Goal: Task Accomplishment & Management: Use online tool/utility

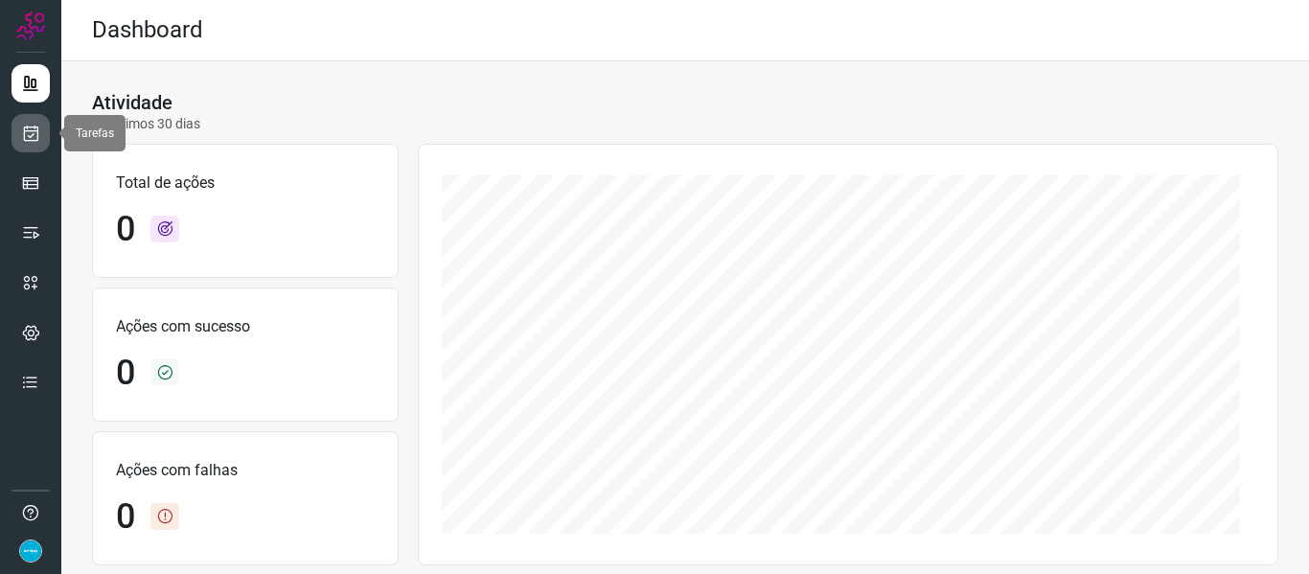
click at [20, 135] on link at bounding box center [31, 133] width 38 height 38
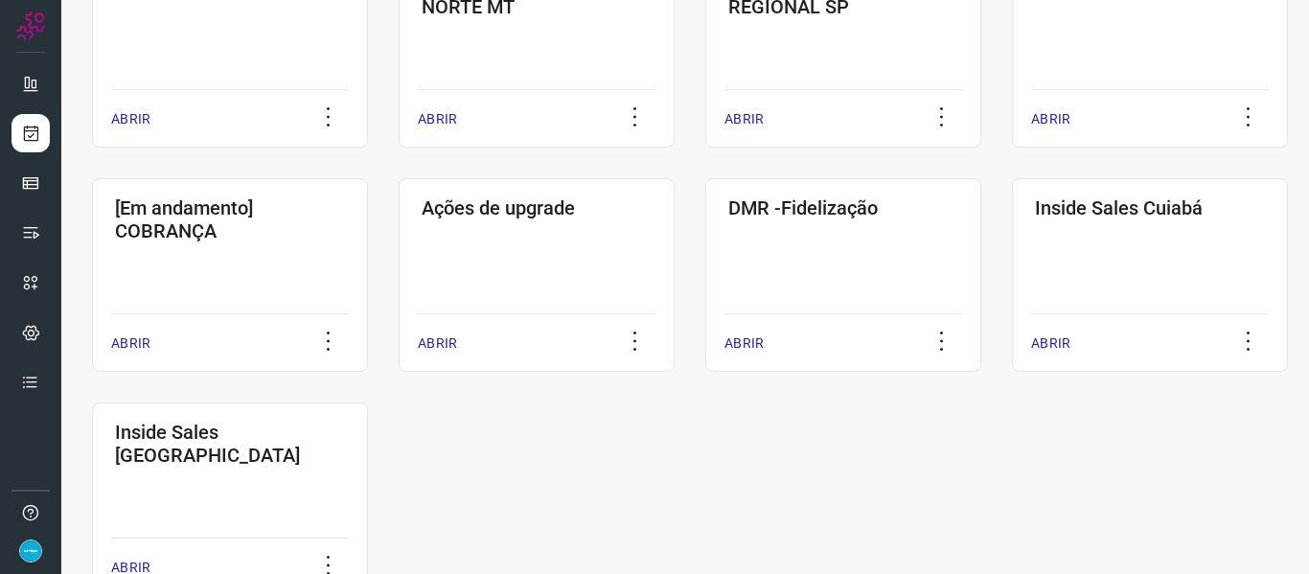
scroll to position [987, 0]
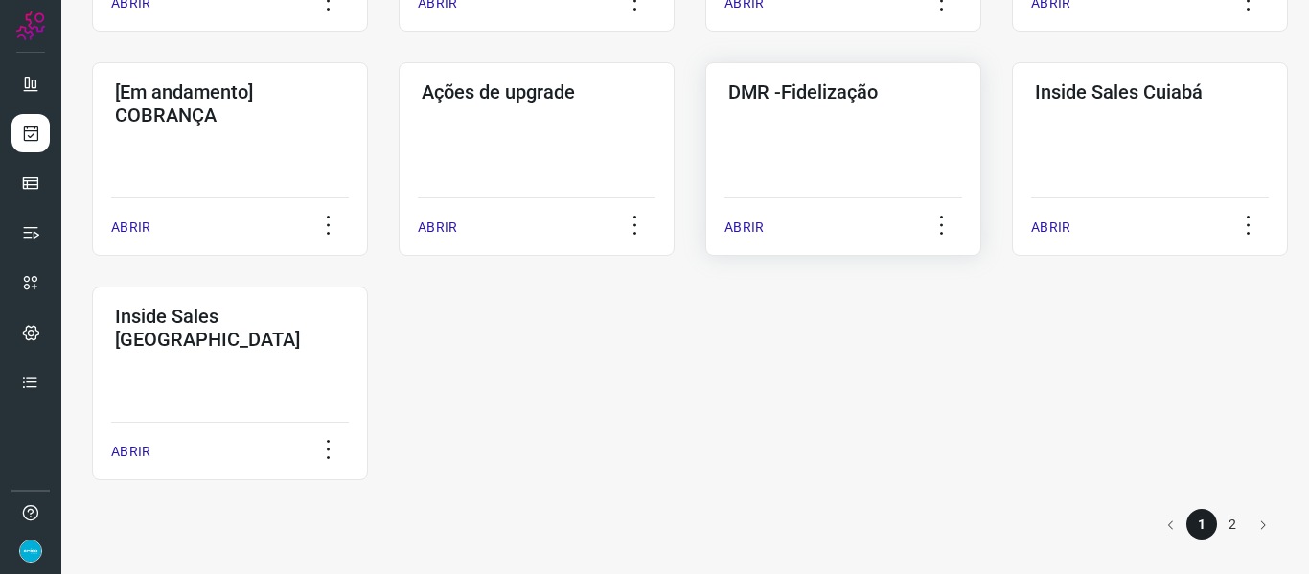
click at [751, 226] on p "ABRIR" at bounding box center [744, 228] width 39 height 20
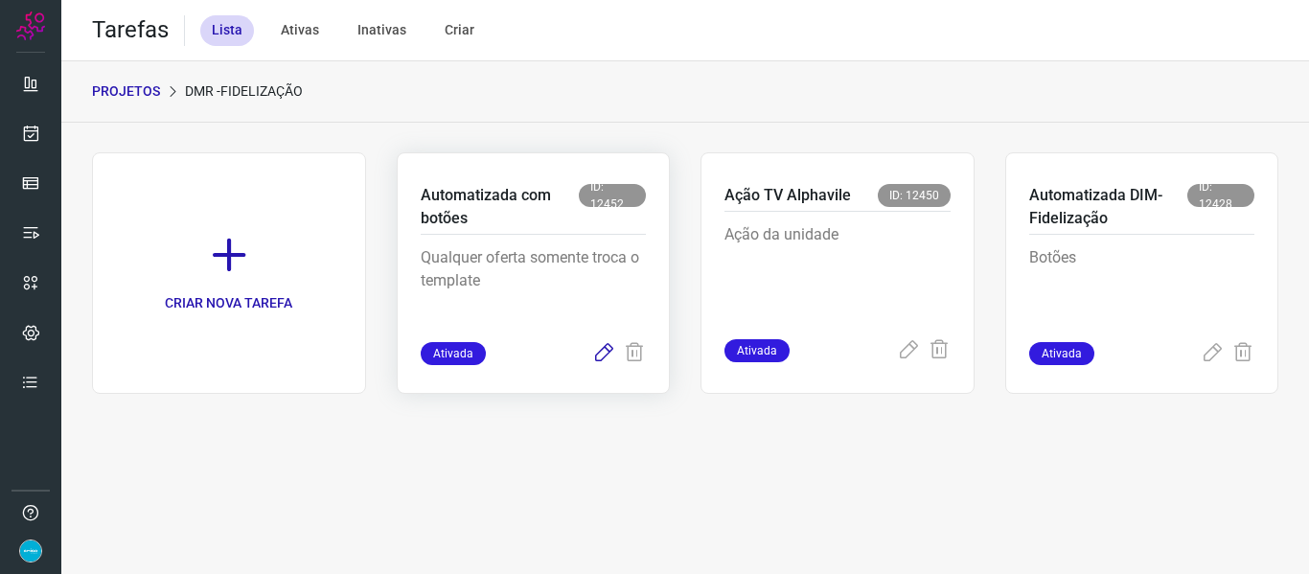
click at [600, 350] on icon at bounding box center [603, 353] width 23 height 23
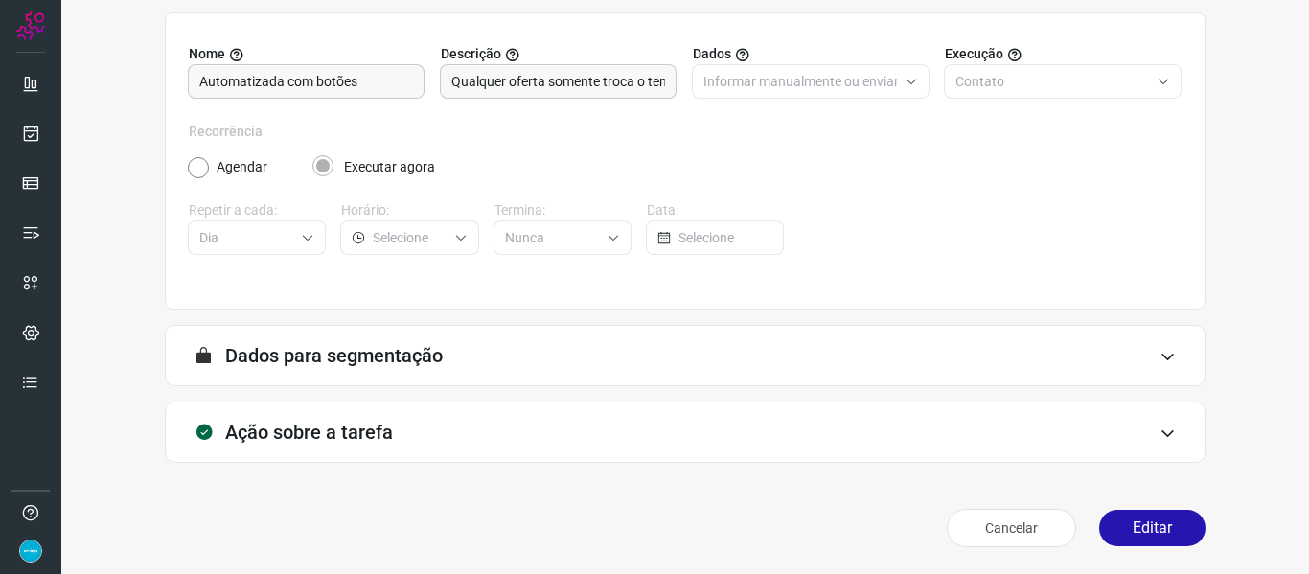
scroll to position [174, 0]
click at [1139, 512] on button "Editar" at bounding box center [1152, 528] width 106 height 36
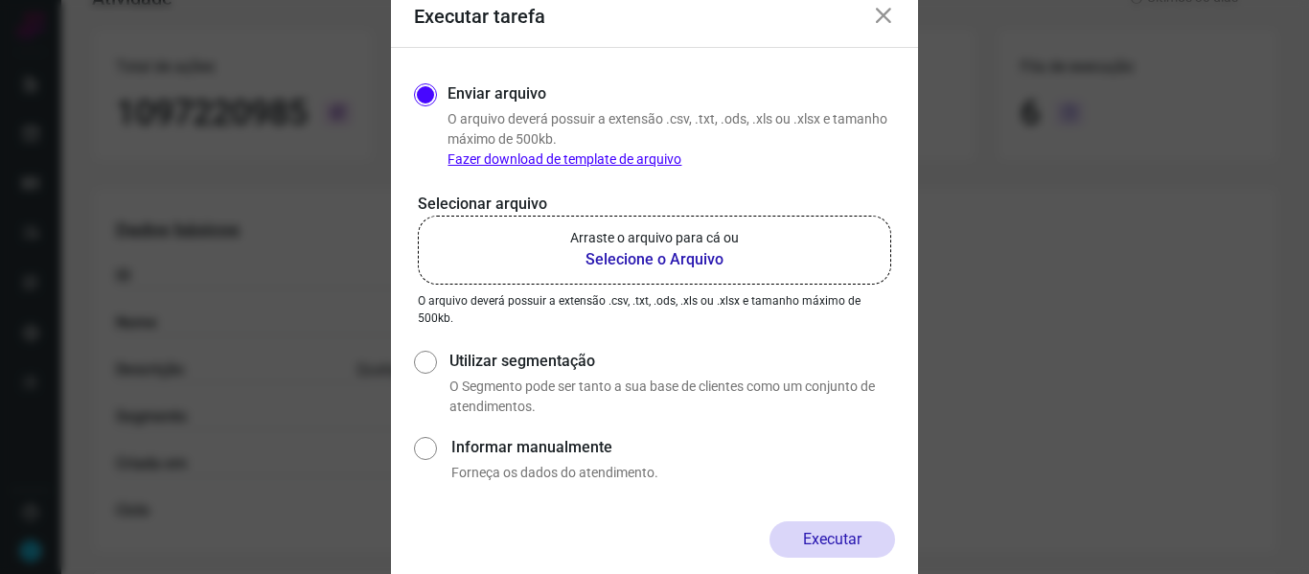
click at [651, 257] on b "Selecione o Arquivo" at bounding box center [654, 259] width 169 height 23
click at [0, 0] on input "Arraste o arquivo para cá ou Selecione o Arquivo" at bounding box center [0, 0] width 0 height 0
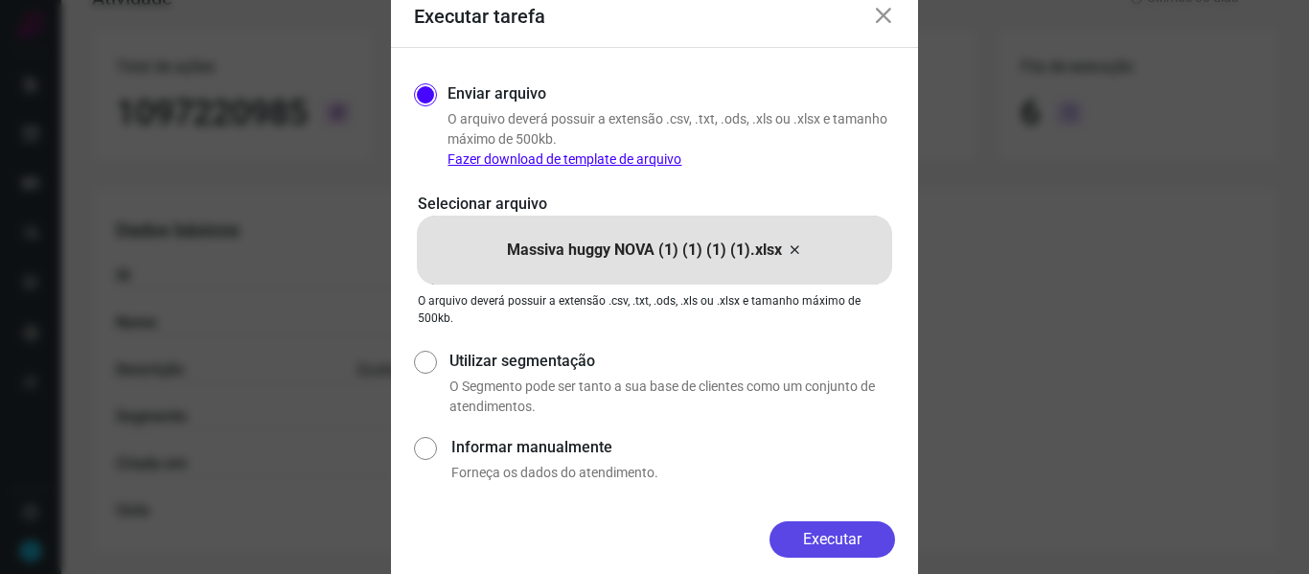
click at [863, 538] on button "Executar" at bounding box center [833, 539] width 126 height 36
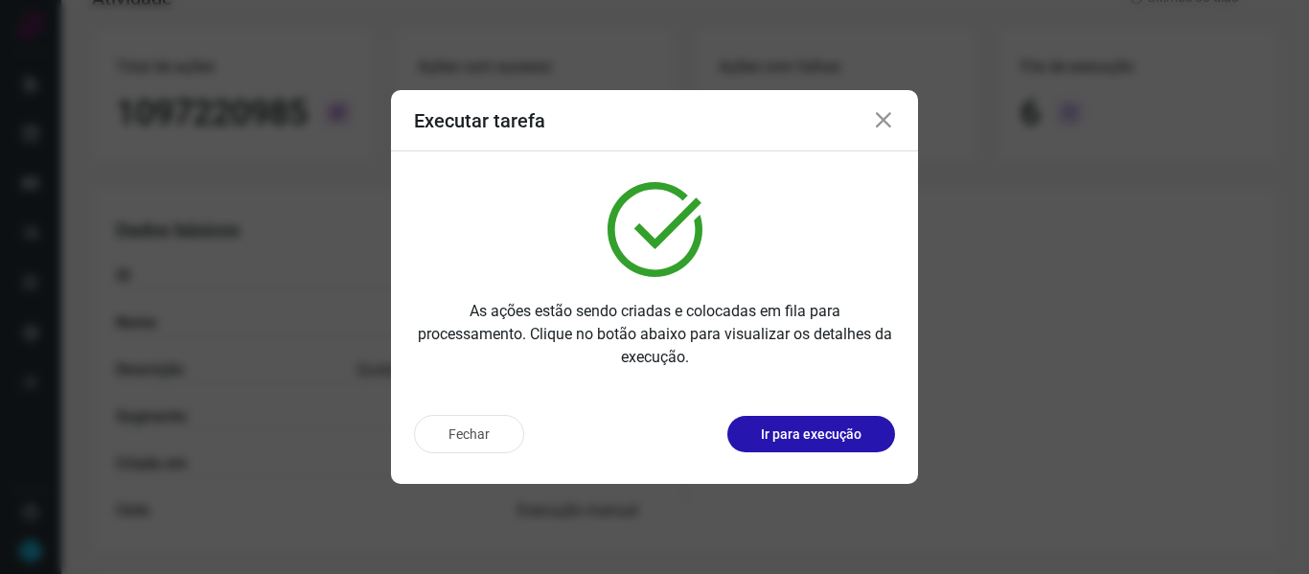
click at [888, 120] on icon at bounding box center [883, 120] width 23 height 23
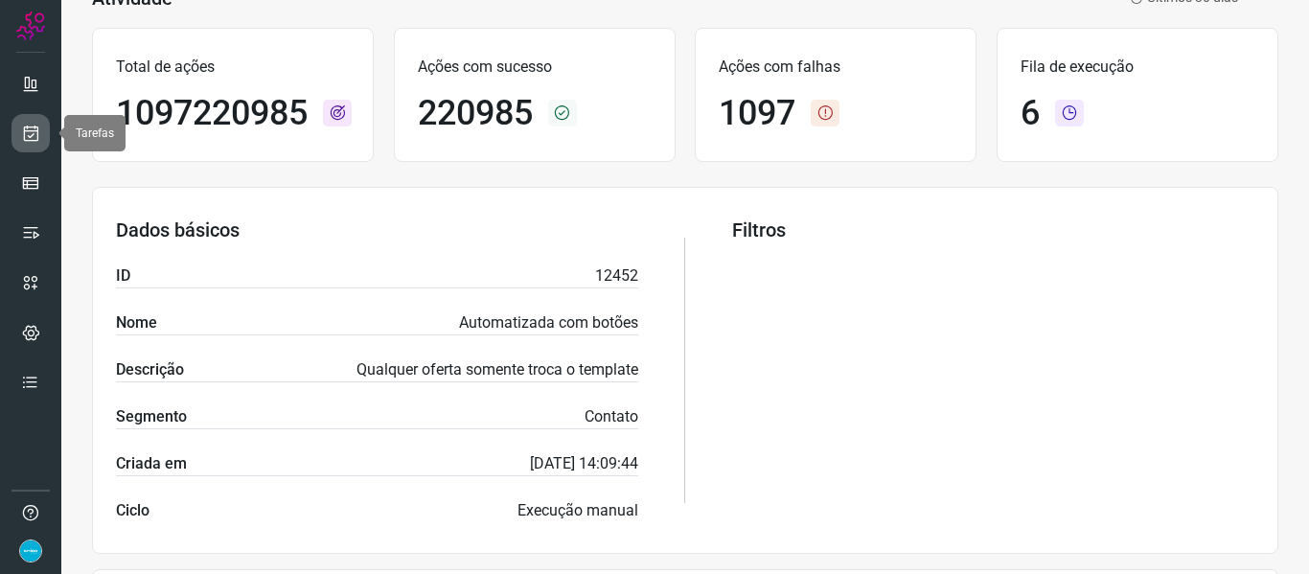
click at [27, 135] on icon at bounding box center [31, 133] width 20 height 19
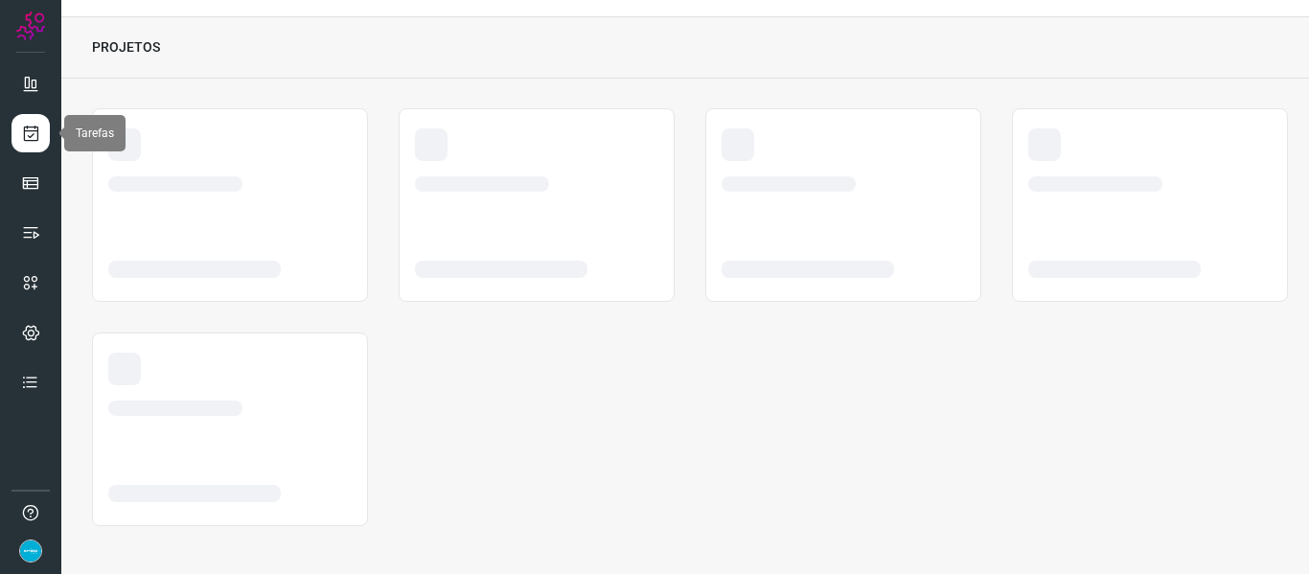
scroll to position [44, 0]
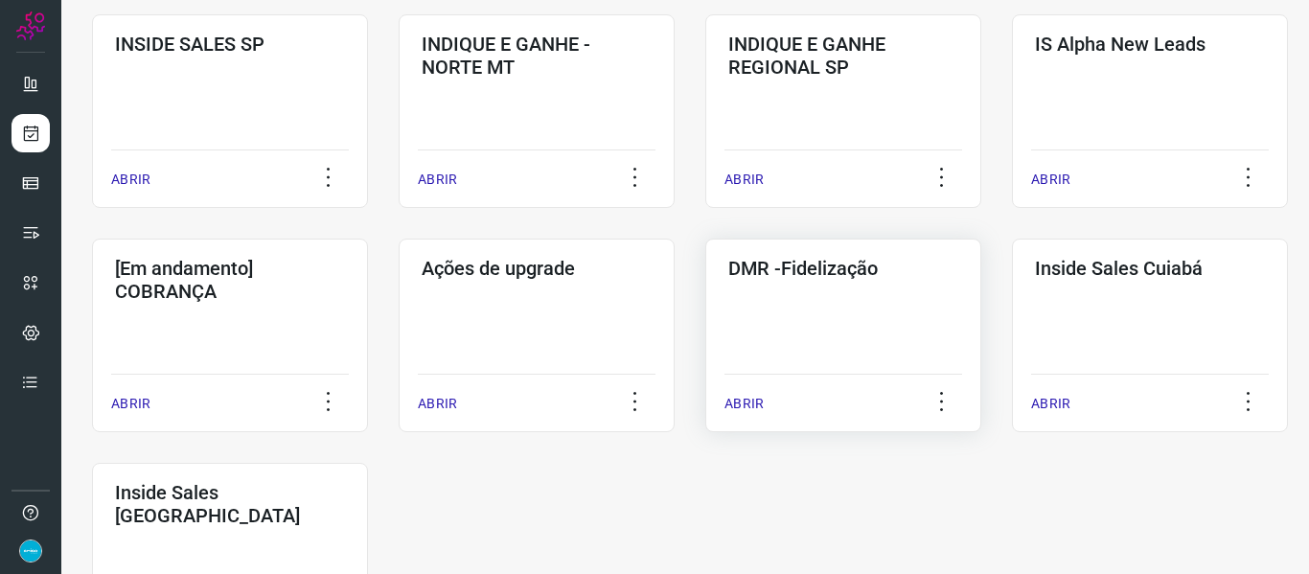
click at [752, 401] on p "ABRIR" at bounding box center [744, 404] width 39 height 20
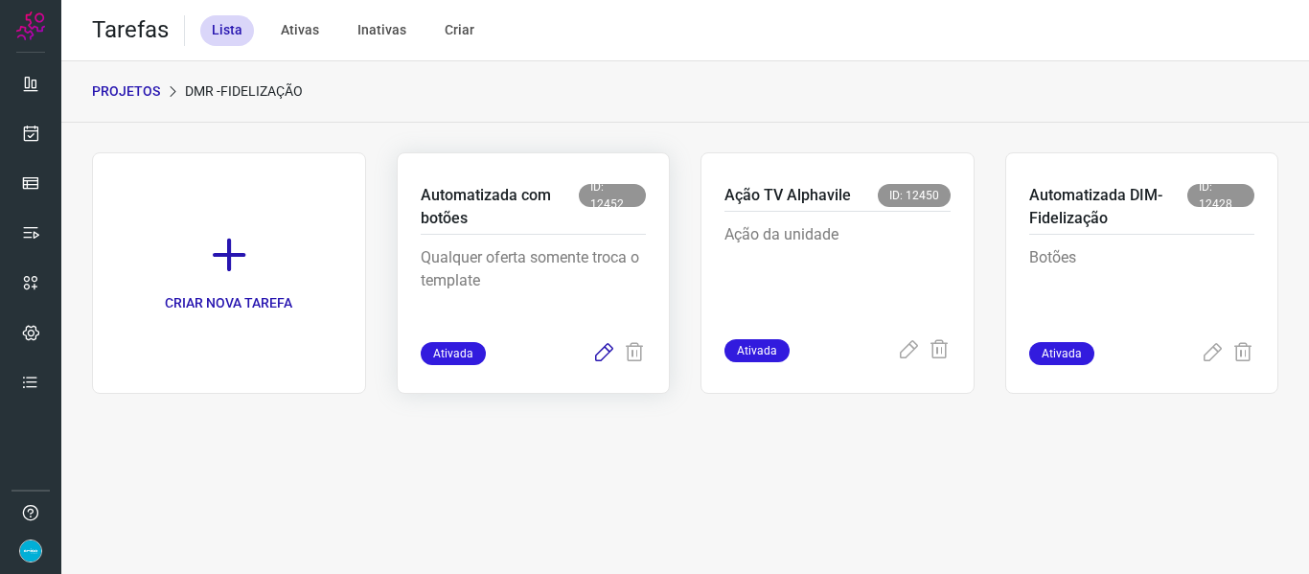
click at [607, 355] on icon at bounding box center [603, 353] width 23 height 23
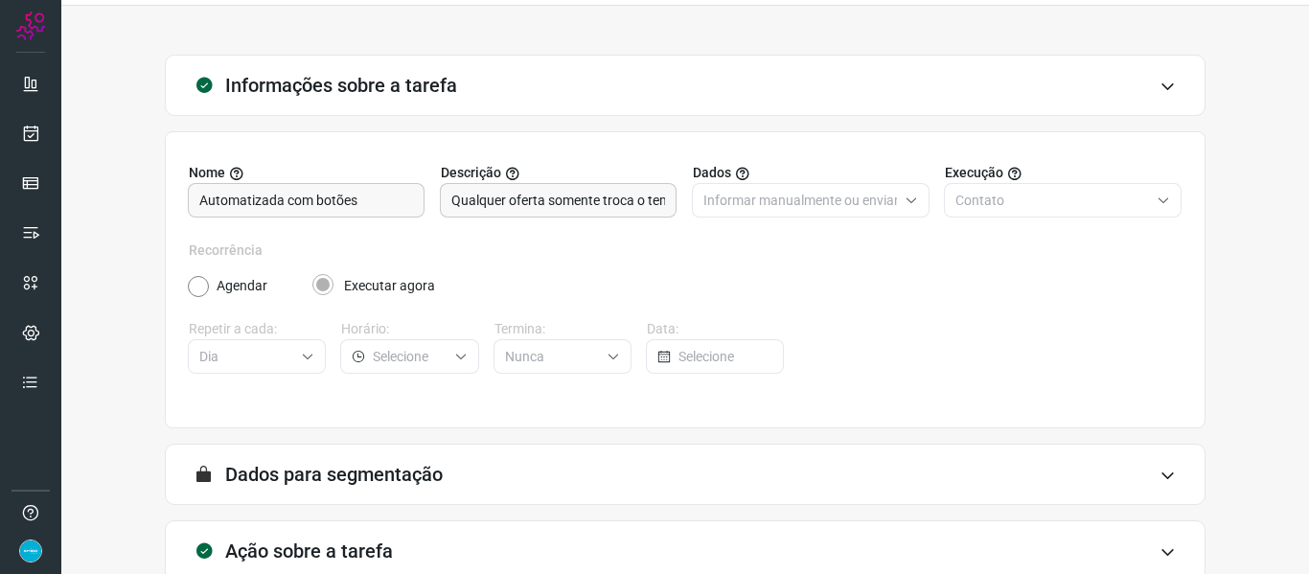
scroll to position [174, 0]
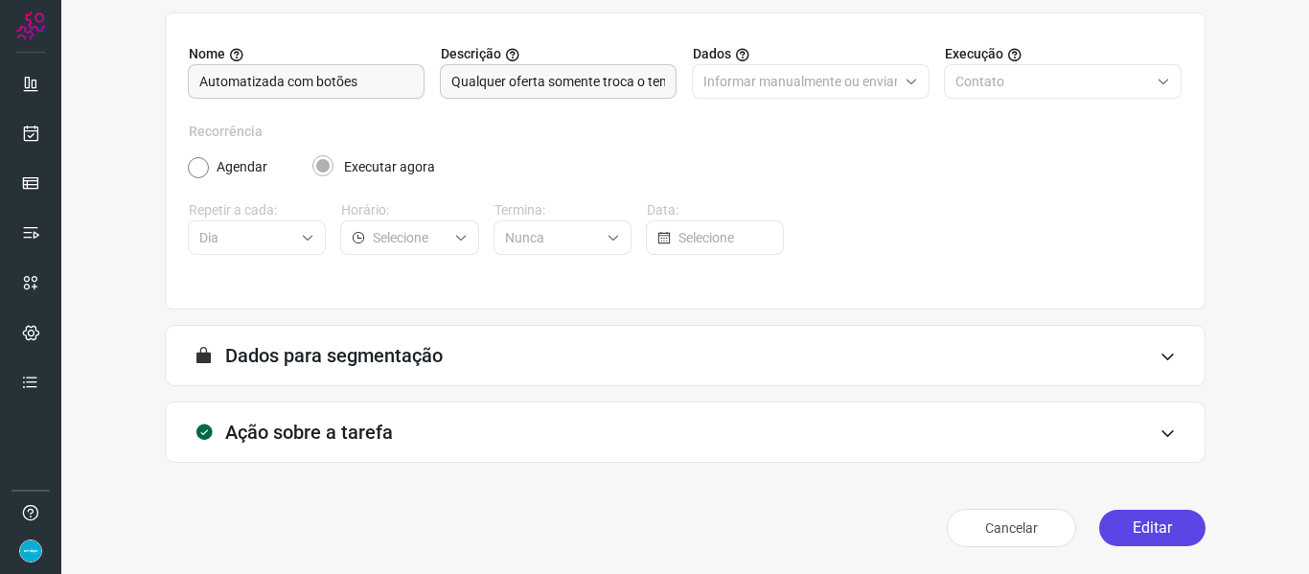
click at [1124, 528] on button "Editar" at bounding box center [1152, 528] width 106 height 36
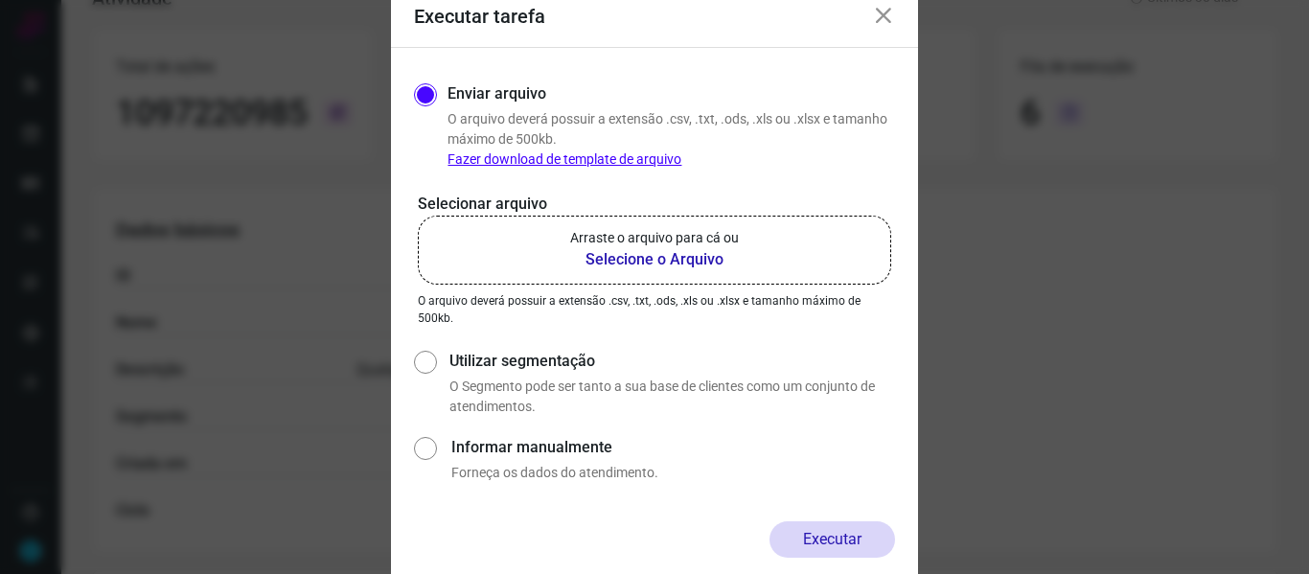
click at [685, 253] on b "Selecione o Arquivo" at bounding box center [654, 259] width 169 height 23
click at [0, 0] on input "Arraste o arquivo para cá ou Selecione o Arquivo" at bounding box center [0, 0] width 0 height 0
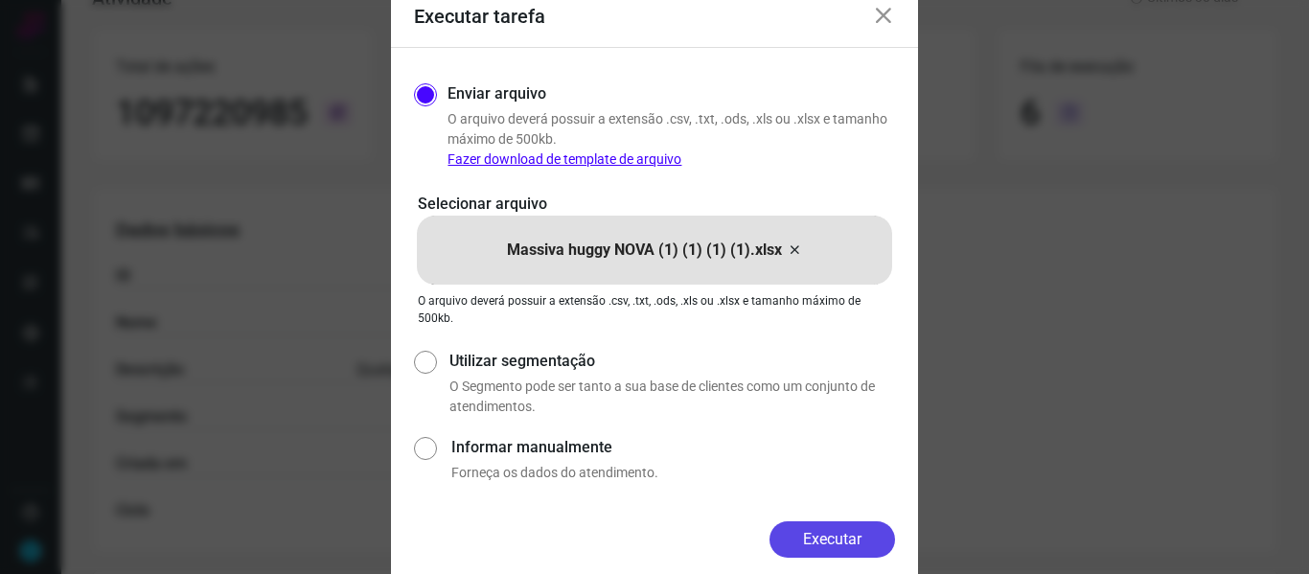
click at [839, 532] on button "Executar" at bounding box center [833, 539] width 126 height 36
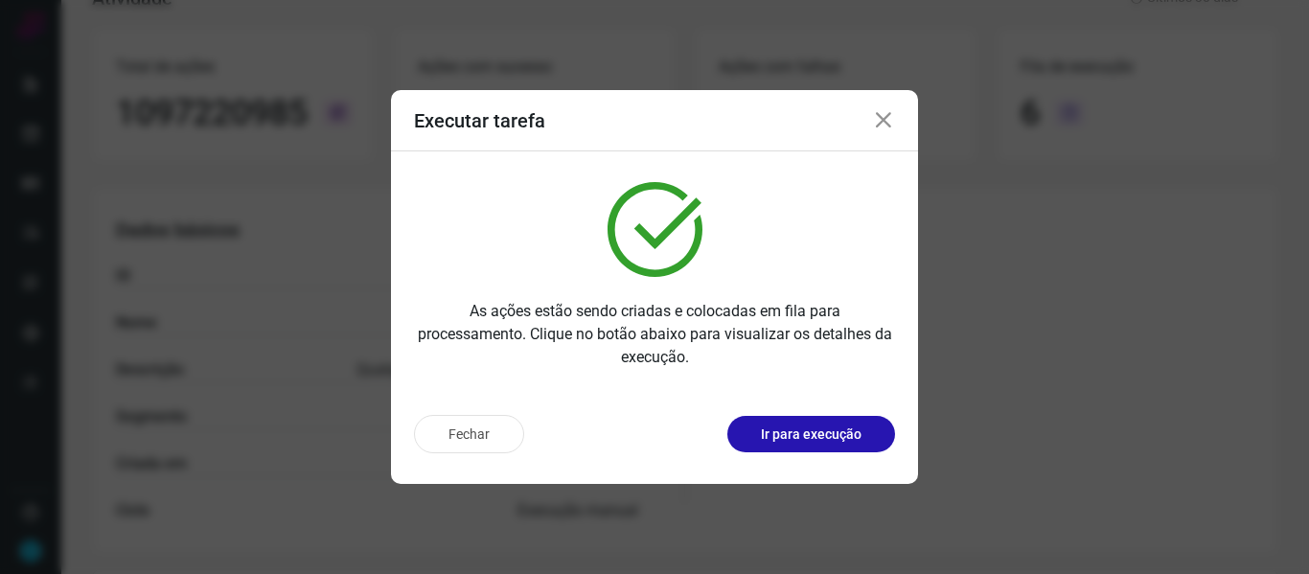
click at [887, 122] on icon at bounding box center [883, 120] width 23 height 23
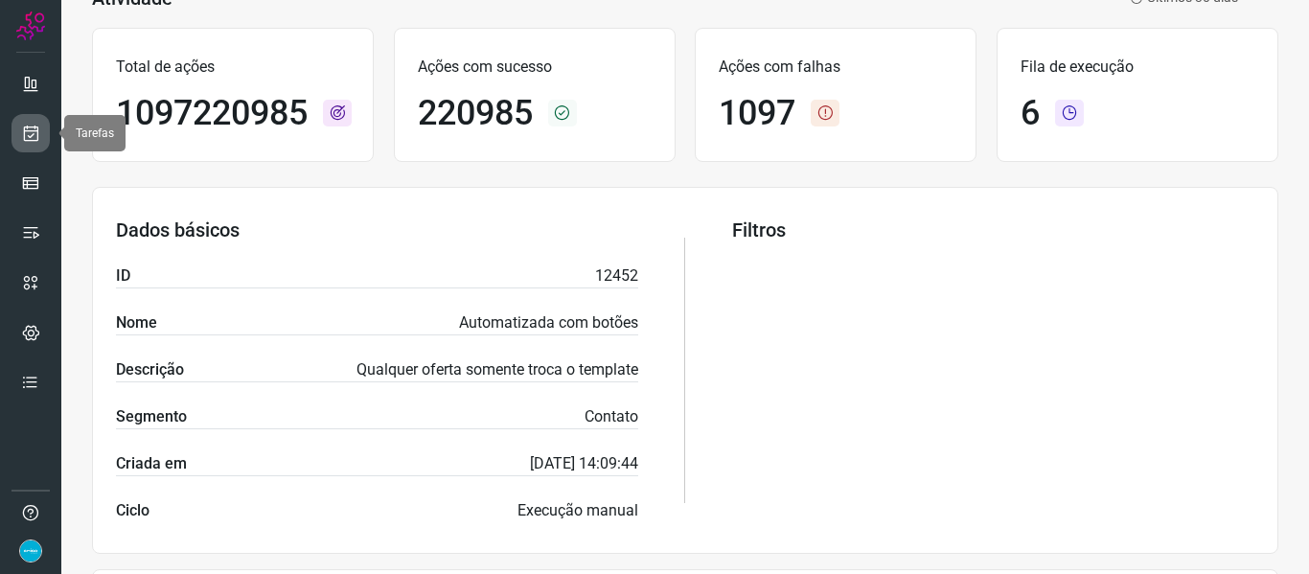
click at [17, 133] on link at bounding box center [31, 133] width 38 height 38
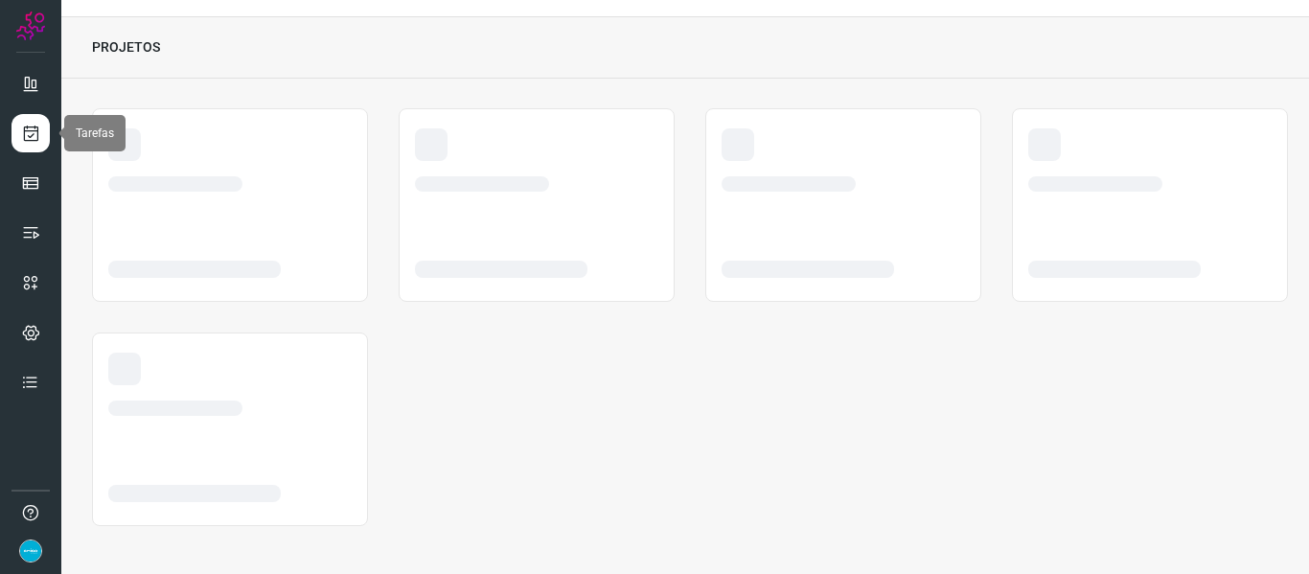
scroll to position [44, 0]
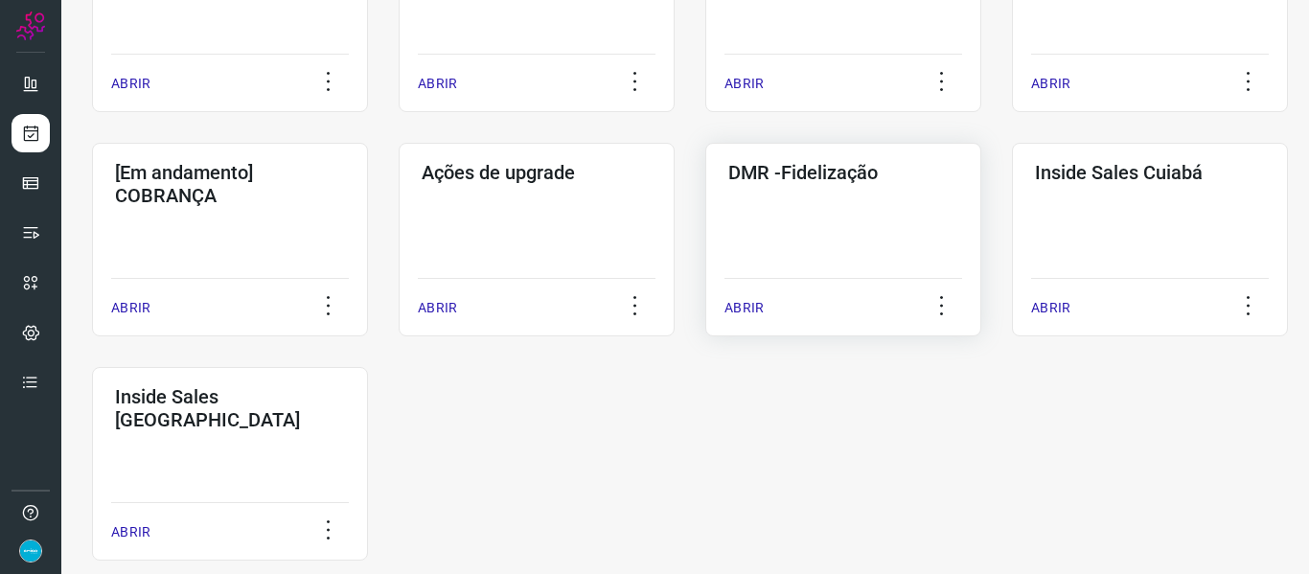
click at [754, 311] on p "ABRIR" at bounding box center [744, 308] width 39 height 20
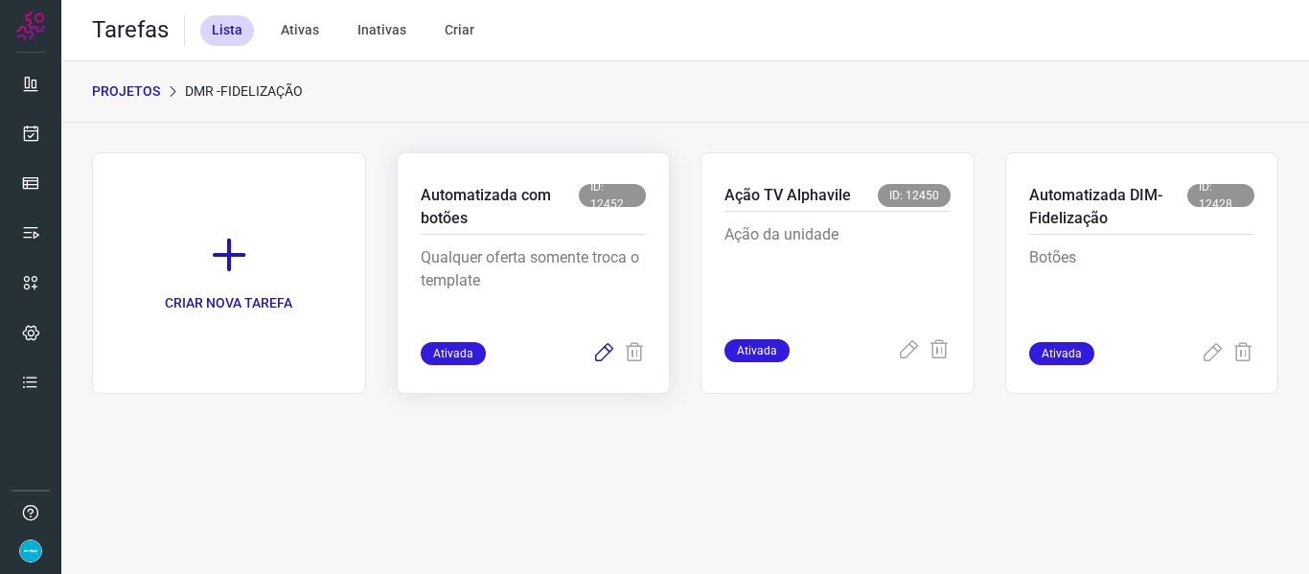
click at [610, 356] on icon at bounding box center [603, 353] width 23 height 23
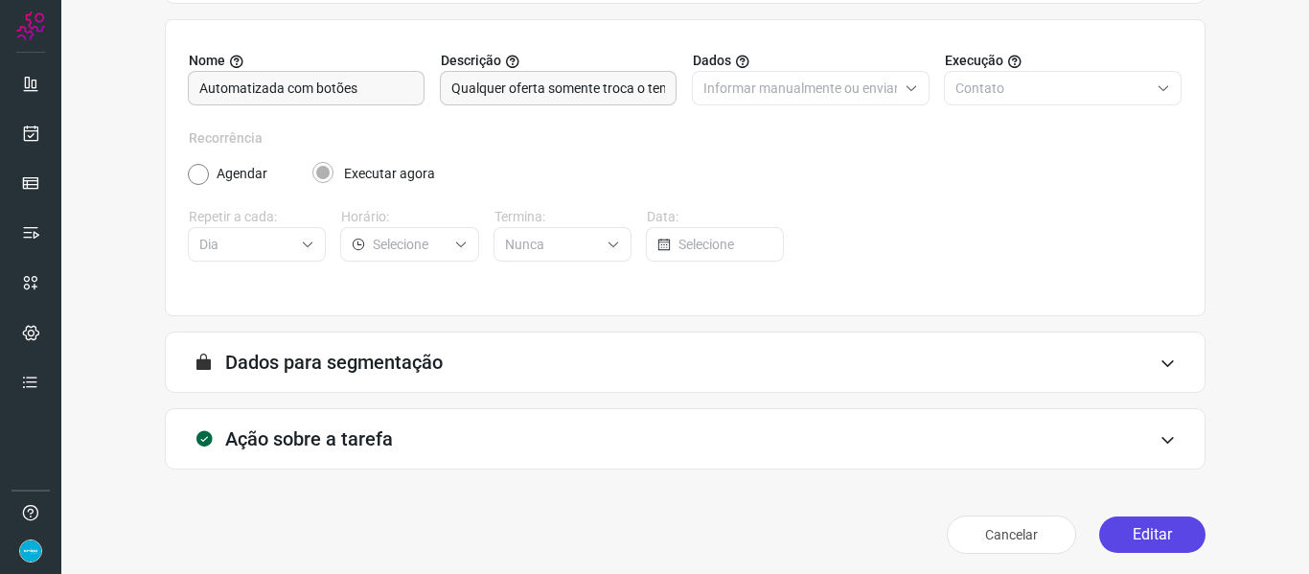
scroll to position [174, 0]
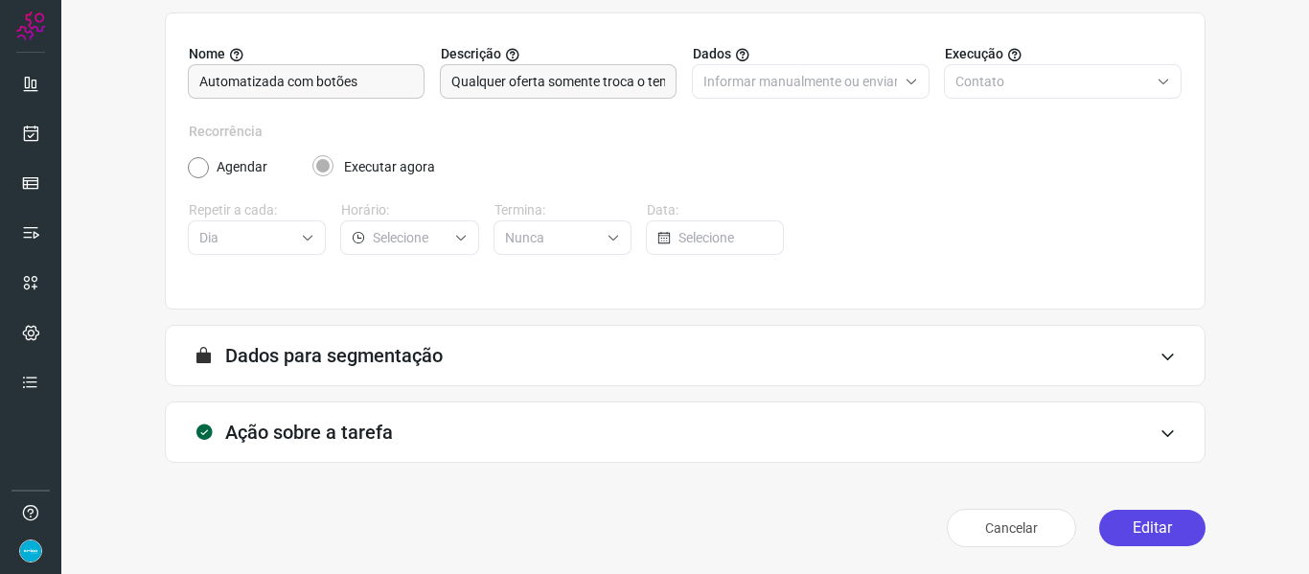
click at [1155, 522] on button "Editar" at bounding box center [1152, 528] width 106 height 36
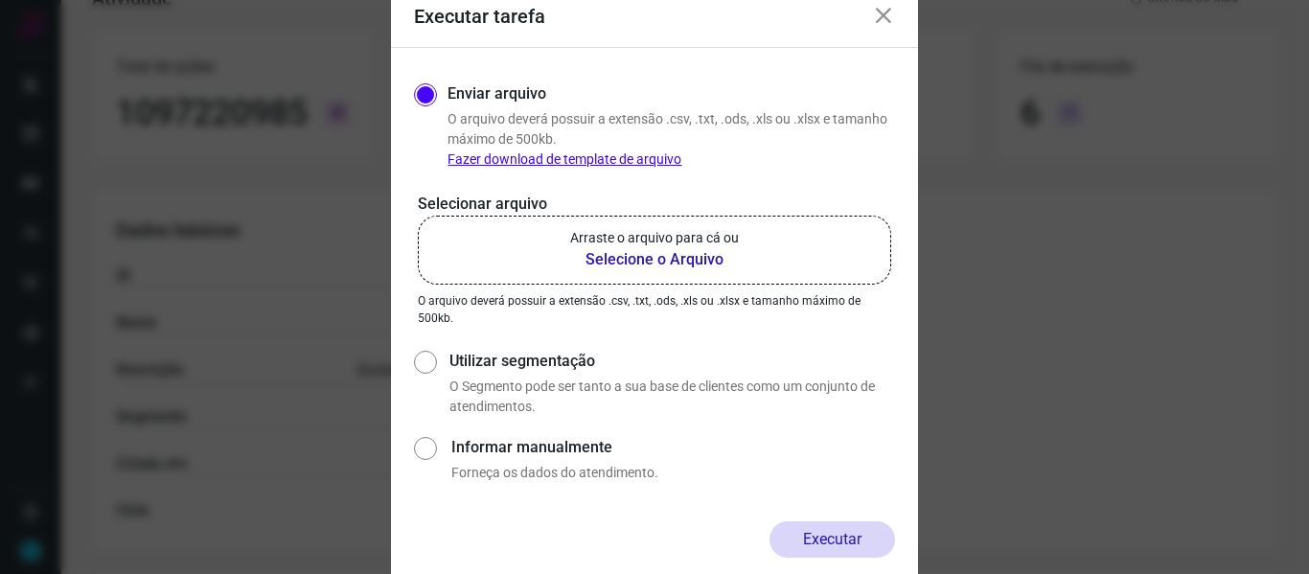
click at [674, 252] on b "Selecione o Arquivo" at bounding box center [654, 259] width 169 height 23
click at [0, 0] on input "Arraste o arquivo para cá ou Selecione o Arquivo" at bounding box center [0, 0] width 0 height 0
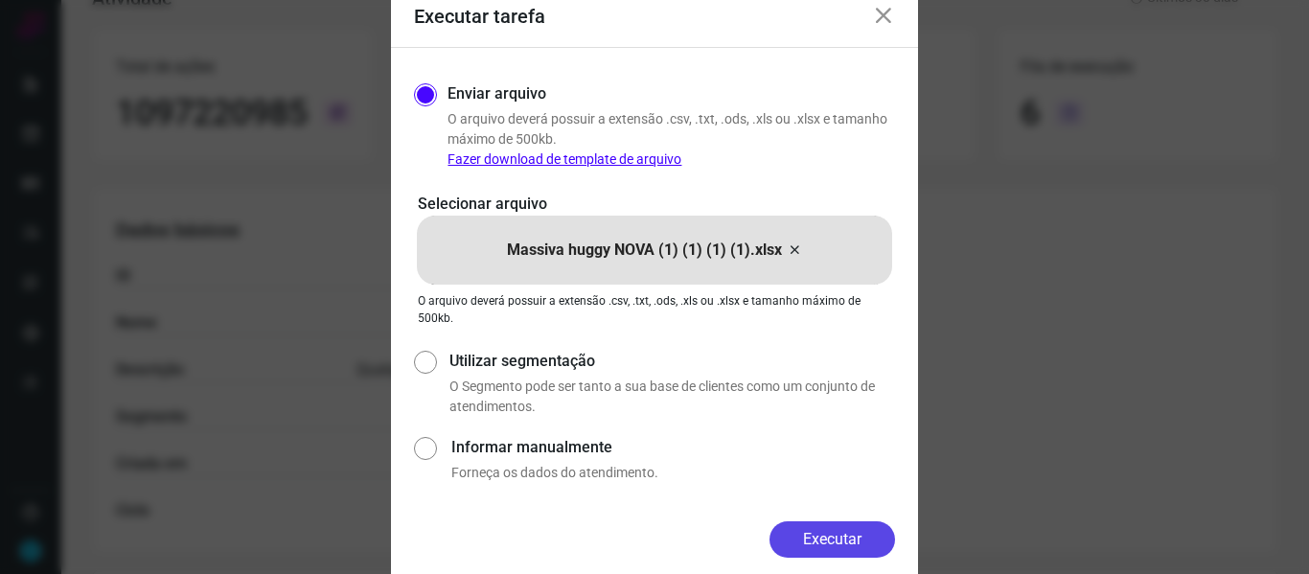
click at [834, 537] on button "Executar" at bounding box center [833, 539] width 126 height 36
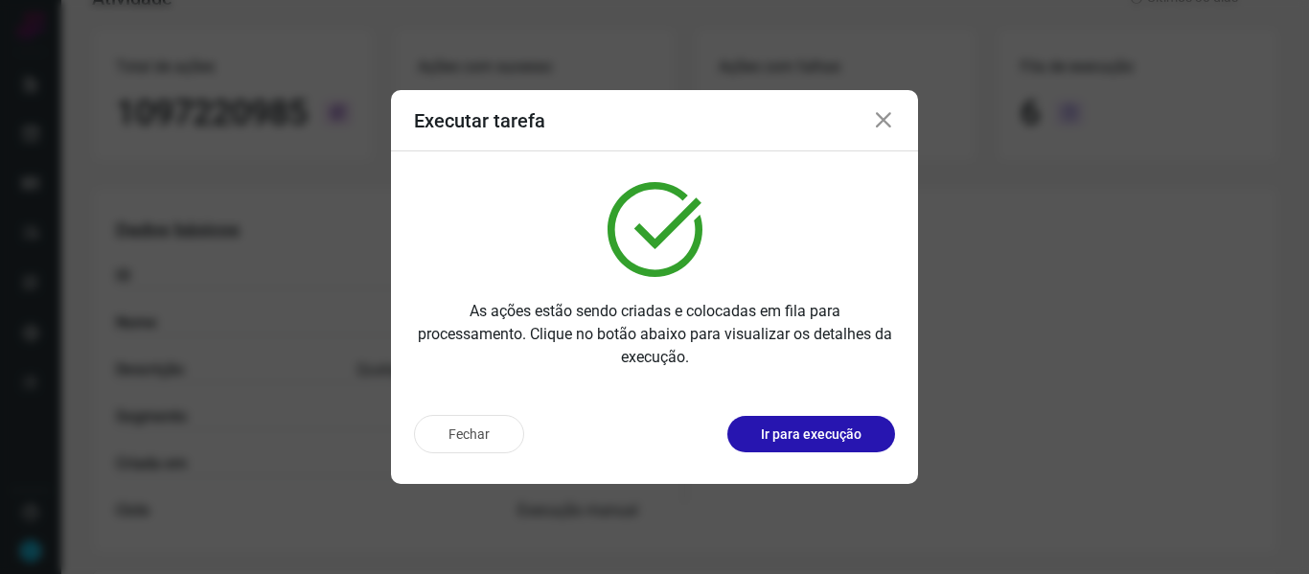
click at [883, 119] on icon at bounding box center [883, 120] width 23 height 23
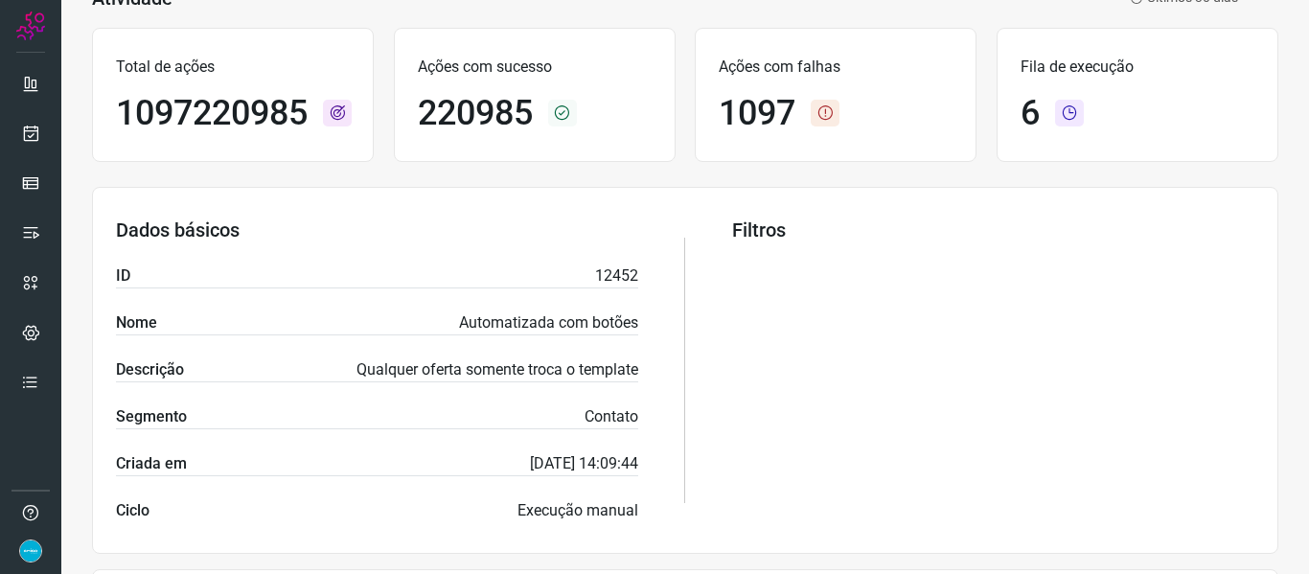
drag, startPoint x: 44, startPoint y: 130, endPoint x: 64, endPoint y: 130, distance: 20.1
click at [43, 130] on link at bounding box center [31, 133] width 38 height 38
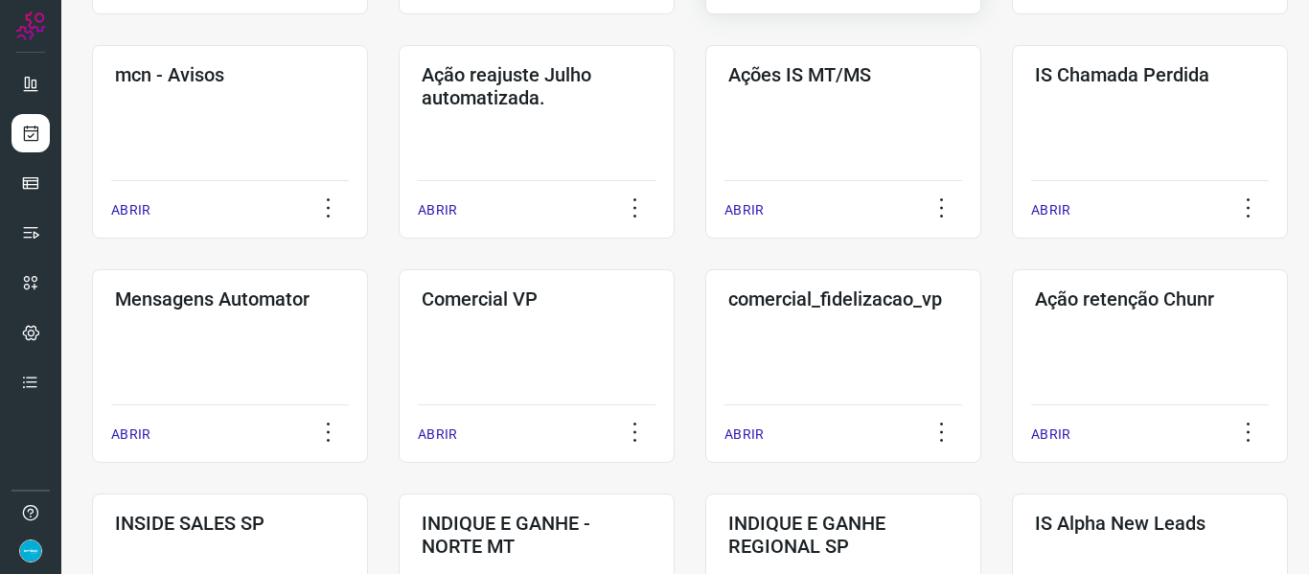
scroll to position [715, 0]
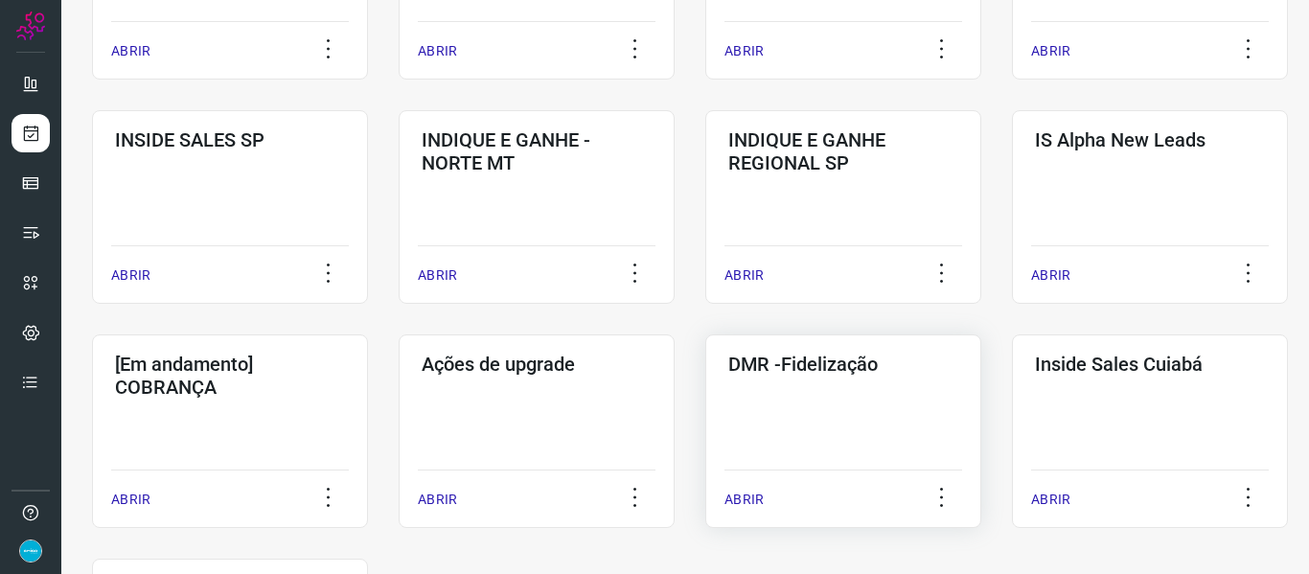
click at [743, 496] on p "ABRIR" at bounding box center [744, 500] width 39 height 20
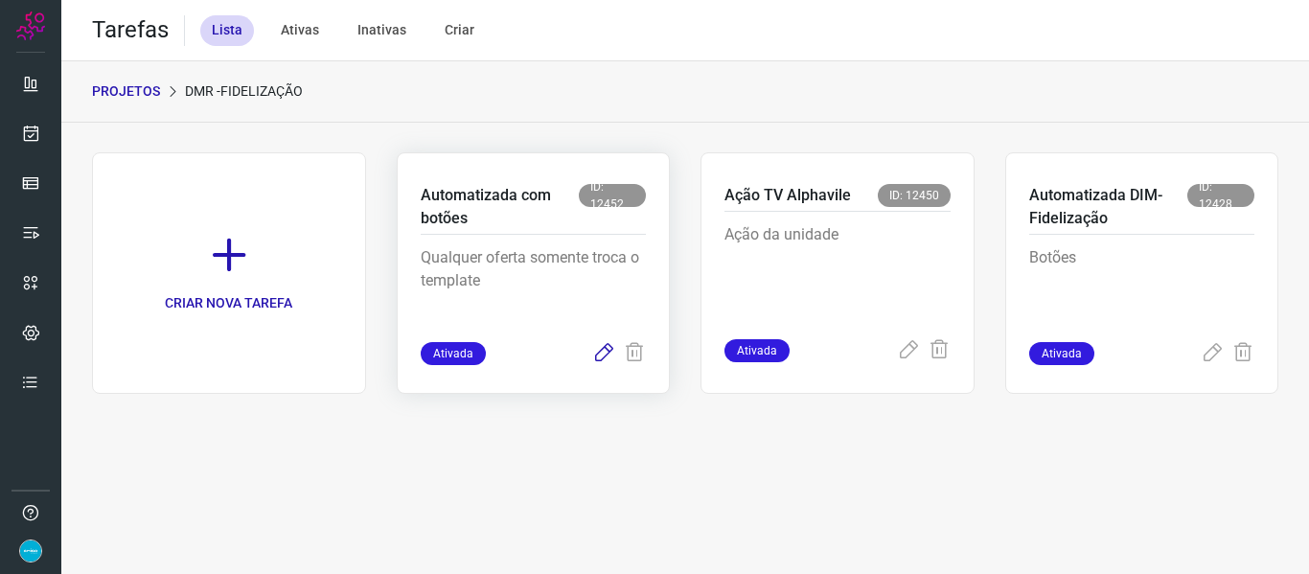
click at [605, 356] on icon at bounding box center [603, 353] width 23 height 23
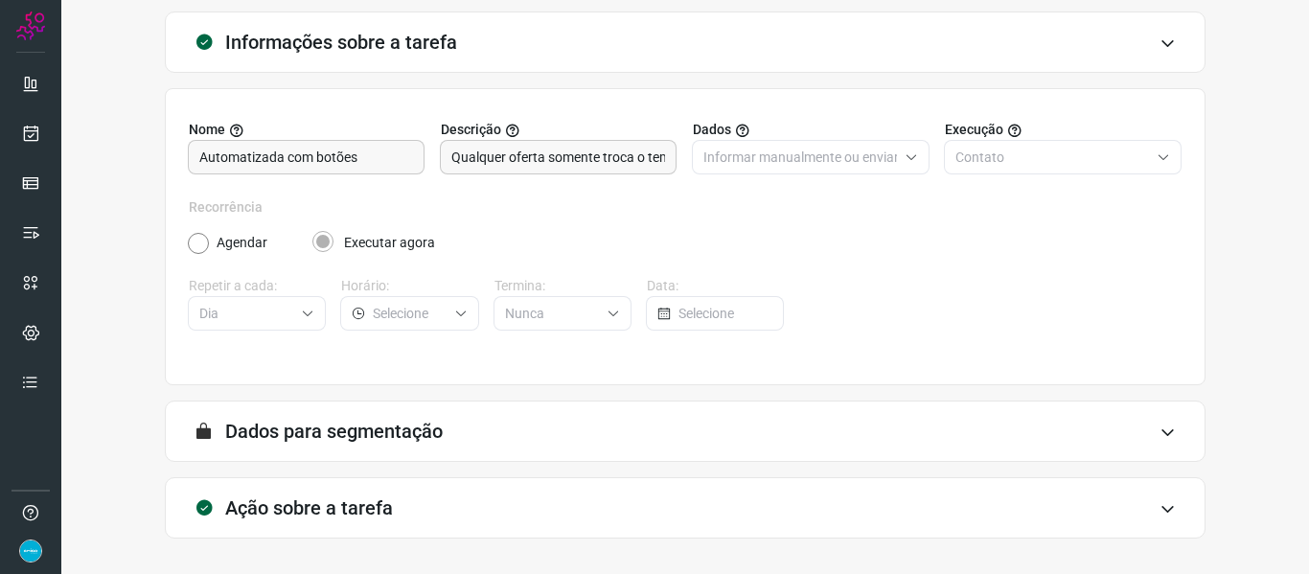
scroll to position [174, 0]
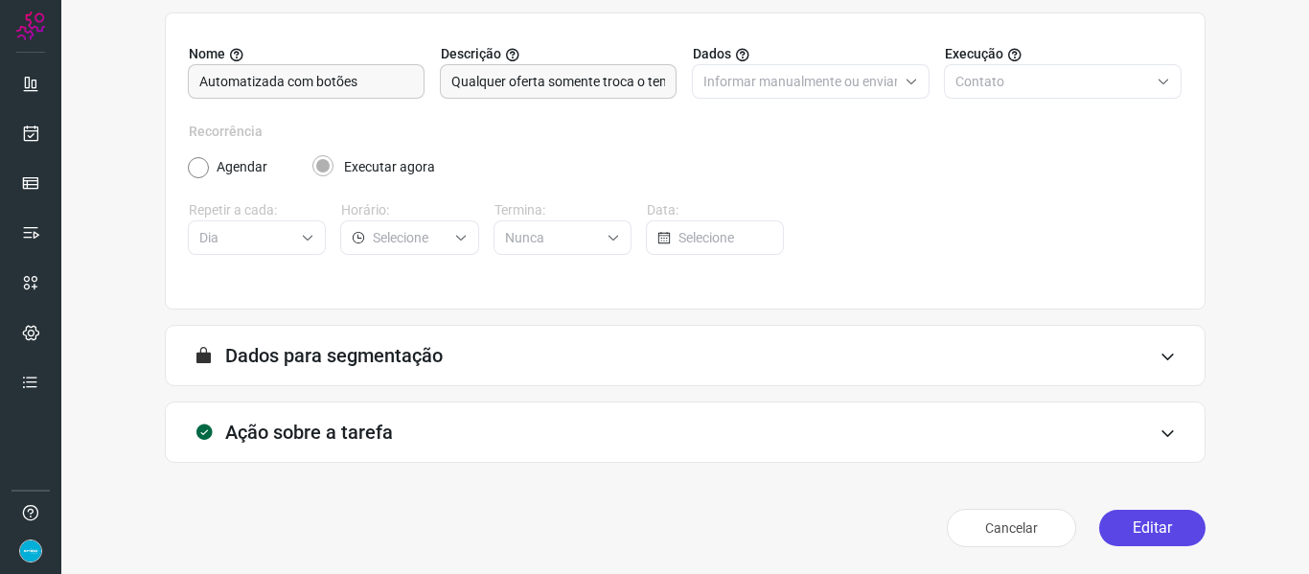
click at [1155, 527] on button "Editar" at bounding box center [1152, 528] width 106 height 36
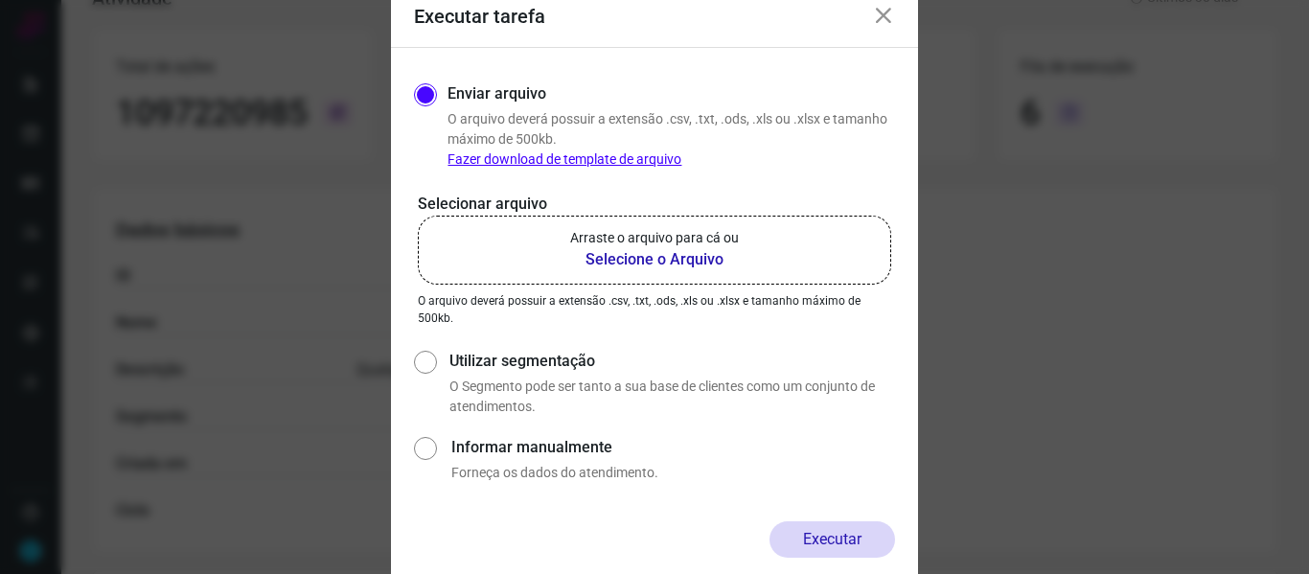
click at [702, 249] on b "Selecione o Arquivo" at bounding box center [654, 259] width 169 height 23
click at [0, 0] on input "Arraste o arquivo para cá ou Selecione o Arquivo" at bounding box center [0, 0] width 0 height 0
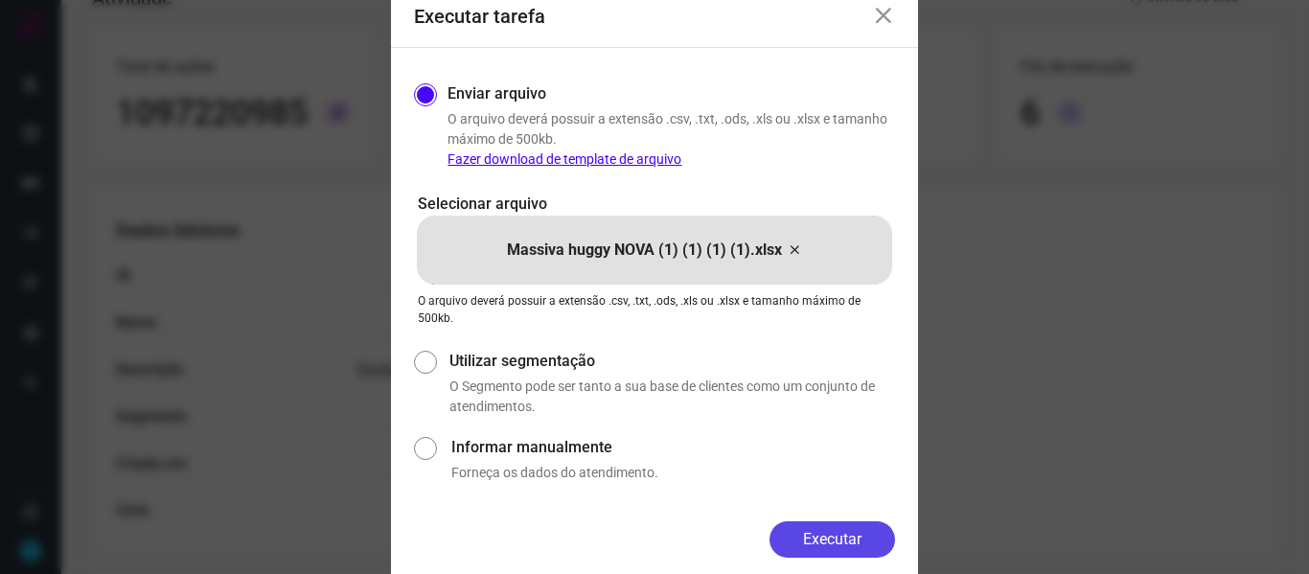
click at [846, 536] on button "Executar" at bounding box center [833, 539] width 126 height 36
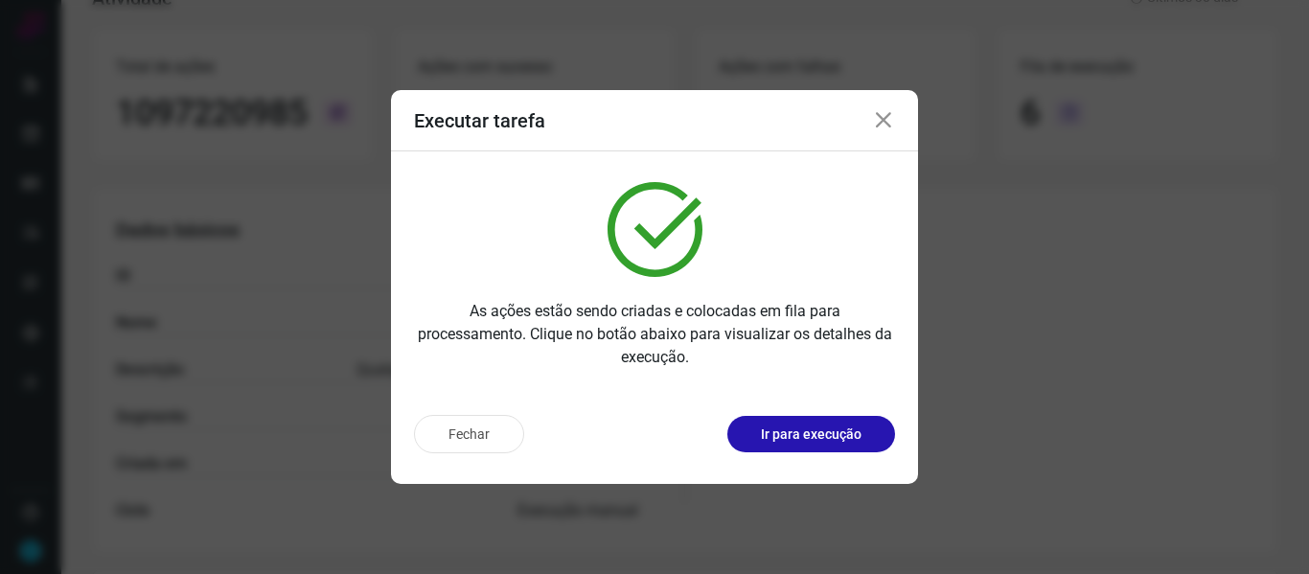
click at [882, 111] on icon at bounding box center [883, 120] width 23 height 23
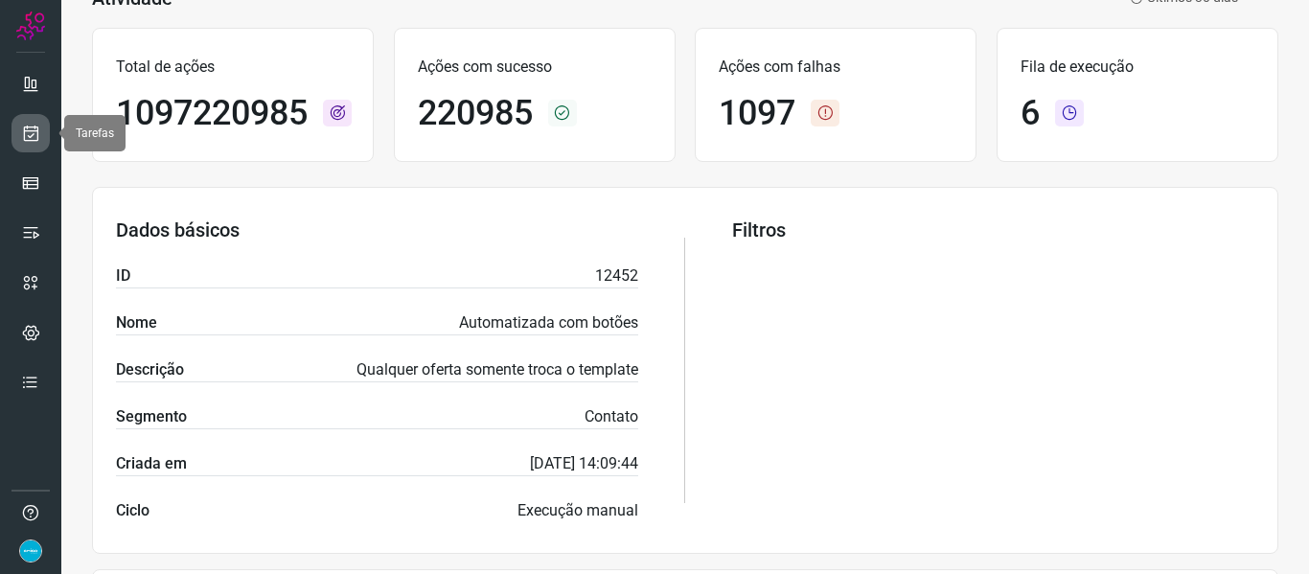
click at [49, 129] on link at bounding box center [31, 133] width 38 height 38
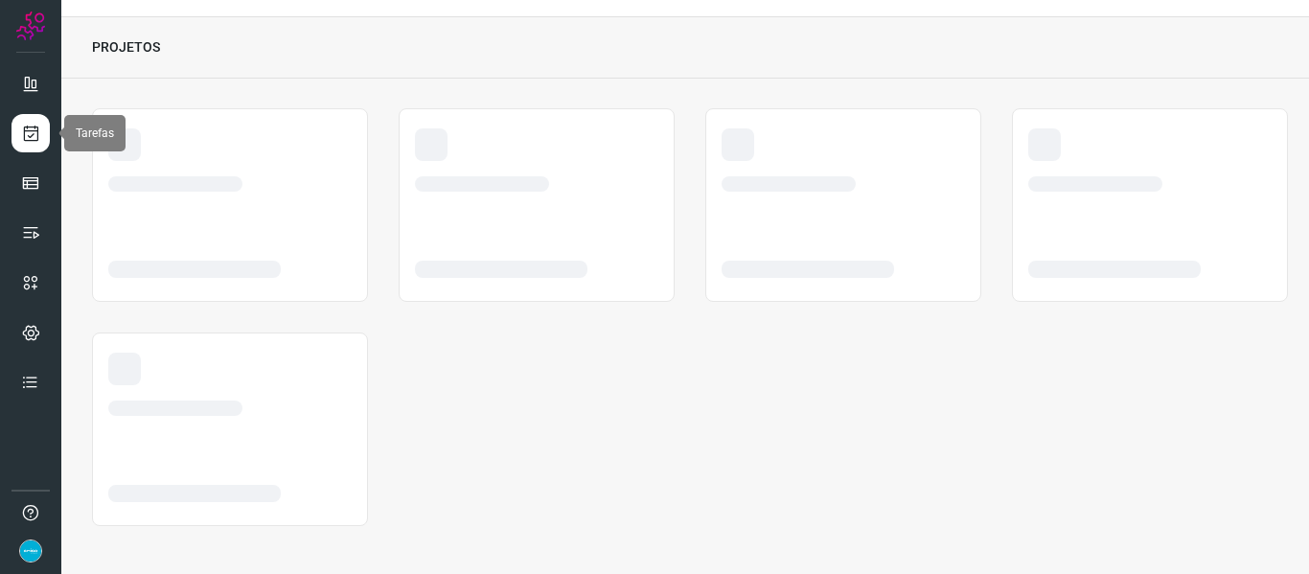
scroll to position [44, 0]
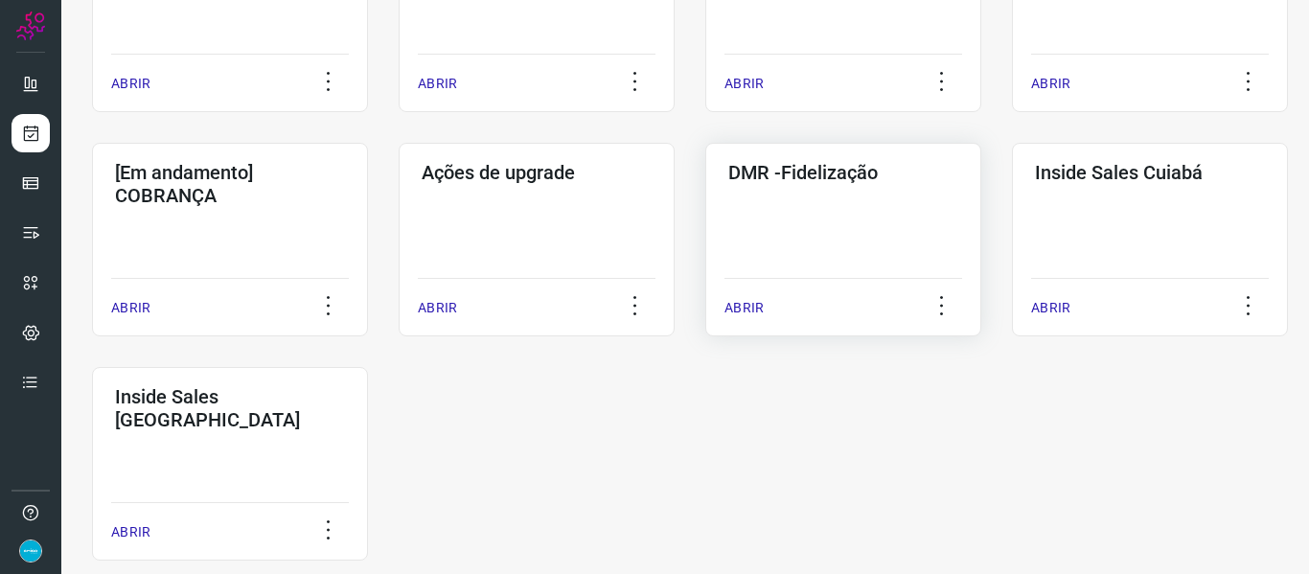
click at [747, 309] on p "ABRIR" at bounding box center [744, 308] width 39 height 20
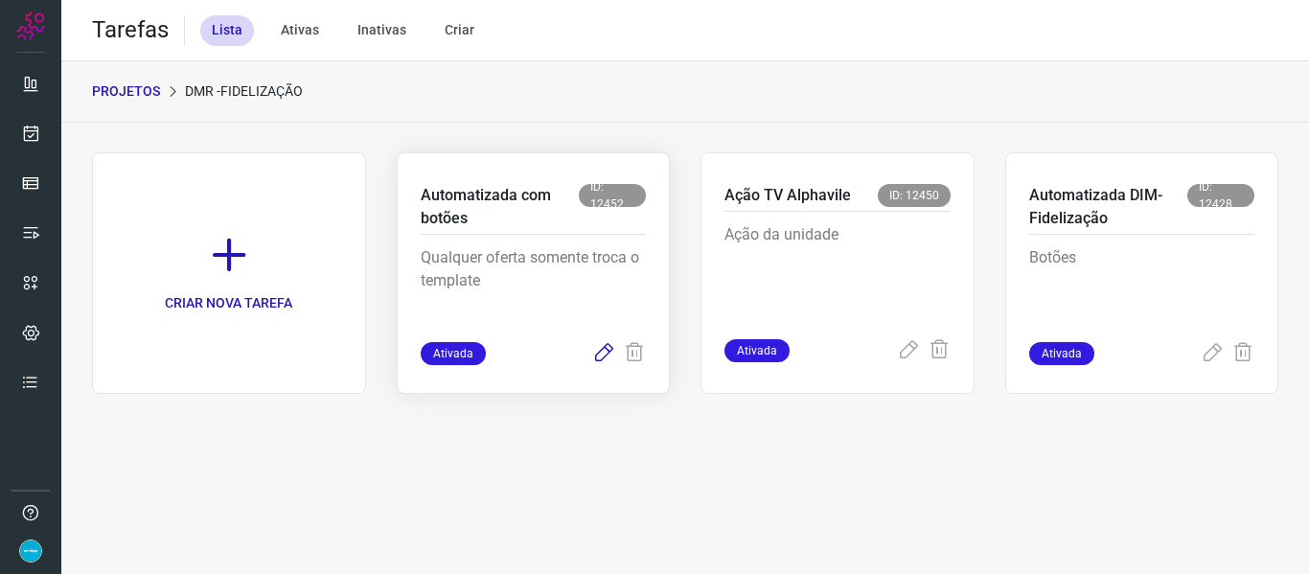
click at [600, 357] on icon at bounding box center [603, 353] width 23 height 23
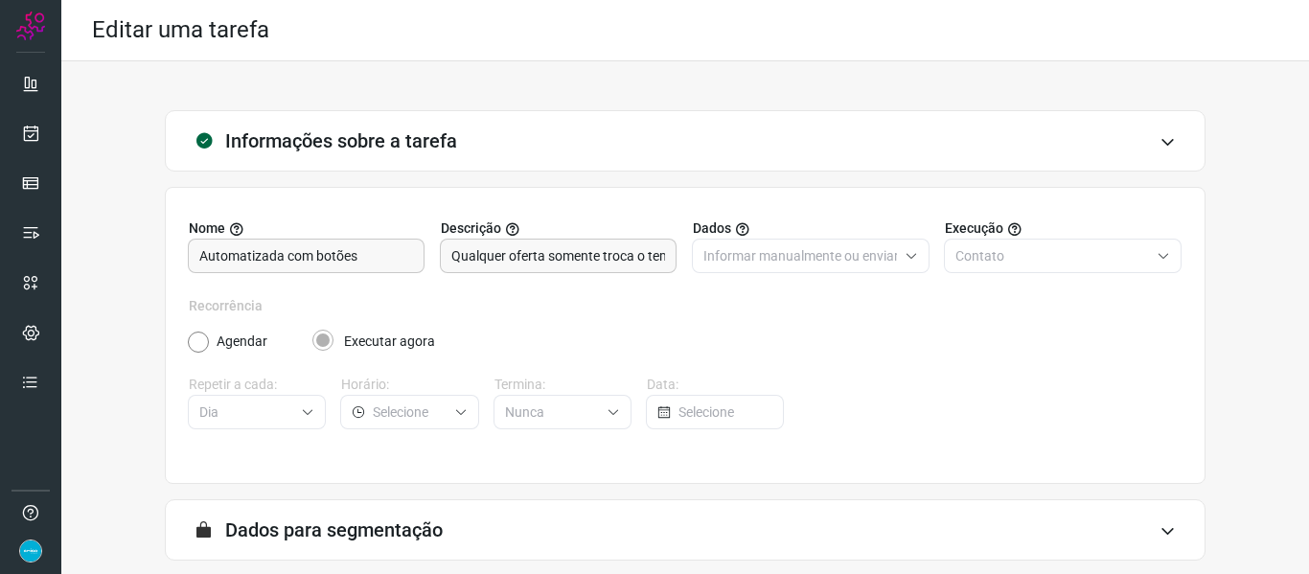
scroll to position [174, 0]
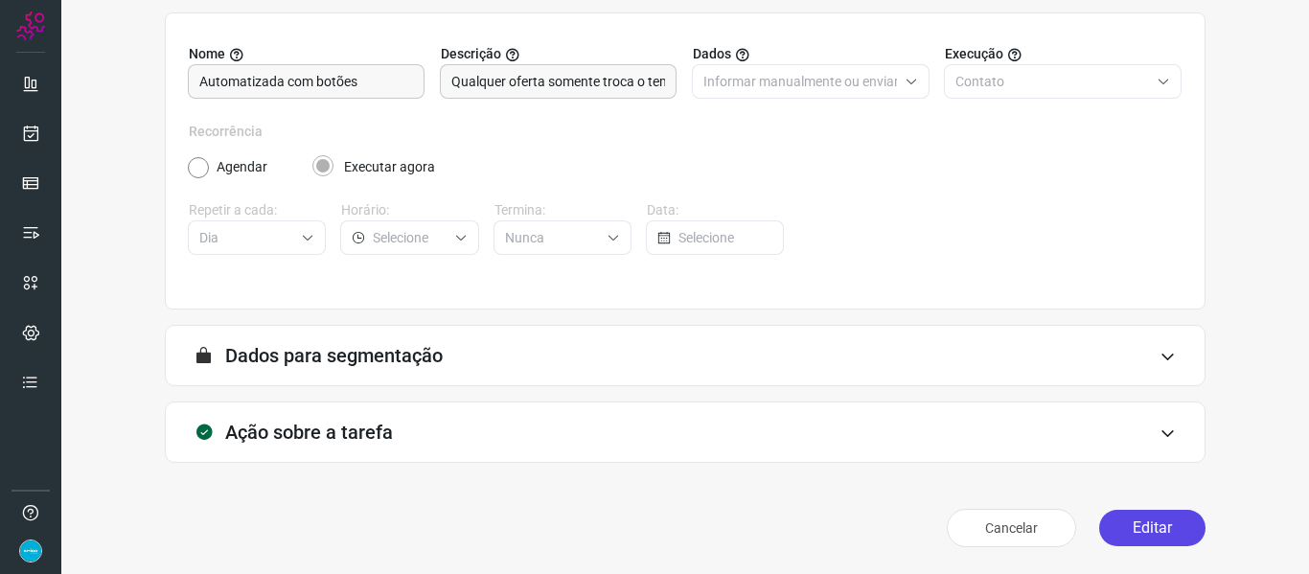
click at [1169, 519] on button "Editar" at bounding box center [1152, 528] width 106 height 36
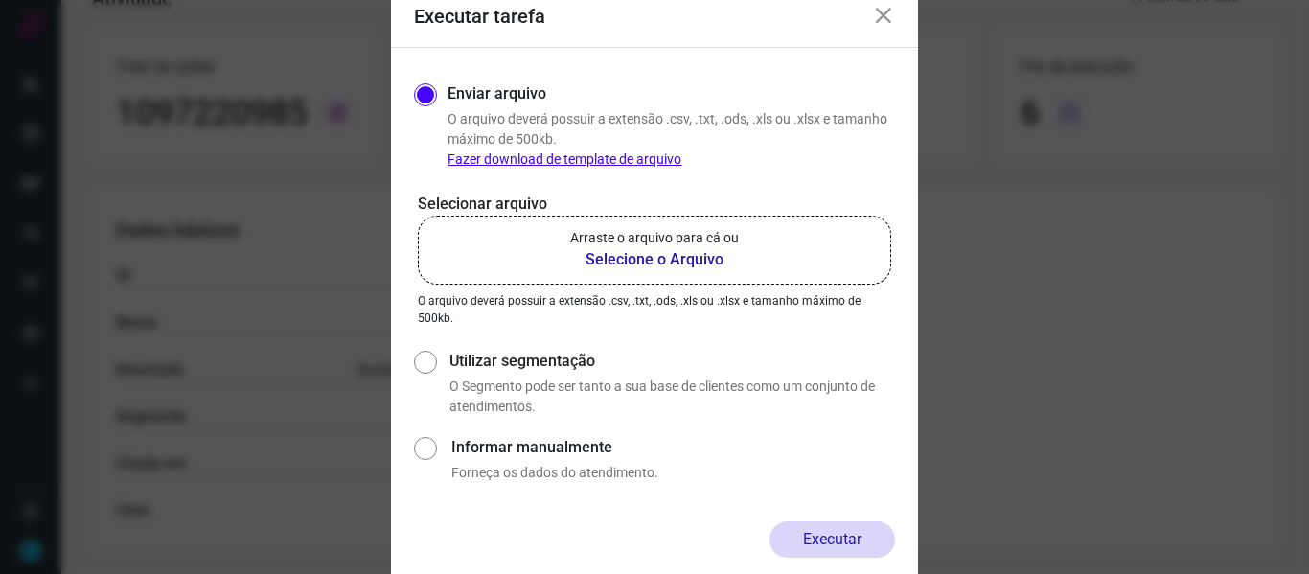
click at [646, 250] on b "Selecione o Arquivo" at bounding box center [654, 259] width 169 height 23
click at [0, 0] on input "Arraste o arquivo para cá ou Selecione o Arquivo" at bounding box center [0, 0] width 0 height 0
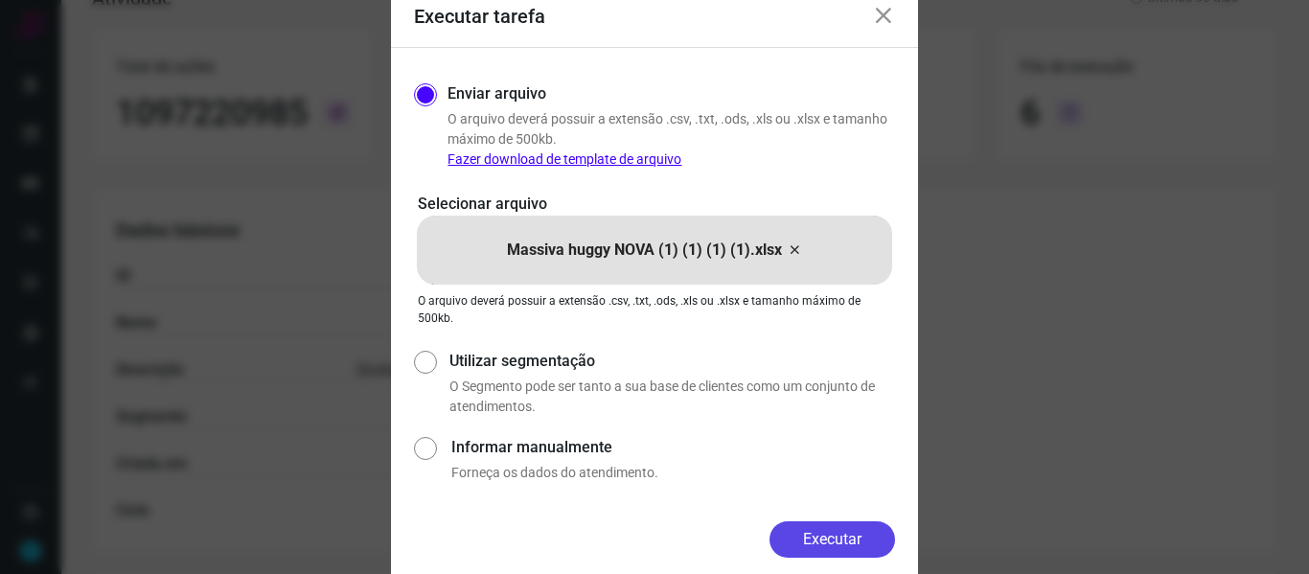
click at [829, 533] on button "Executar" at bounding box center [833, 539] width 126 height 36
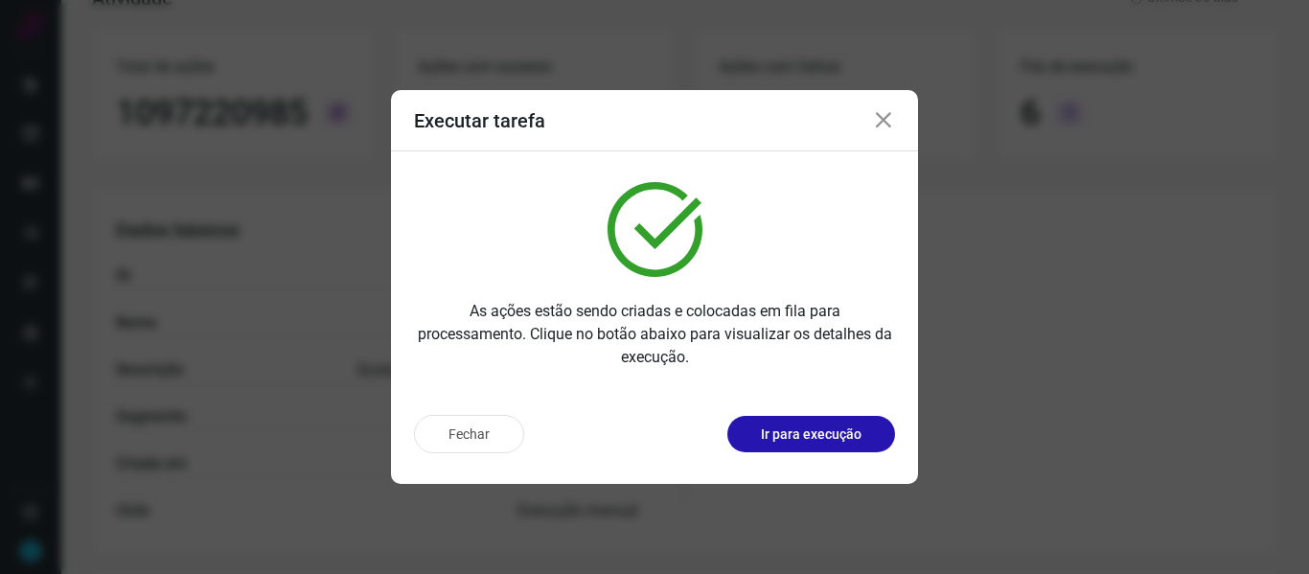
click at [877, 124] on icon at bounding box center [883, 120] width 23 height 23
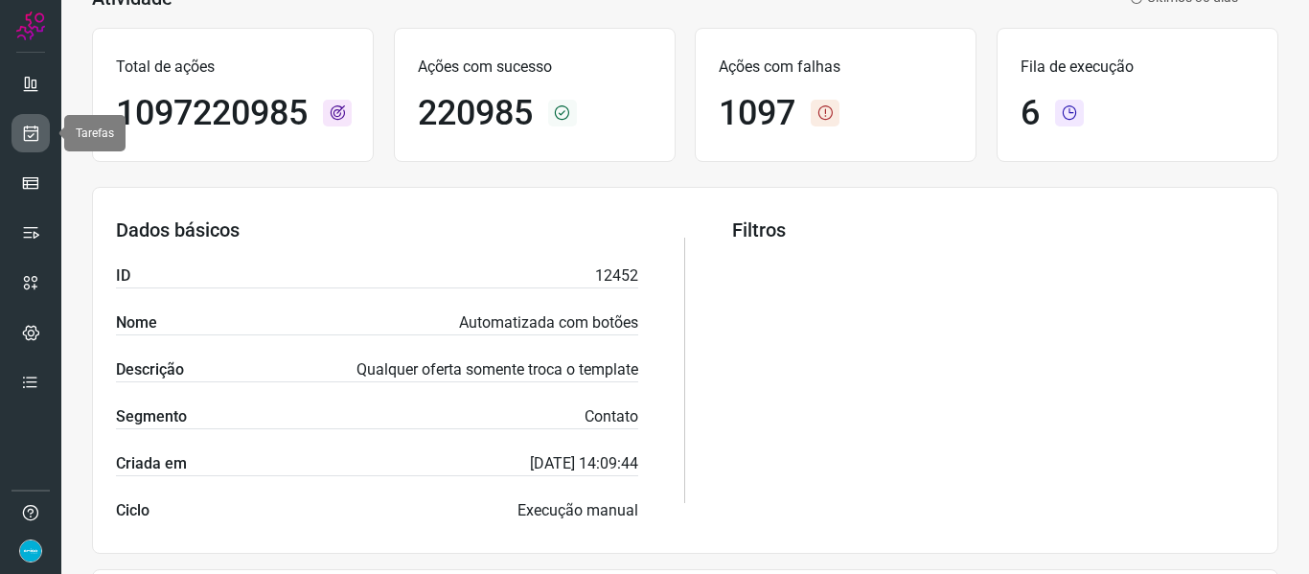
click at [41, 134] on link at bounding box center [31, 133] width 38 height 38
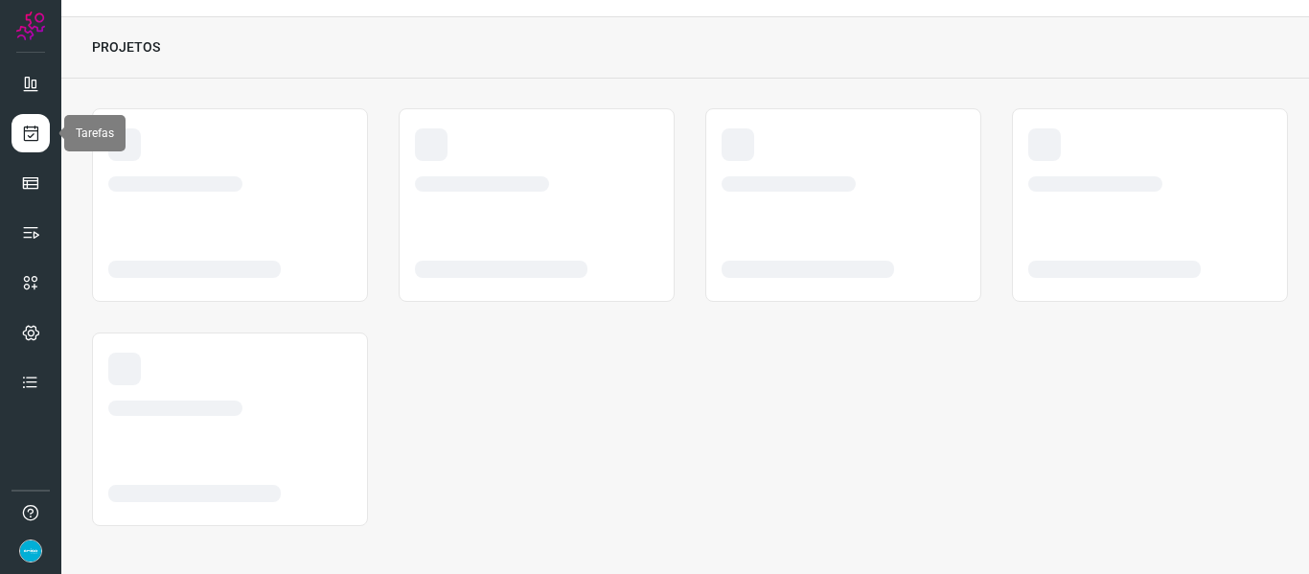
scroll to position [44, 0]
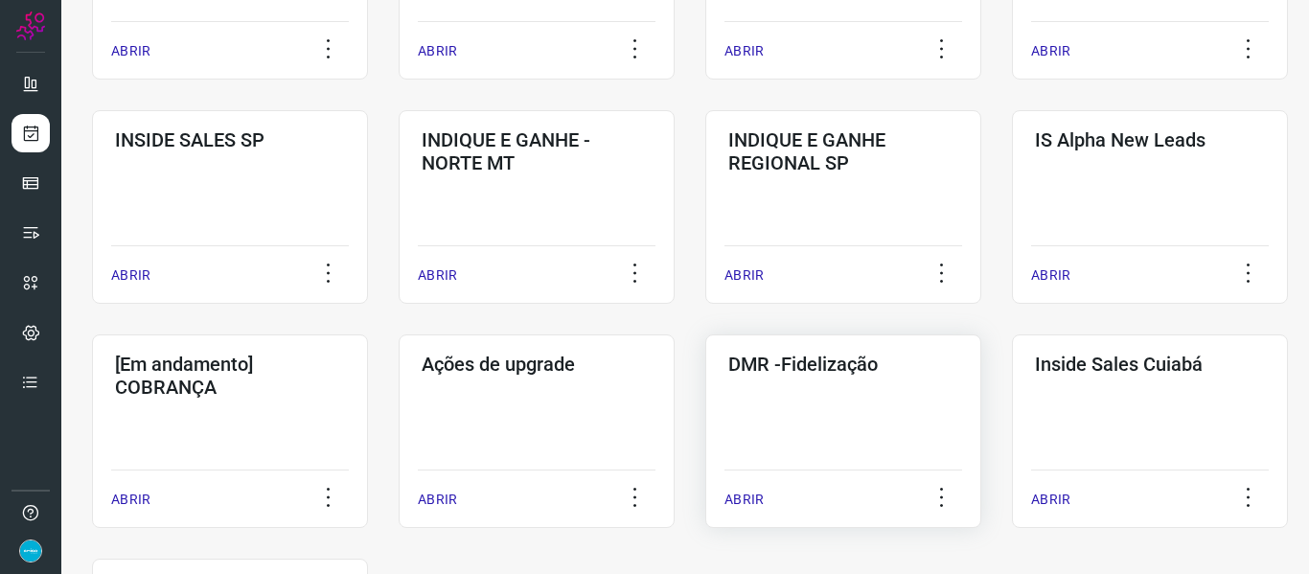
click at [735, 495] on p "ABRIR" at bounding box center [744, 500] width 39 height 20
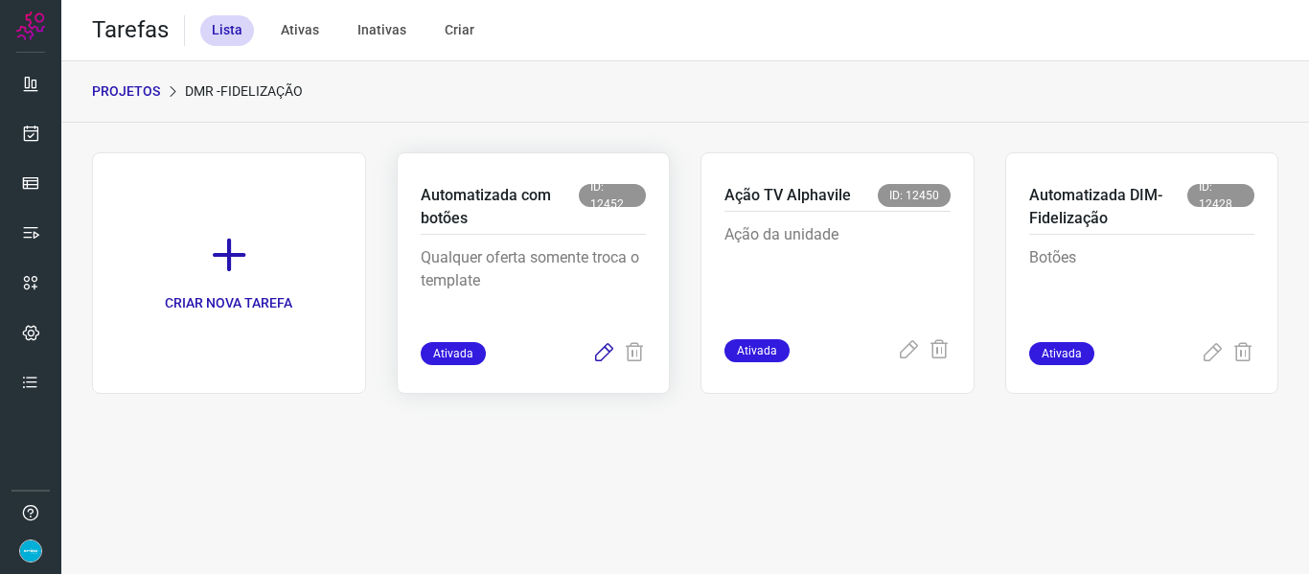
click at [601, 358] on icon at bounding box center [603, 353] width 23 height 23
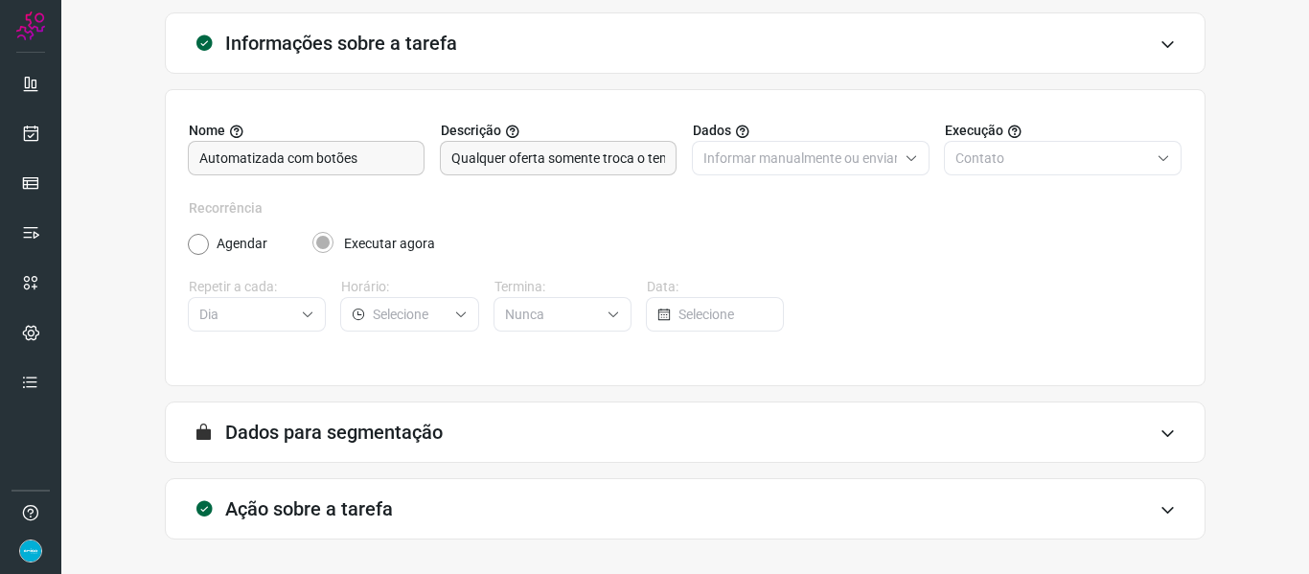
scroll to position [174, 0]
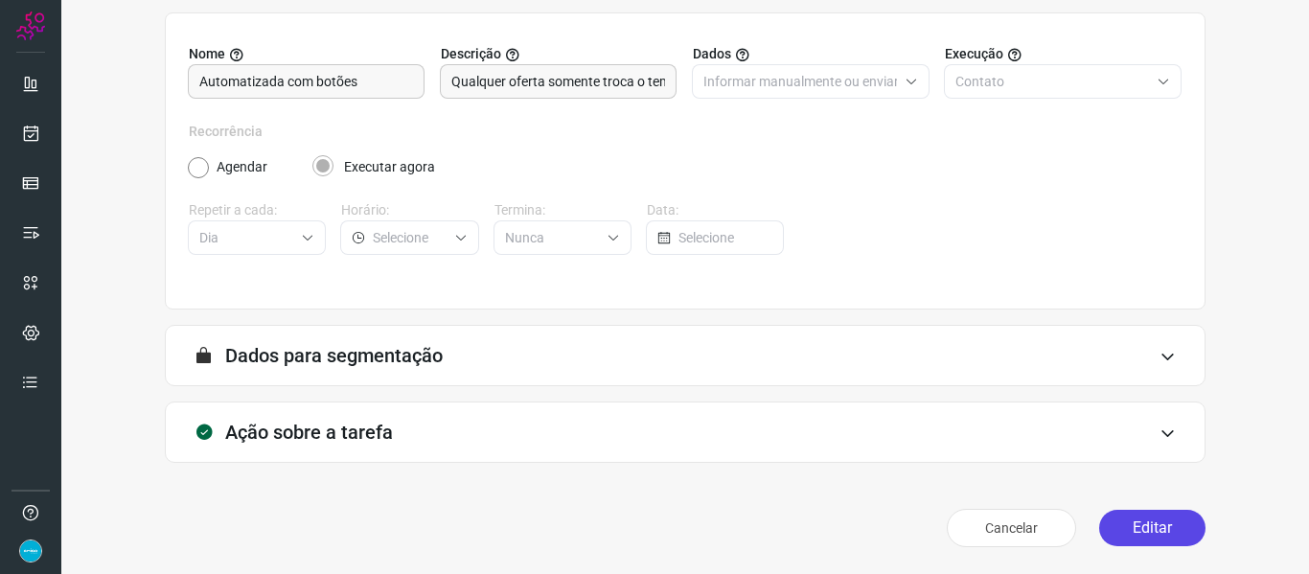
click at [1147, 544] on button "Editar" at bounding box center [1152, 528] width 106 height 36
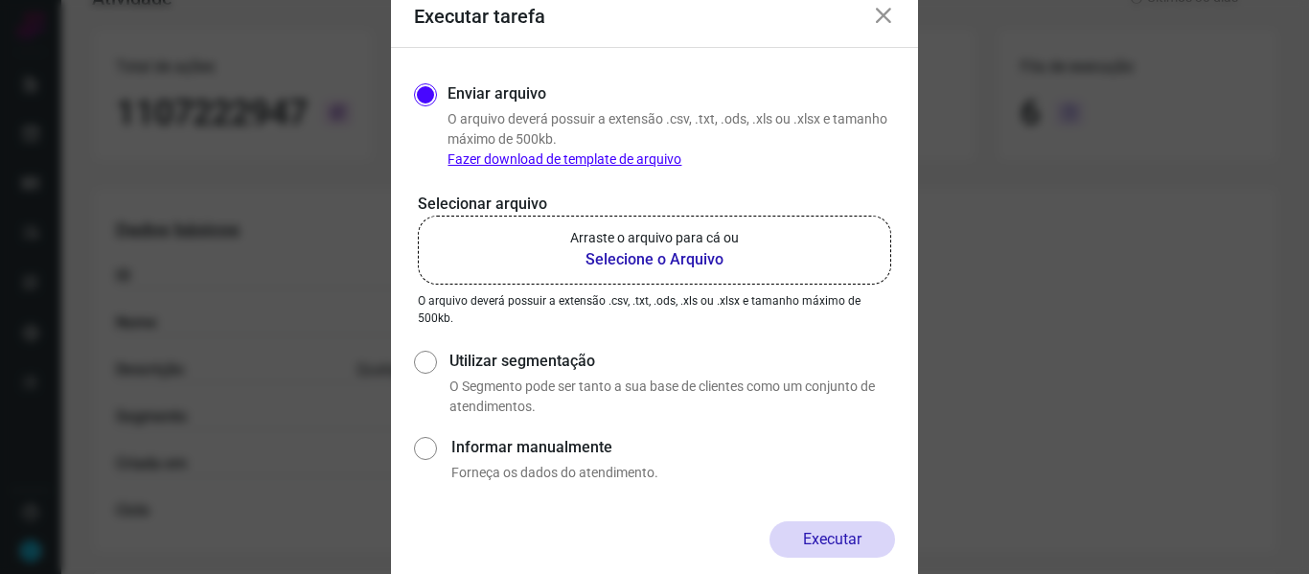
click at [685, 262] on b "Selecione o Arquivo" at bounding box center [654, 259] width 169 height 23
click at [0, 0] on input "Arraste o arquivo para cá ou Selecione o Arquivo" at bounding box center [0, 0] width 0 height 0
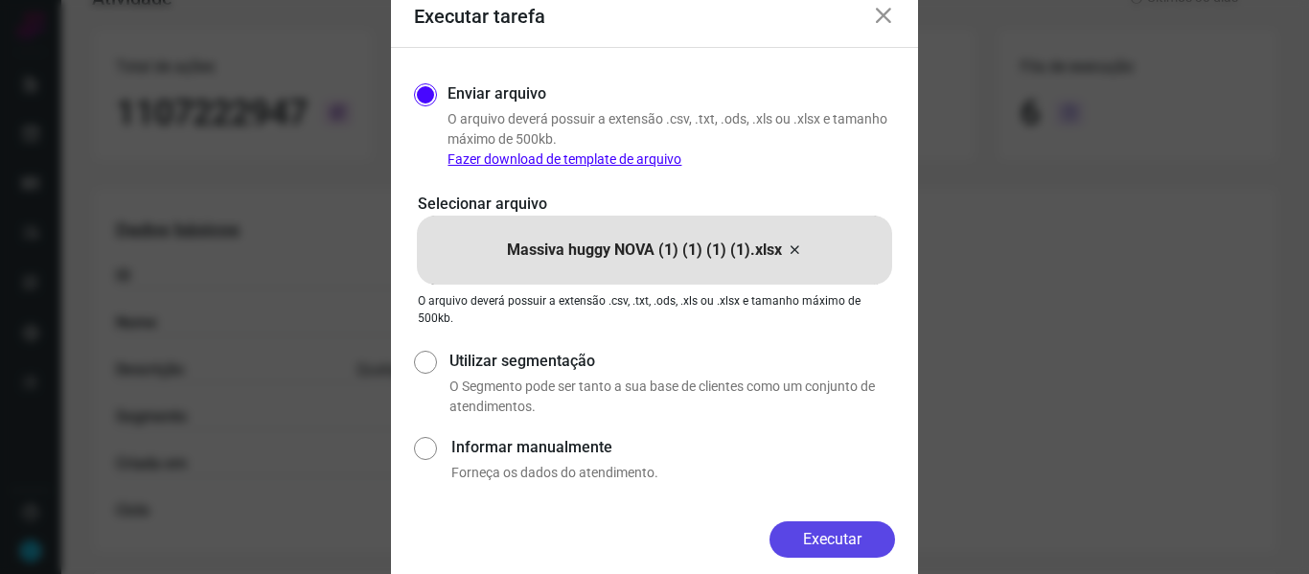
click at [843, 542] on button "Executar" at bounding box center [833, 539] width 126 height 36
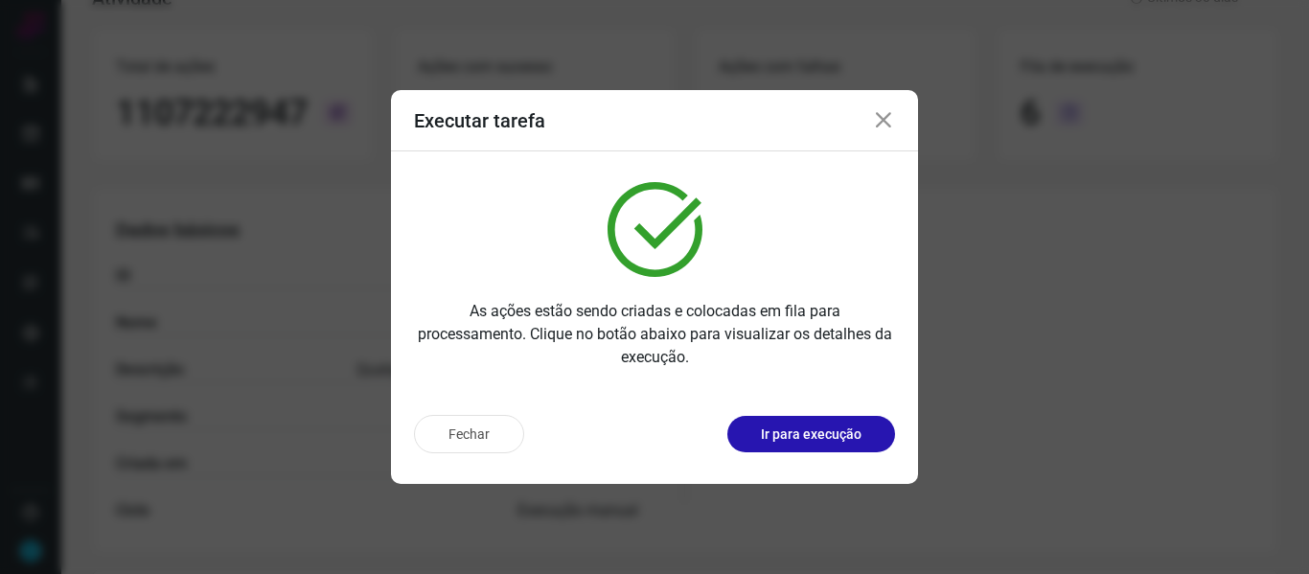
click at [883, 124] on icon at bounding box center [883, 120] width 23 height 23
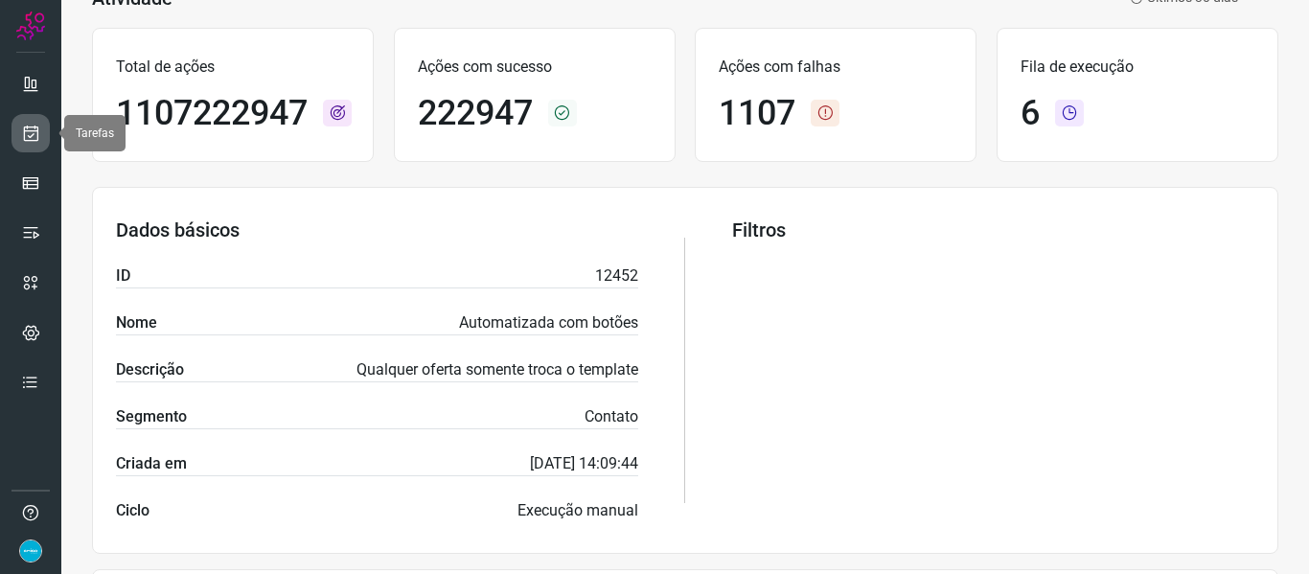
click at [40, 123] on link at bounding box center [31, 133] width 38 height 38
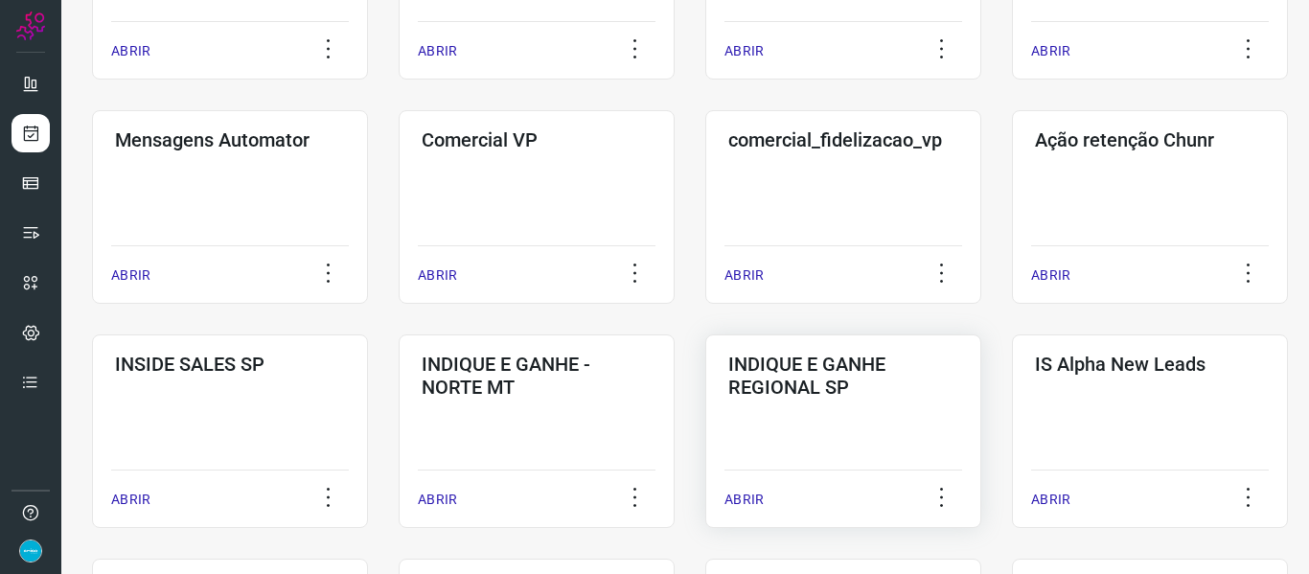
scroll to position [715, 0]
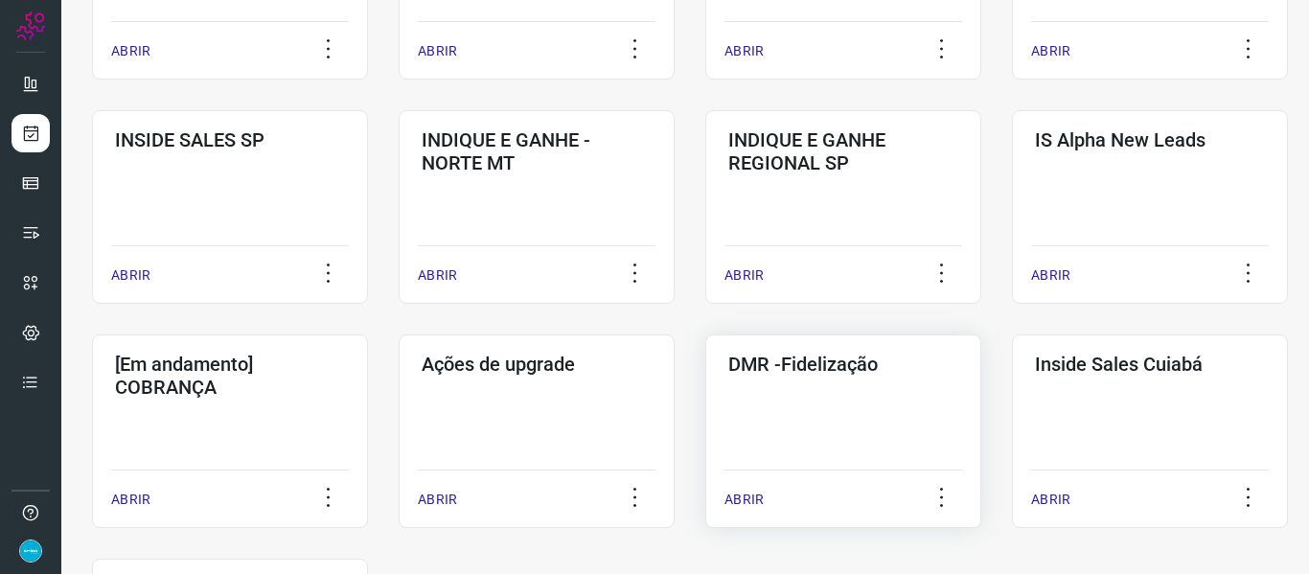
click at [749, 494] on p "ABRIR" at bounding box center [744, 500] width 39 height 20
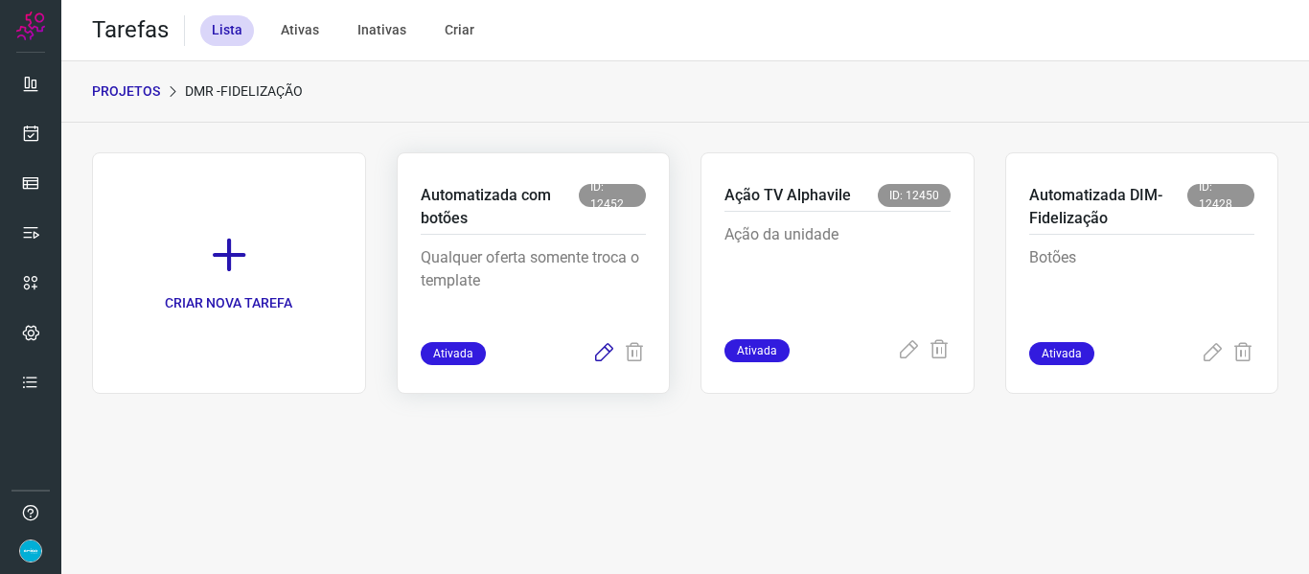
click at [605, 352] on icon at bounding box center [603, 353] width 23 height 23
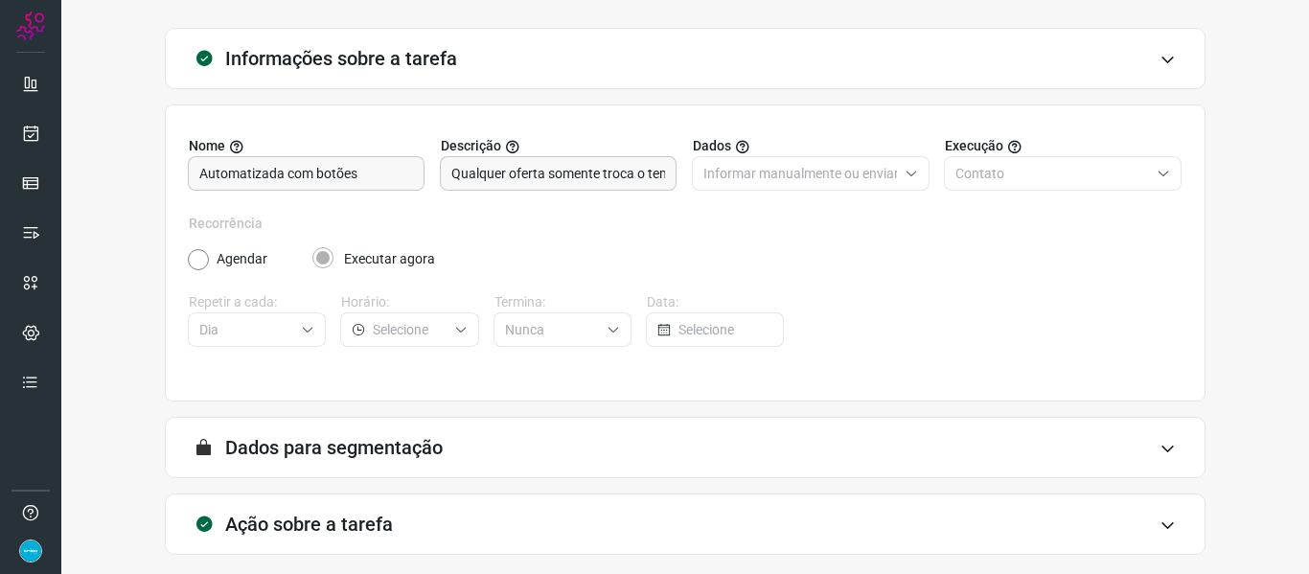
scroll to position [174, 0]
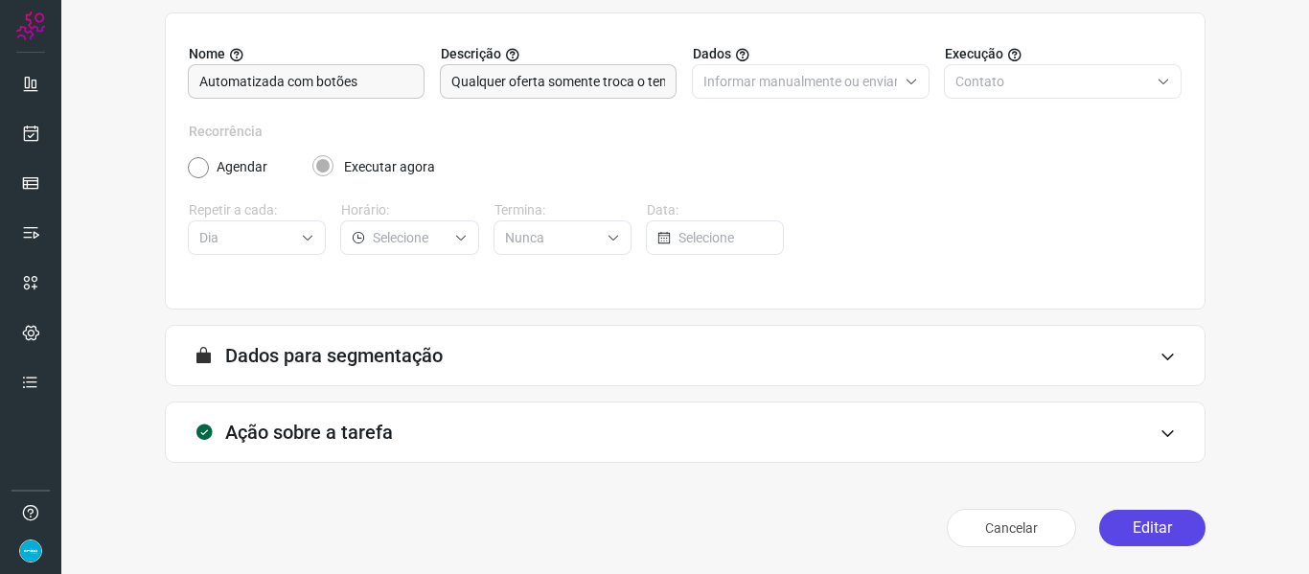
click at [1142, 525] on button "Editar" at bounding box center [1152, 528] width 106 height 36
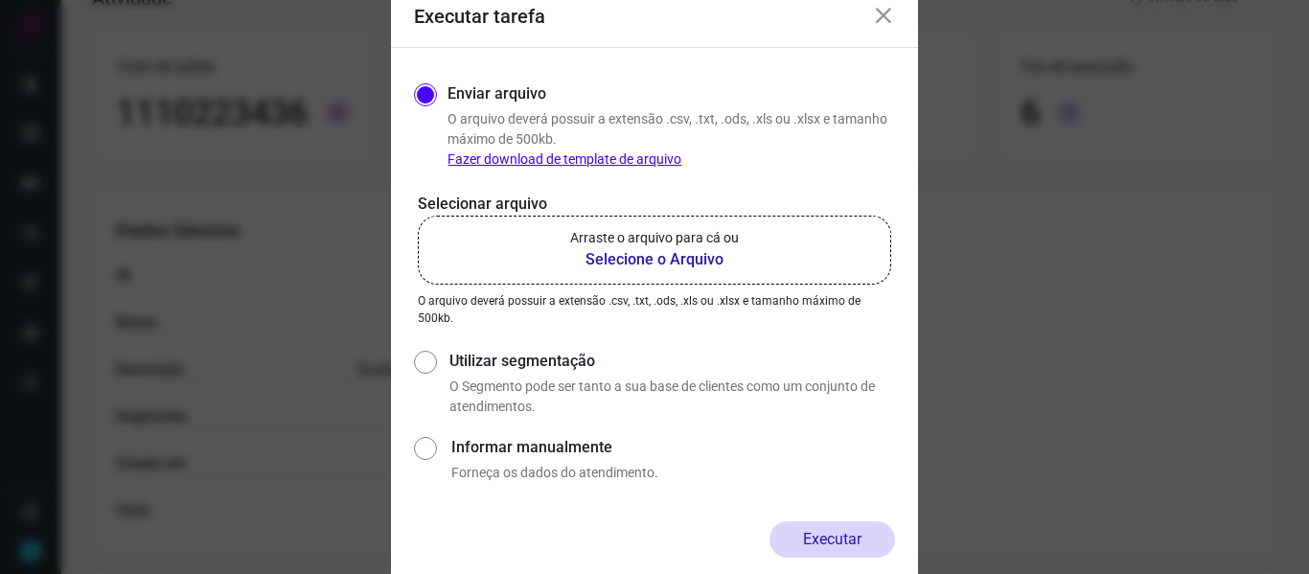
click at [665, 255] on b "Selecione o Arquivo" at bounding box center [654, 259] width 169 height 23
click at [0, 0] on input "Arraste o arquivo para cá ou Selecione o Arquivo" at bounding box center [0, 0] width 0 height 0
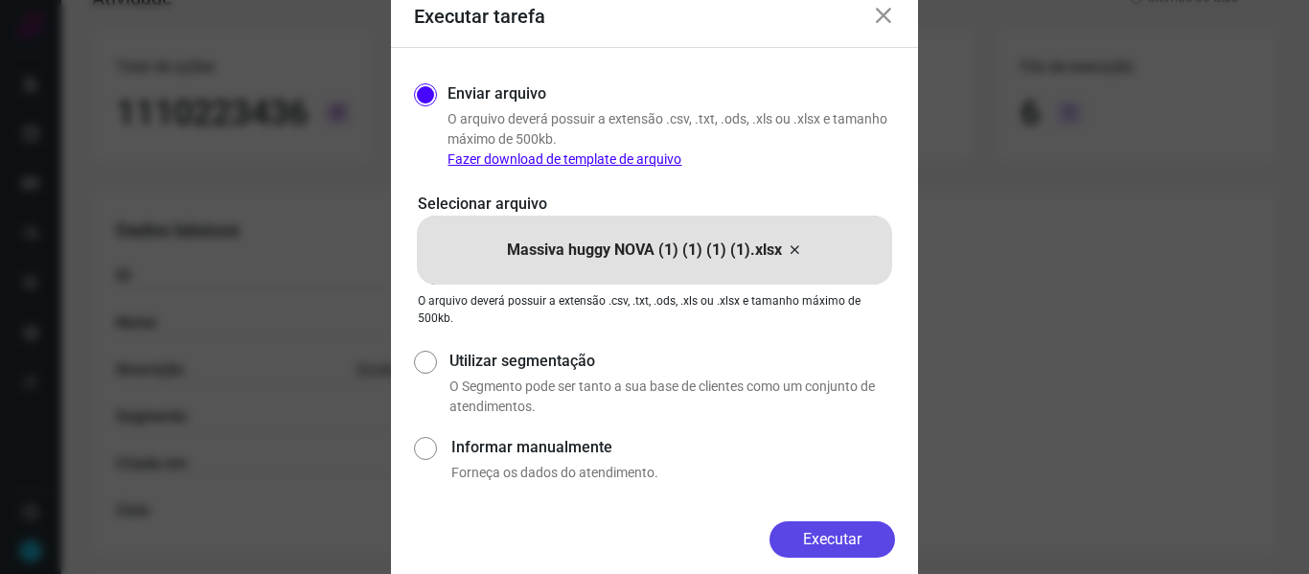
click at [841, 538] on button "Executar" at bounding box center [833, 539] width 126 height 36
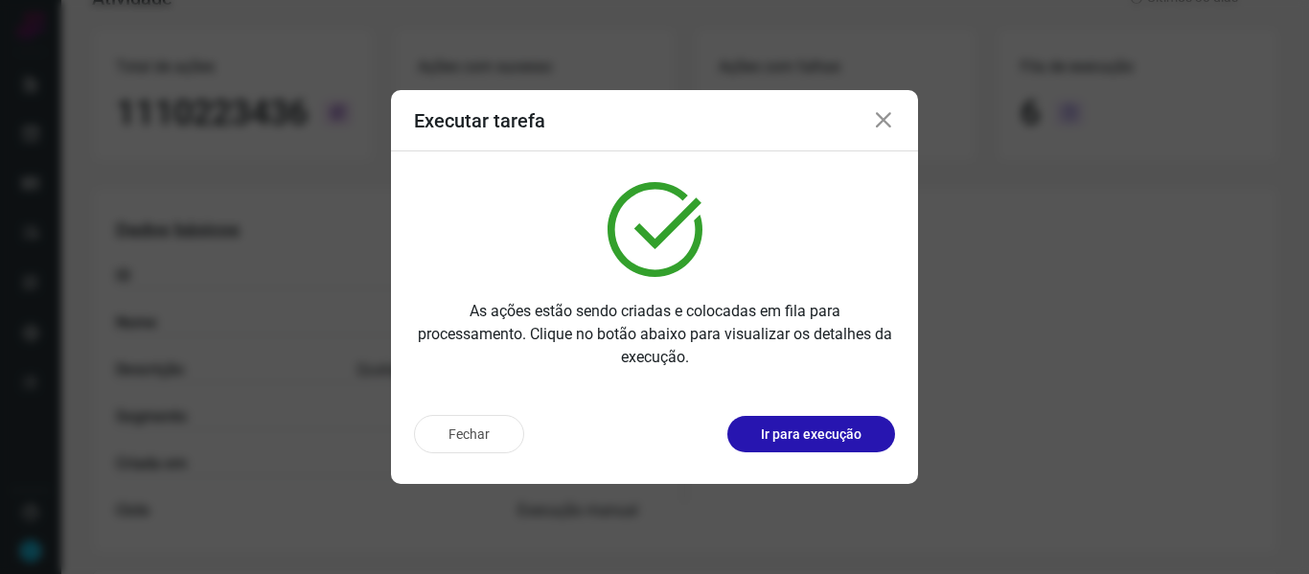
drag, startPoint x: 879, startPoint y: 120, endPoint x: 186, endPoint y: 136, distance: 693.1
click at [879, 121] on icon at bounding box center [883, 120] width 23 height 23
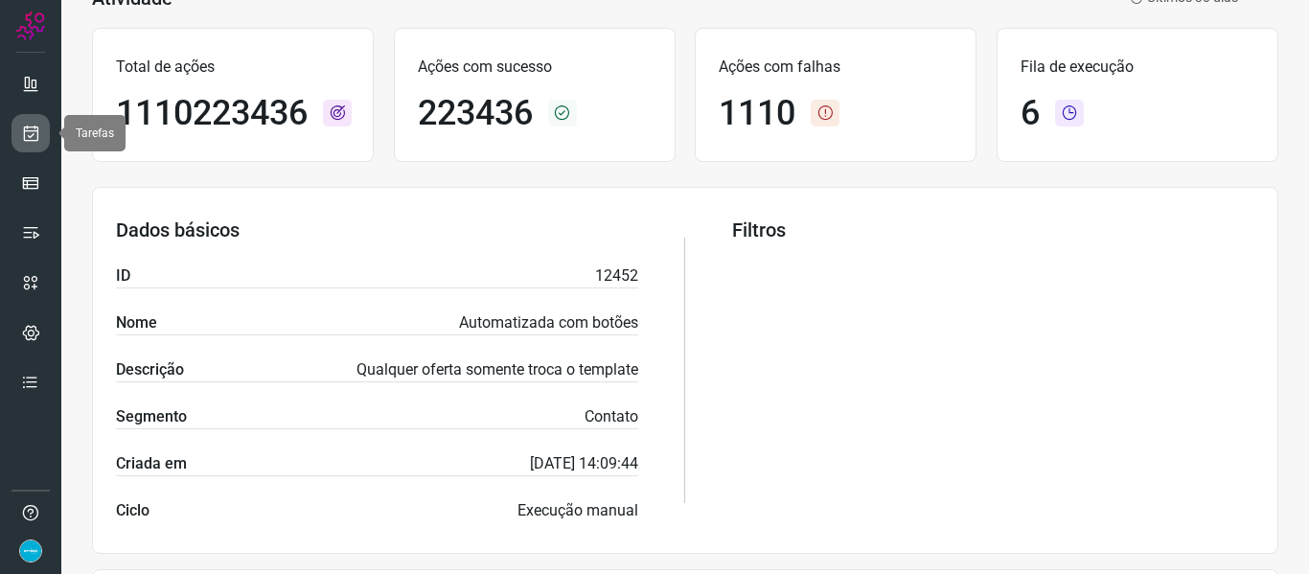
click at [40, 134] on link at bounding box center [31, 133] width 38 height 38
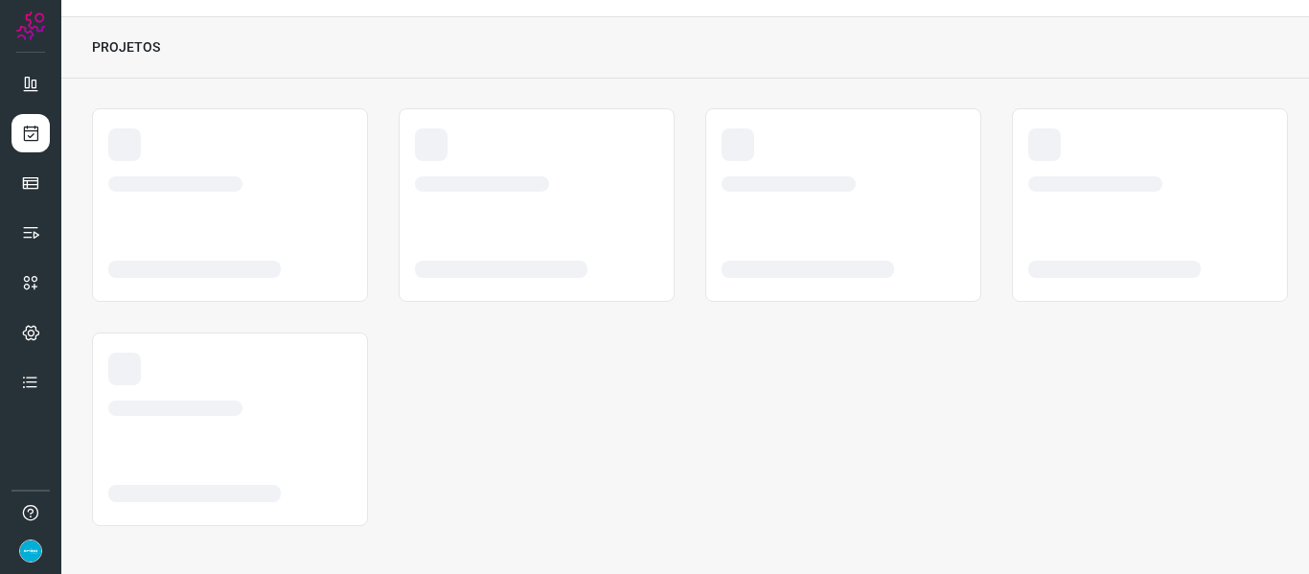
scroll to position [44, 0]
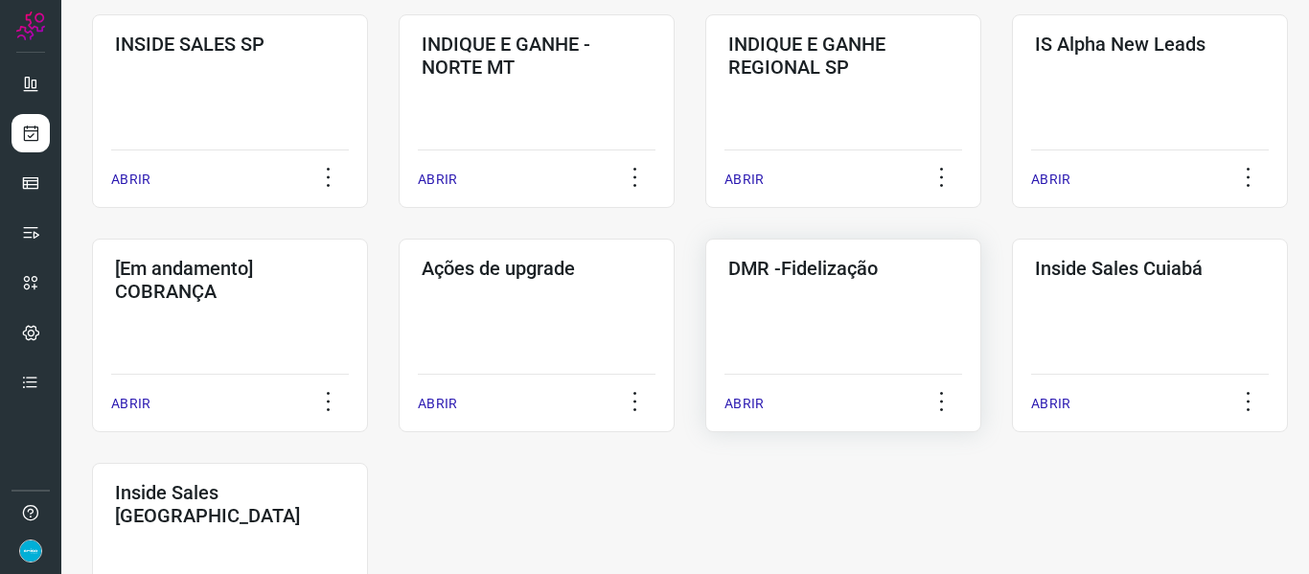
click at [740, 403] on p "ABRIR" at bounding box center [744, 404] width 39 height 20
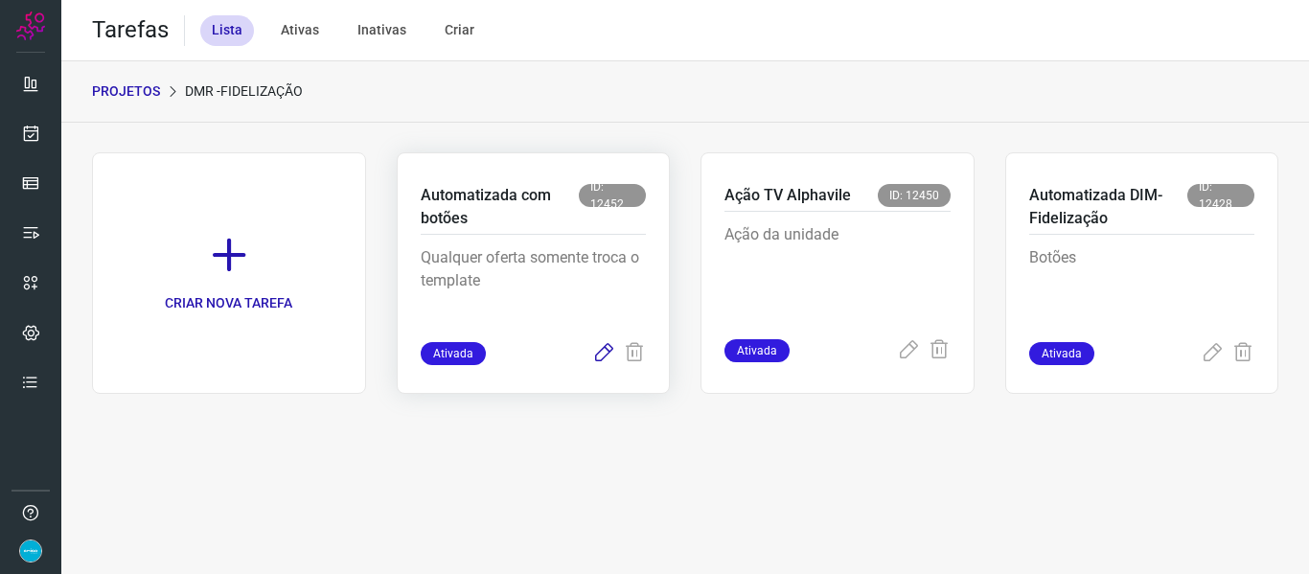
click at [600, 356] on icon at bounding box center [603, 353] width 23 height 23
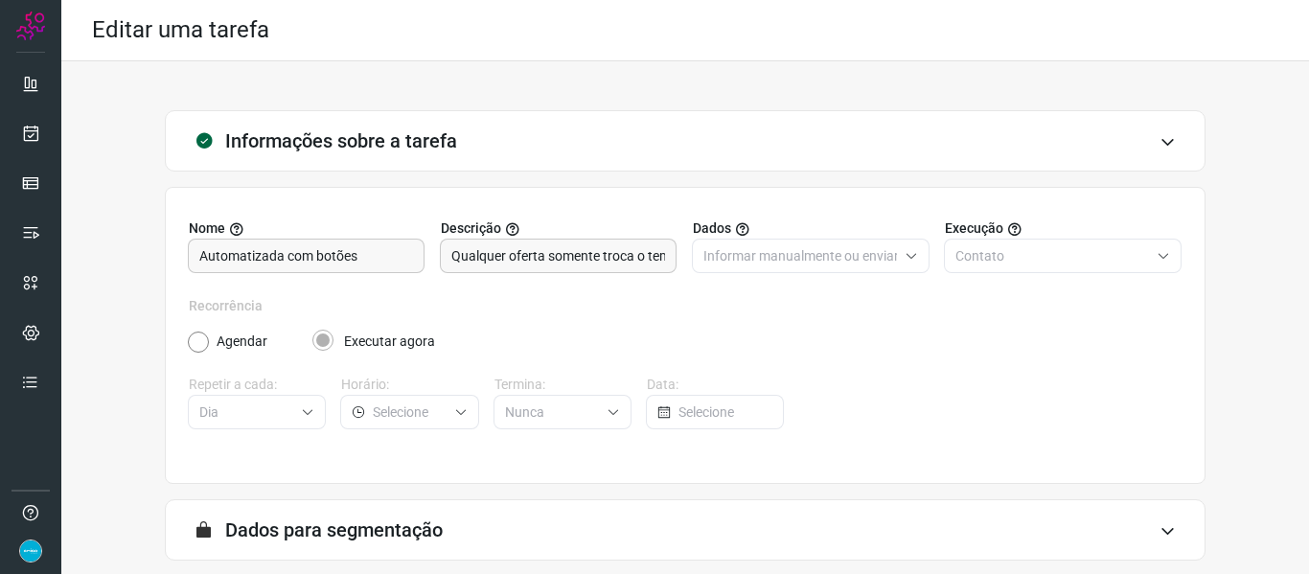
scroll to position [174, 0]
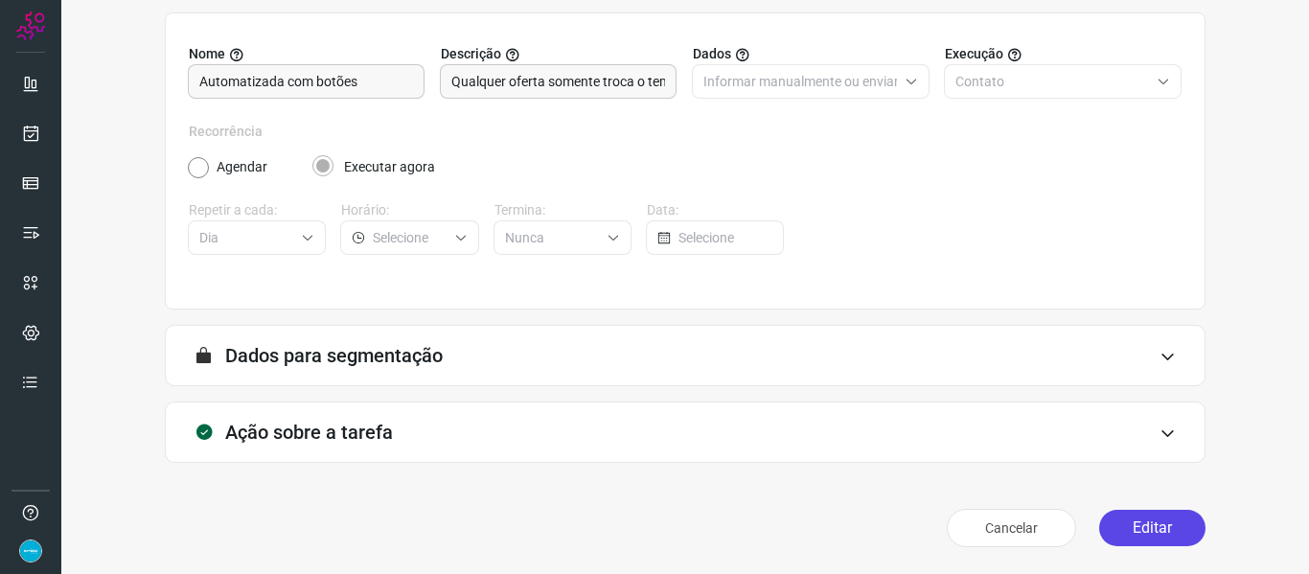
click at [1137, 520] on button "Editar" at bounding box center [1152, 528] width 106 height 36
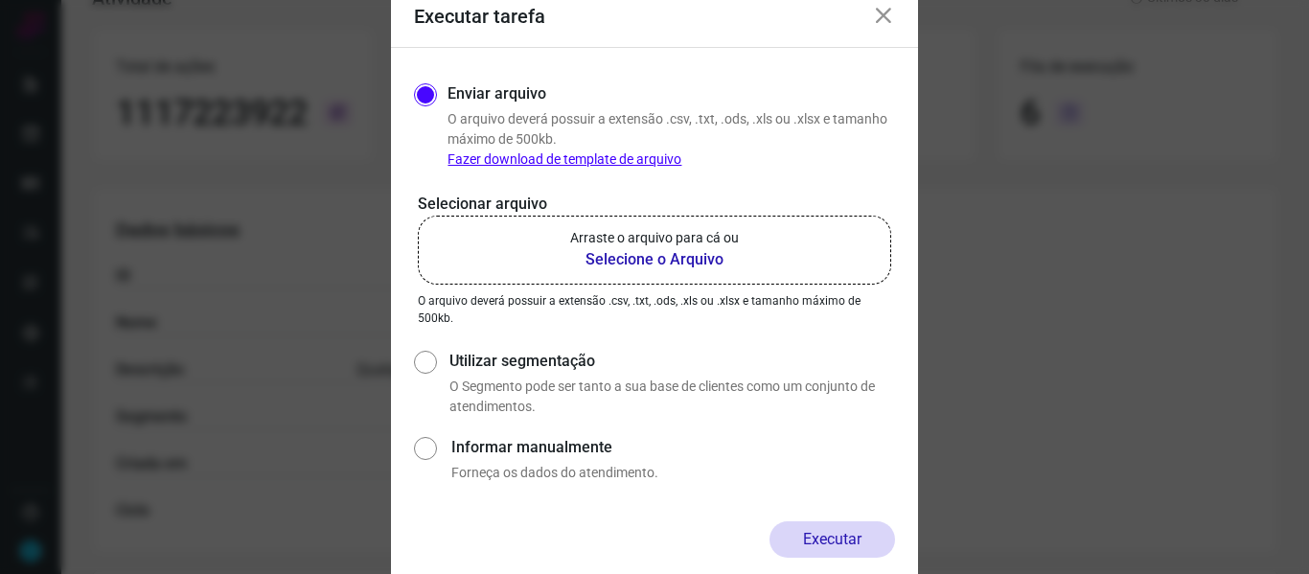
click at [675, 258] on b "Selecione o Arquivo" at bounding box center [654, 259] width 169 height 23
click at [0, 0] on input "Arraste o arquivo para cá ou Selecione o Arquivo" at bounding box center [0, 0] width 0 height 0
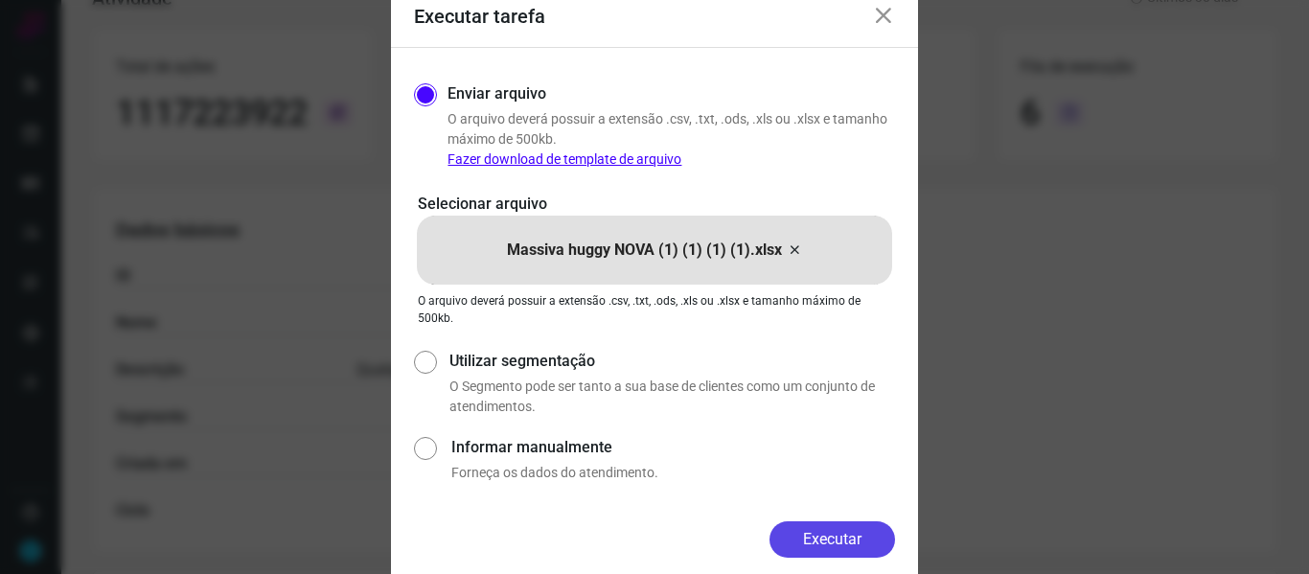
click at [810, 548] on button "Executar" at bounding box center [833, 539] width 126 height 36
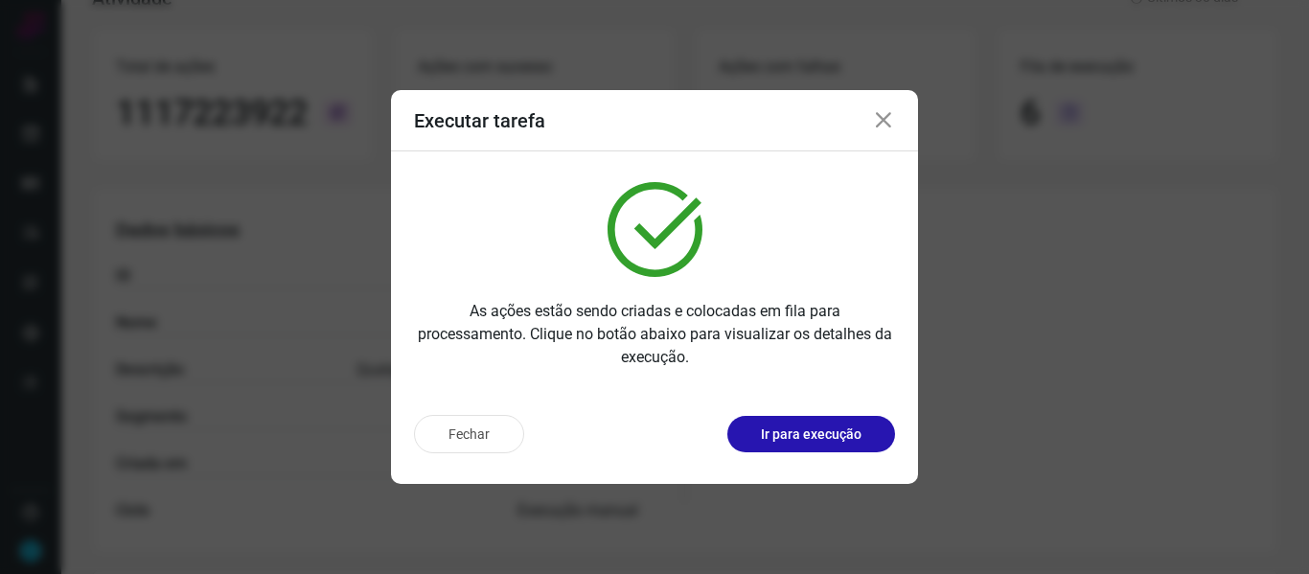
click at [882, 114] on icon at bounding box center [883, 120] width 23 height 23
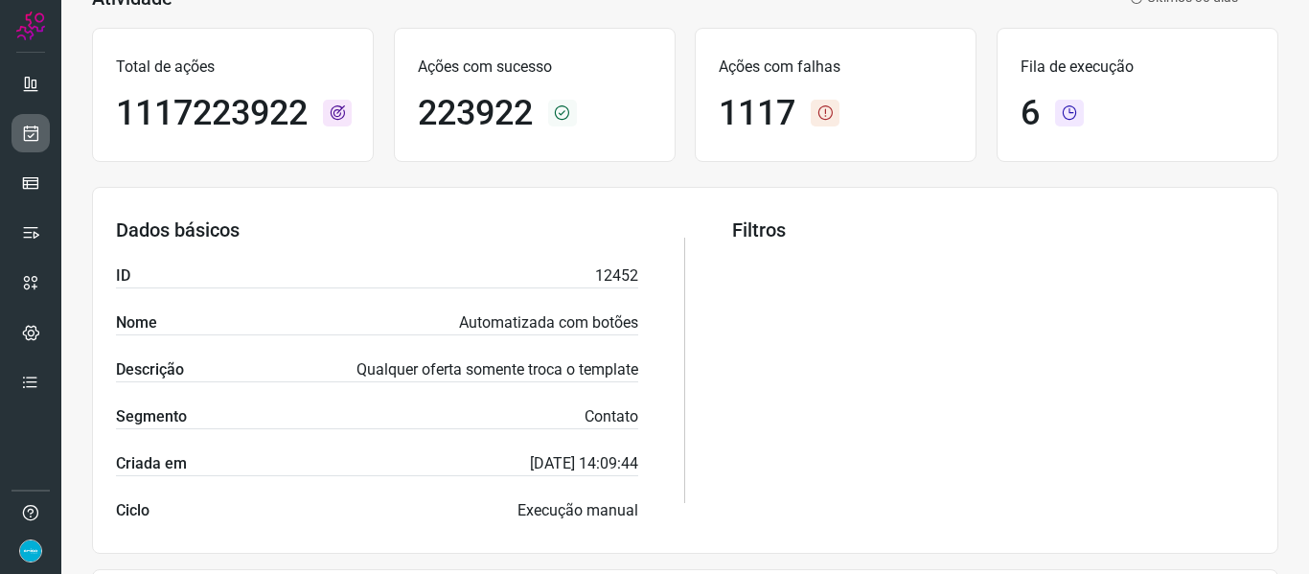
click at [27, 141] on icon at bounding box center [31, 133] width 20 height 19
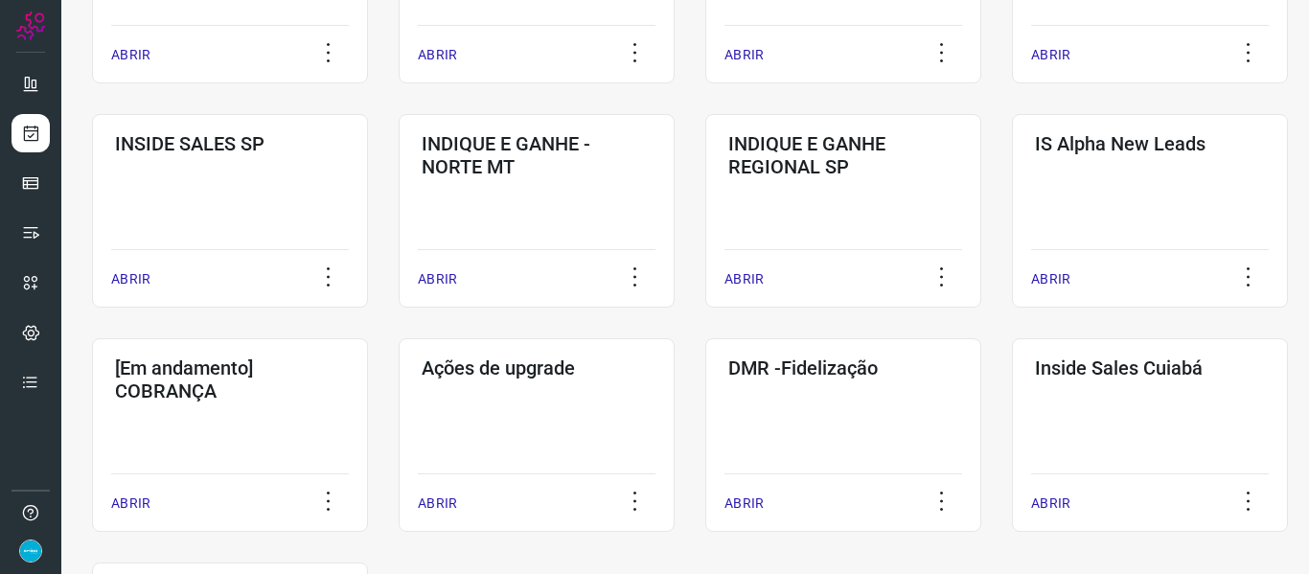
scroll to position [811, 0]
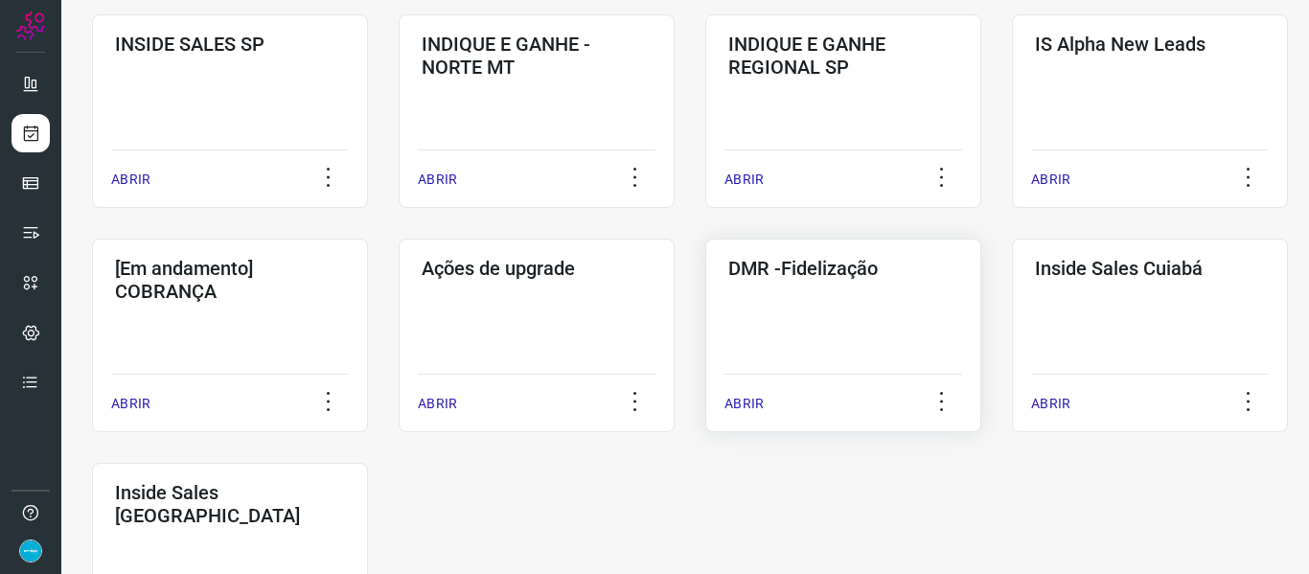
click at [739, 399] on p "ABRIR" at bounding box center [744, 404] width 39 height 20
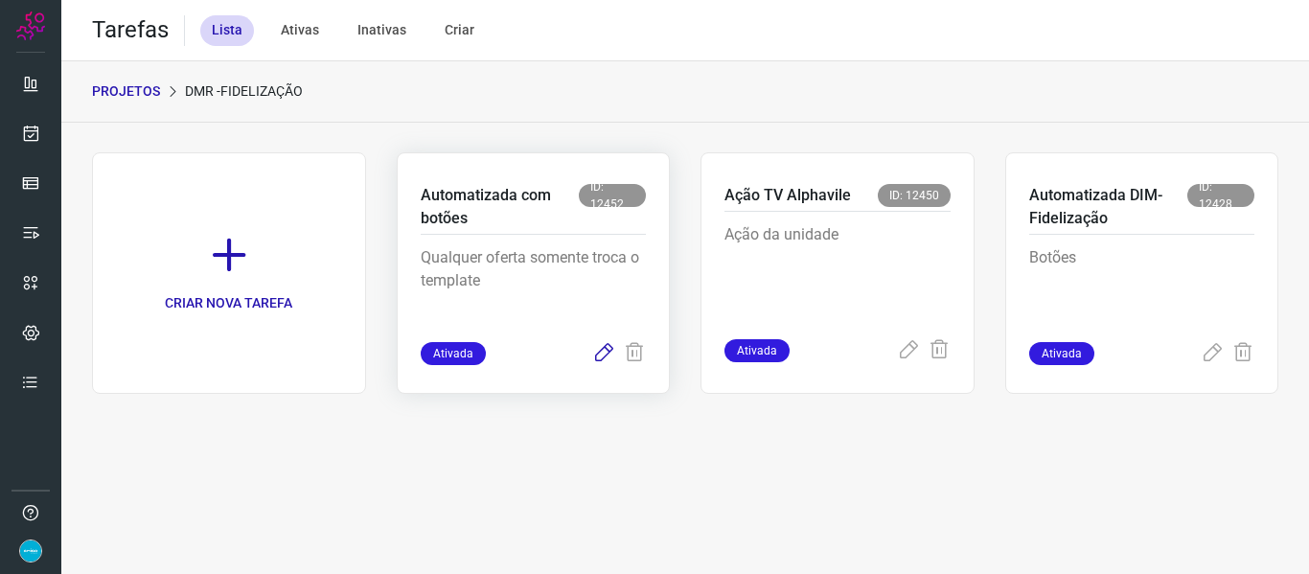
click at [602, 349] on icon at bounding box center [603, 353] width 23 height 23
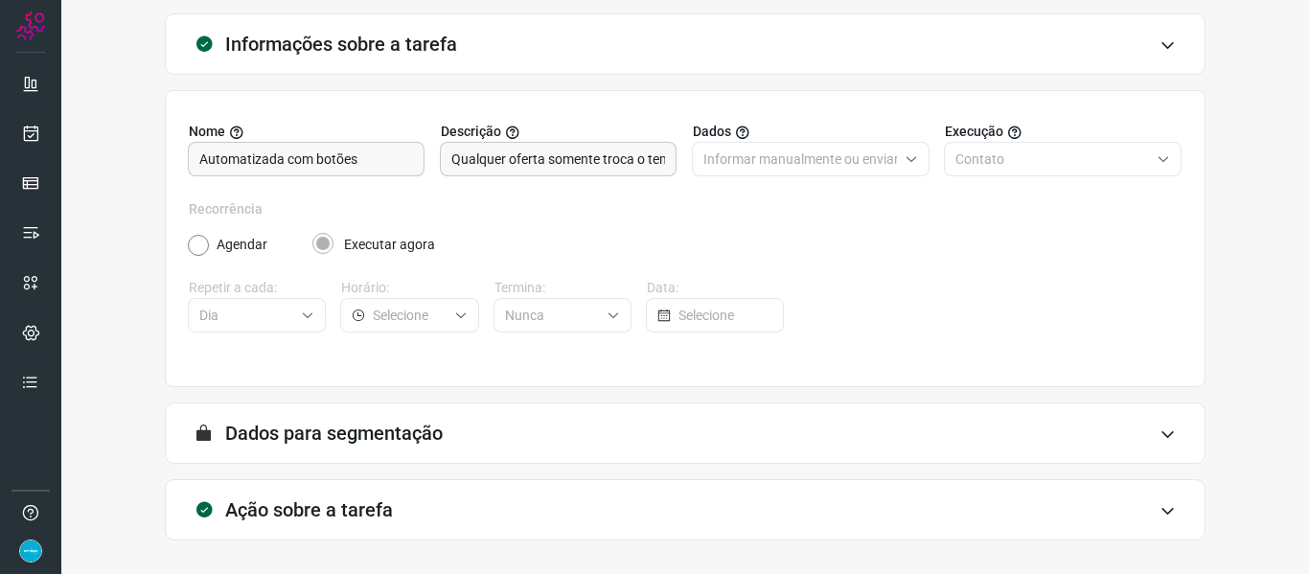
scroll to position [174, 0]
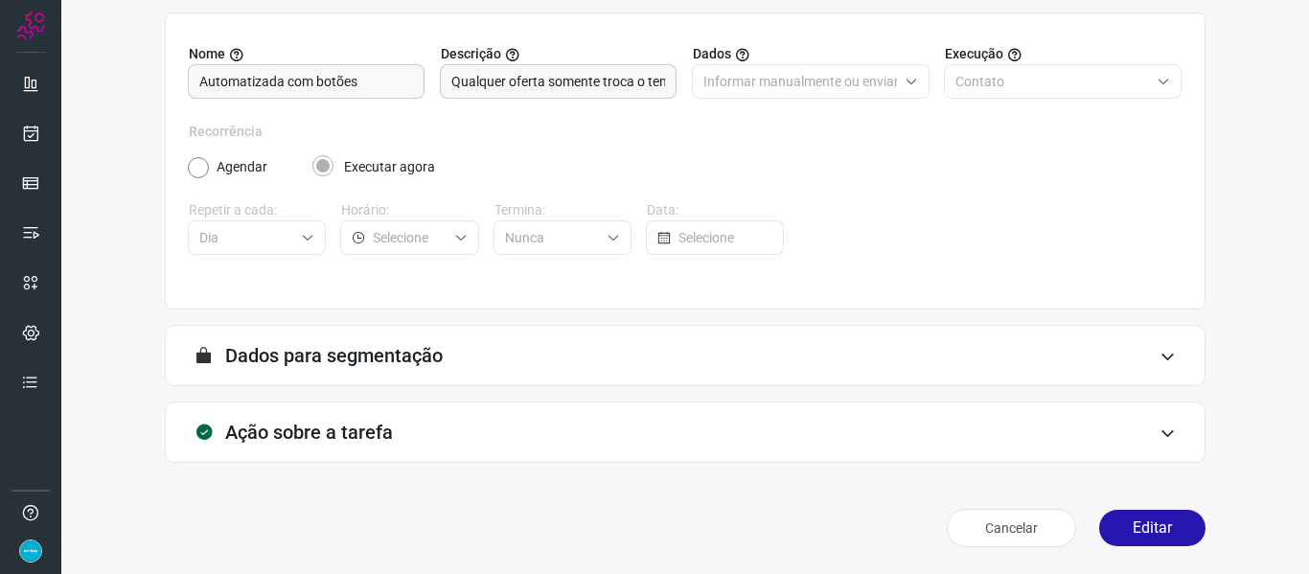
click at [1141, 527] on button "Editar" at bounding box center [1152, 528] width 106 height 36
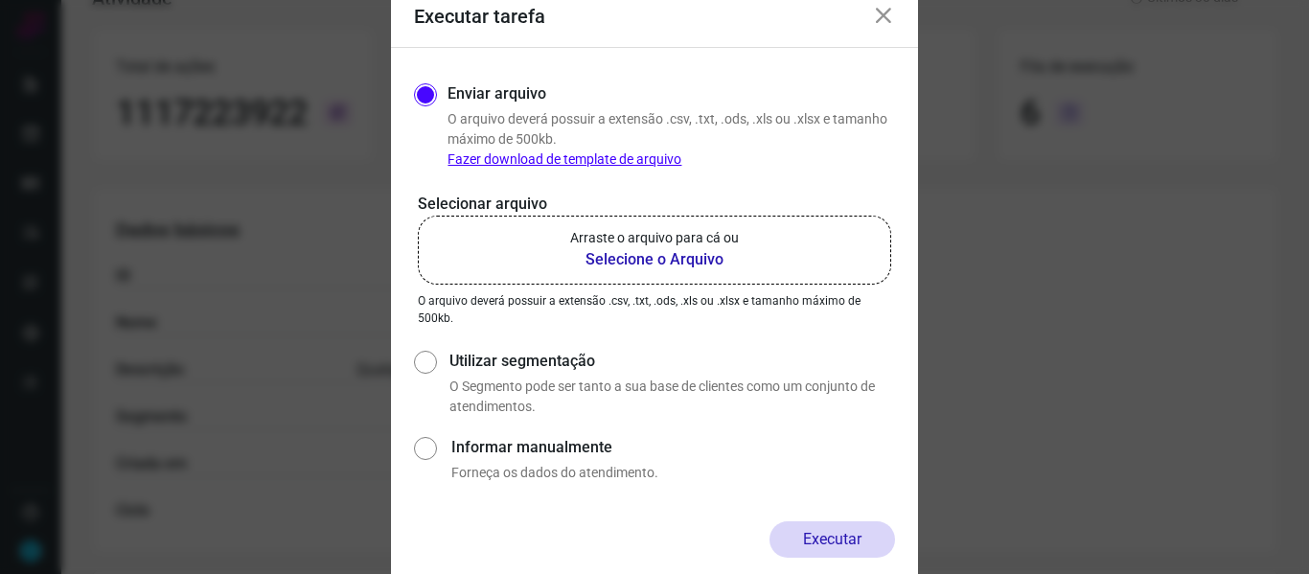
click at [684, 263] on b "Selecione o Arquivo" at bounding box center [654, 259] width 169 height 23
click at [0, 0] on input "Arraste o arquivo para cá ou Selecione o Arquivo" at bounding box center [0, 0] width 0 height 0
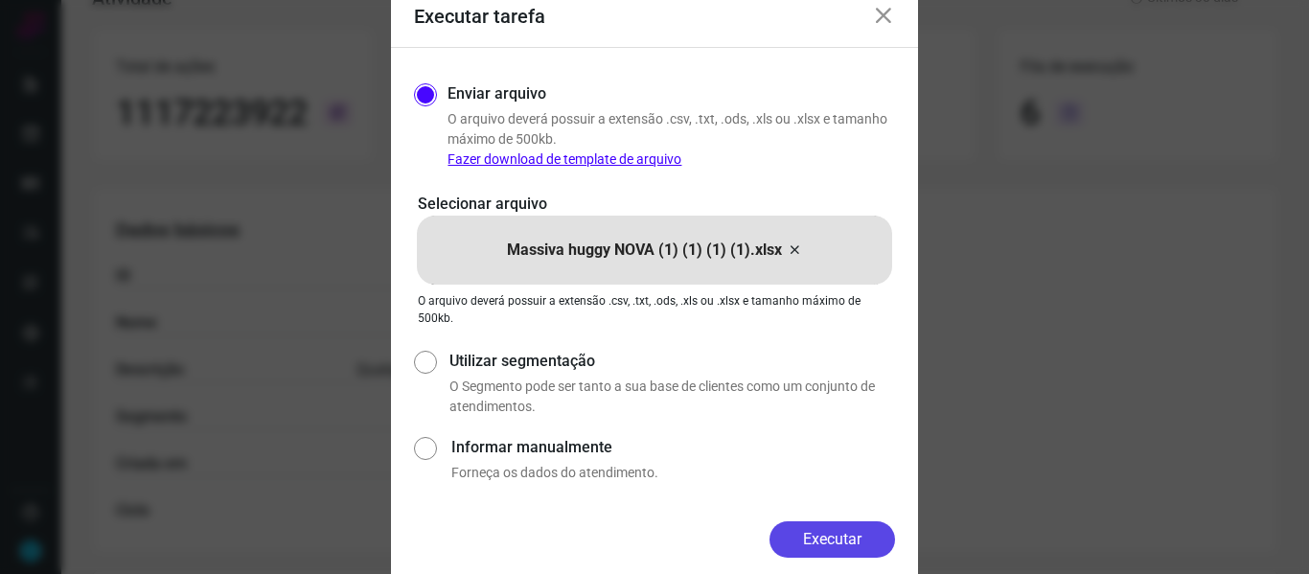
click at [836, 538] on button "Executar" at bounding box center [833, 539] width 126 height 36
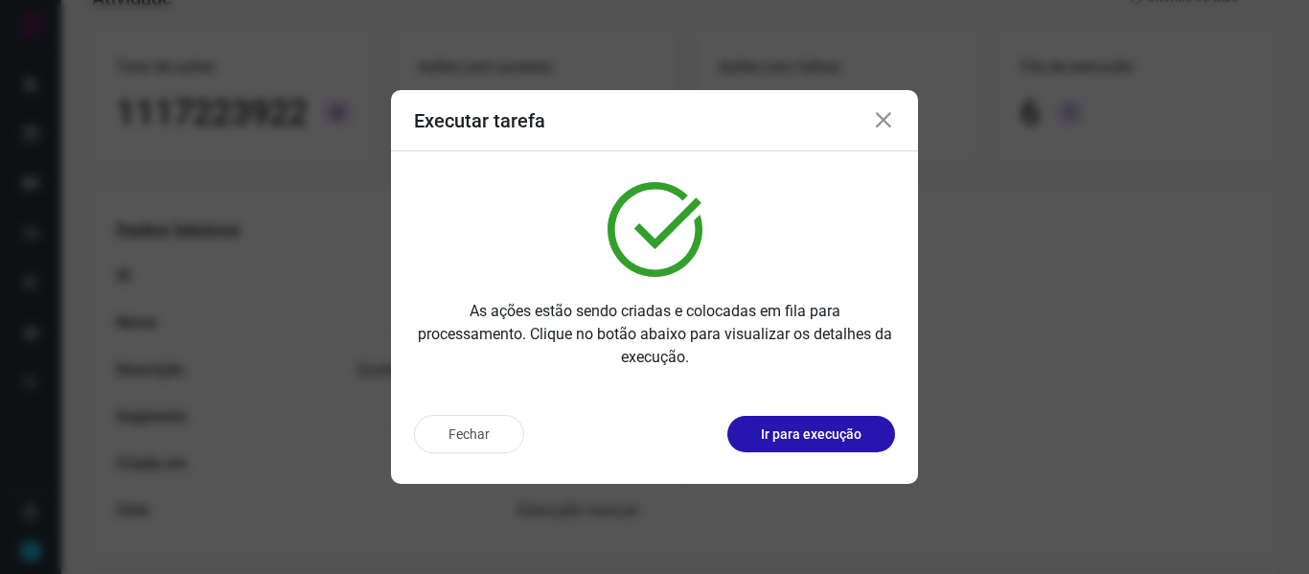
click at [879, 123] on icon at bounding box center [883, 120] width 23 height 23
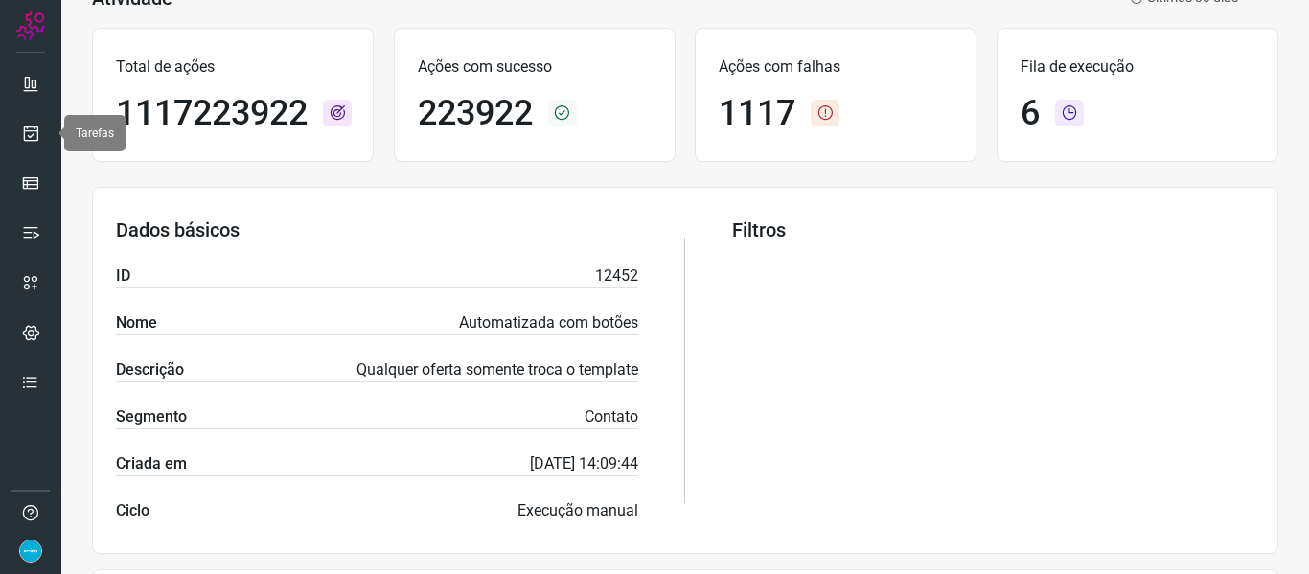
drag, startPoint x: 37, startPoint y: 139, endPoint x: 64, endPoint y: 136, distance: 27.0
click at [37, 139] on icon at bounding box center [31, 133] width 20 height 19
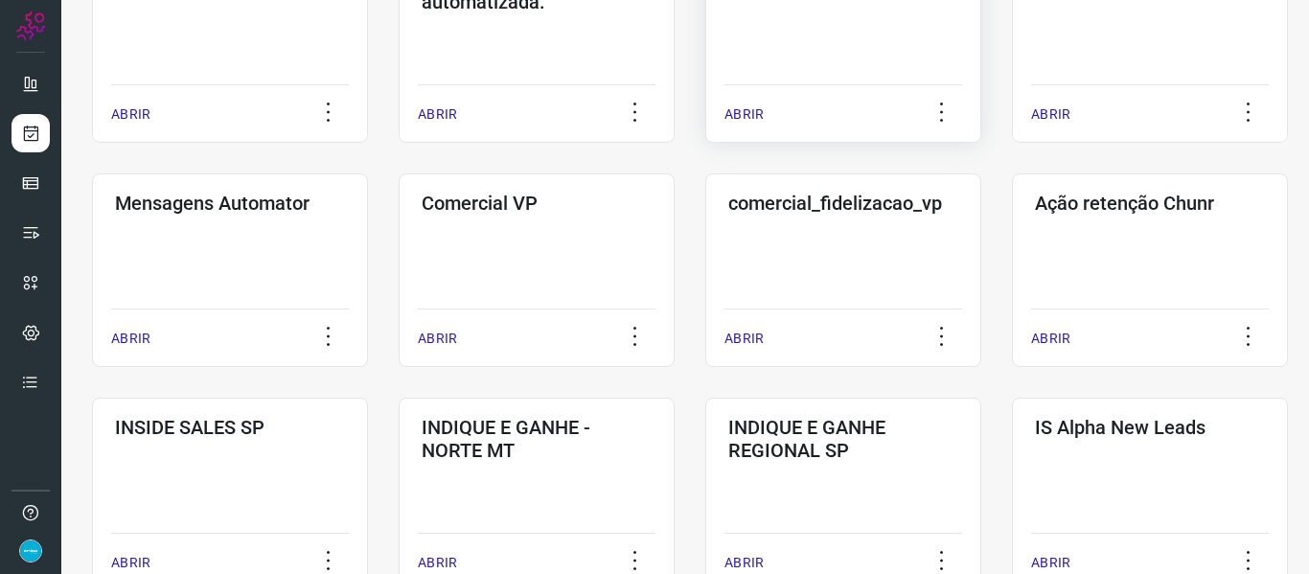
scroll to position [715, 0]
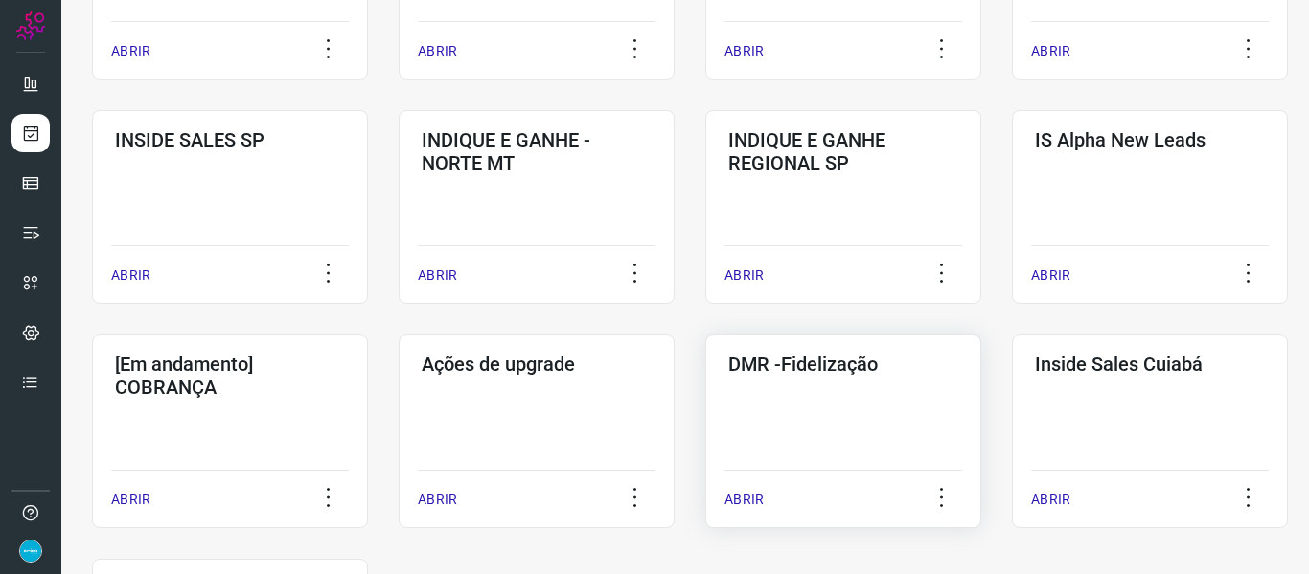
click at [739, 493] on p "ABRIR" at bounding box center [744, 500] width 39 height 20
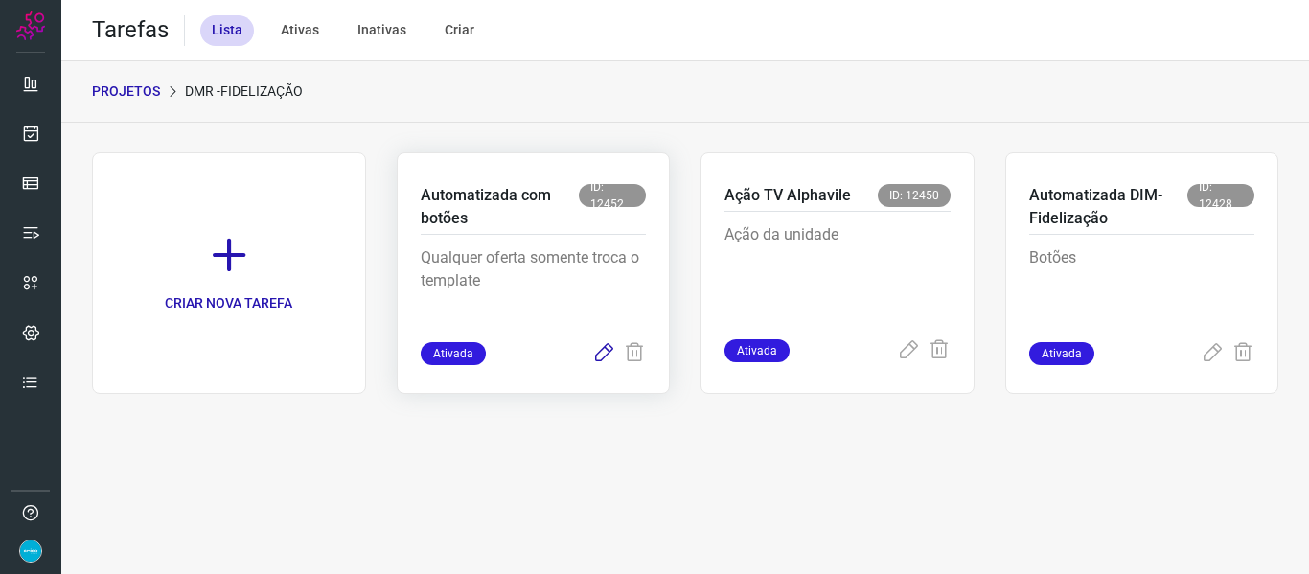
click at [599, 356] on icon at bounding box center [603, 353] width 23 height 23
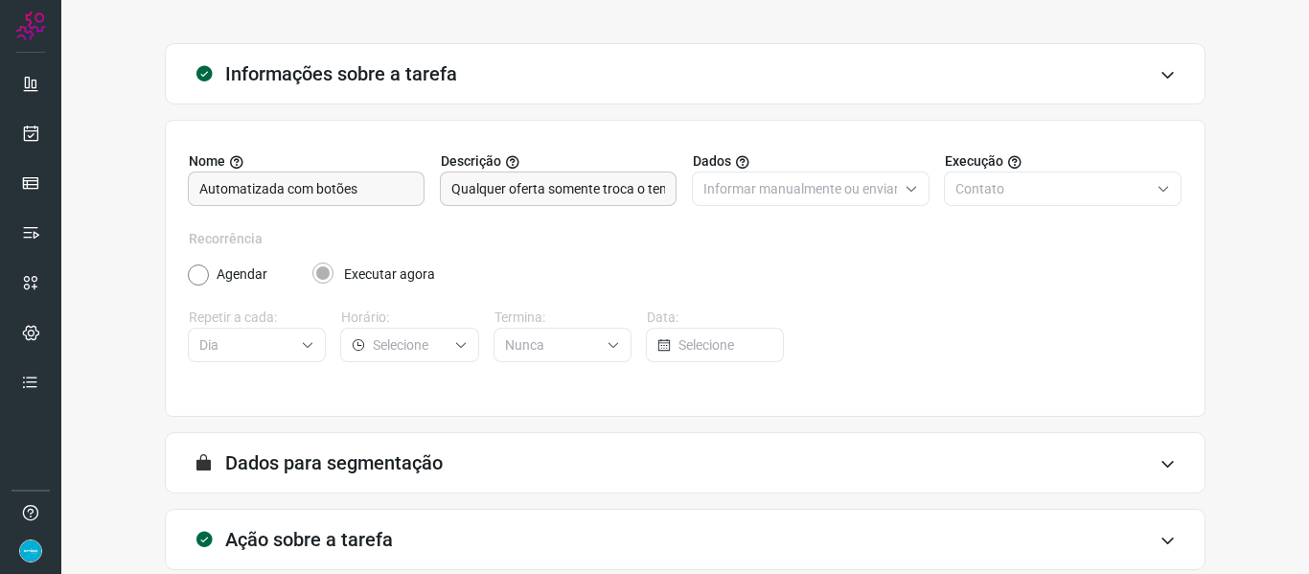
scroll to position [174, 0]
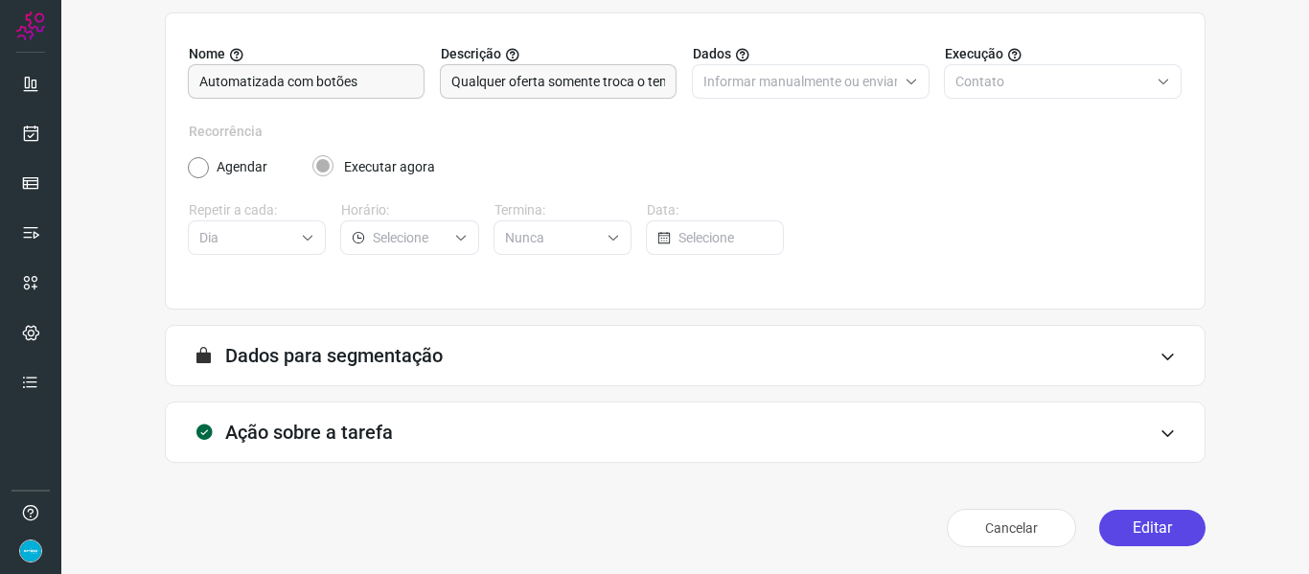
click at [1144, 518] on button "Editar" at bounding box center [1152, 528] width 106 height 36
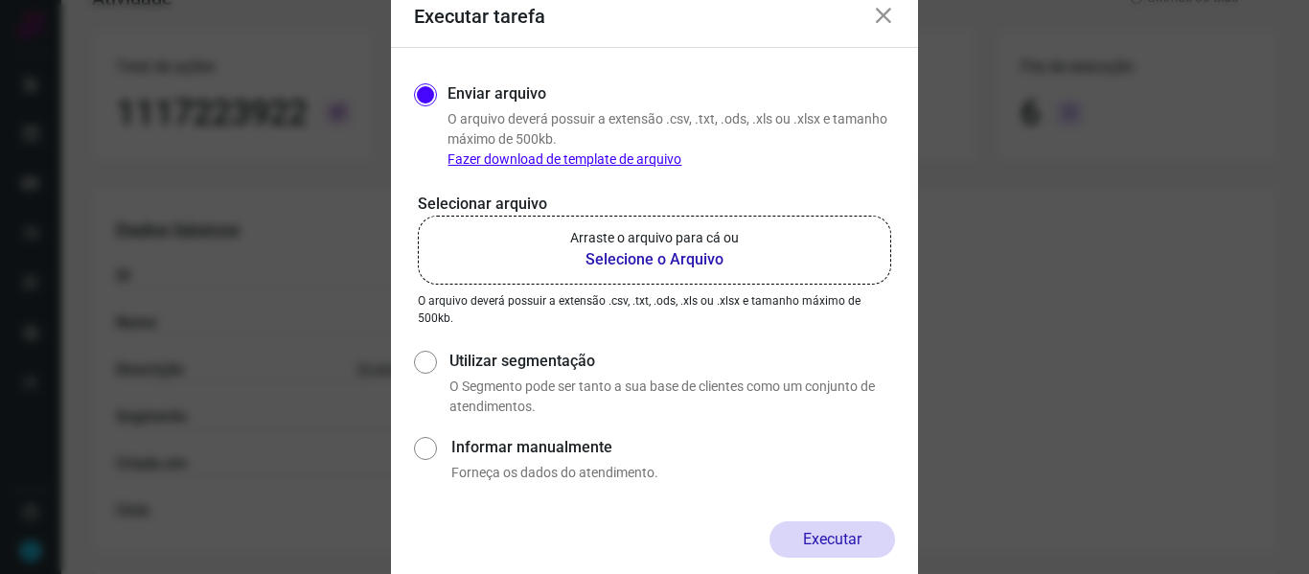
click at [654, 256] on b "Selecione o Arquivo" at bounding box center [654, 259] width 169 height 23
click at [0, 0] on input "Arraste o arquivo para cá ou Selecione o Arquivo" at bounding box center [0, 0] width 0 height 0
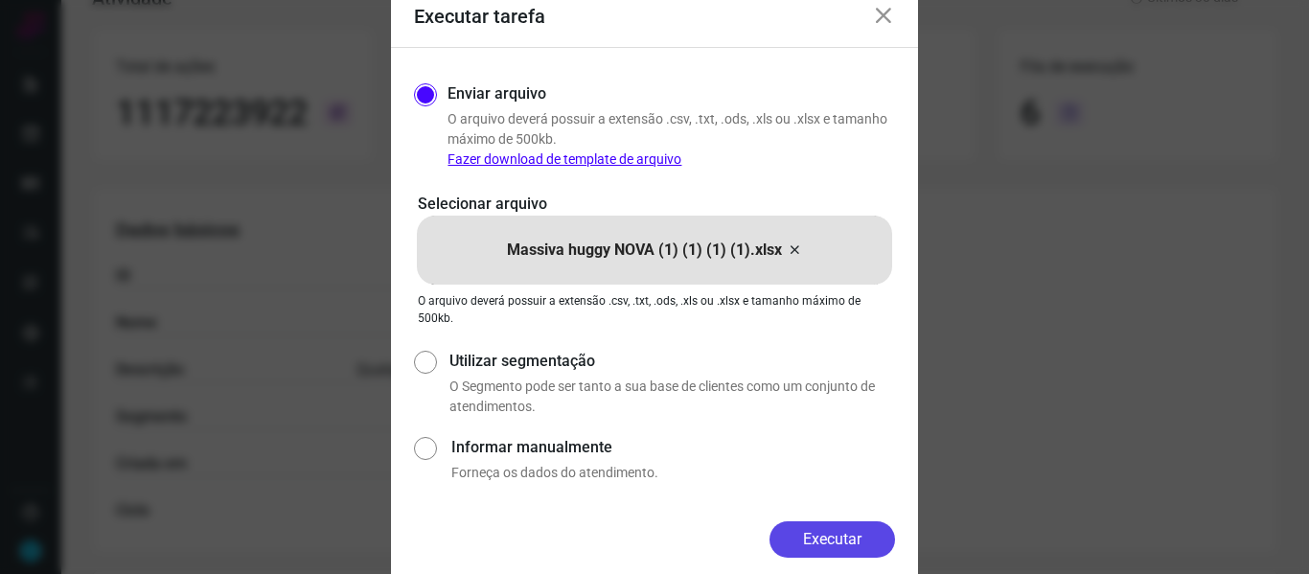
click at [869, 542] on button "Executar" at bounding box center [833, 539] width 126 height 36
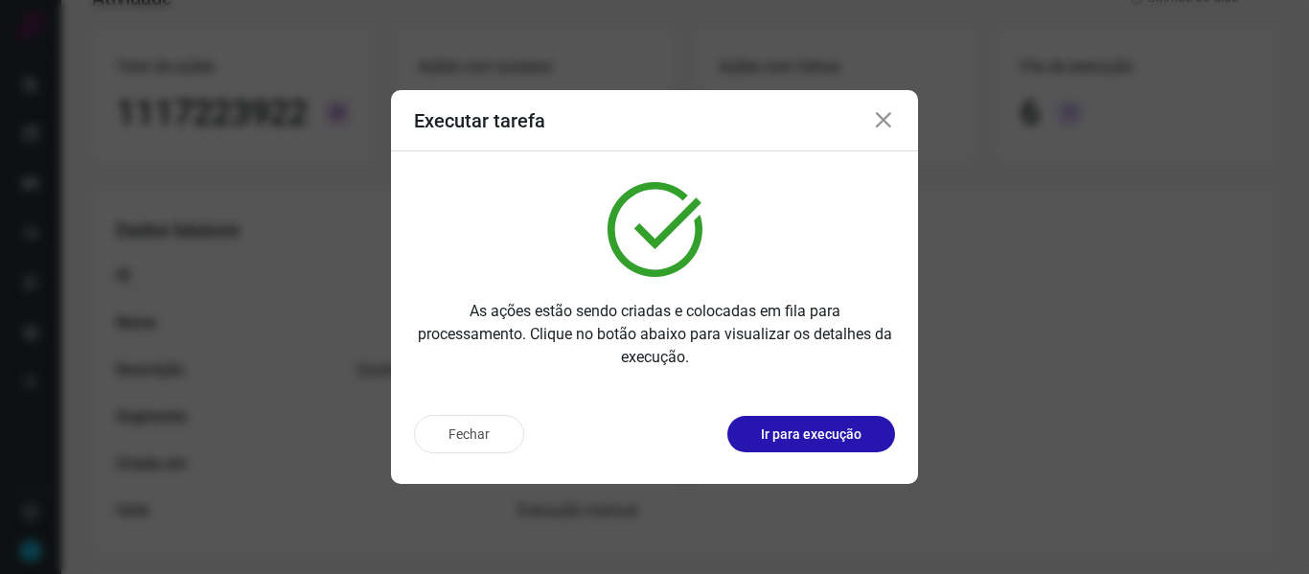
click at [884, 116] on icon at bounding box center [883, 120] width 23 height 23
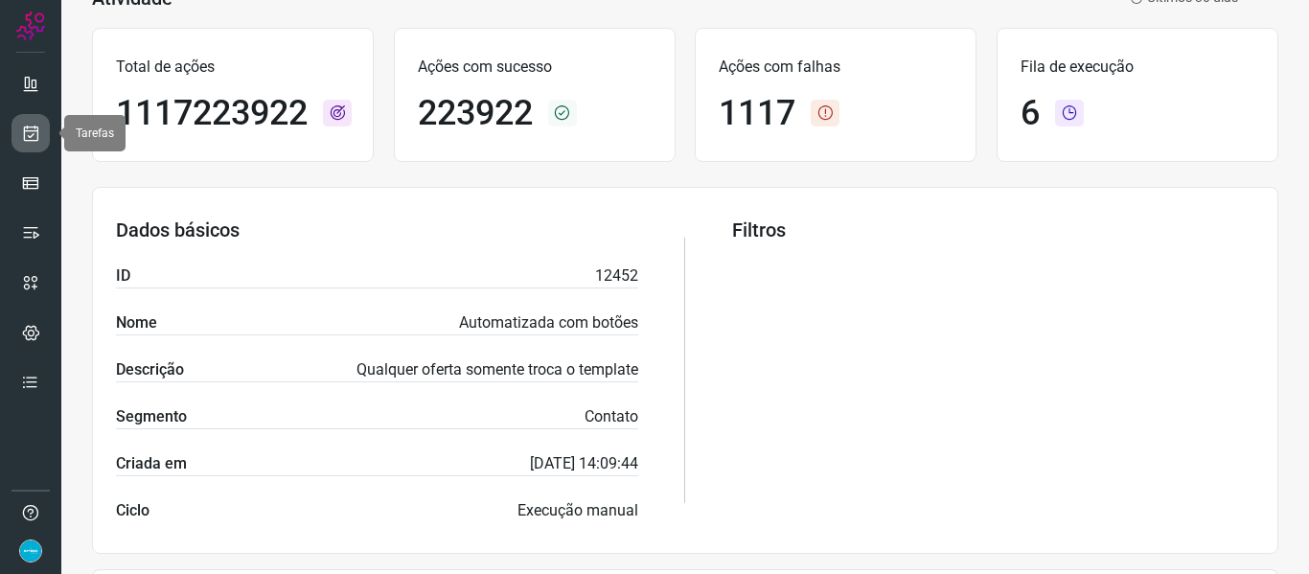
click at [35, 127] on icon at bounding box center [31, 133] width 20 height 19
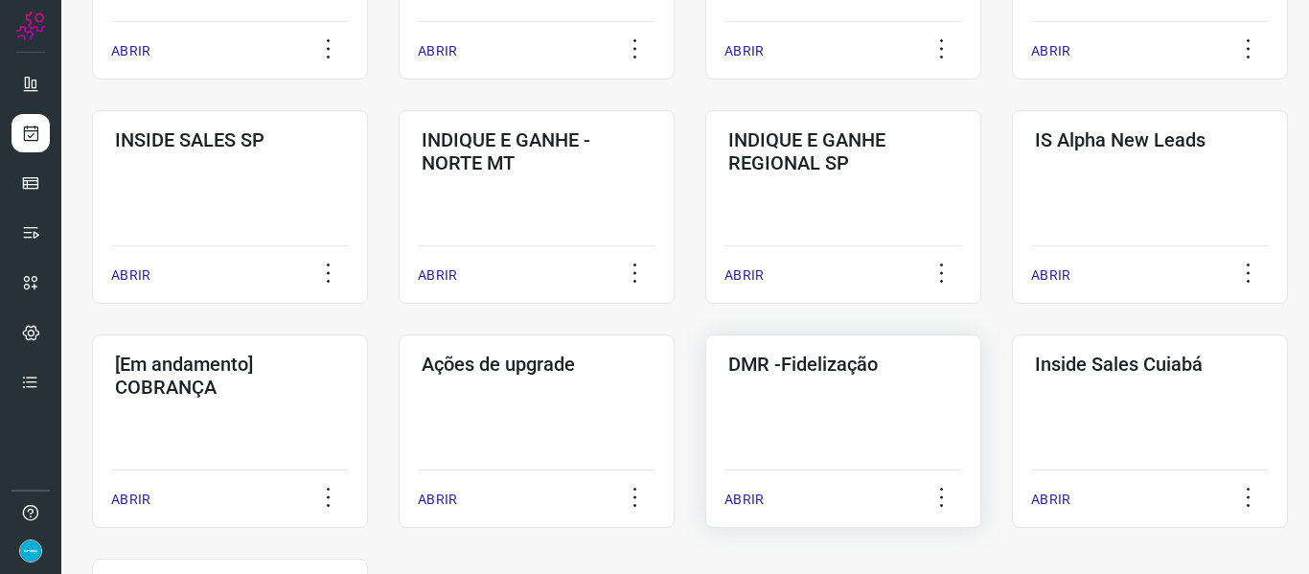
click at [757, 495] on p "ABRIR" at bounding box center [744, 500] width 39 height 20
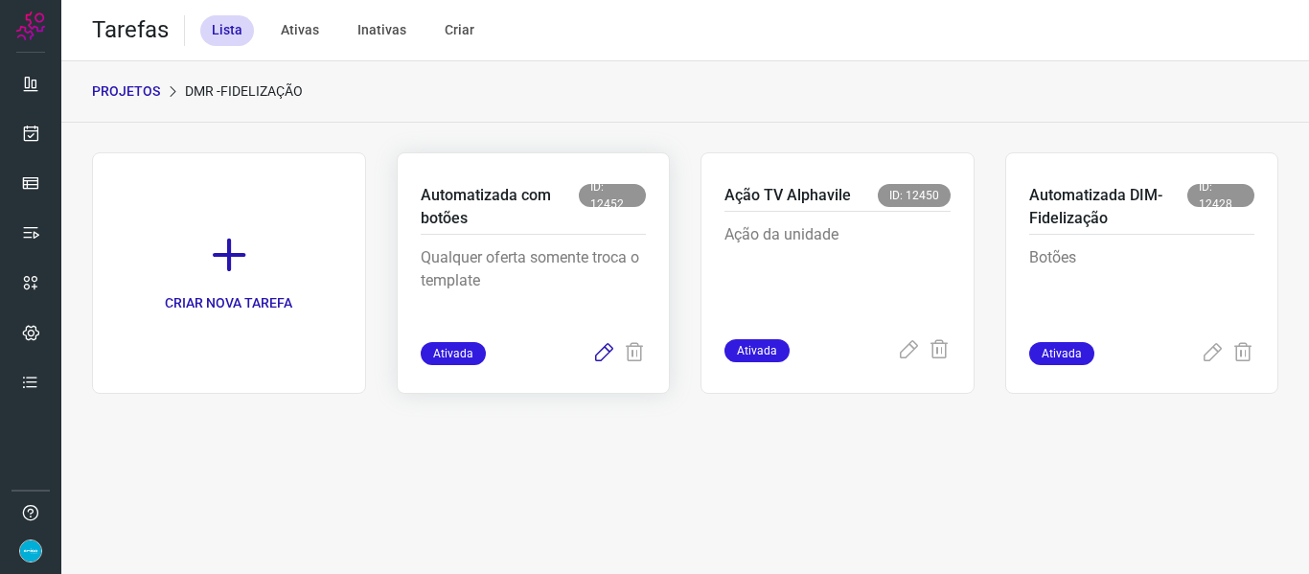
click at [606, 349] on icon at bounding box center [603, 353] width 23 height 23
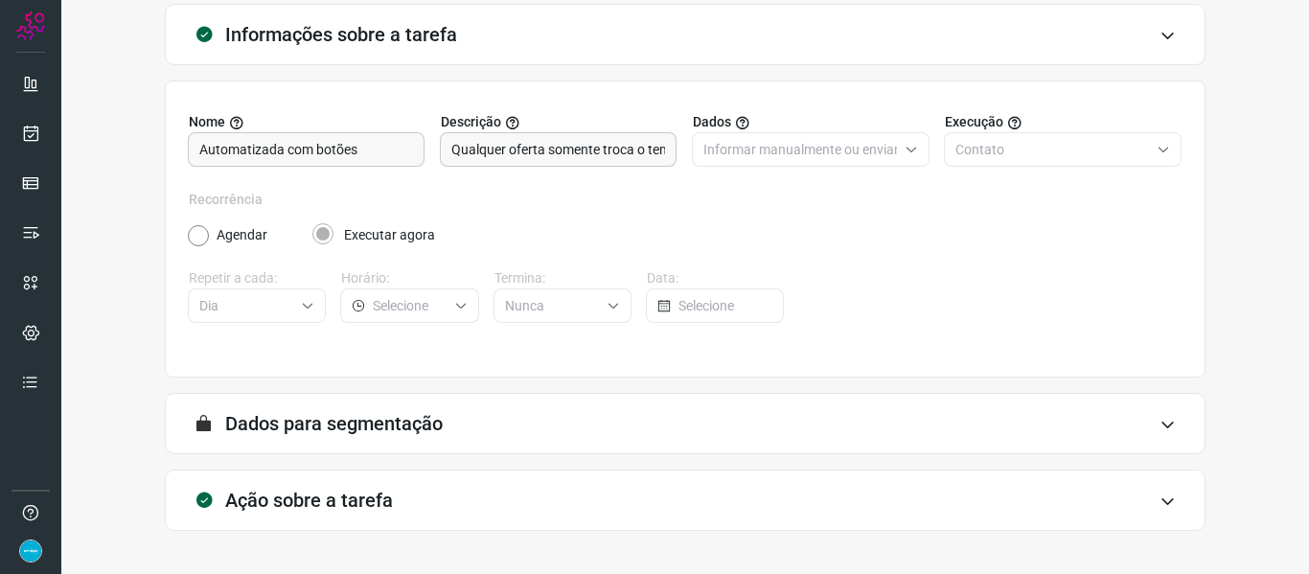
scroll to position [174, 0]
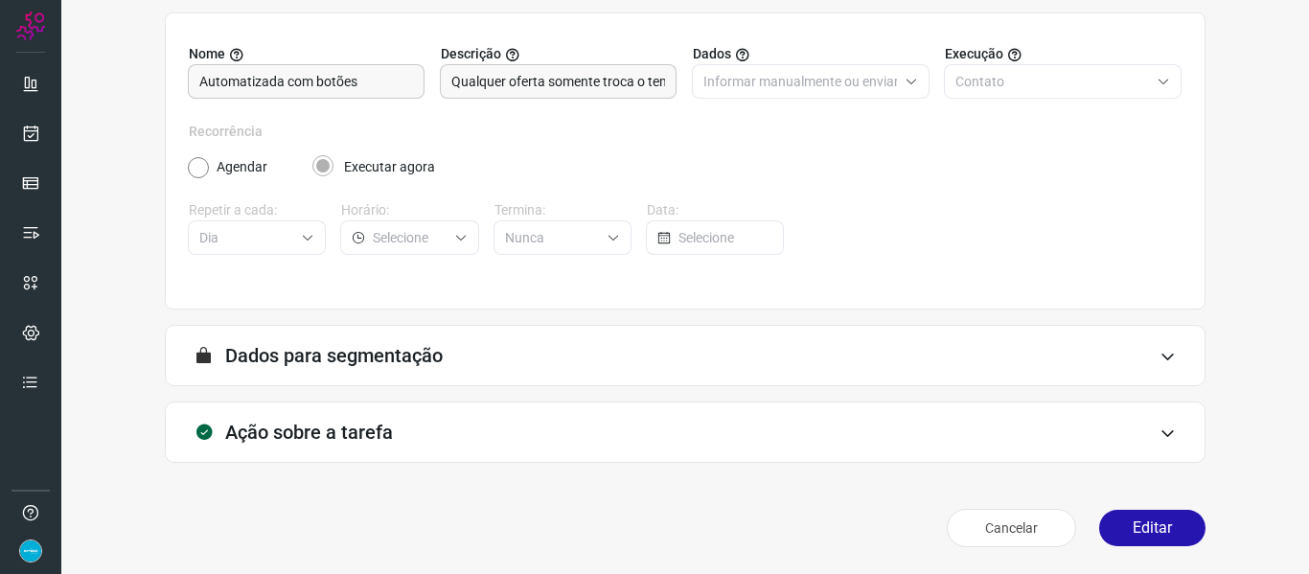
click at [1172, 529] on button "Editar" at bounding box center [1152, 528] width 106 height 36
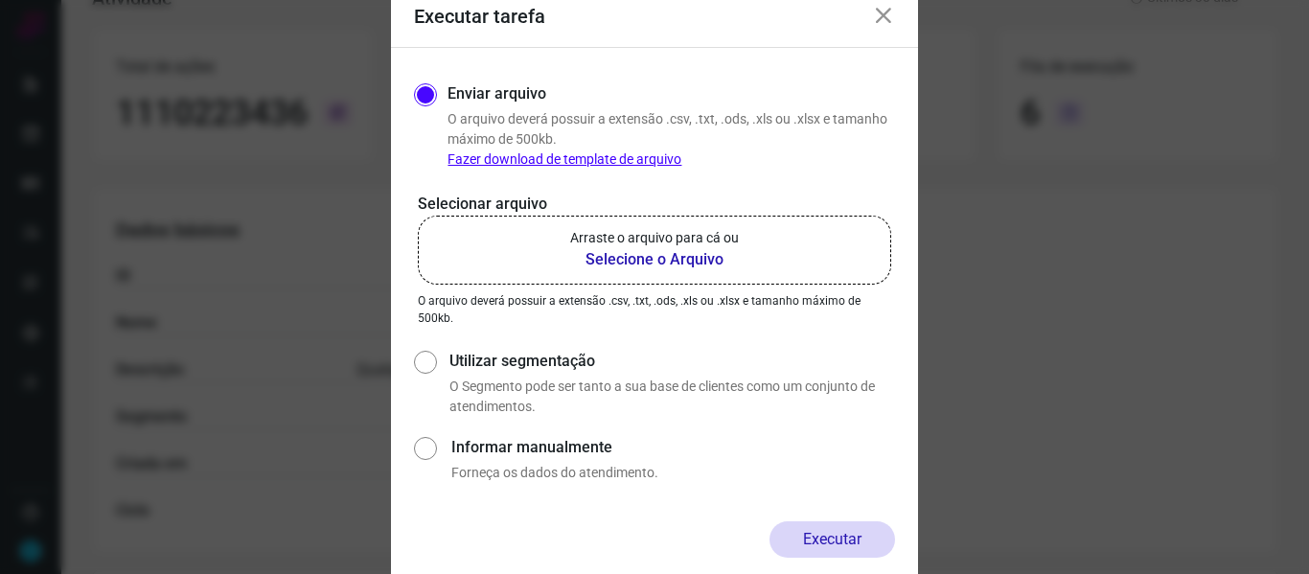
click at [664, 254] on b "Selecione o Arquivo" at bounding box center [654, 259] width 169 height 23
click at [0, 0] on input "Arraste o arquivo para cá ou Selecione o Arquivo" at bounding box center [0, 0] width 0 height 0
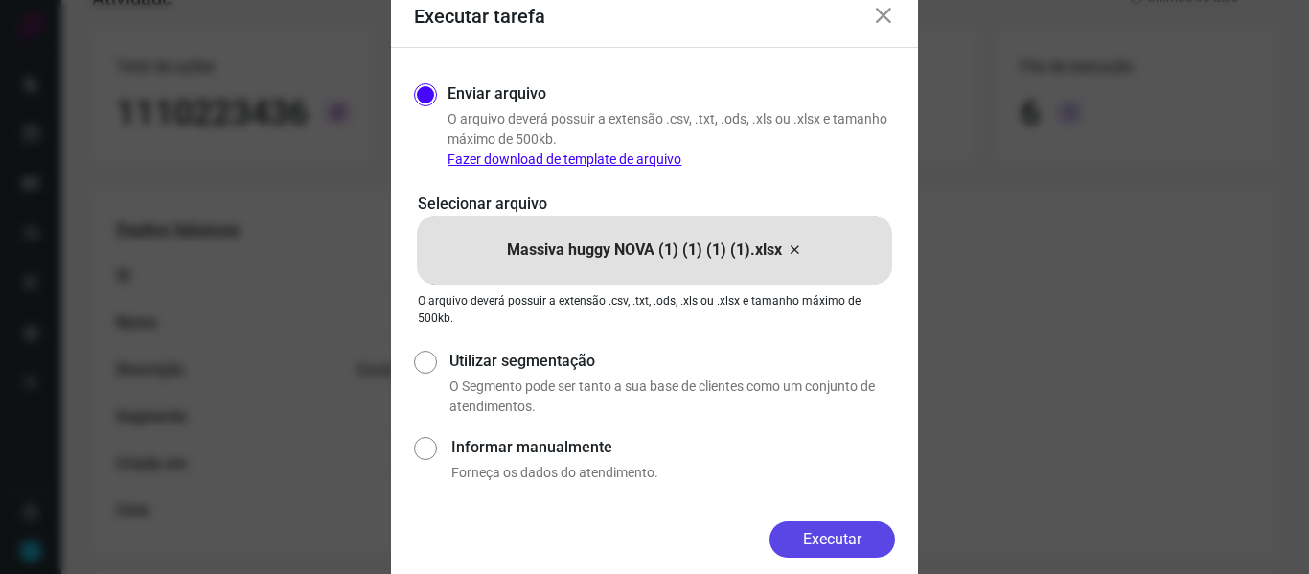
click at [842, 533] on button "Executar" at bounding box center [833, 539] width 126 height 36
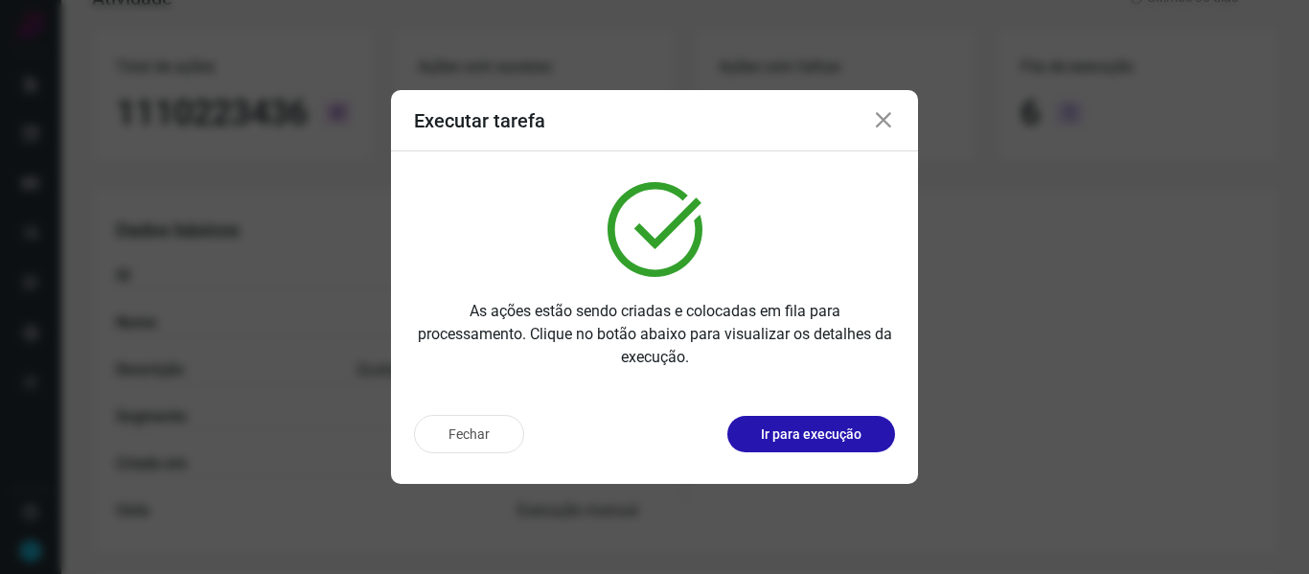
click at [887, 119] on icon at bounding box center [883, 120] width 23 height 23
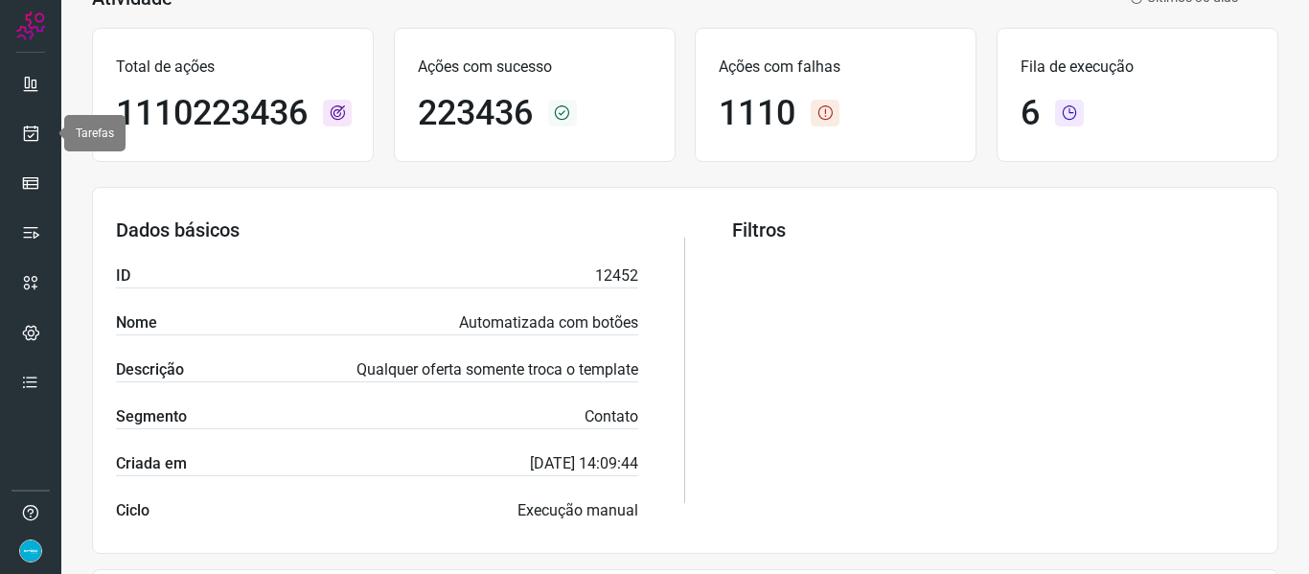
click at [37, 131] on icon at bounding box center [31, 133] width 20 height 19
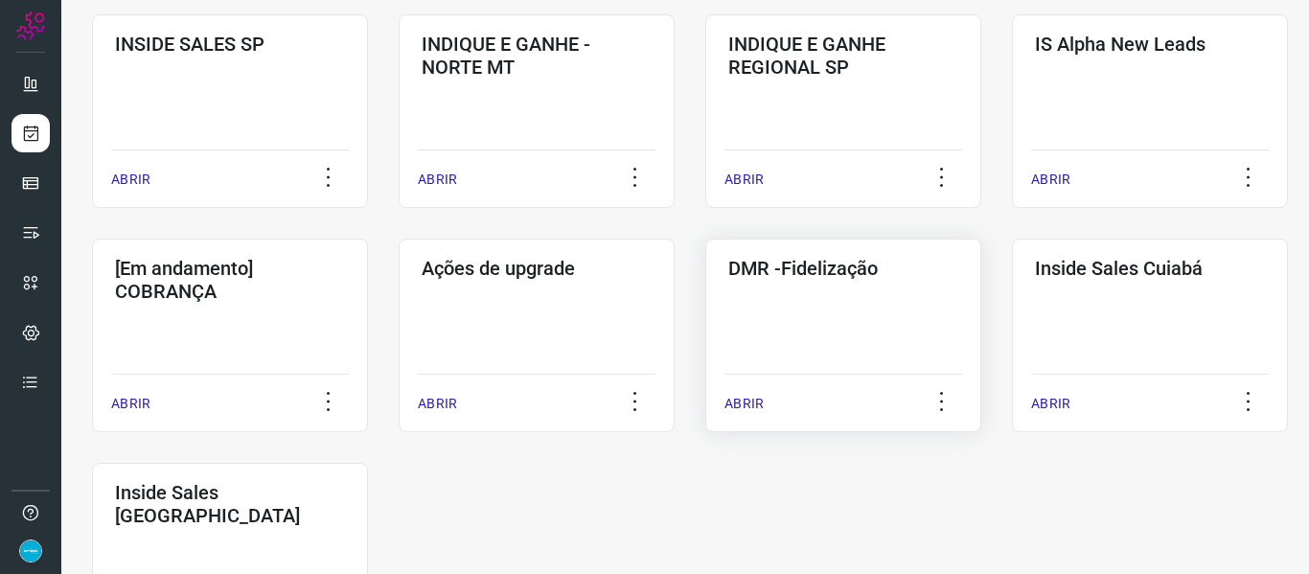
click at [743, 401] on p "ABRIR" at bounding box center [744, 404] width 39 height 20
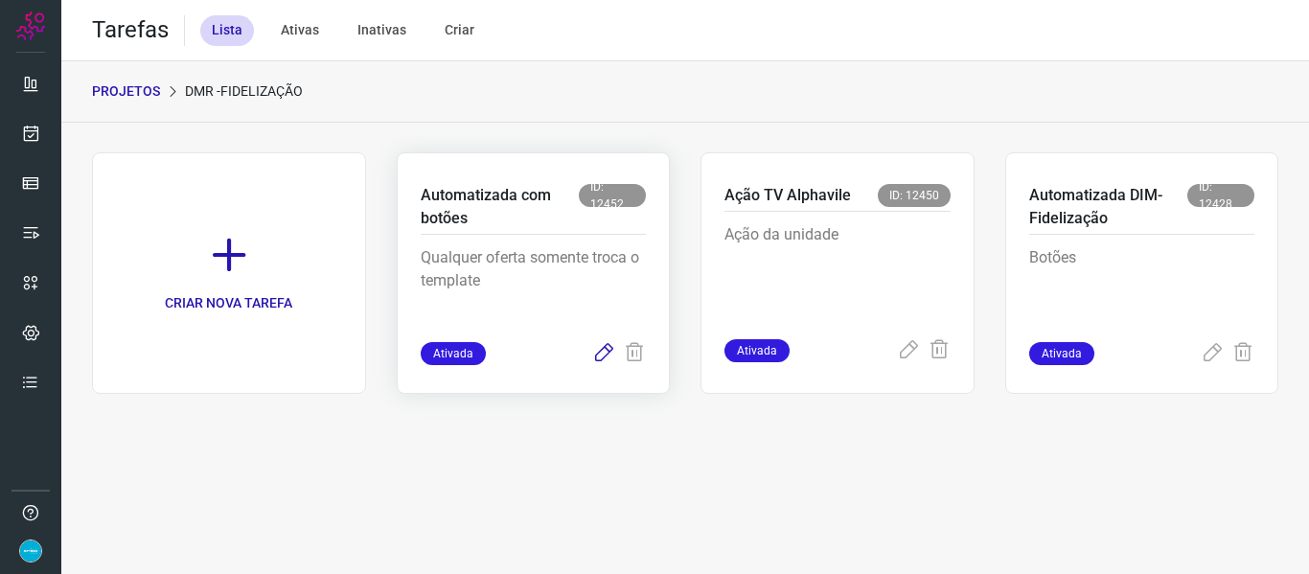
click at [596, 357] on icon at bounding box center [603, 353] width 23 height 23
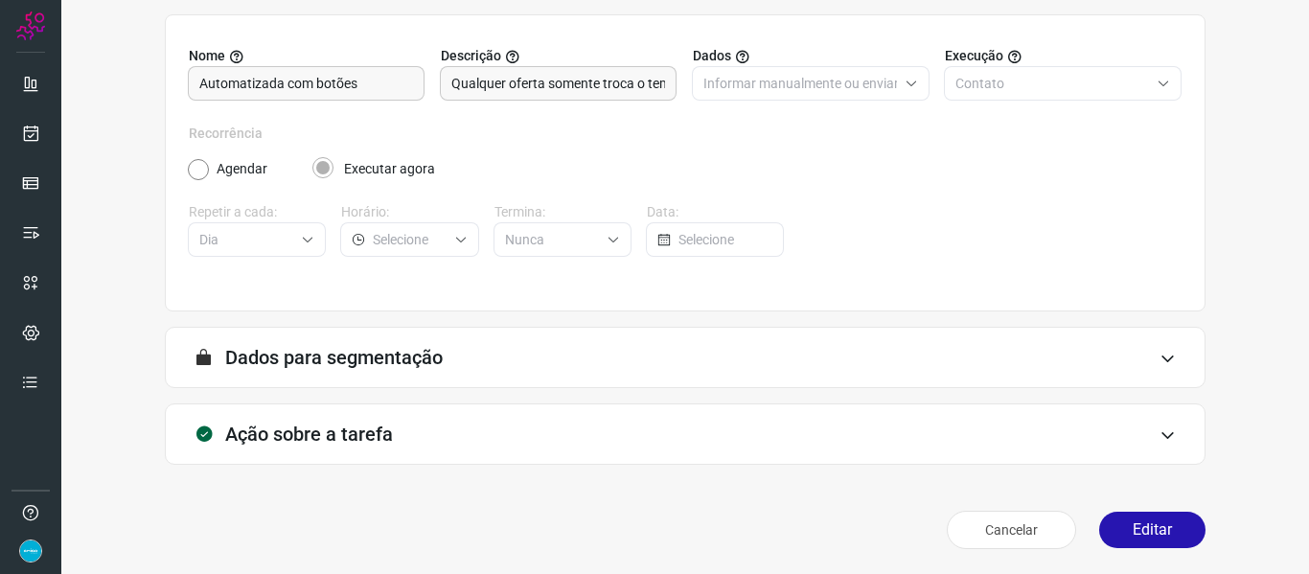
scroll to position [174, 0]
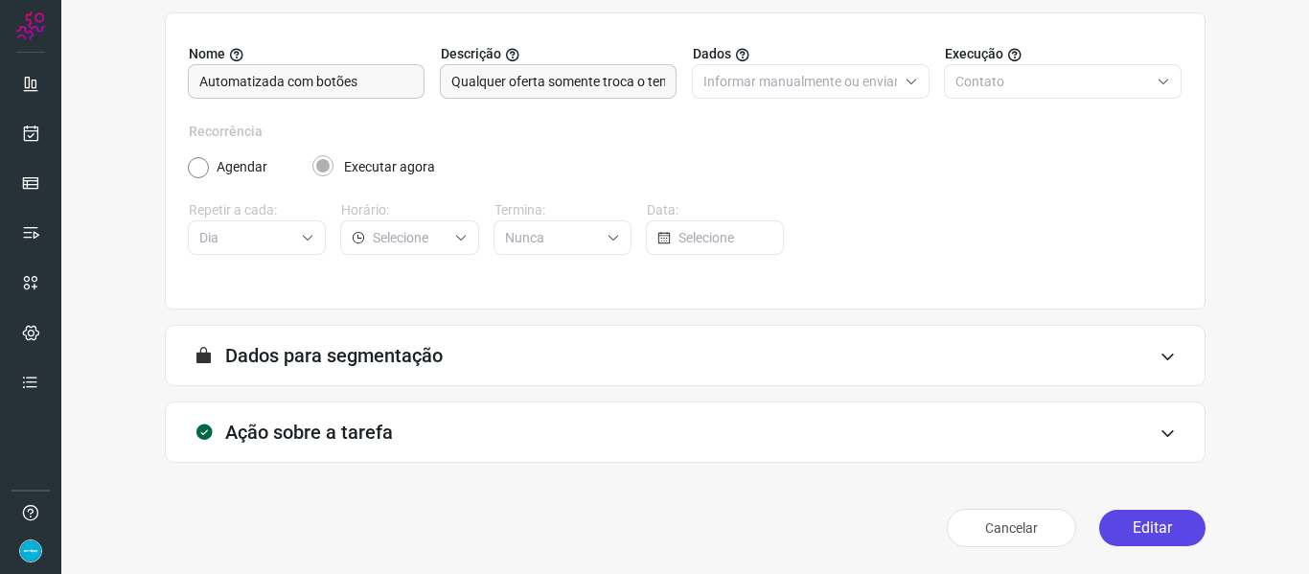
click at [1127, 518] on button "Editar" at bounding box center [1152, 528] width 106 height 36
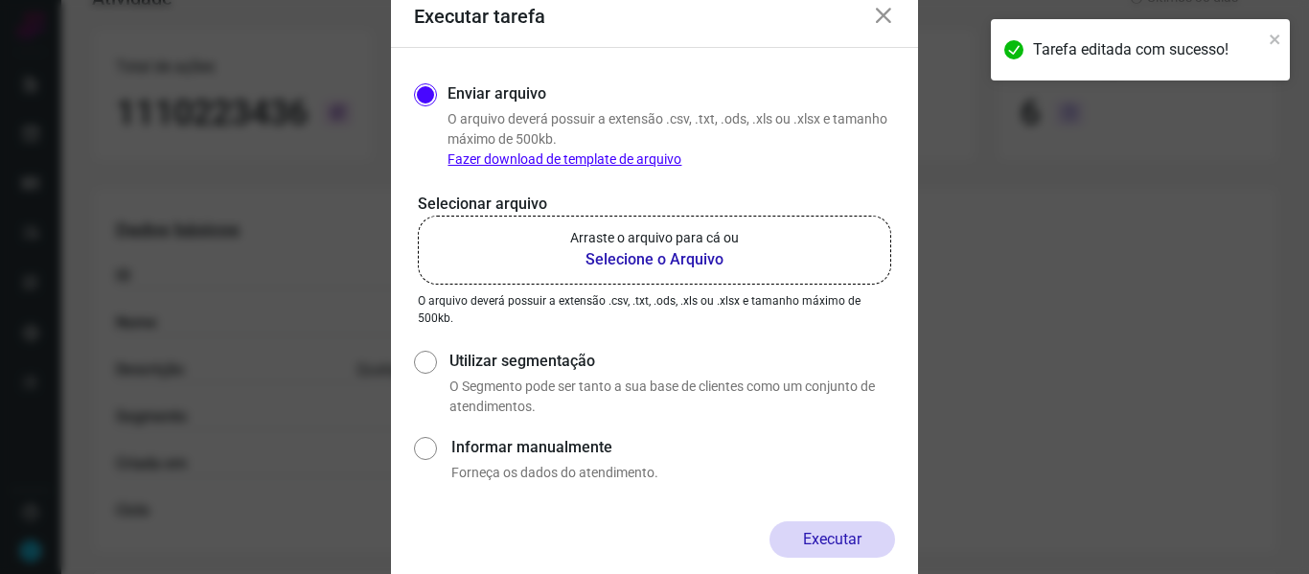
click at [671, 257] on b "Selecione o Arquivo" at bounding box center [654, 259] width 169 height 23
click at [0, 0] on input "Arraste o arquivo para cá ou Selecione o Arquivo" at bounding box center [0, 0] width 0 height 0
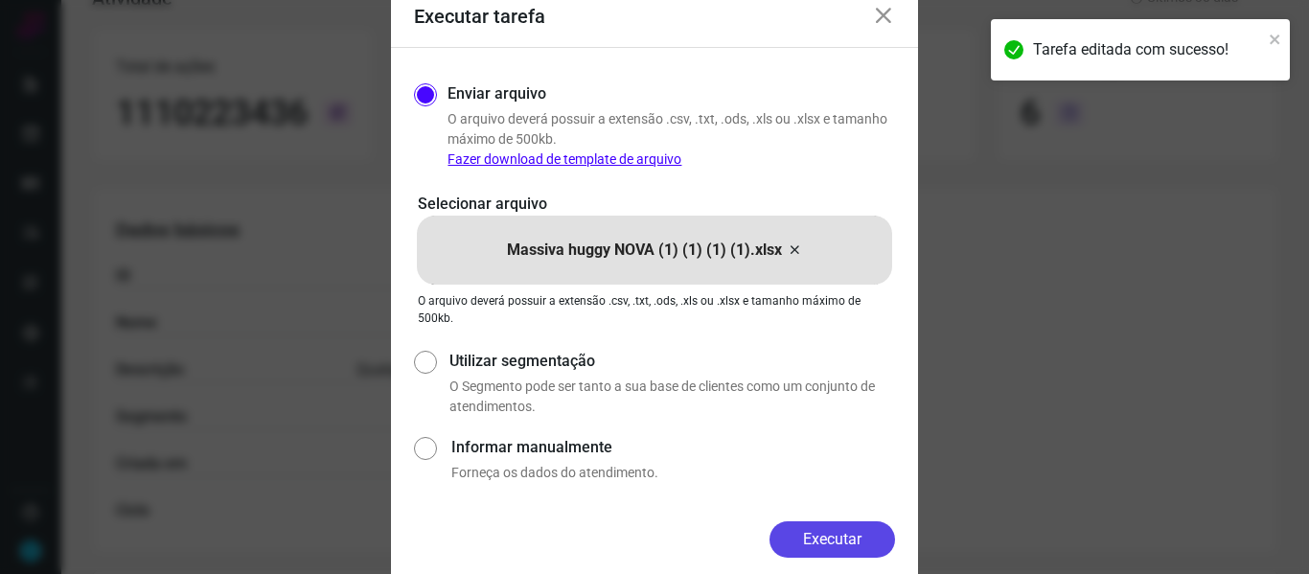
click at [851, 554] on button "Executar" at bounding box center [833, 539] width 126 height 36
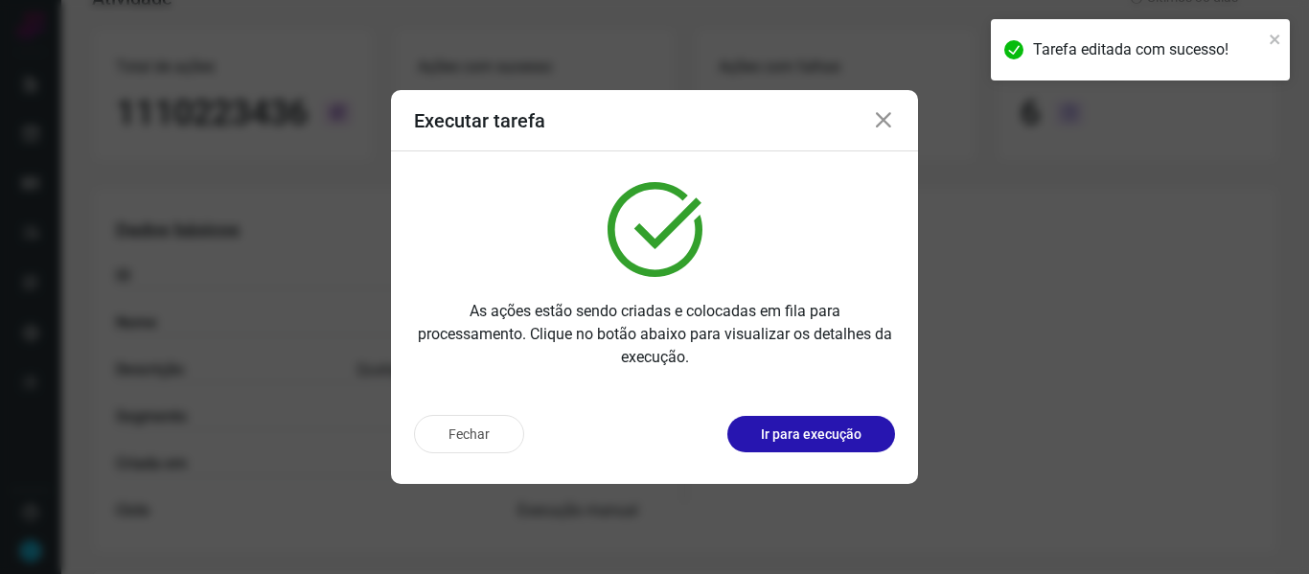
click at [885, 122] on icon at bounding box center [883, 120] width 23 height 23
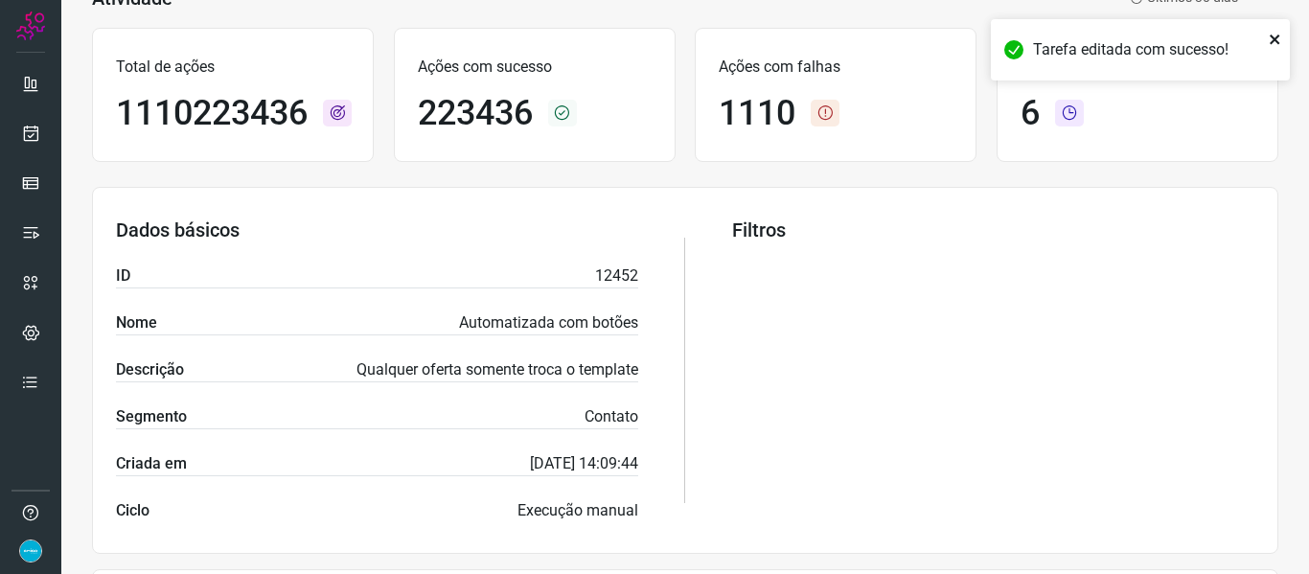
click at [1274, 41] on icon "close" at bounding box center [1275, 40] width 10 height 10
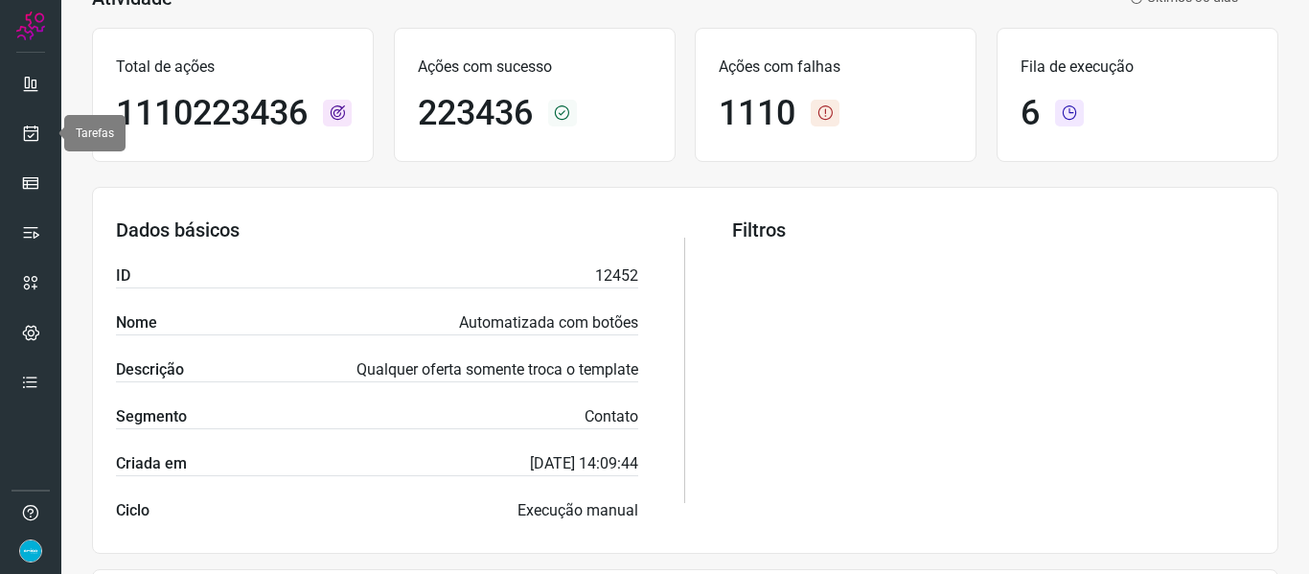
drag, startPoint x: 45, startPoint y: 136, endPoint x: 60, endPoint y: 128, distance: 17.1
click at [45, 136] on link at bounding box center [31, 133] width 38 height 38
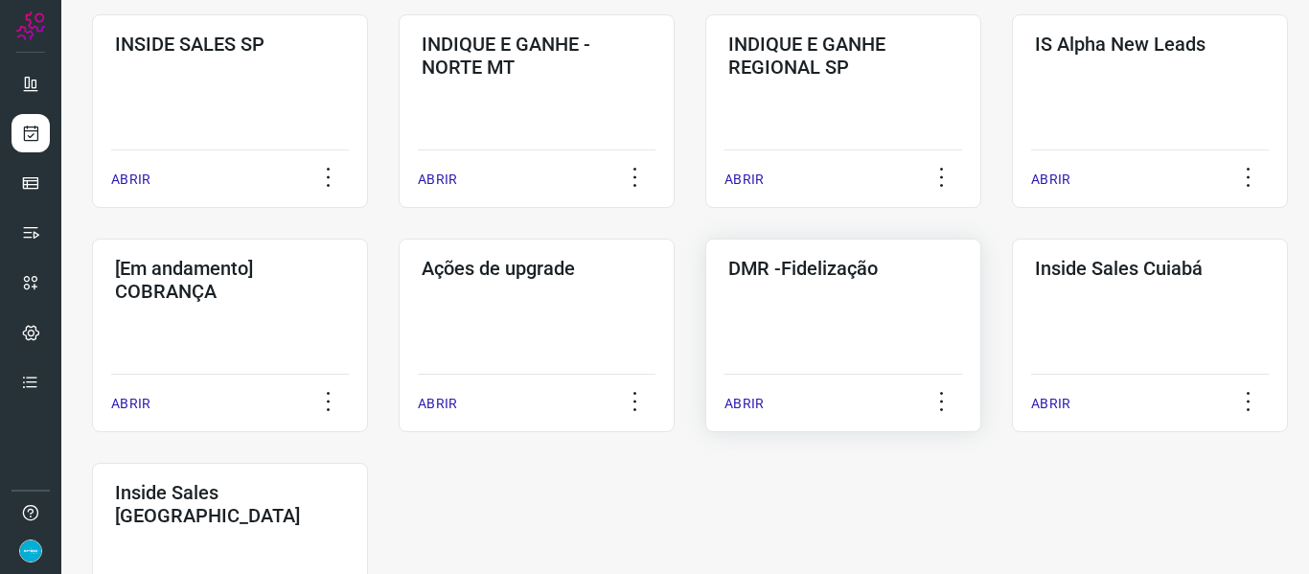
click at [747, 397] on p "ABRIR" at bounding box center [744, 404] width 39 height 20
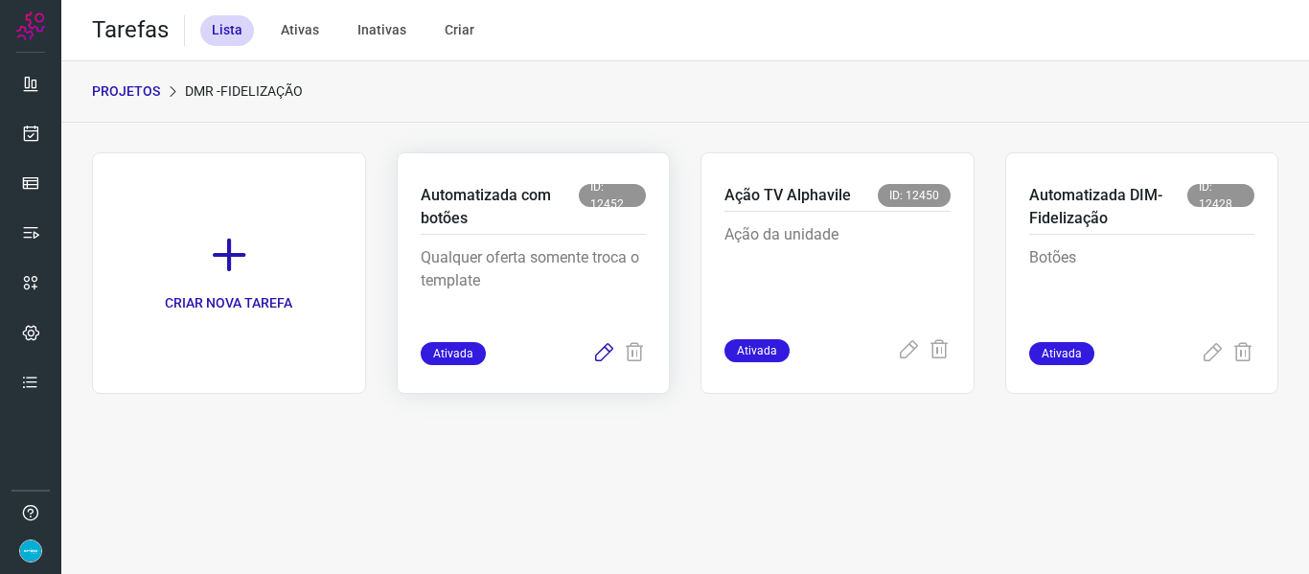
click at [601, 349] on icon at bounding box center [603, 353] width 23 height 23
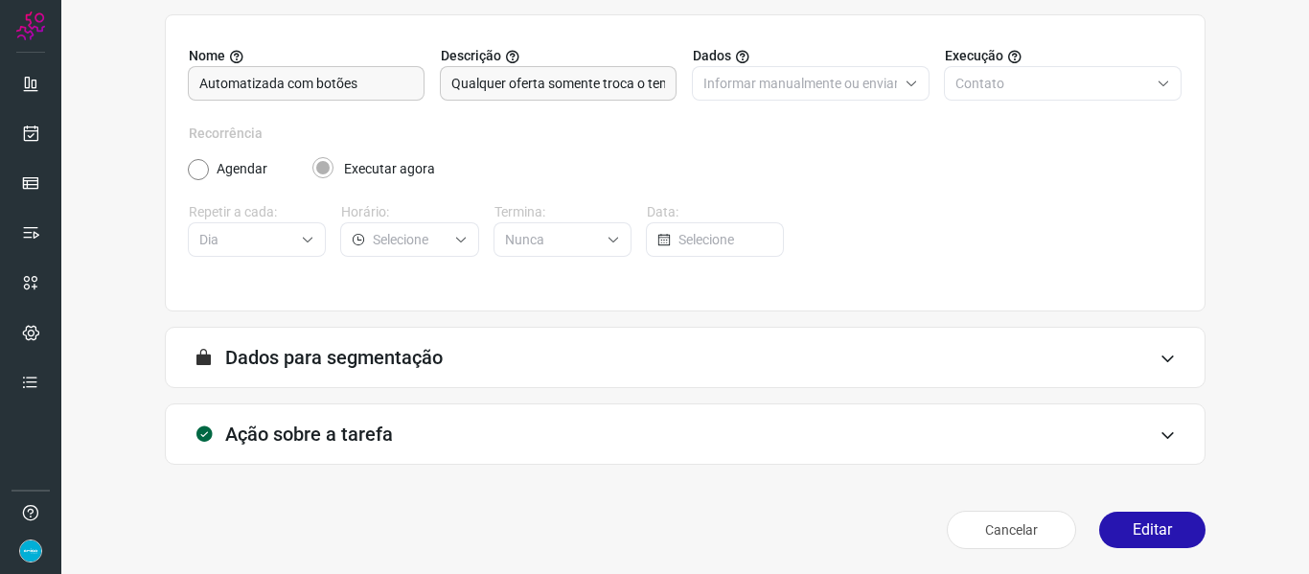
scroll to position [174, 0]
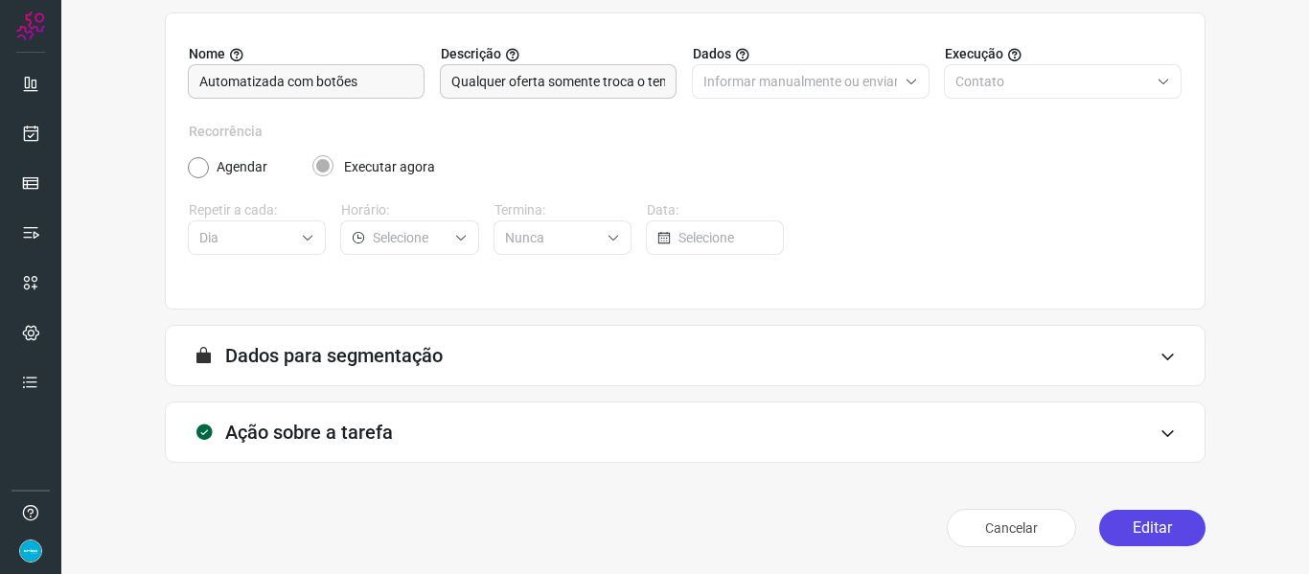
click at [1145, 532] on button "Editar" at bounding box center [1152, 528] width 106 height 36
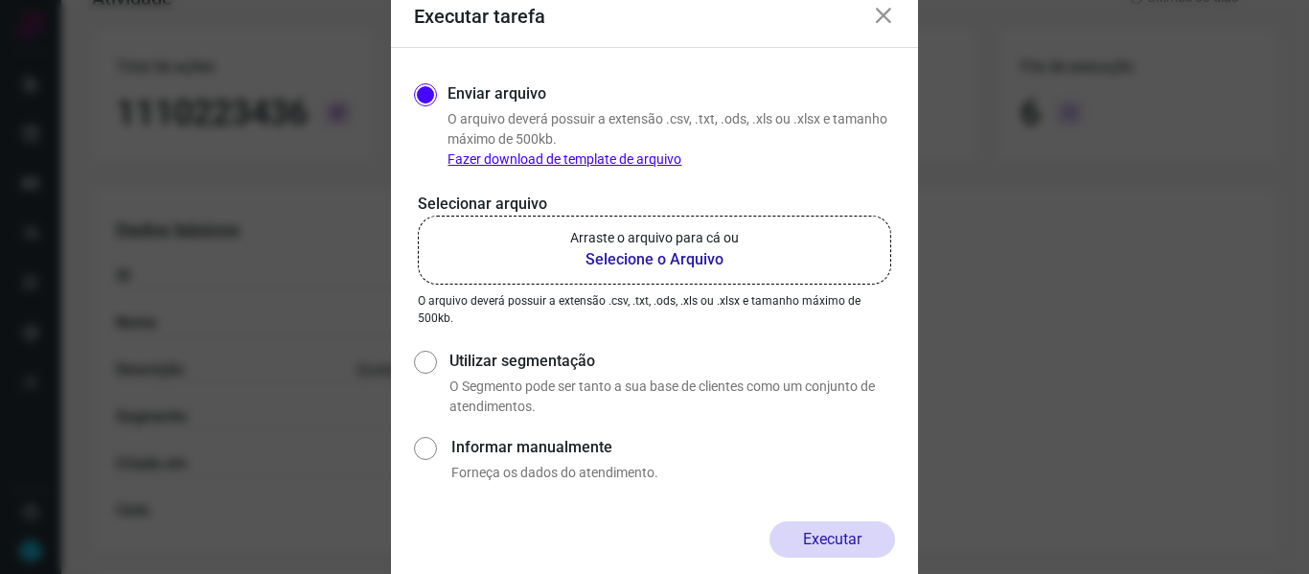
click at [693, 259] on b "Selecione o Arquivo" at bounding box center [654, 259] width 169 height 23
click at [0, 0] on input "Arraste o arquivo para cá ou Selecione o Arquivo" at bounding box center [0, 0] width 0 height 0
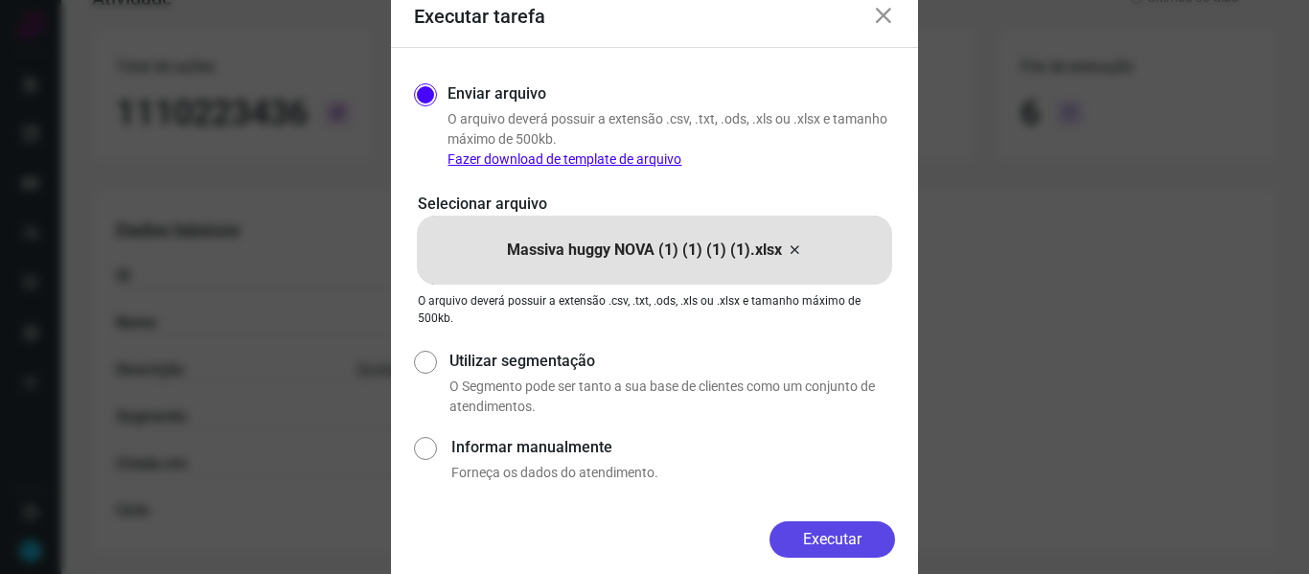
click at [829, 533] on button "Executar" at bounding box center [833, 539] width 126 height 36
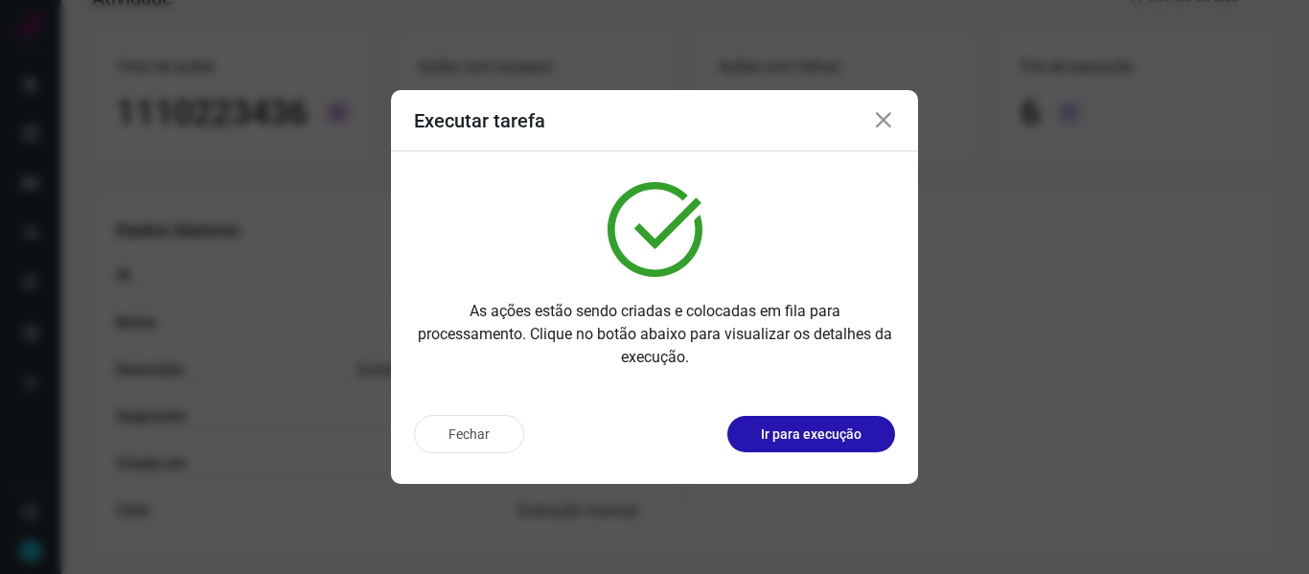
click at [883, 117] on icon at bounding box center [883, 120] width 23 height 23
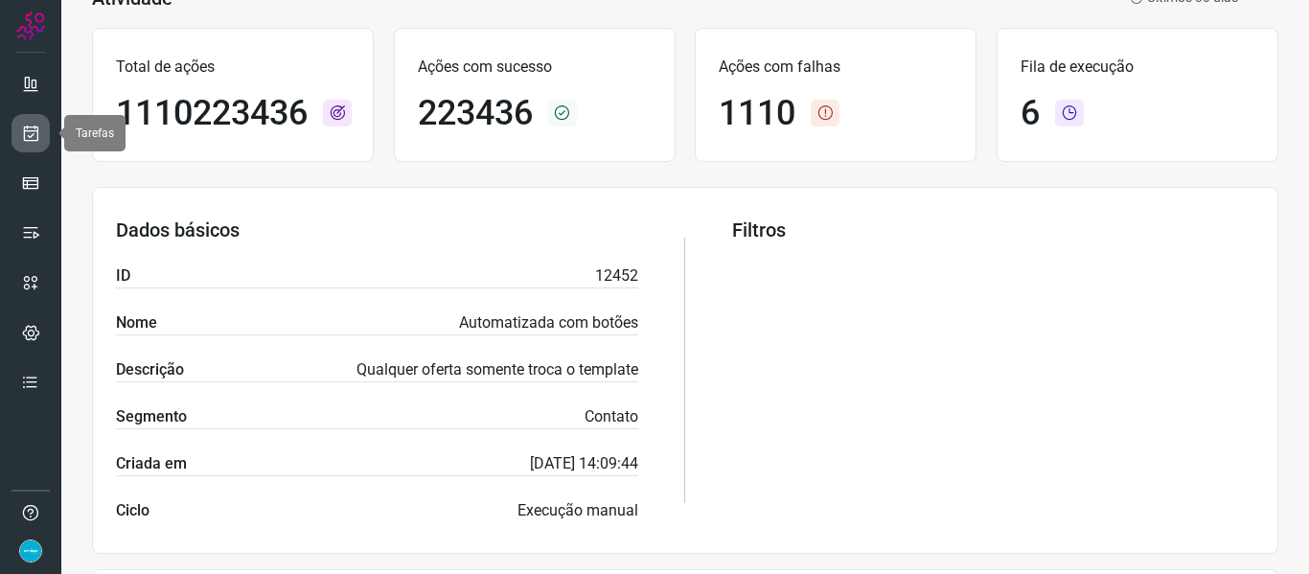
click at [30, 138] on icon at bounding box center [31, 133] width 20 height 19
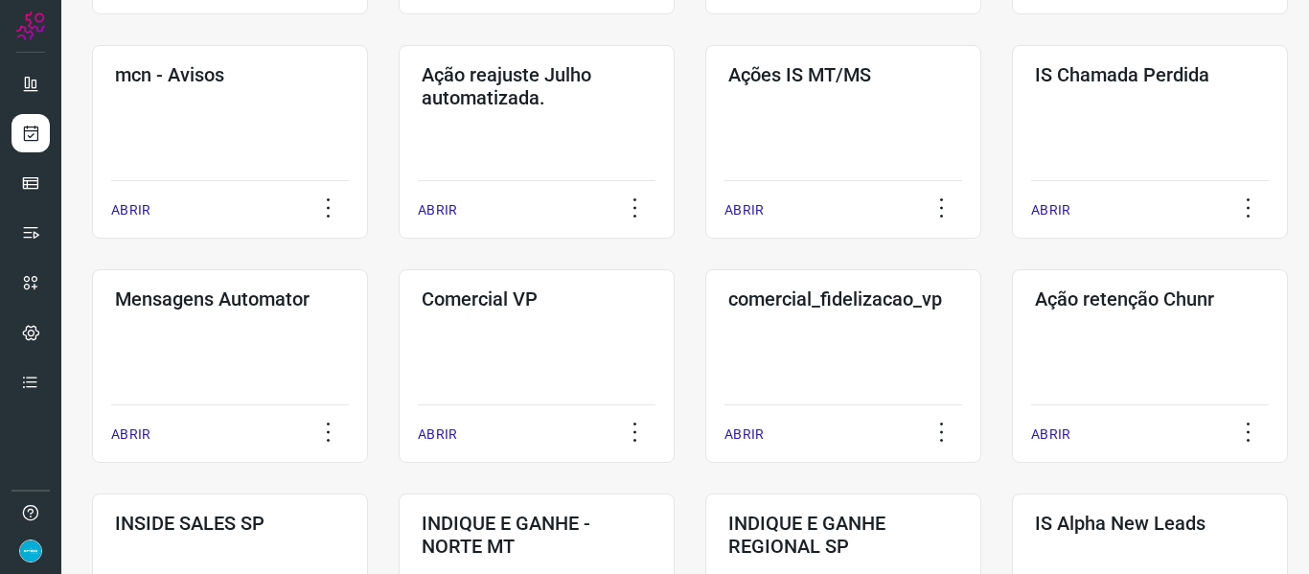
scroll to position [715, 0]
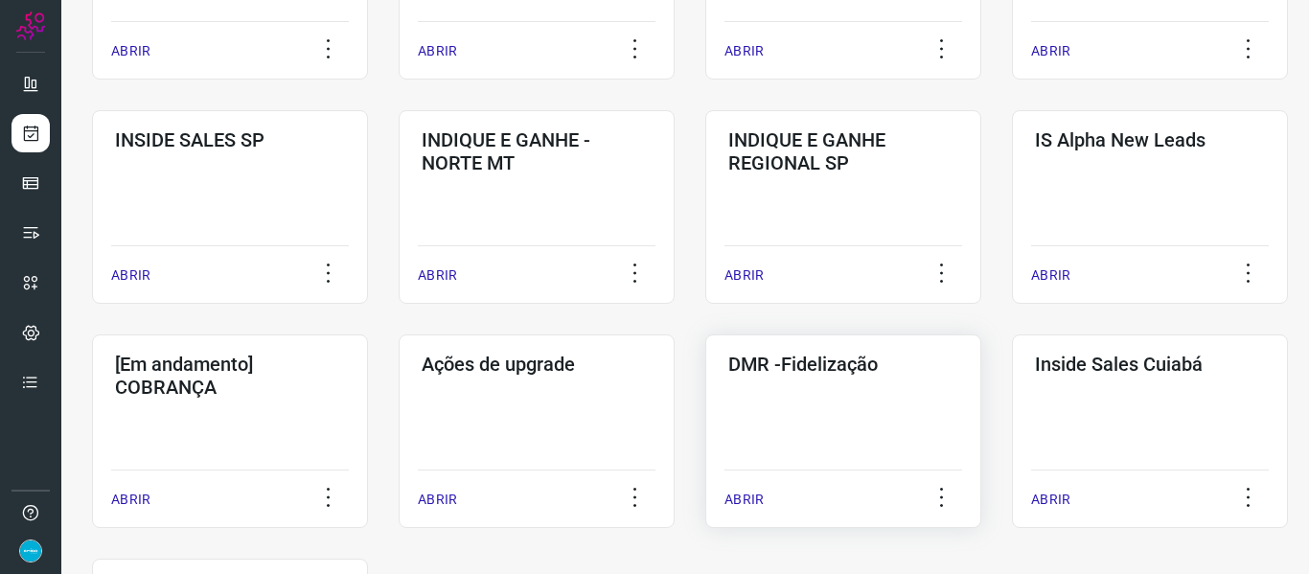
click at [755, 504] on p "ABRIR" at bounding box center [744, 500] width 39 height 20
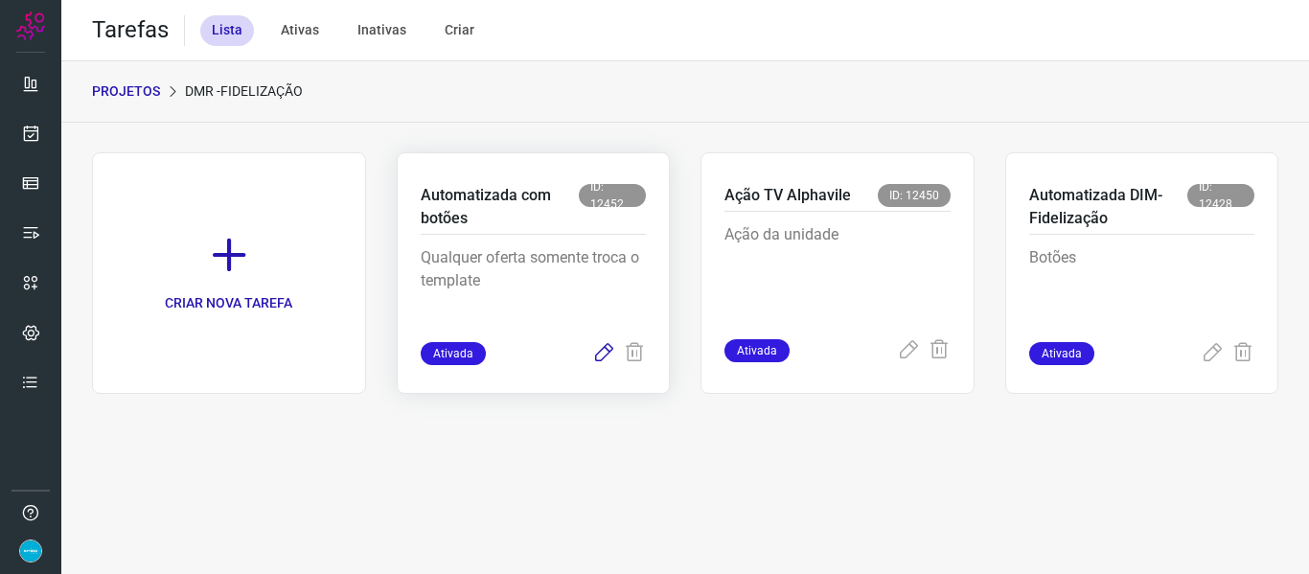
click at [601, 356] on icon at bounding box center [603, 353] width 23 height 23
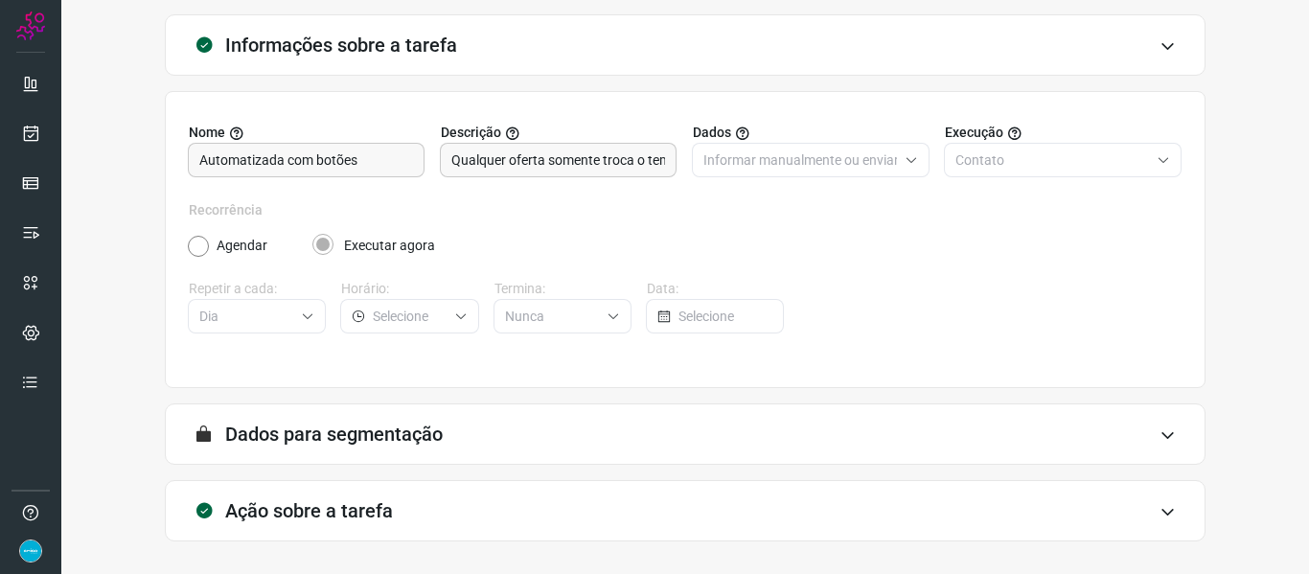
scroll to position [174, 0]
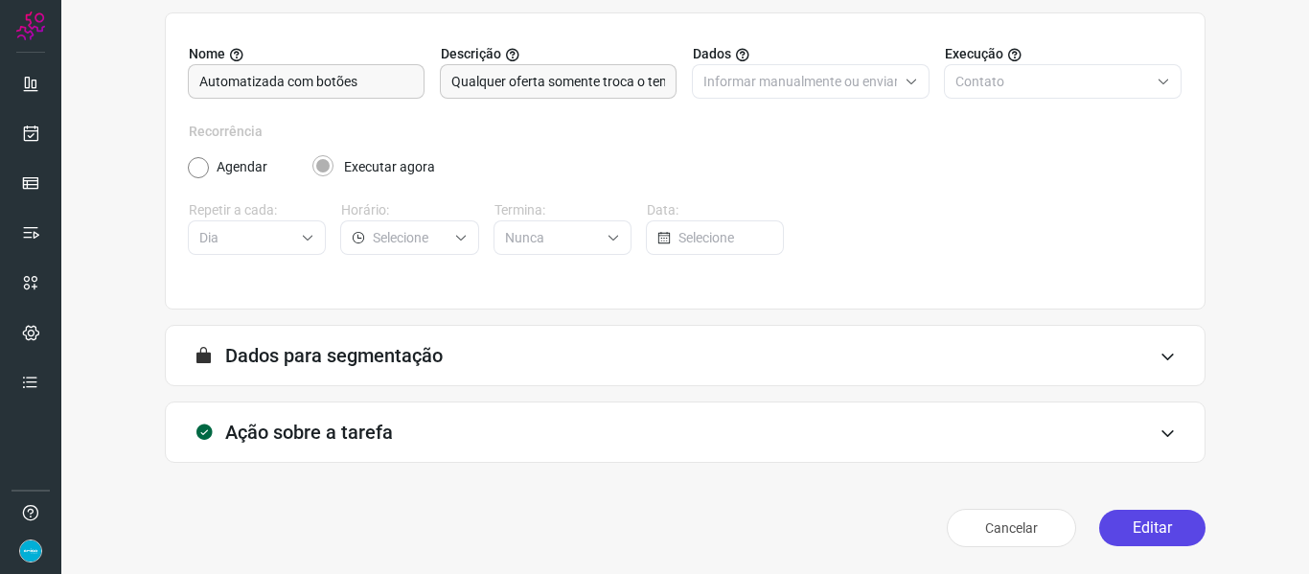
click at [1168, 530] on button "Editar" at bounding box center [1152, 528] width 106 height 36
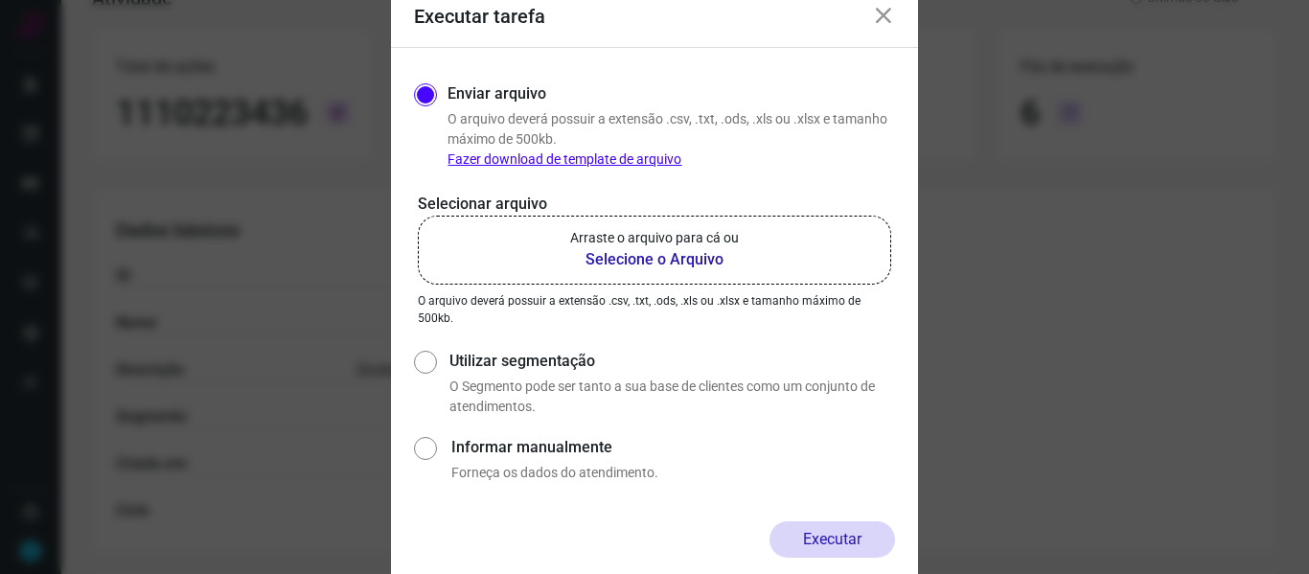
click at [665, 267] on b "Selecione o Arquivo" at bounding box center [654, 259] width 169 height 23
click at [0, 0] on input "Arraste o arquivo para cá ou Selecione o Arquivo" at bounding box center [0, 0] width 0 height 0
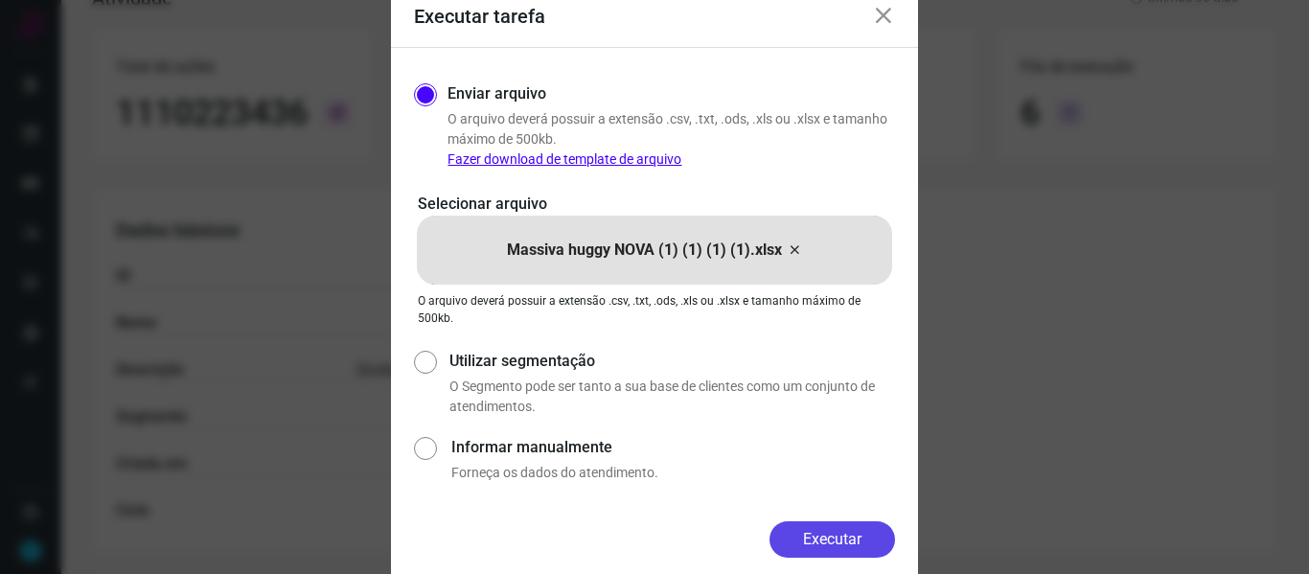
click at [855, 534] on button "Executar" at bounding box center [833, 539] width 126 height 36
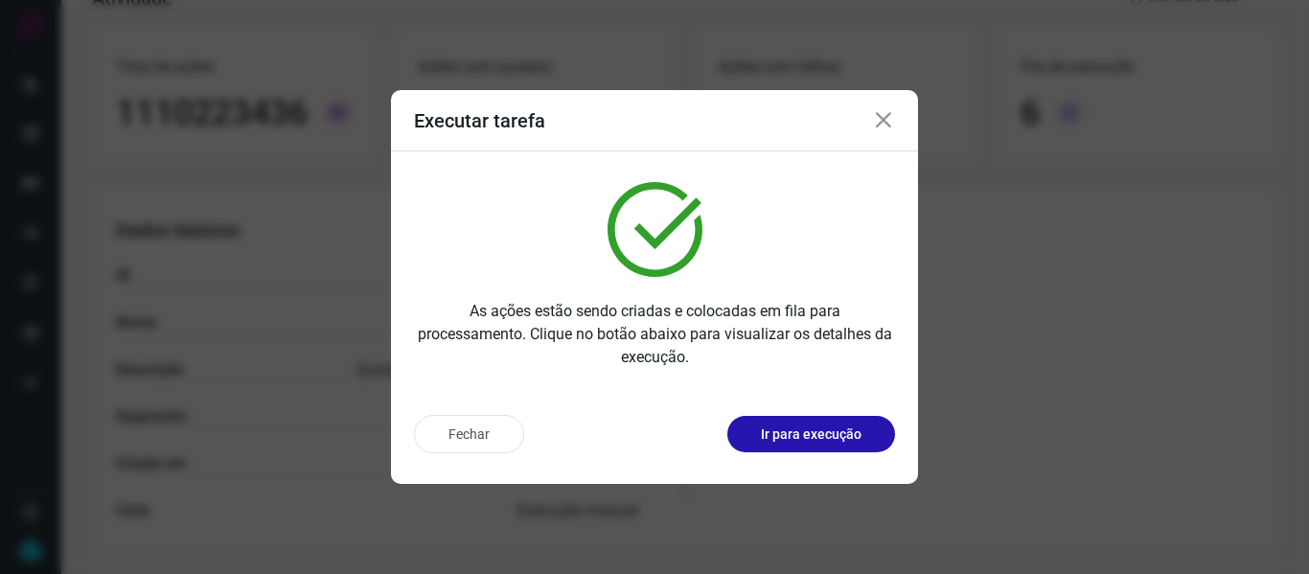
click at [882, 121] on icon at bounding box center [883, 120] width 23 height 23
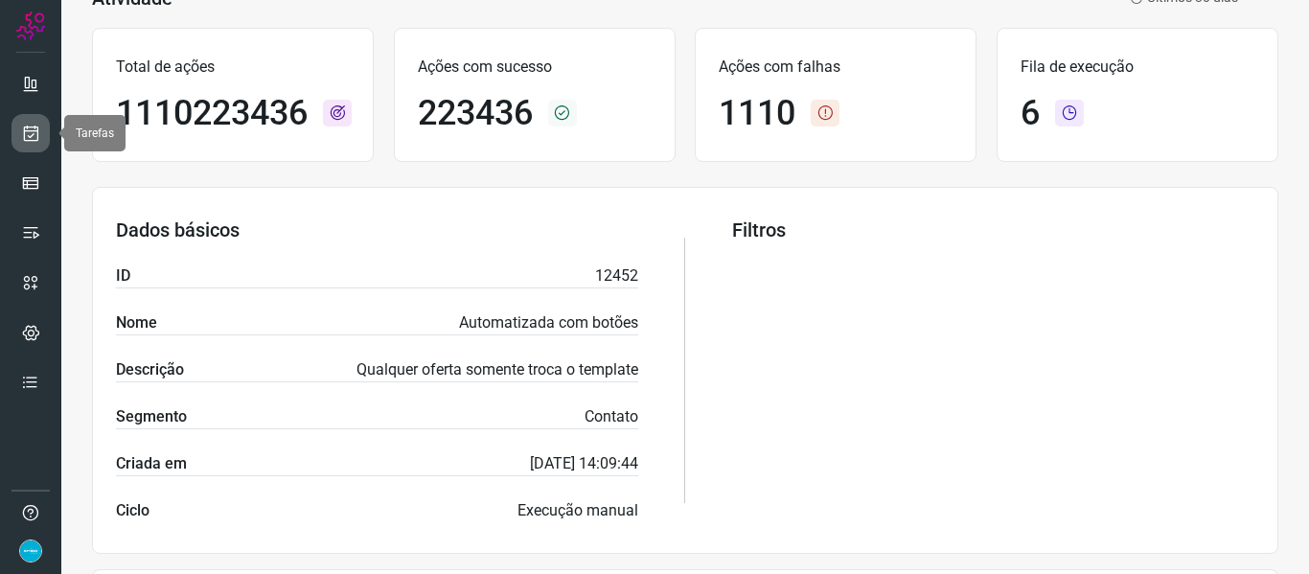
click at [38, 127] on icon at bounding box center [31, 133] width 20 height 19
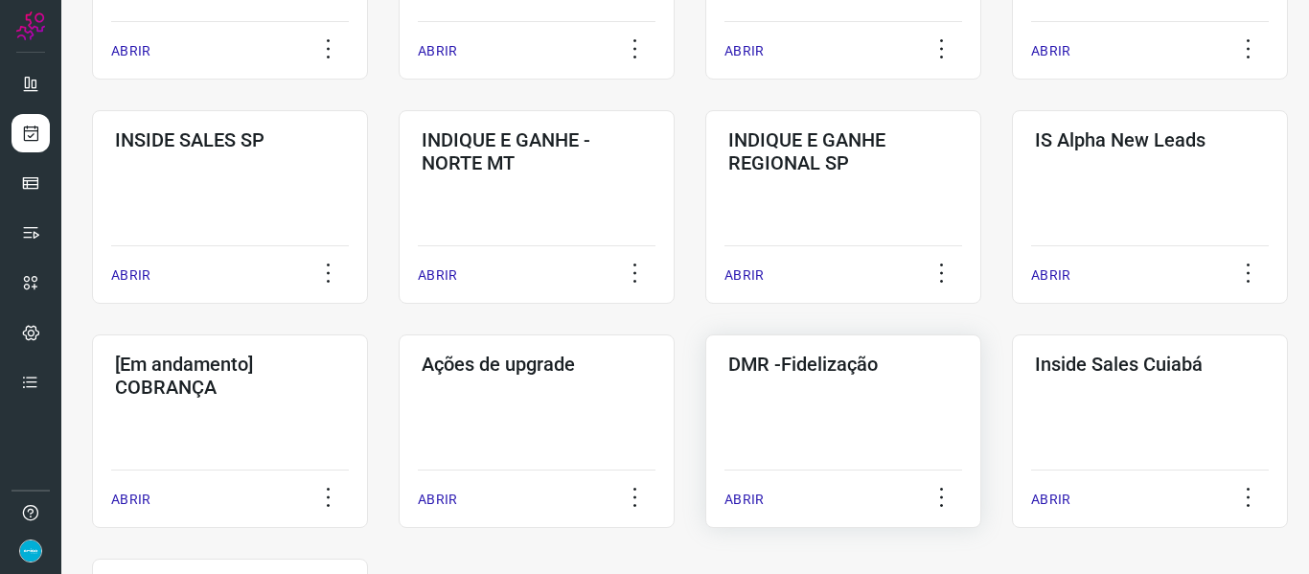
click at [756, 492] on p "ABRIR" at bounding box center [744, 500] width 39 height 20
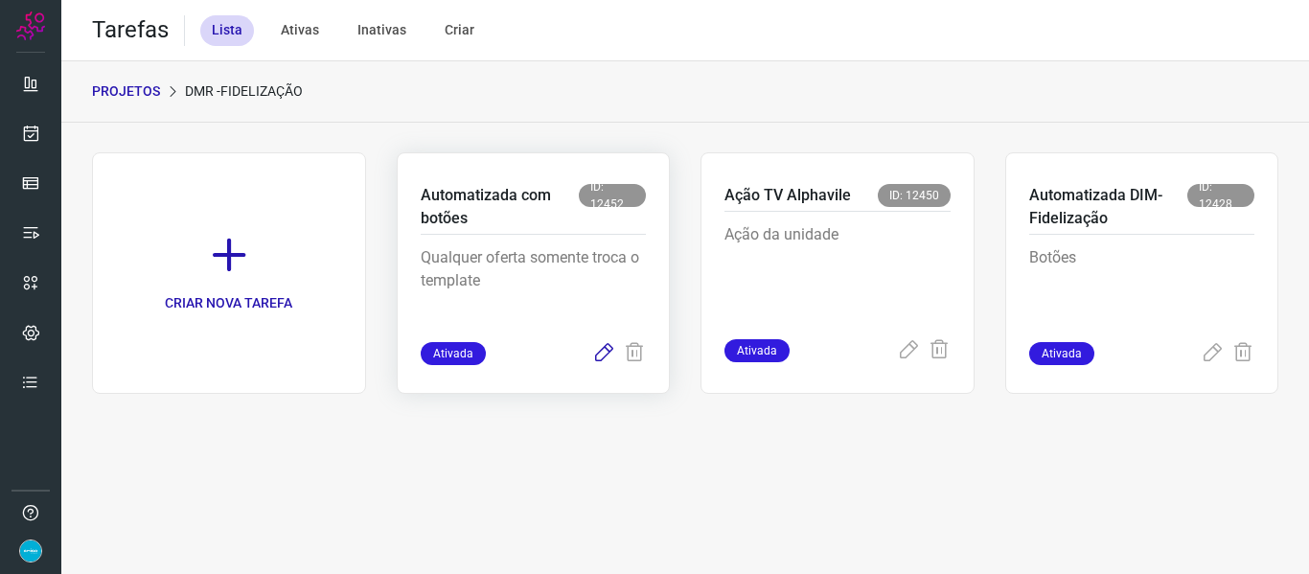
click at [601, 356] on icon at bounding box center [603, 353] width 23 height 23
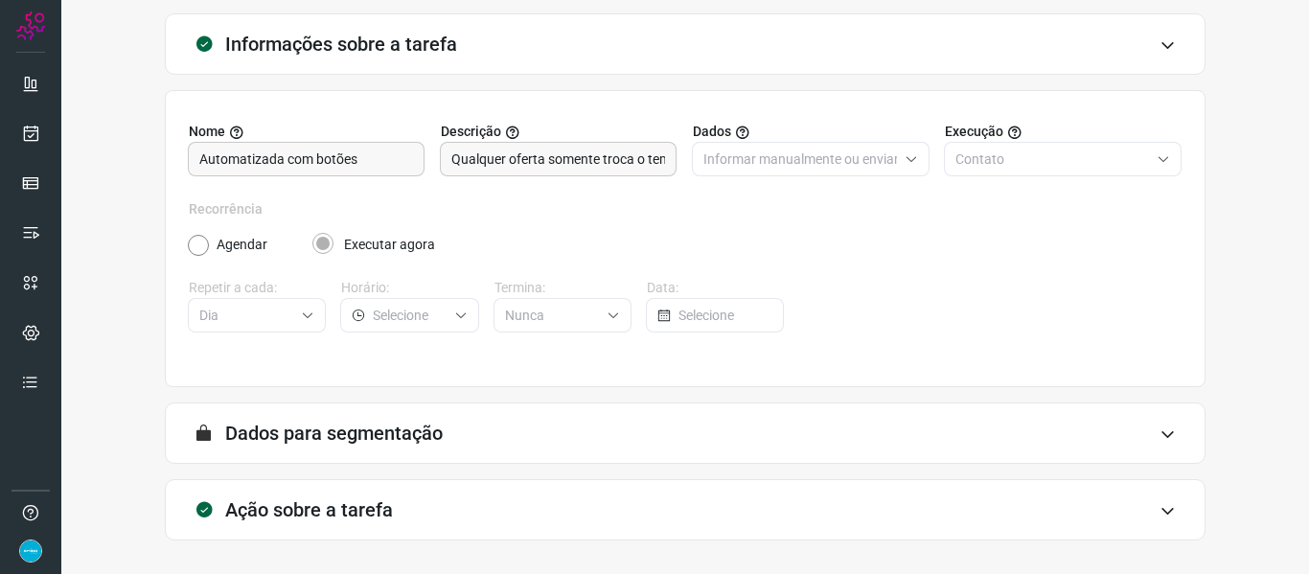
scroll to position [174, 0]
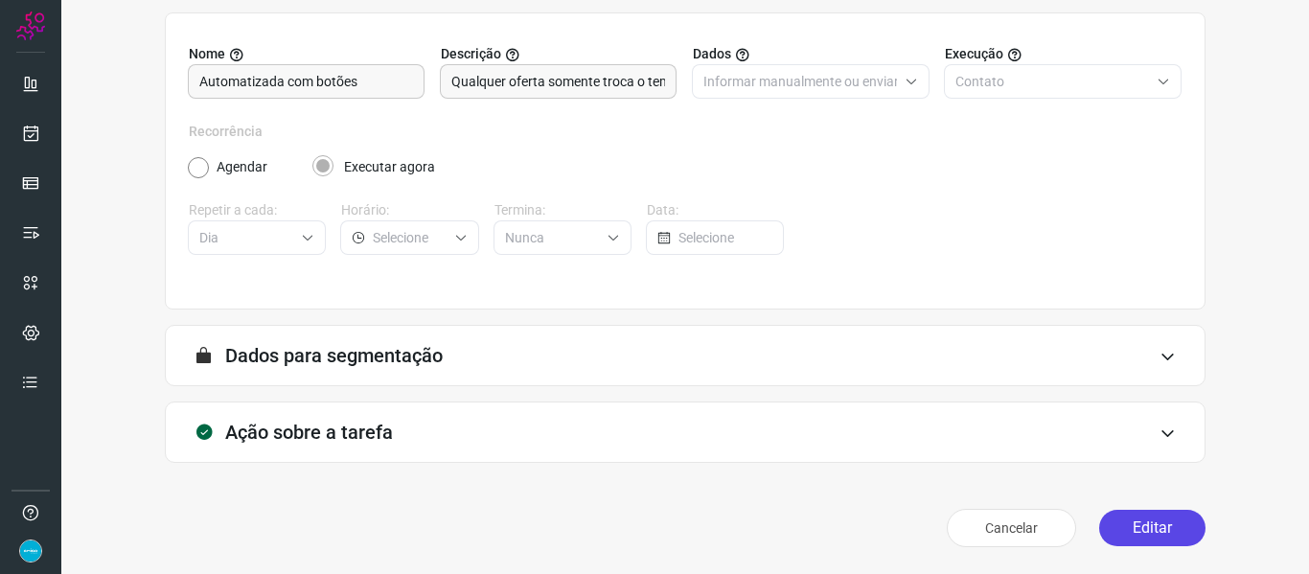
click at [1149, 526] on button "Editar" at bounding box center [1152, 528] width 106 height 36
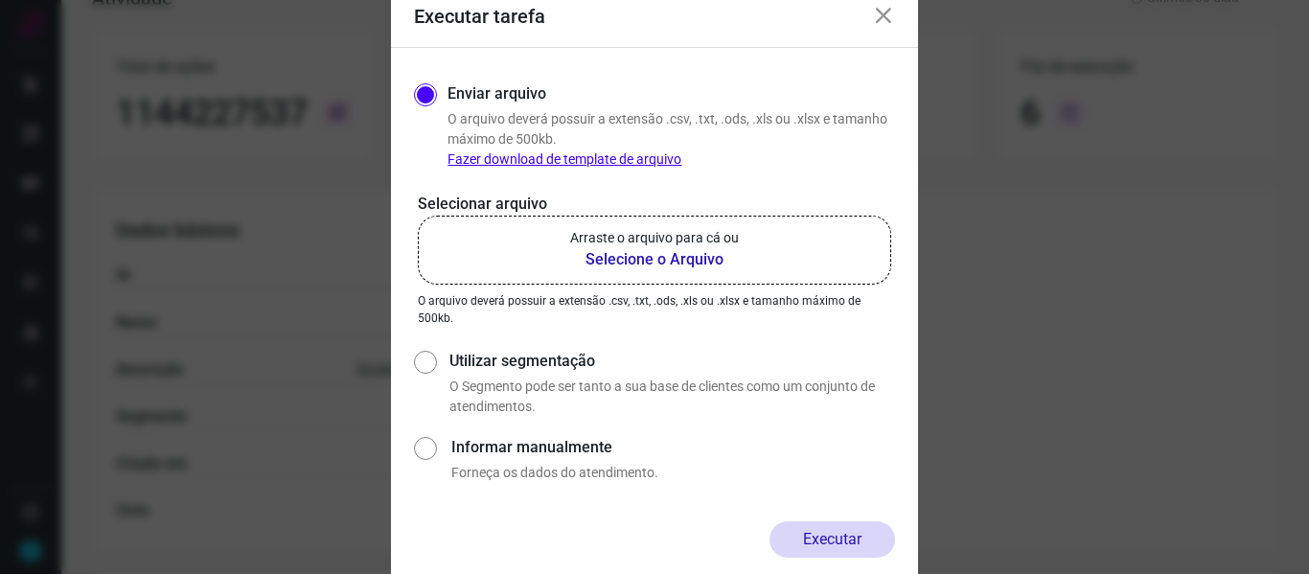
click at [674, 264] on b "Selecione o Arquivo" at bounding box center [654, 259] width 169 height 23
click at [0, 0] on input "Arraste o arquivo para cá ou Selecione o Arquivo" at bounding box center [0, 0] width 0 height 0
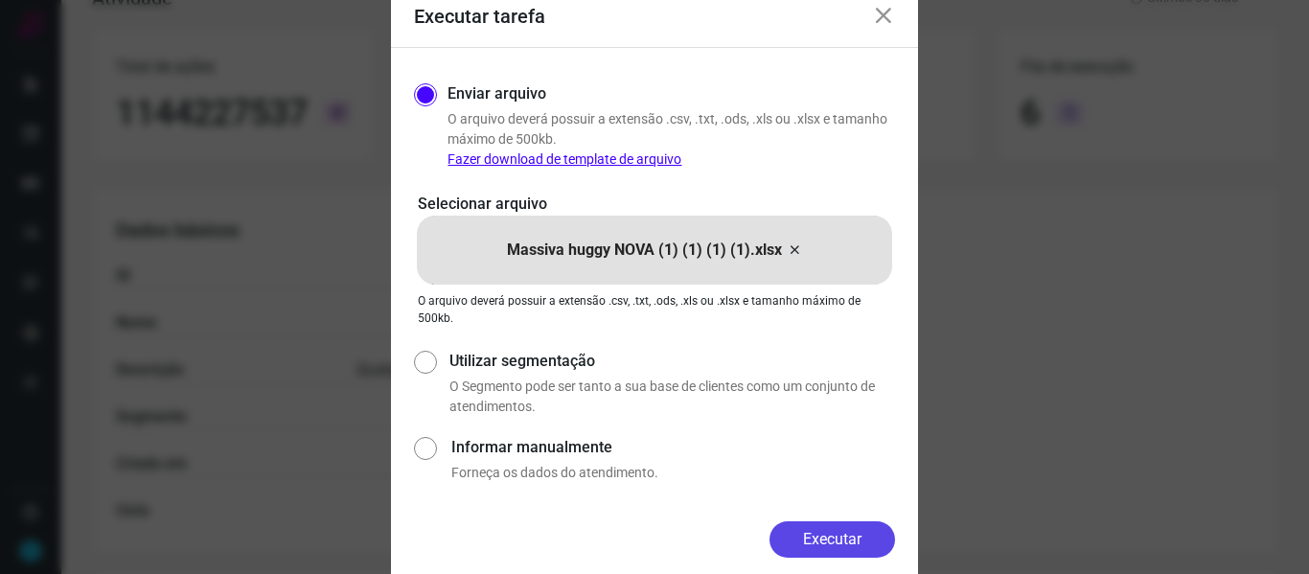
click at [839, 544] on button "Executar" at bounding box center [833, 539] width 126 height 36
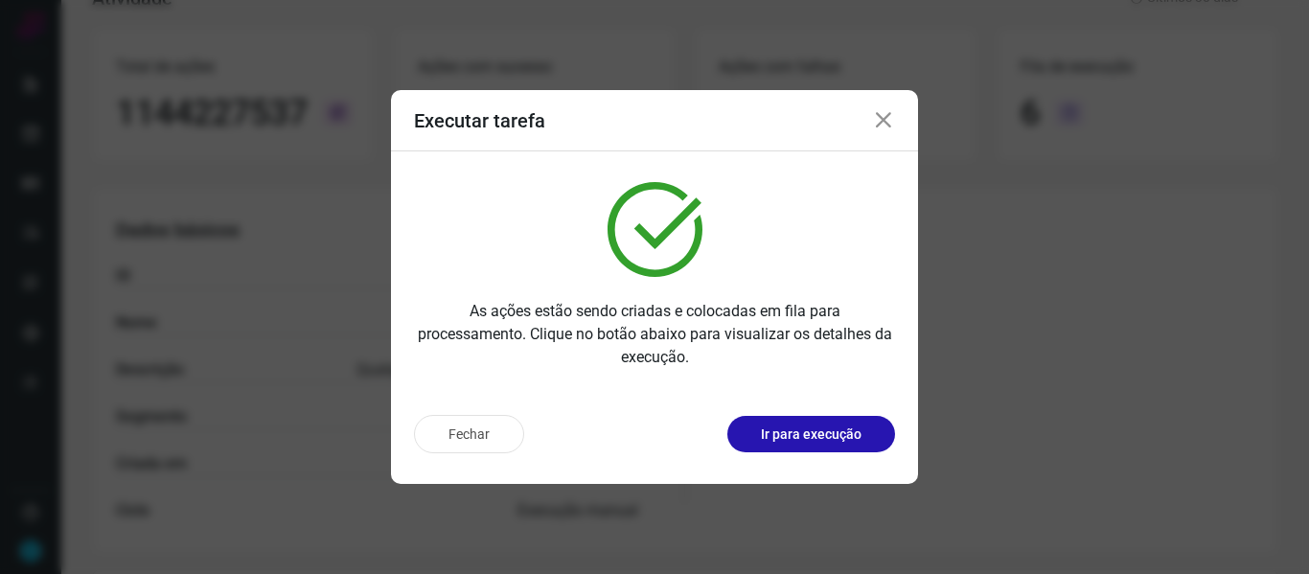
click at [887, 122] on icon at bounding box center [883, 120] width 23 height 23
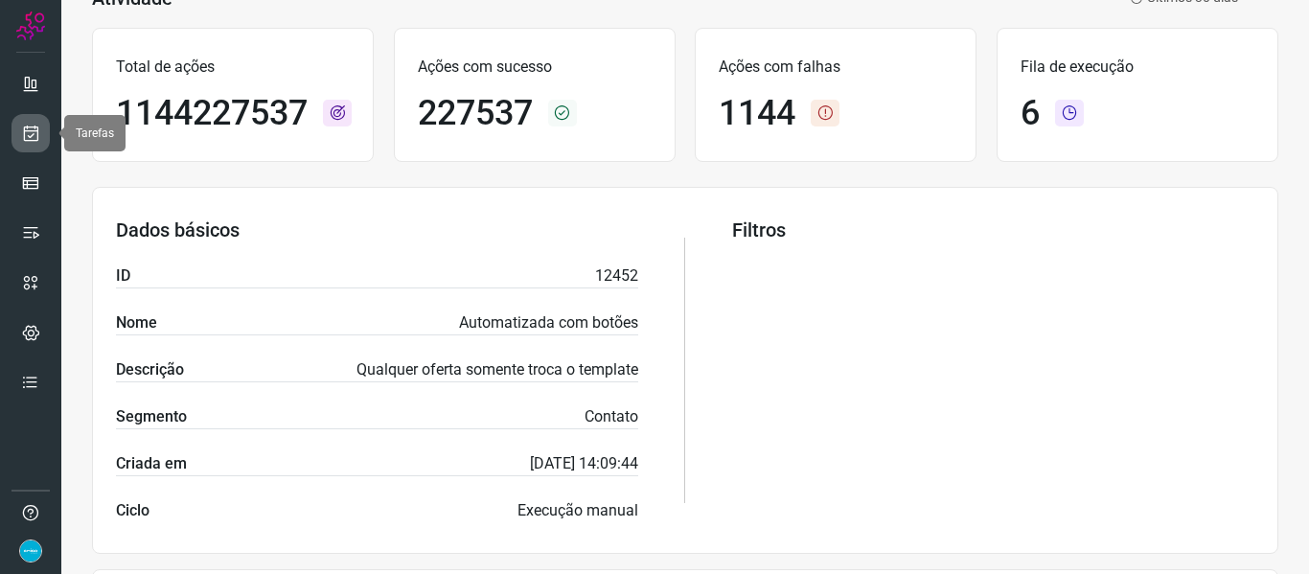
click at [33, 138] on icon at bounding box center [31, 133] width 20 height 19
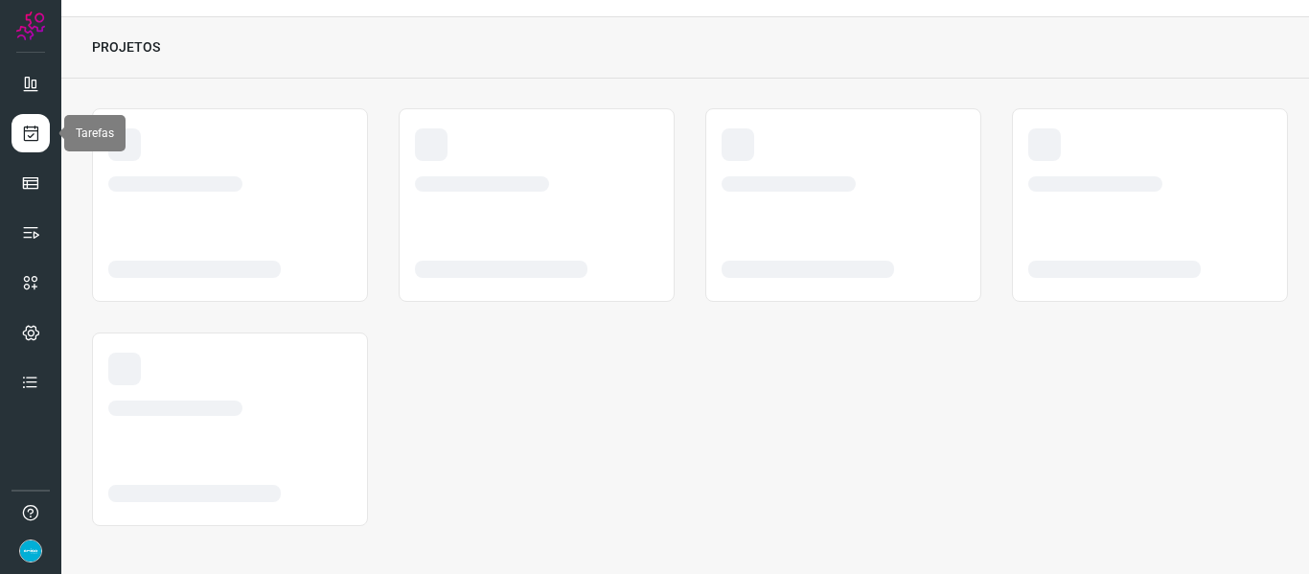
scroll to position [44, 0]
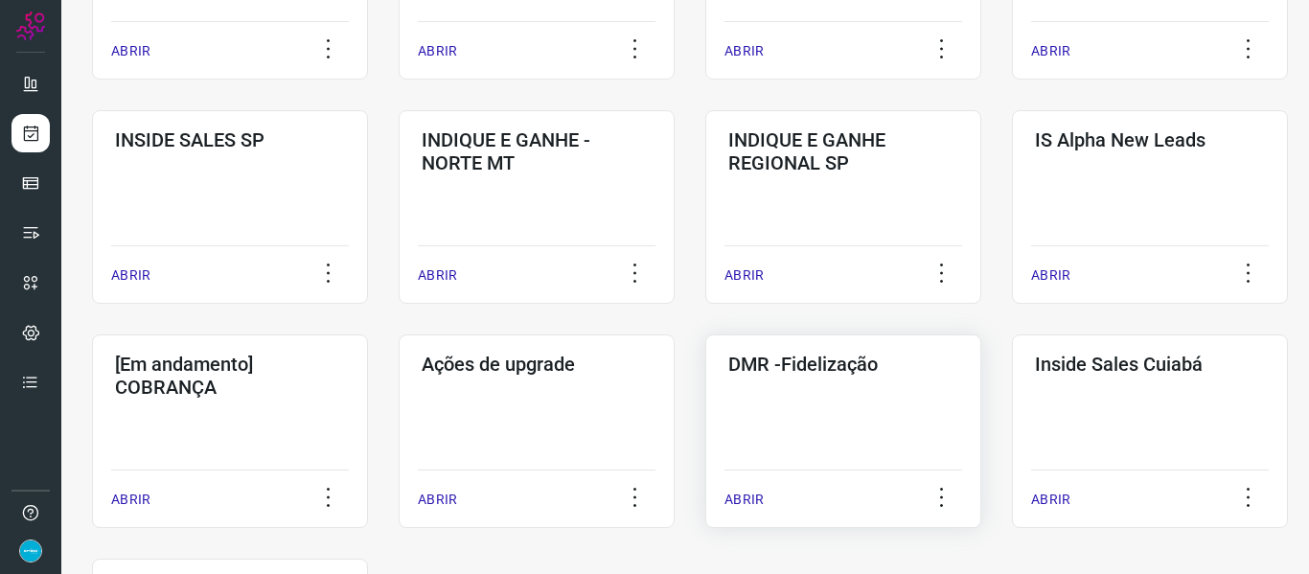
click at [752, 493] on p "ABRIR" at bounding box center [744, 500] width 39 height 20
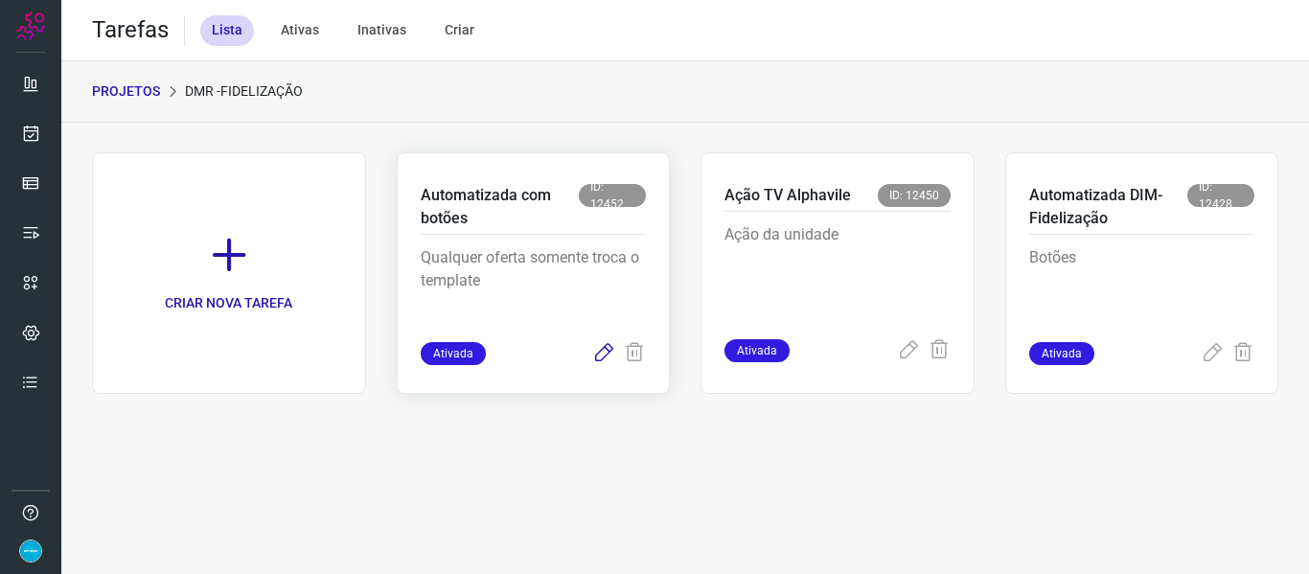
click at [610, 349] on icon at bounding box center [603, 353] width 23 height 23
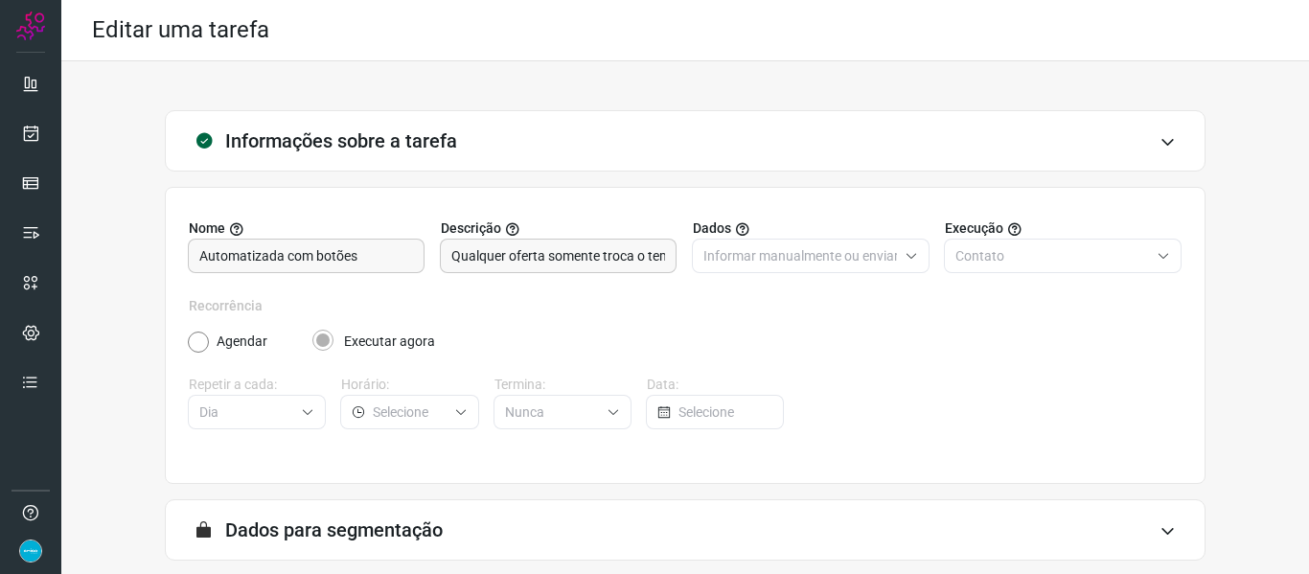
scroll to position [174, 0]
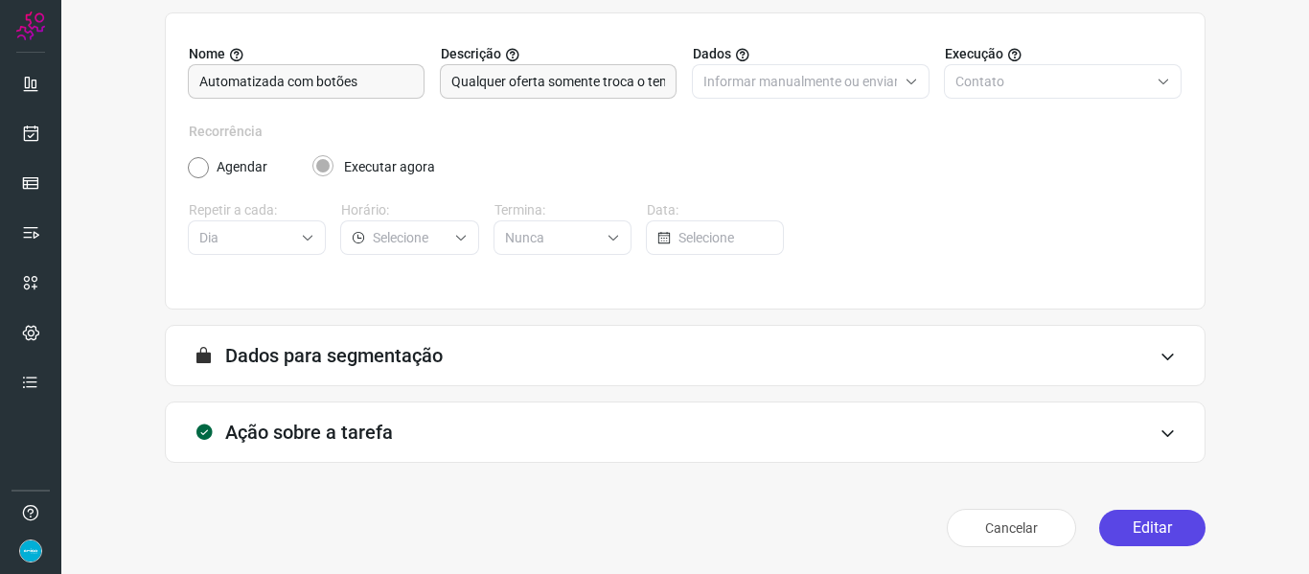
click at [1117, 536] on button "Editar" at bounding box center [1152, 528] width 106 height 36
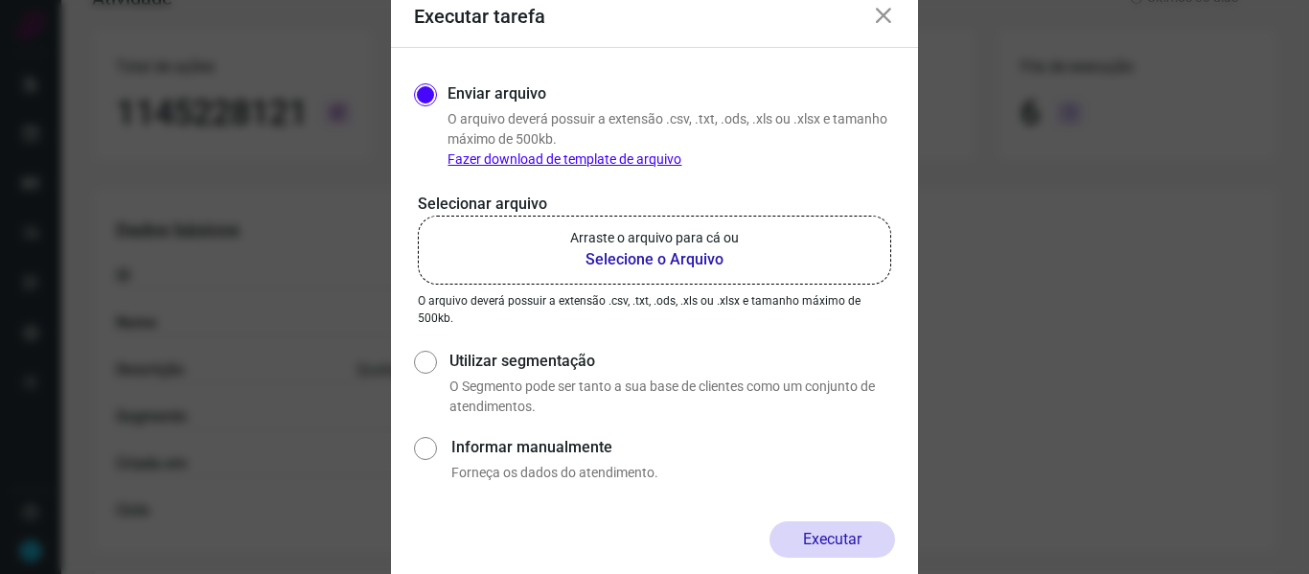
click at [636, 261] on b "Selecione o Arquivo" at bounding box center [654, 259] width 169 height 23
click at [0, 0] on input "Arraste o arquivo para cá ou Selecione o Arquivo" at bounding box center [0, 0] width 0 height 0
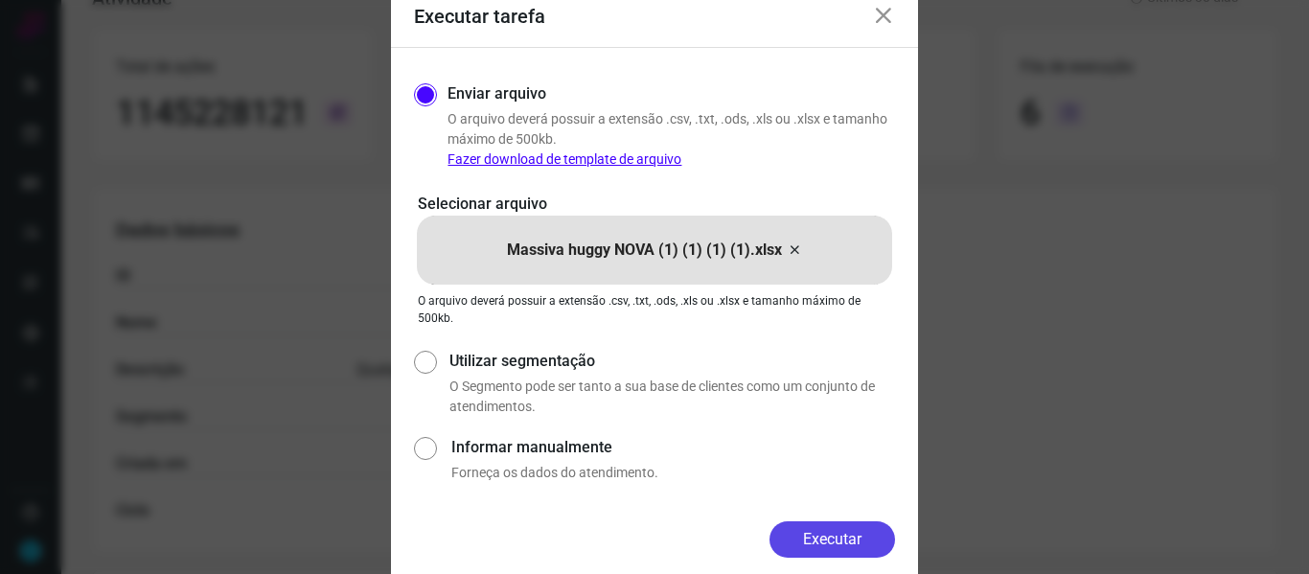
click at [880, 530] on button "Executar" at bounding box center [833, 539] width 126 height 36
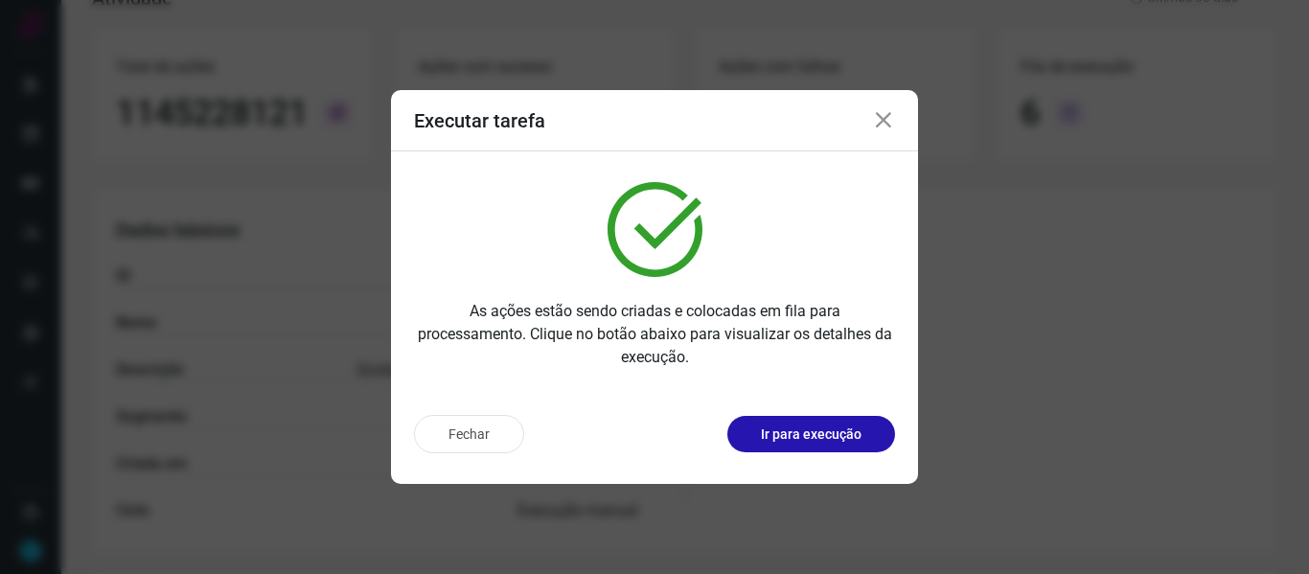
click at [896, 121] on div "Executar tarefa" at bounding box center [654, 120] width 527 height 61
click at [869, 121] on div "Executar tarefa" at bounding box center [654, 120] width 527 height 61
click at [877, 121] on icon at bounding box center [883, 120] width 23 height 23
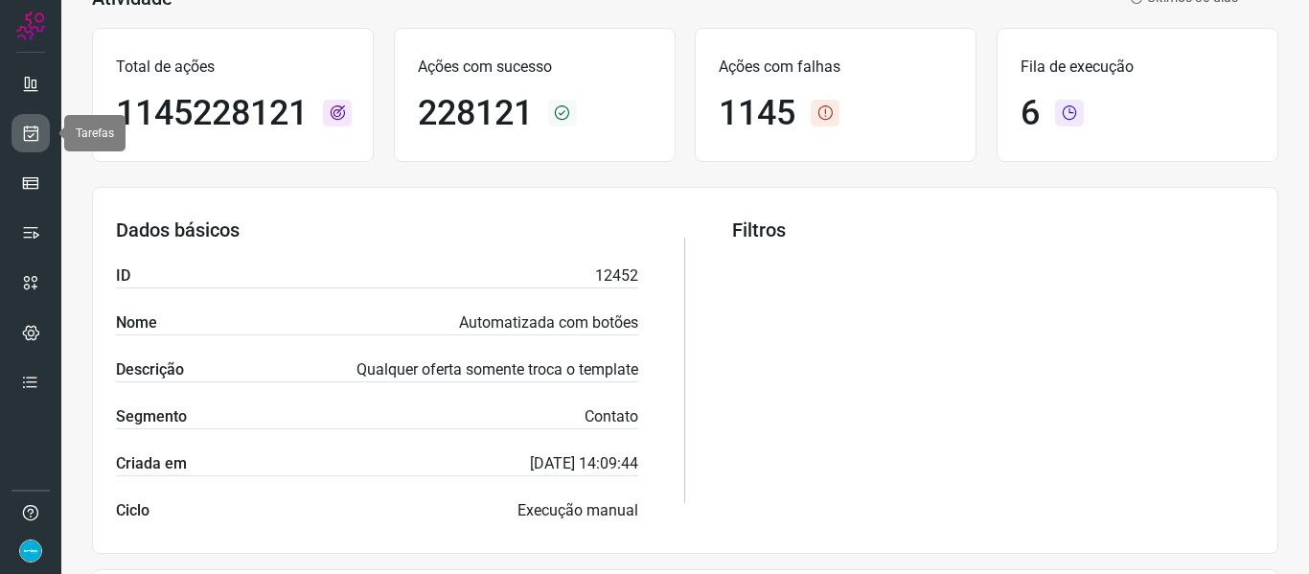
click at [35, 132] on icon at bounding box center [31, 133] width 20 height 19
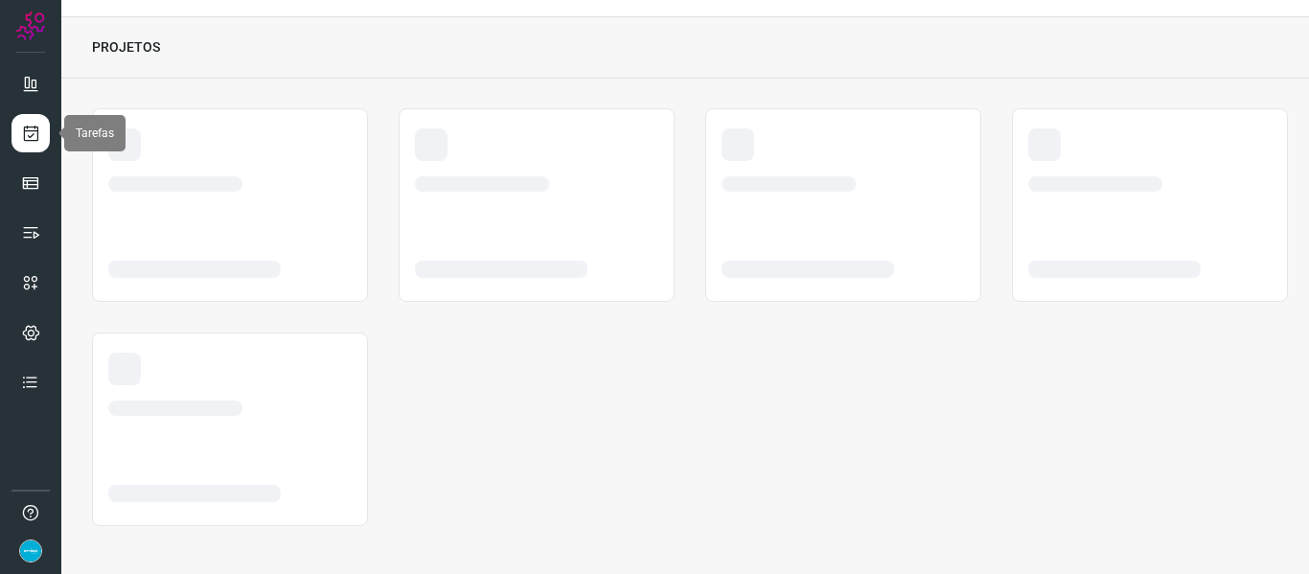
scroll to position [44, 0]
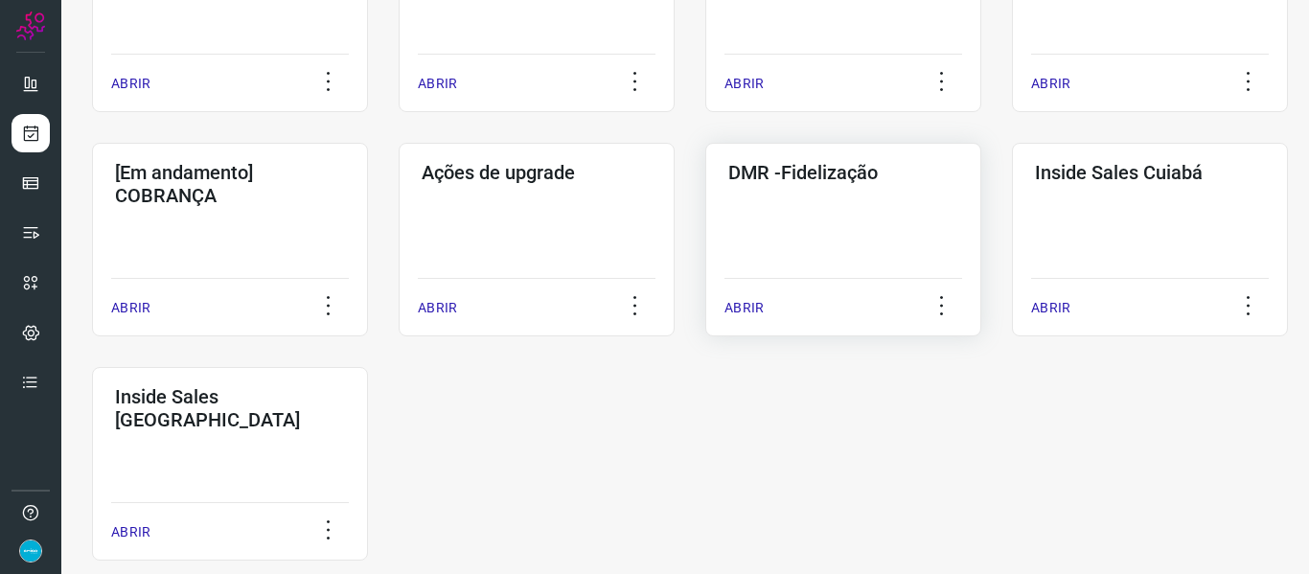
click at [752, 300] on p "ABRIR" at bounding box center [744, 308] width 39 height 20
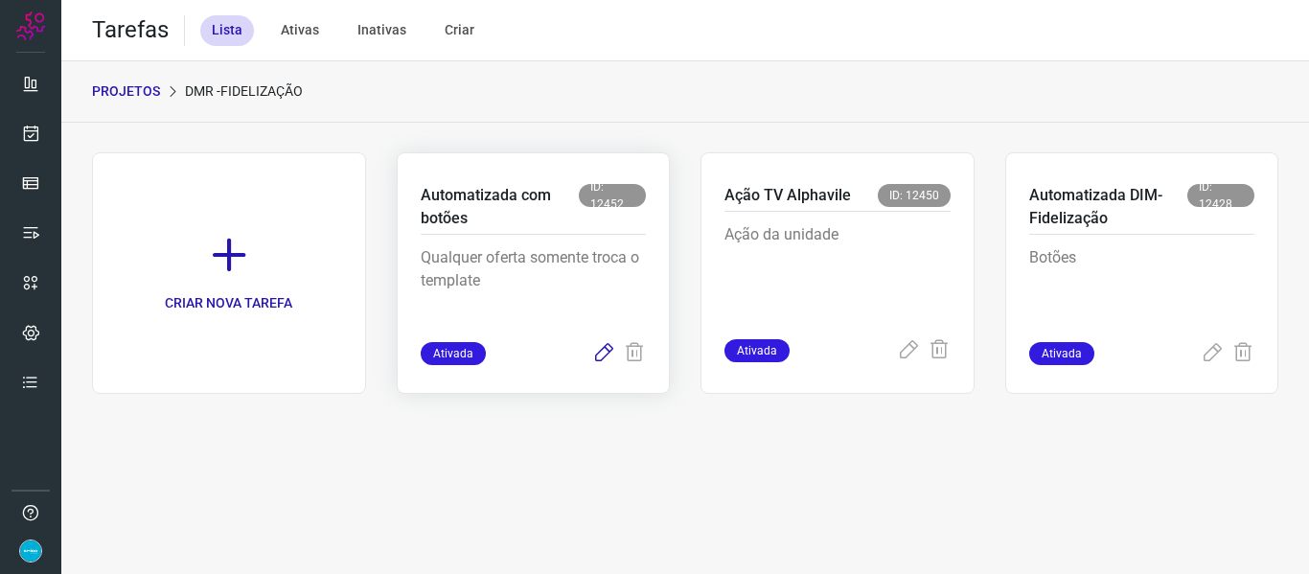
click at [600, 353] on icon at bounding box center [603, 353] width 23 height 23
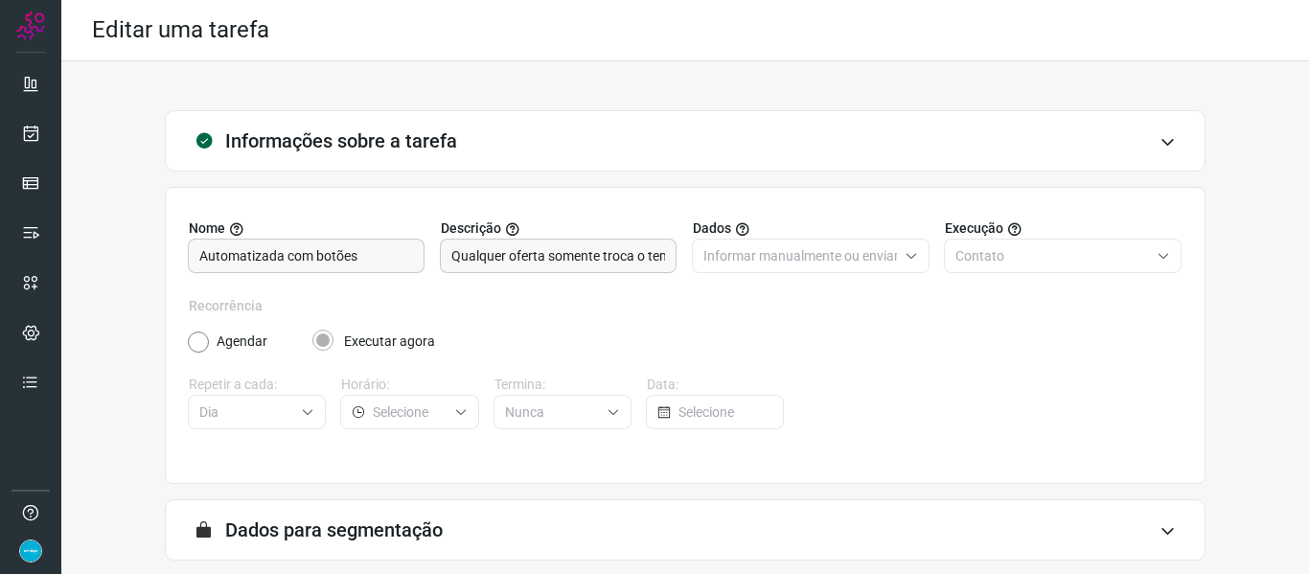
scroll to position [174, 0]
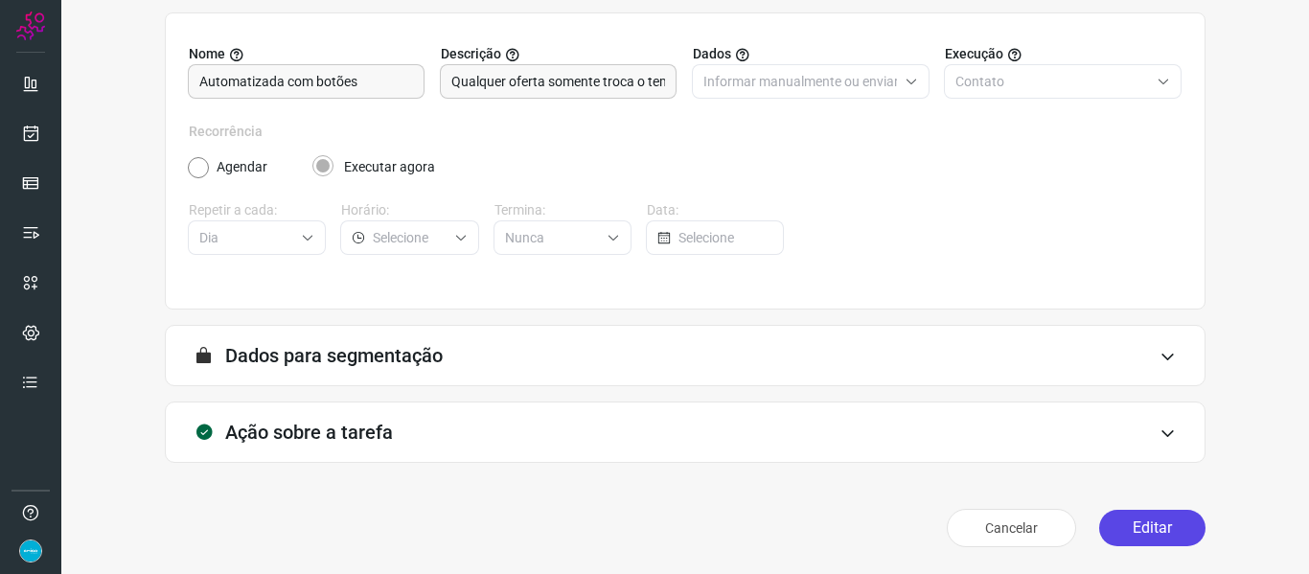
click at [1166, 518] on button "Editar" at bounding box center [1152, 528] width 106 height 36
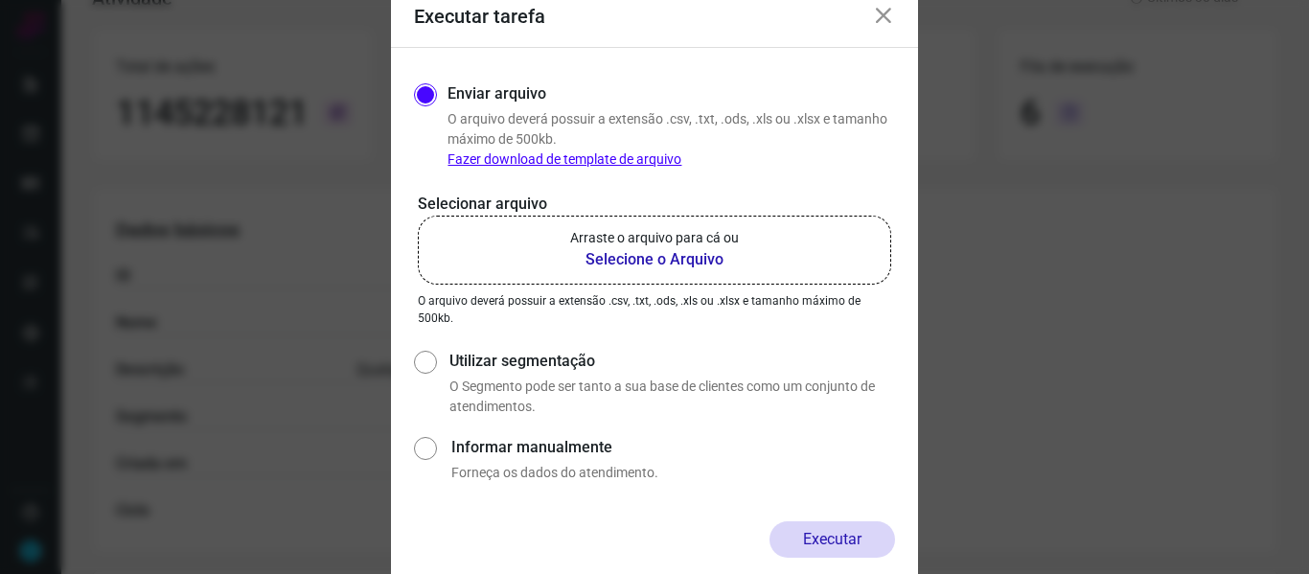
click at [616, 258] on b "Selecione o Arquivo" at bounding box center [654, 259] width 169 height 23
click at [0, 0] on input "Arraste o arquivo para cá ou Selecione o Arquivo" at bounding box center [0, 0] width 0 height 0
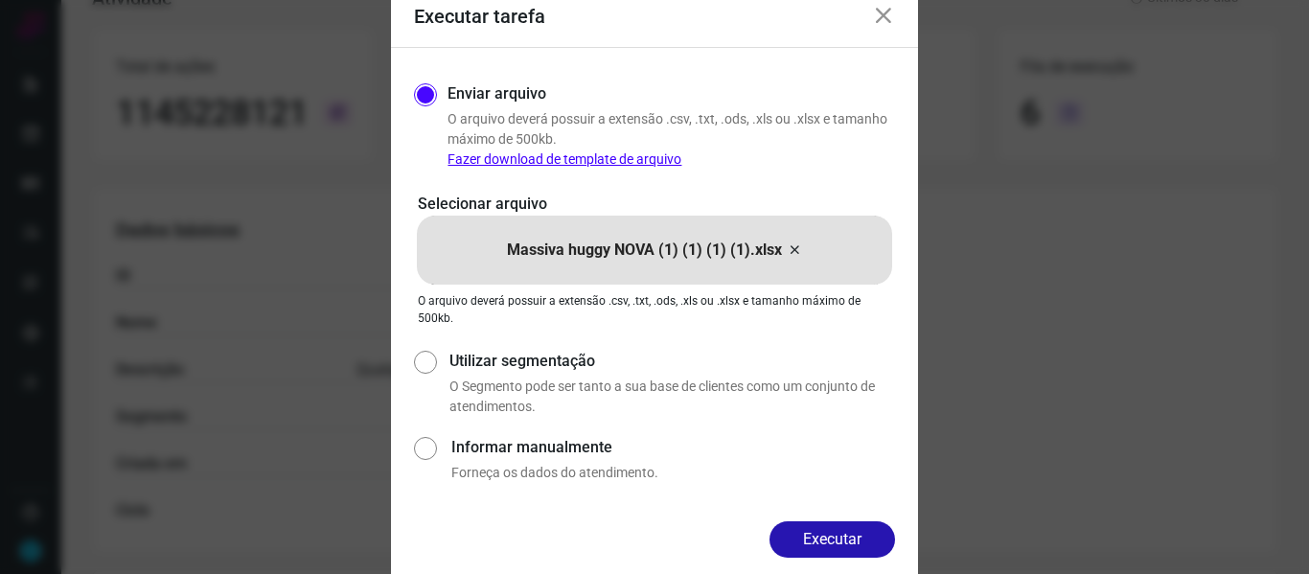
click at [851, 542] on button "Executar" at bounding box center [833, 539] width 126 height 36
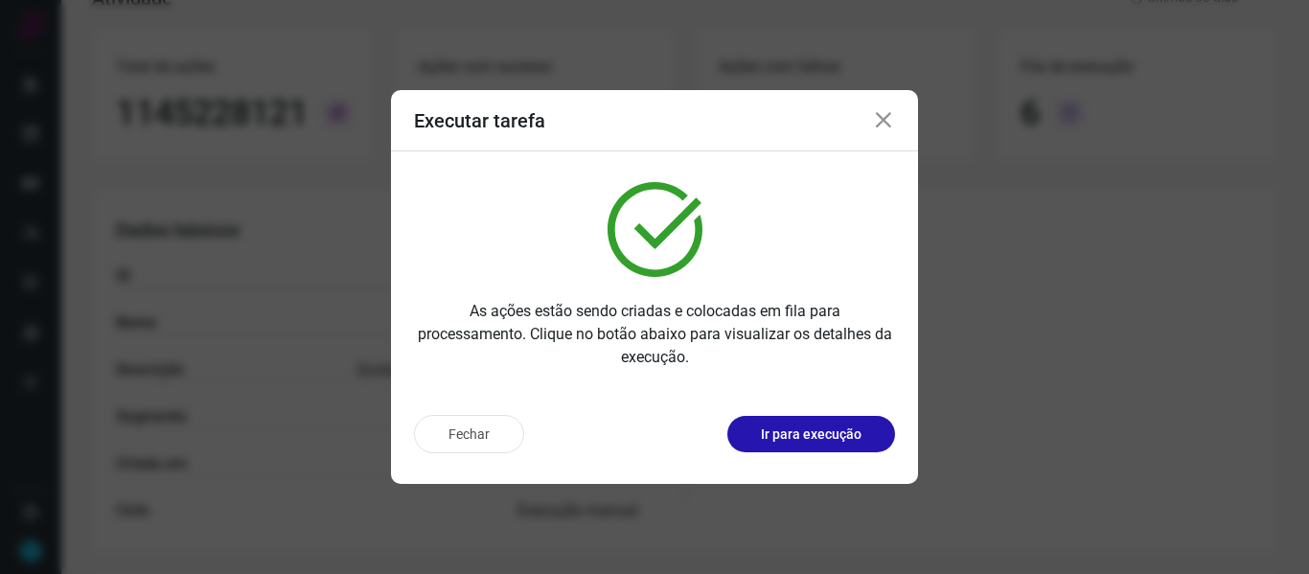
click at [881, 122] on icon at bounding box center [883, 120] width 23 height 23
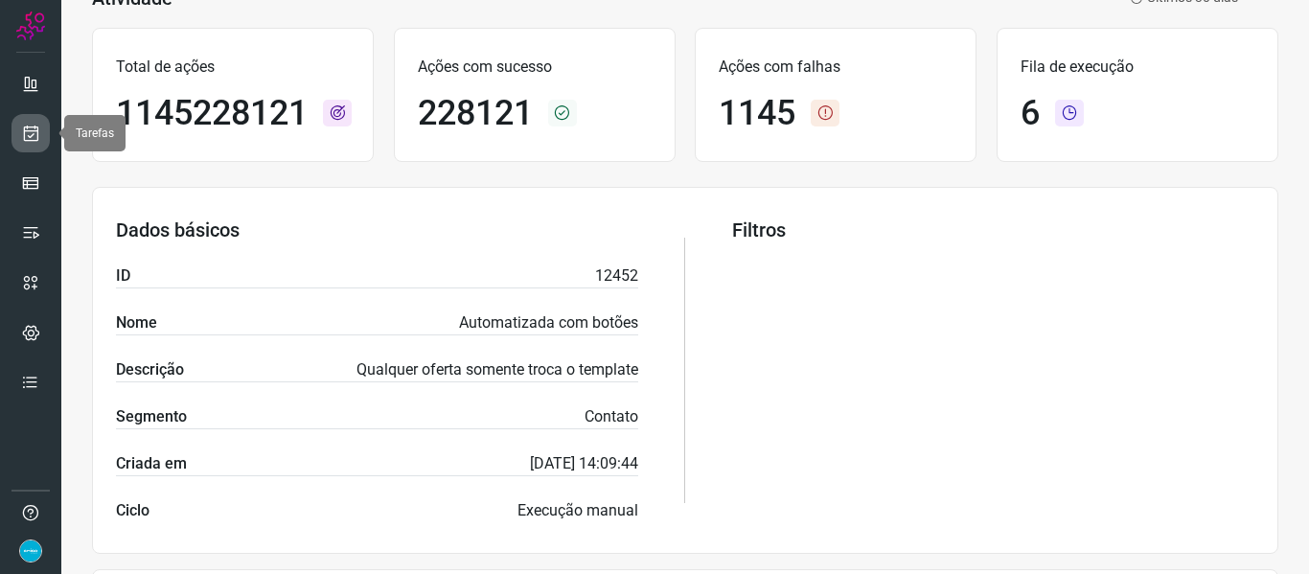
click at [37, 142] on icon at bounding box center [31, 133] width 20 height 19
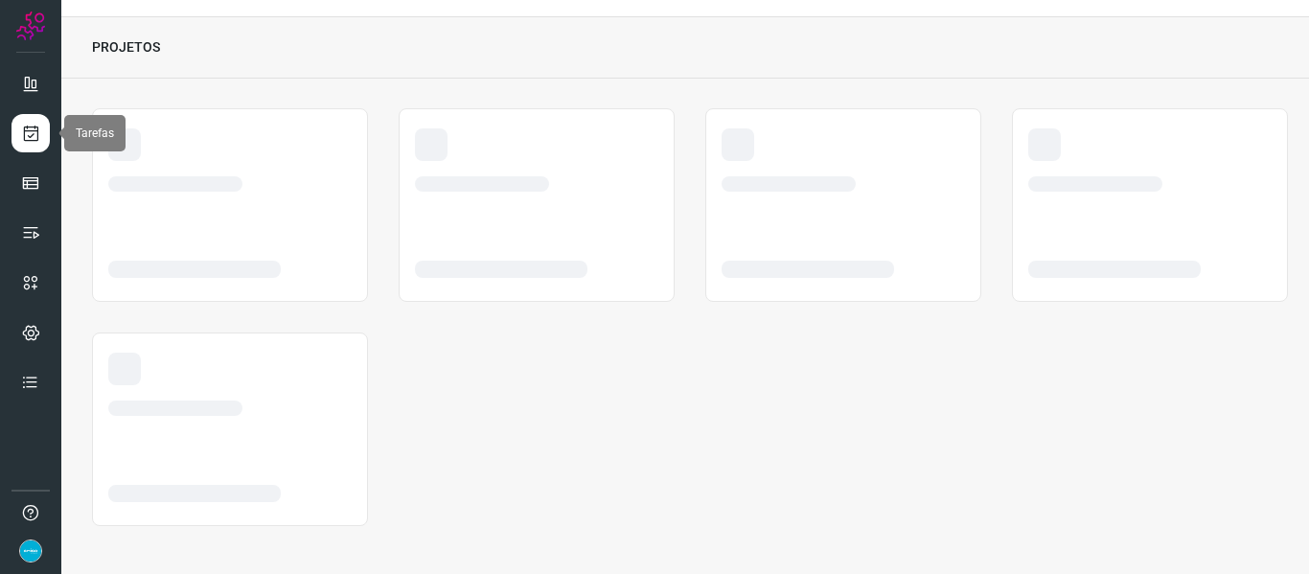
scroll to position [44, 0]
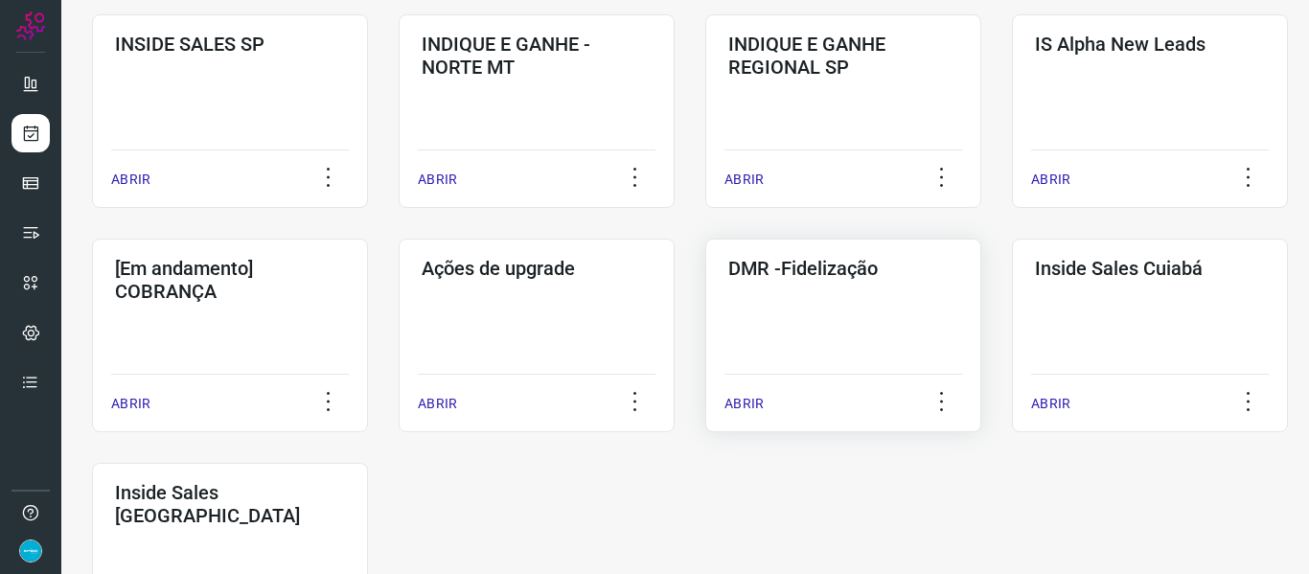
click at [748, 404] on p "ABRIR" at bounding box center [744, 404] width 39 height 20
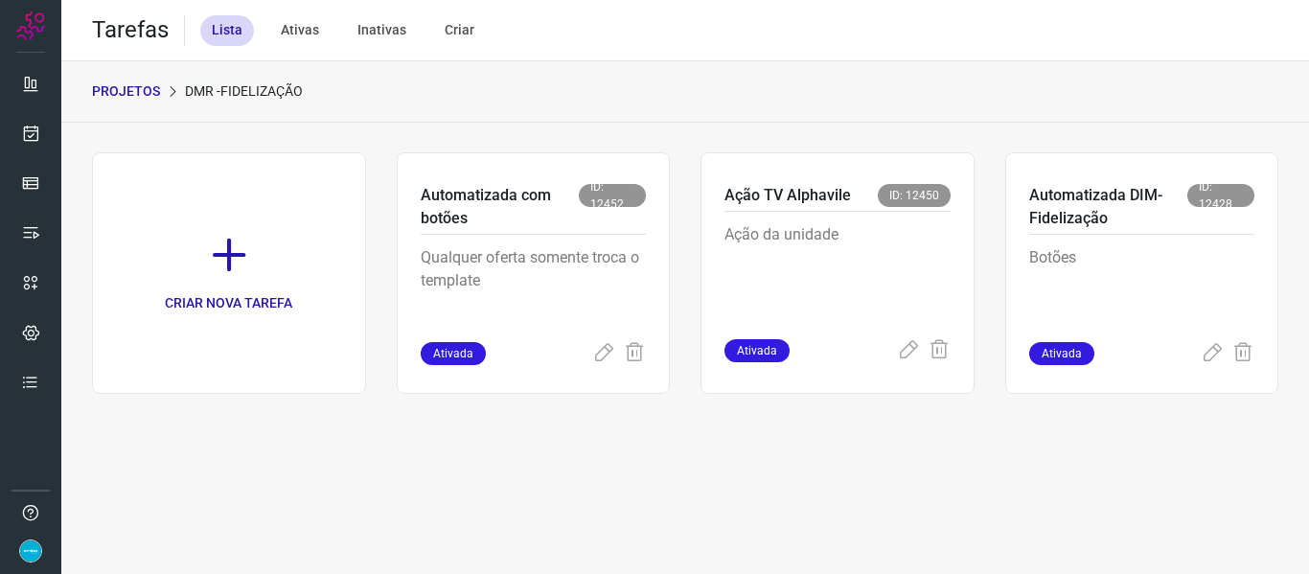
click at [825, 112] on div "PROJETOS DMR -Fidelização" at bounding box center [685, 91] width 1248 height 61
click at [604, 357] on icon at bounding box center [603, 353] width 23 height 23
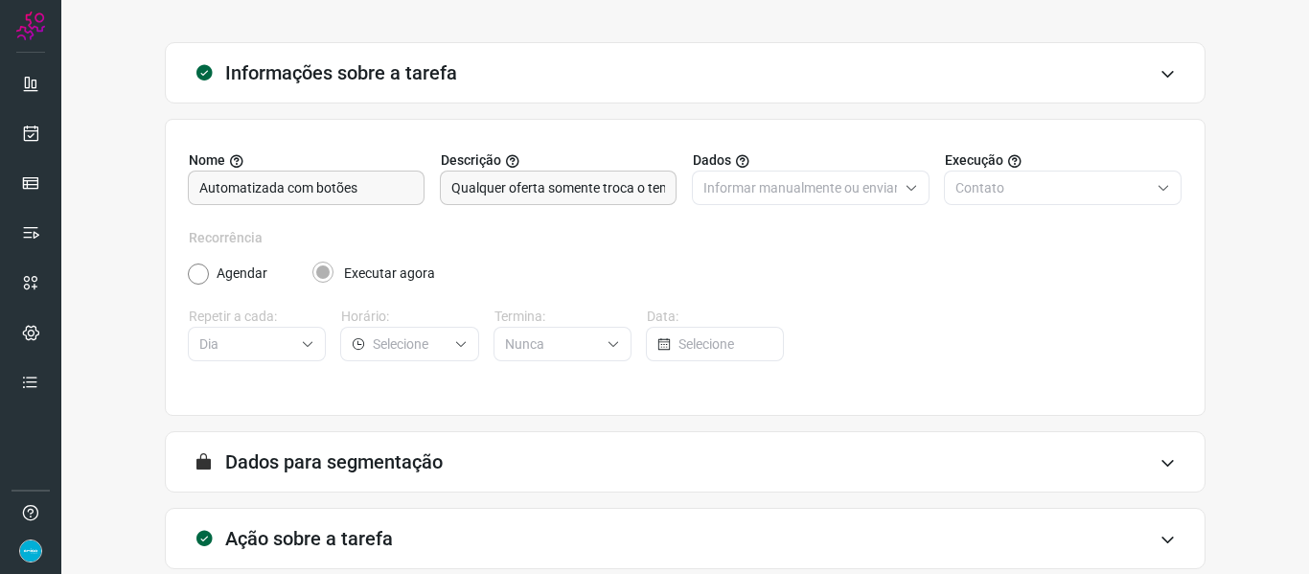
scroll to position [174, 0]
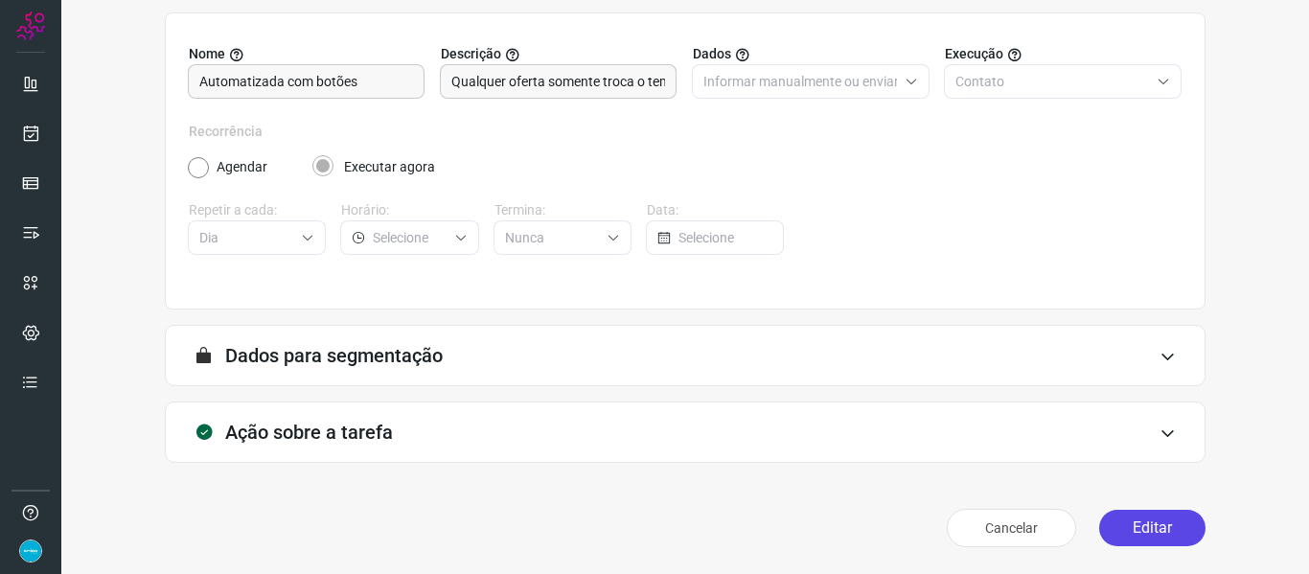
click at [1143, 530] on button "Editar" at bounding box center [1152, 528] width 106 height 36
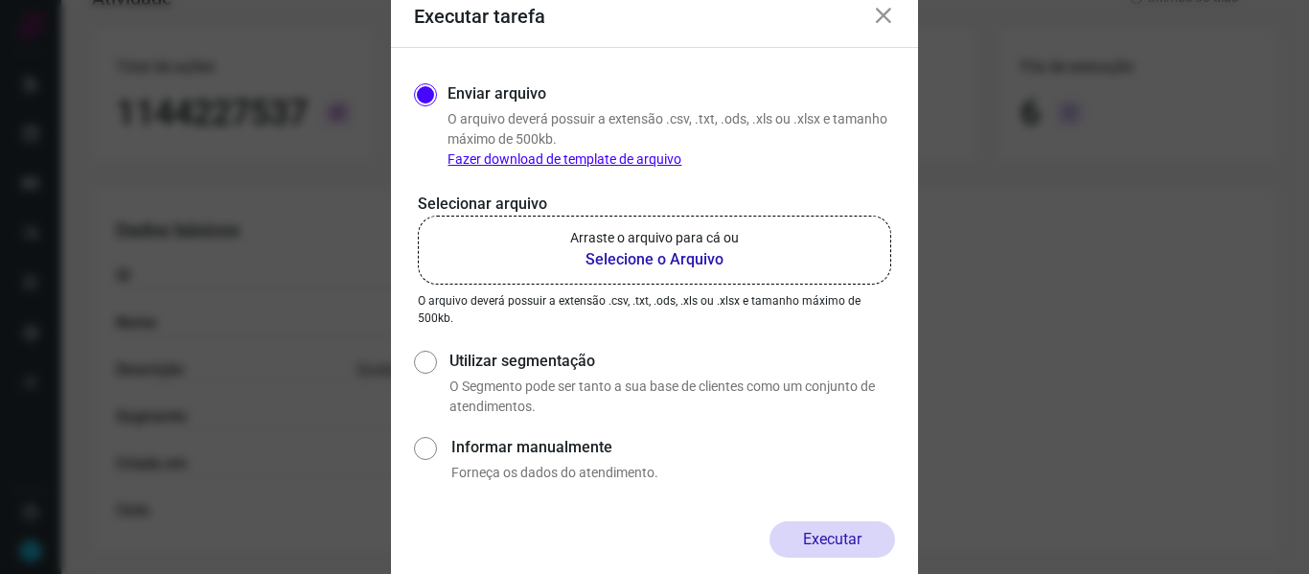
click at [666, 261] on b "Selecione o Arquivo" at bounding box center [654, 259] width 169 height 23
click at [0, 0] on input "Arraste o arquivo para cá ou Selecione o Arquivo" at bounding box center [0, 0] width 0 height 0
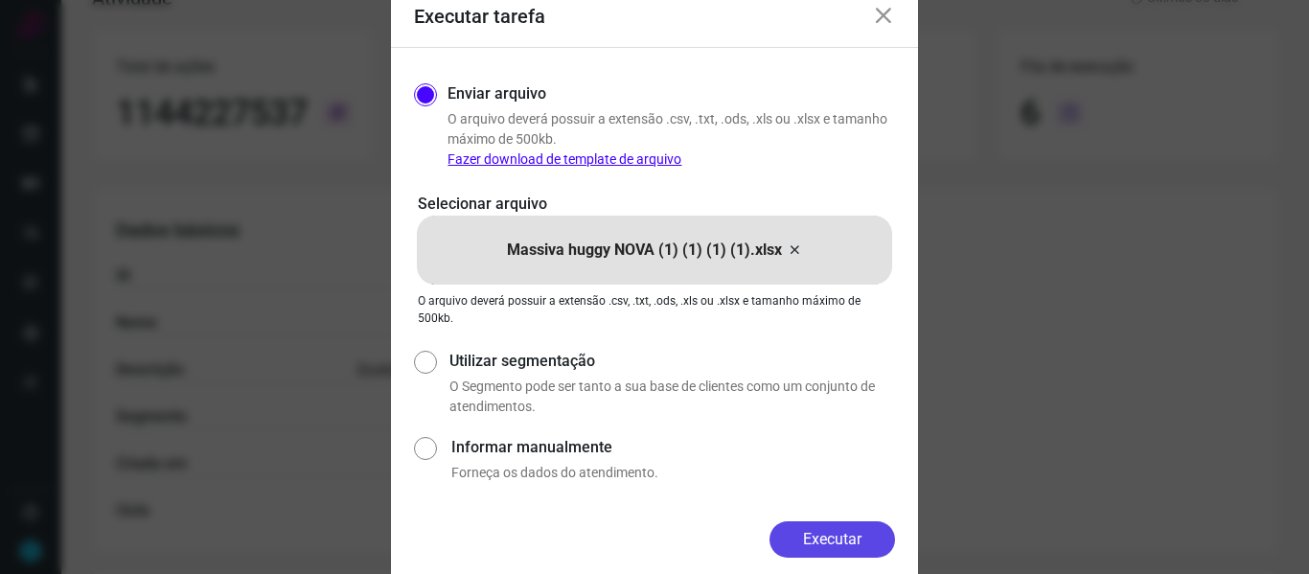
click at [870, 538] on button "Executar" at bounding box center [833, 539] width 126 height 36
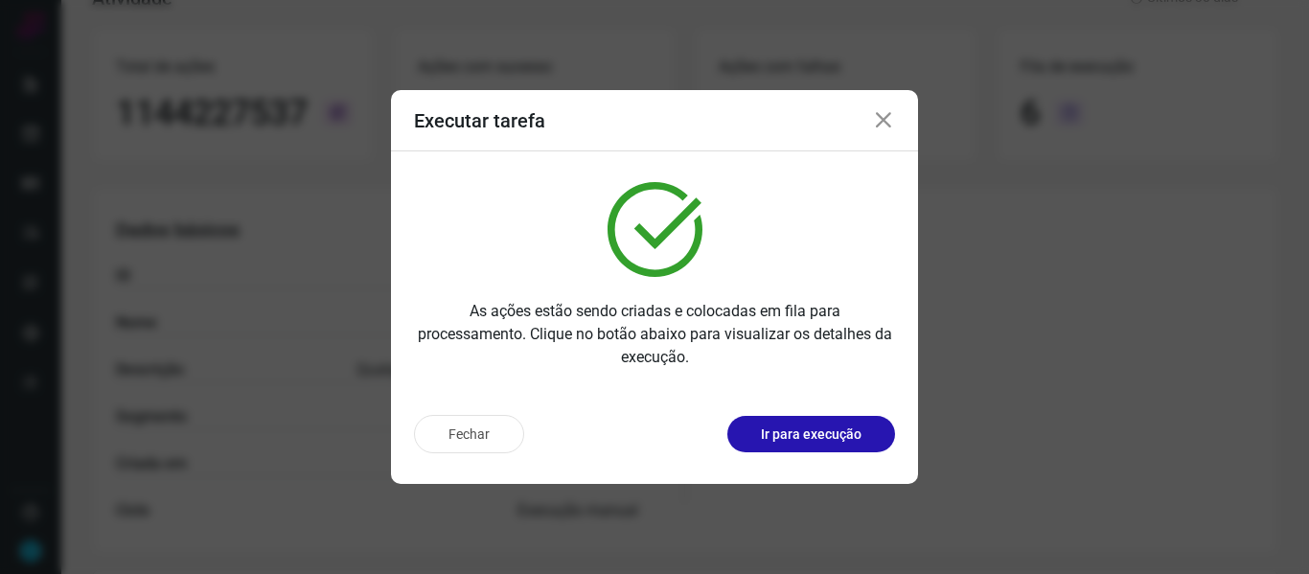
drag, startPoint x: 879, startPoint y: 124, endPoint x: 536, endPoint y: 122, distance: 343.1
click at [879, 123] on icon at bounding box center [883, 120] width 23 height 23
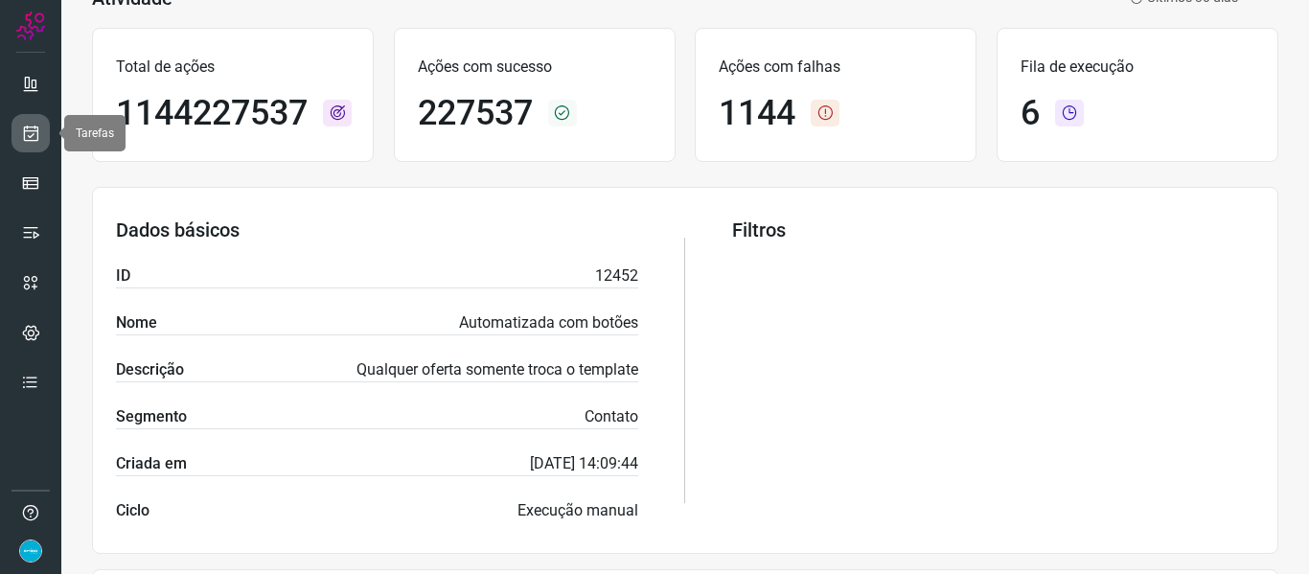
click at [35, 127] on icon at bounding box center [31, 133] width 20 height 19
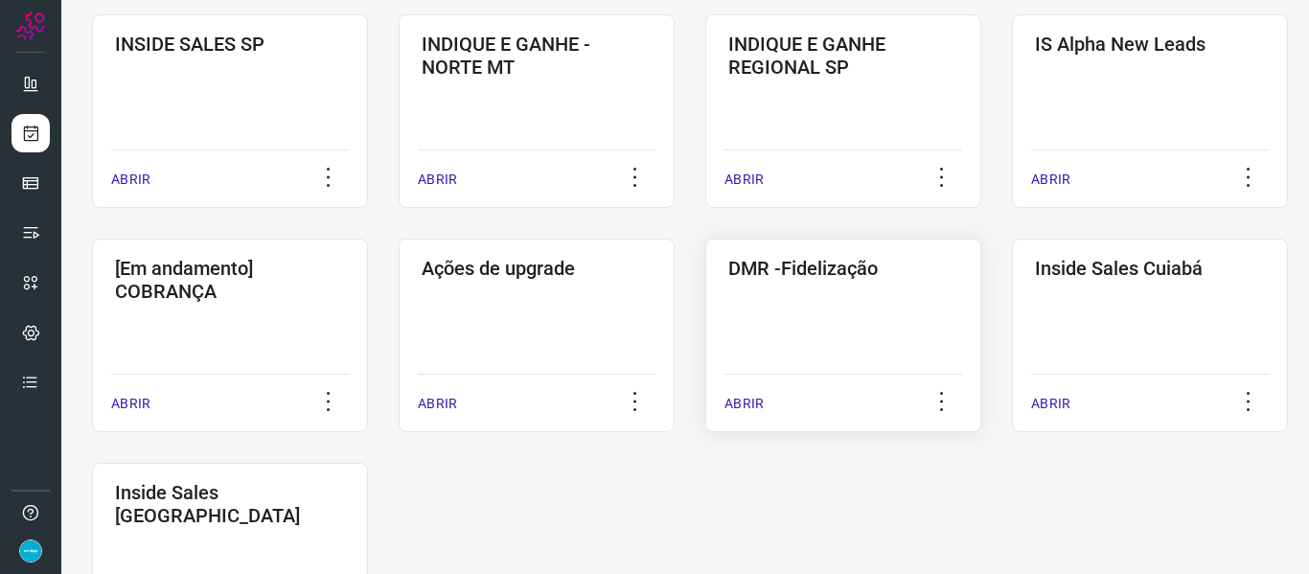
click at [754, 395] on p "ABRIR" at bounding box center [744, 404] width 39 height 20
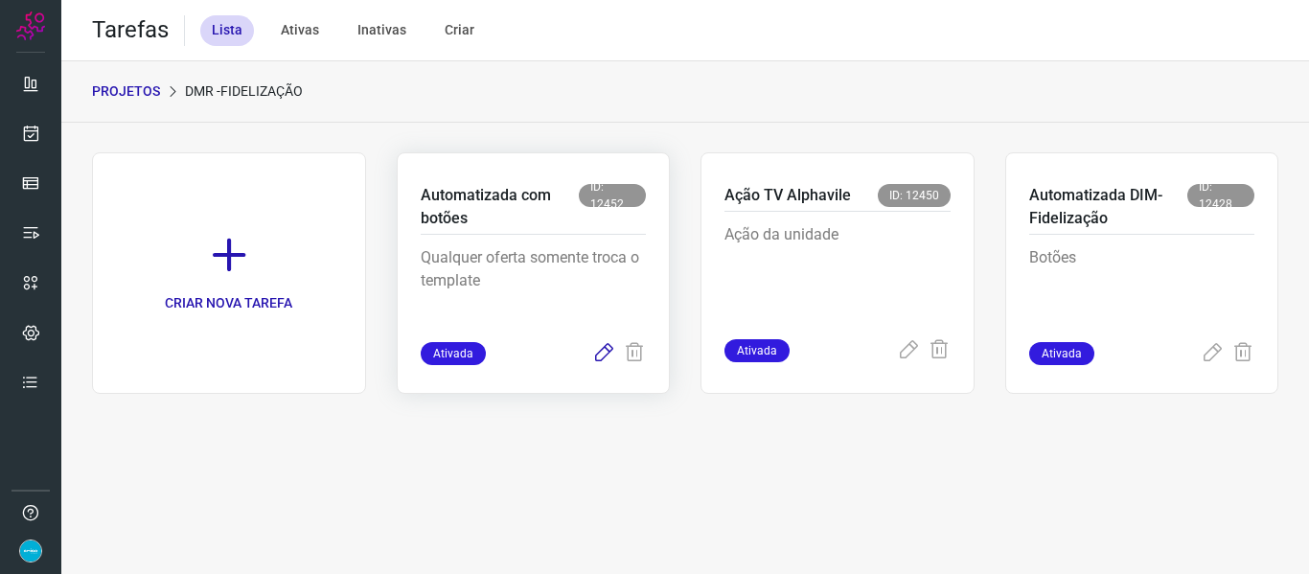
click at [607, 350] on icon at bounding box center [603, 353] width 23 height 23
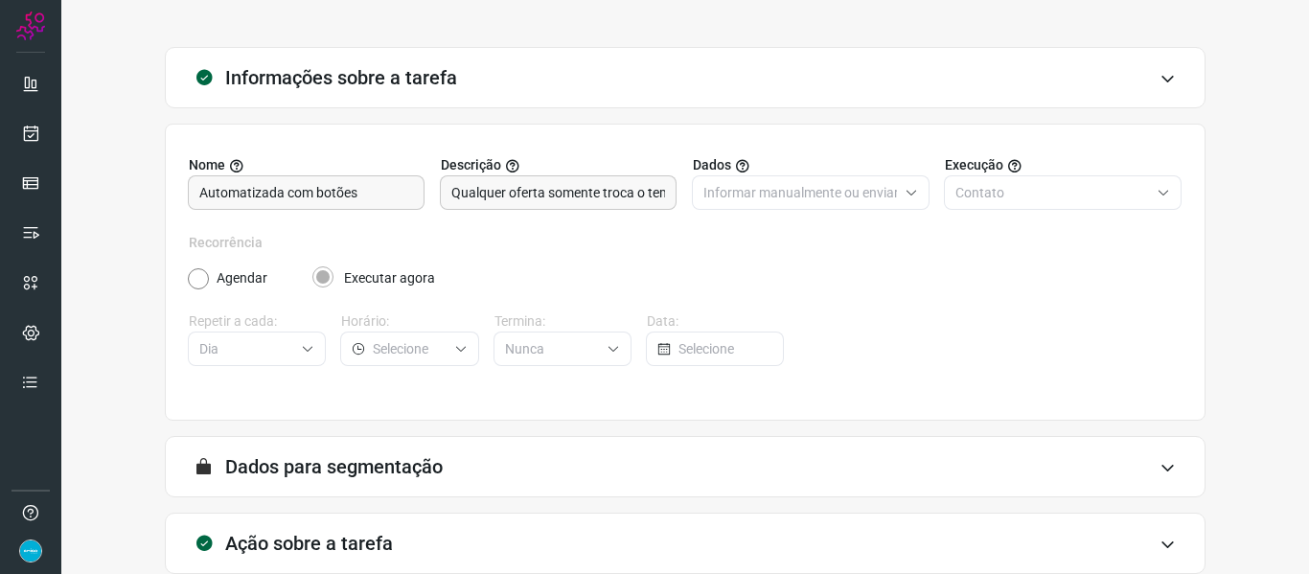
scroll to position [174, 0]
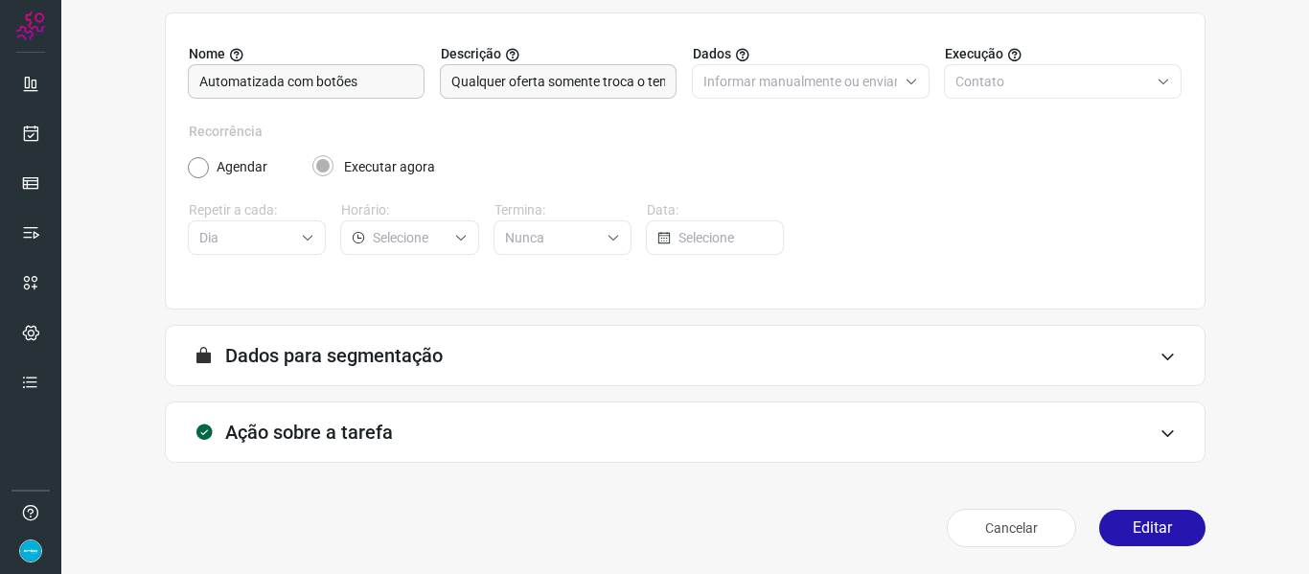
click at [1165, 524] on button "Editar" at bounding box center [1152, 528] width 106 height 36
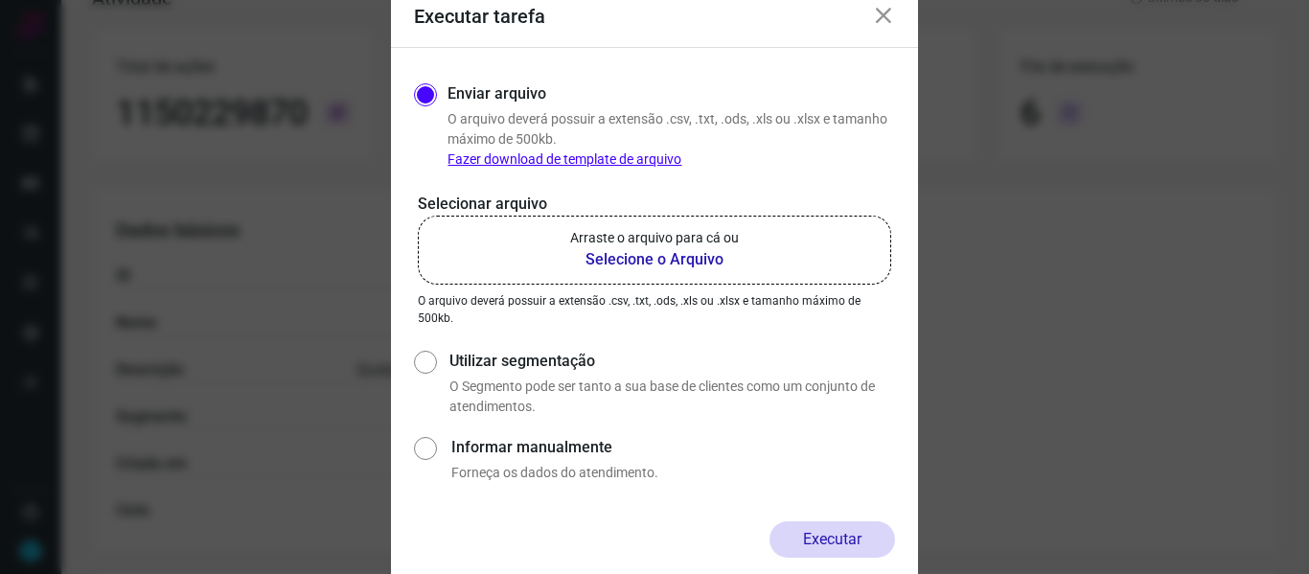
click at [676, 256] on b "Selecione o Arquivo" at bounding box center [654, 259] width 169 height 23
click at [0, 0] on input "Arraste o arquivo para cá ou Selecione o Arquivo" at bounding box center [0, 0] width 0 height 0
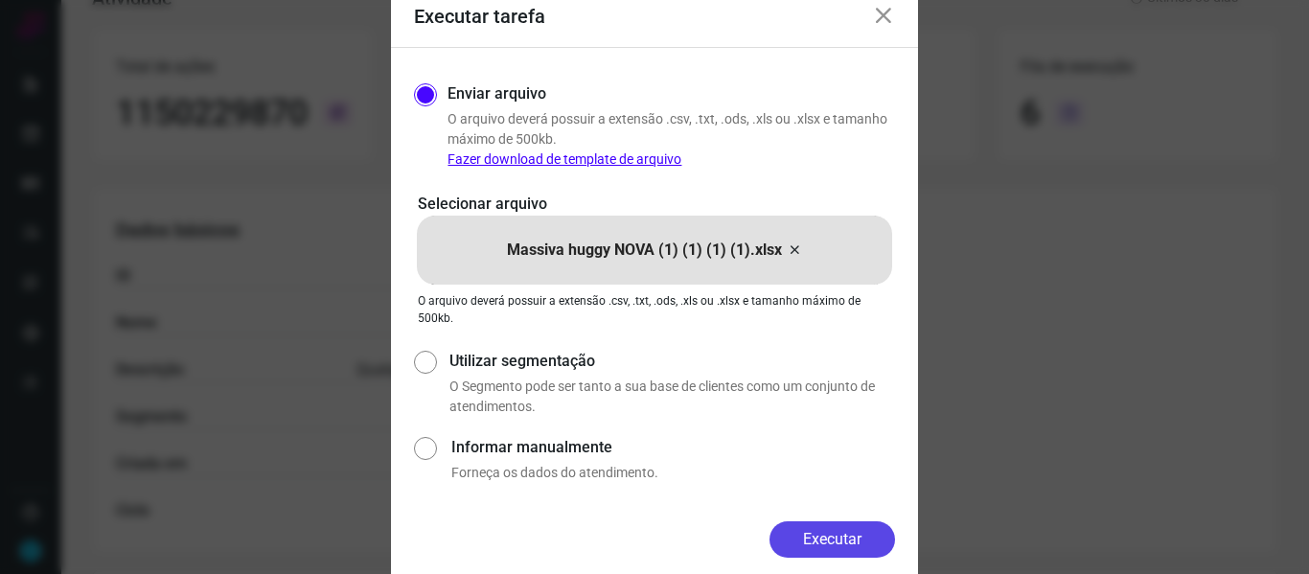
click at [832, 542] on button "Executar" at bounding box center [833, 539] width 126 height 36
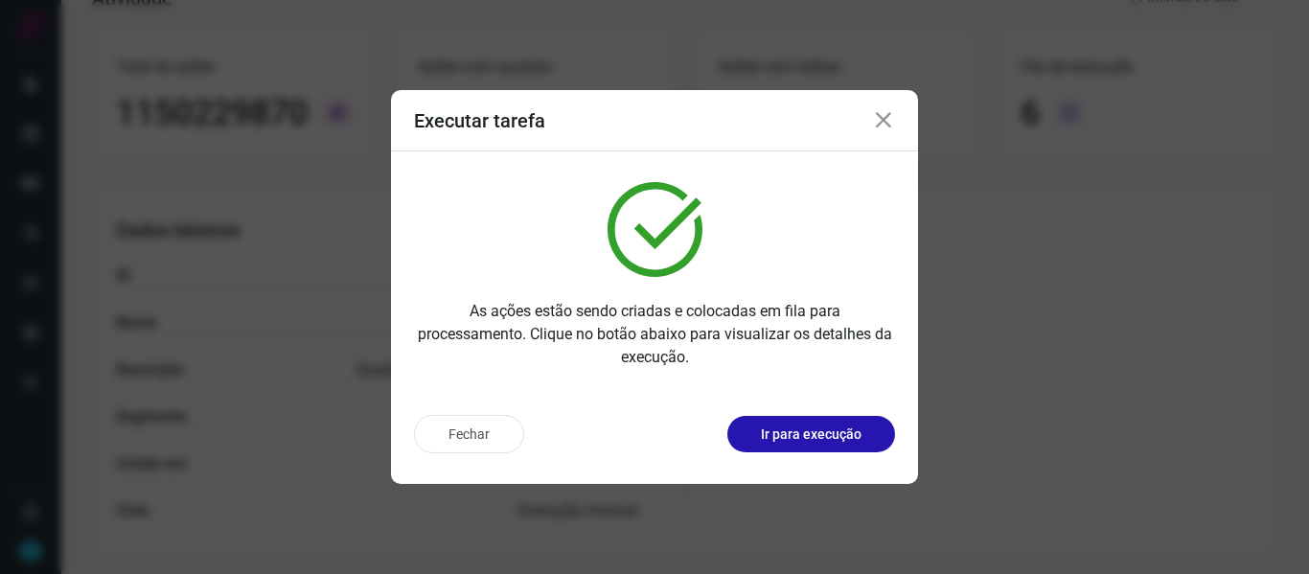
click at [884, 120] on icon at bounding box center [883, 120] width 23 height 23
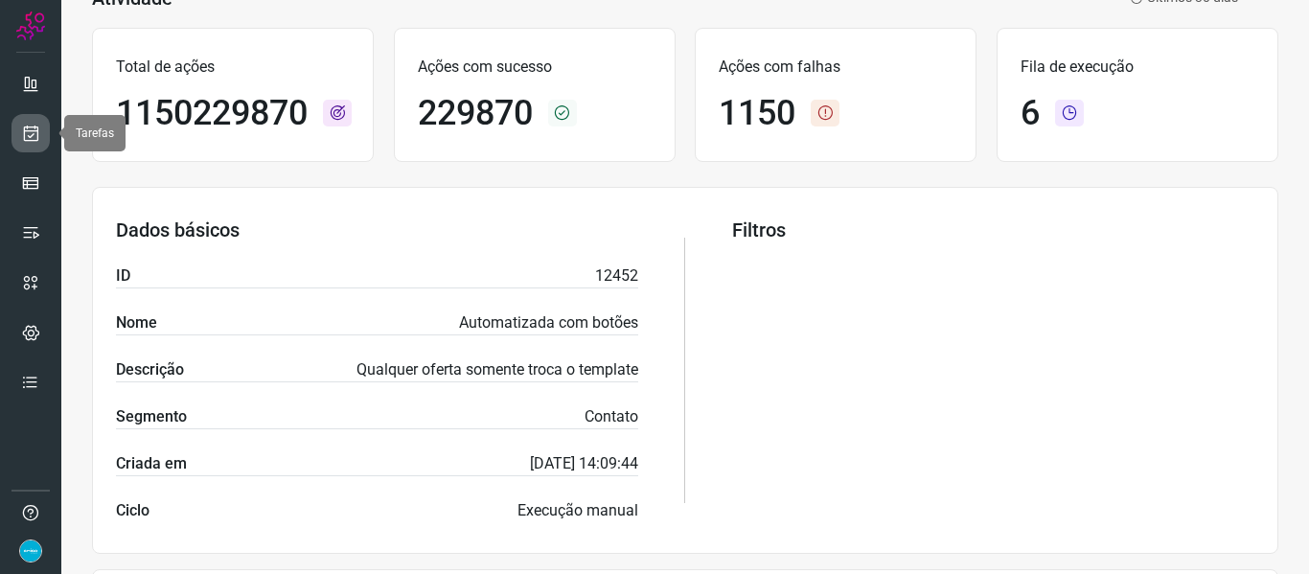
click at [31, 125] on icon at bounding box center [31, 133] width 20 height 19
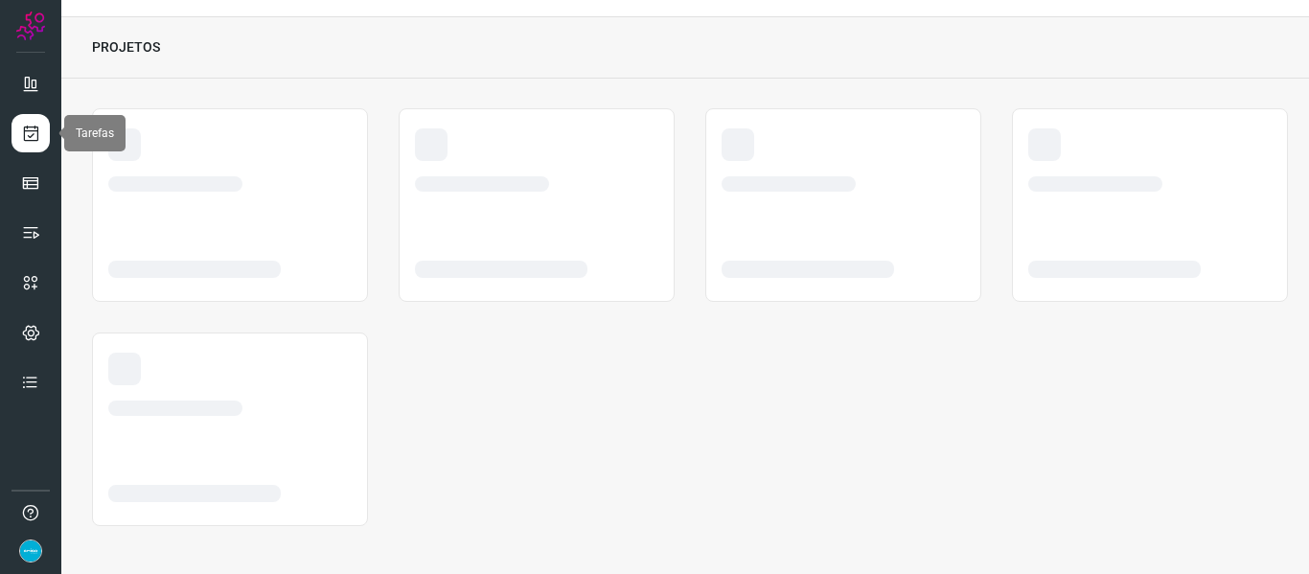
scroll to position [44, 0]
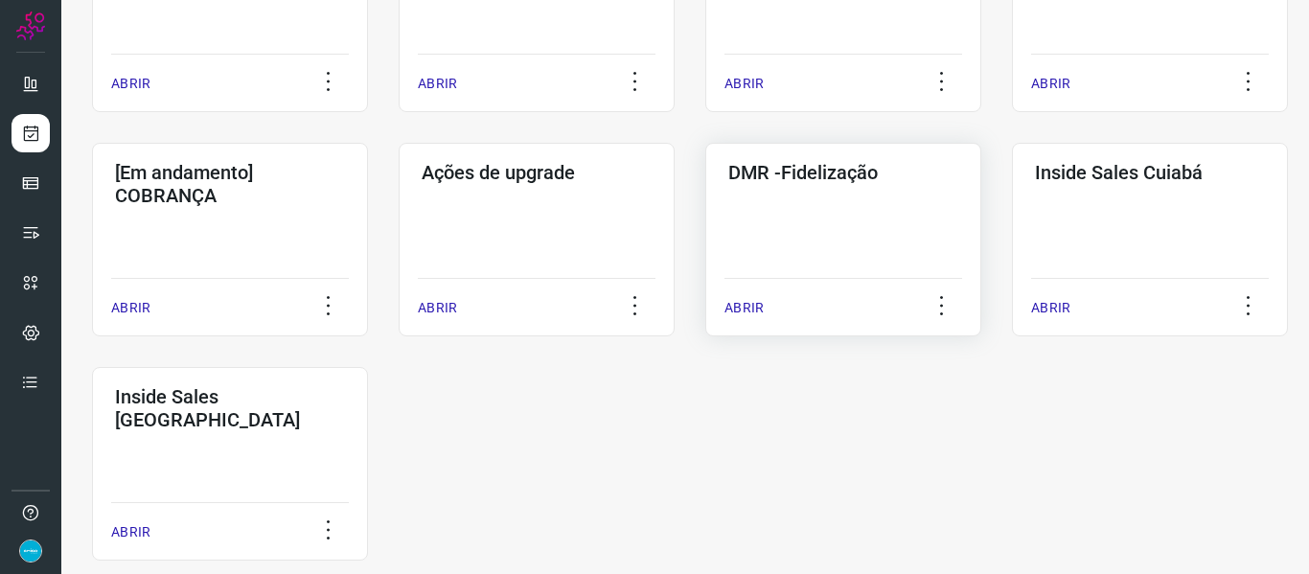
click at [746, 303] on p "ABRIR" at bounding box center [744, 308] width 39 height 20
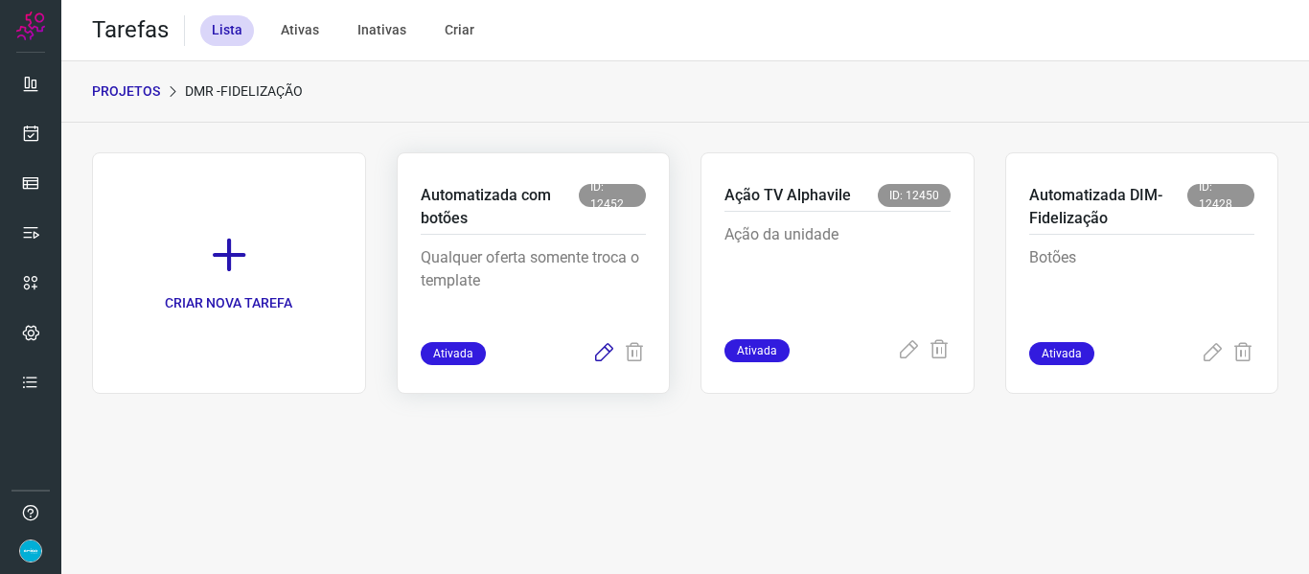
click at [599, 351] on icon at bounding box center [603, 353] width 23 height 23
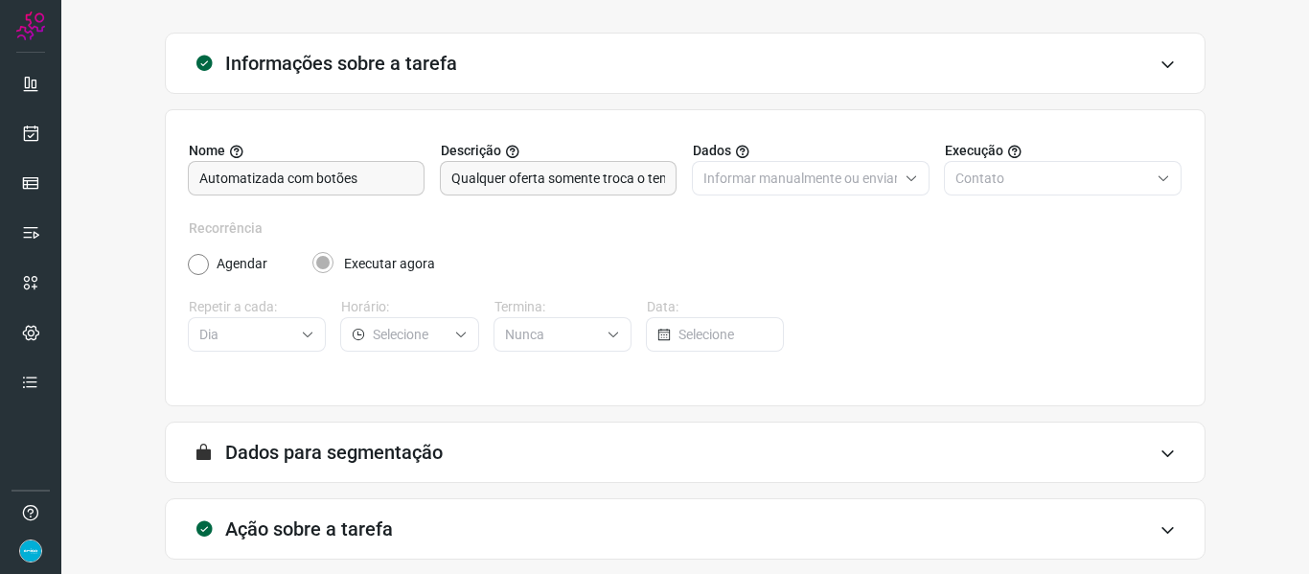
scroll to position [174, 0]
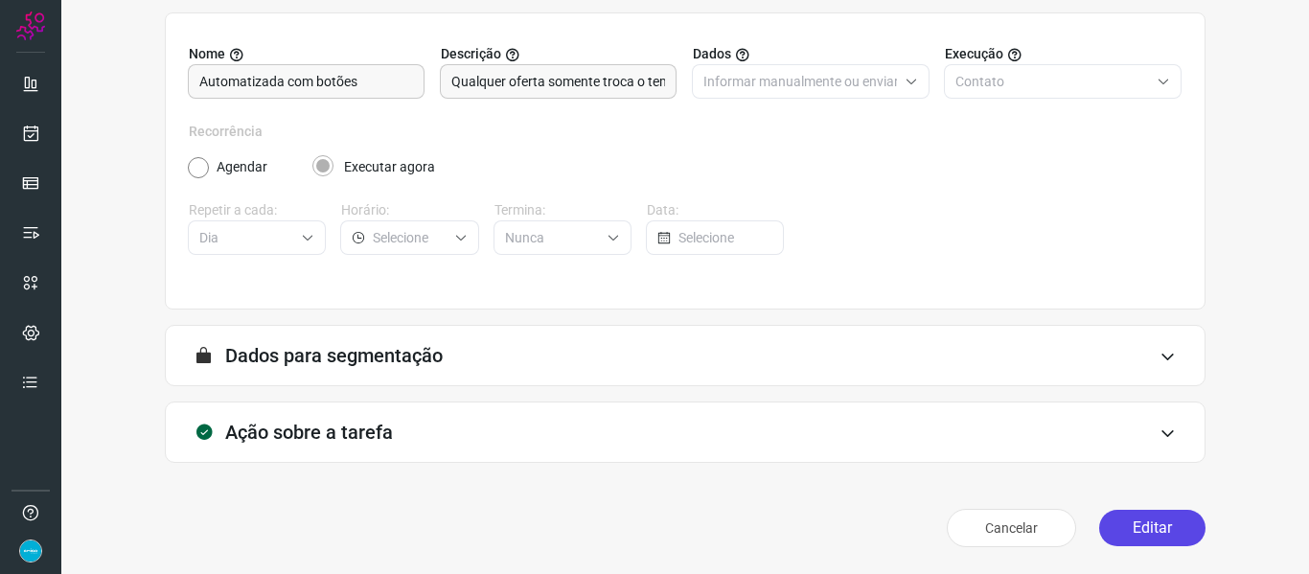
click at [1183, 522] on button "Editar" at bounding box center [1152, 528] width 106 height 36
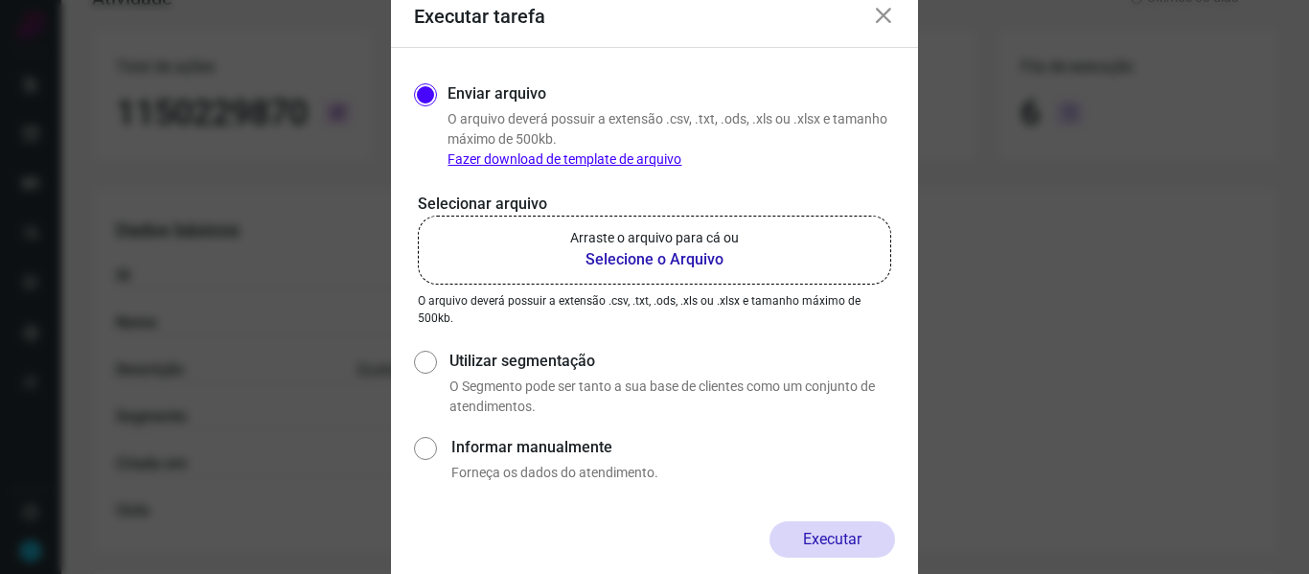
click at [654, 261] on b "Selecione o Arquivo" at bounding box center [654, 259] width 169 height 23
click at [0, 0] on input "Arraste o arquivo para cá ou Selecione o Arquivo" at bounding box center [0, 0] width 0 height 0
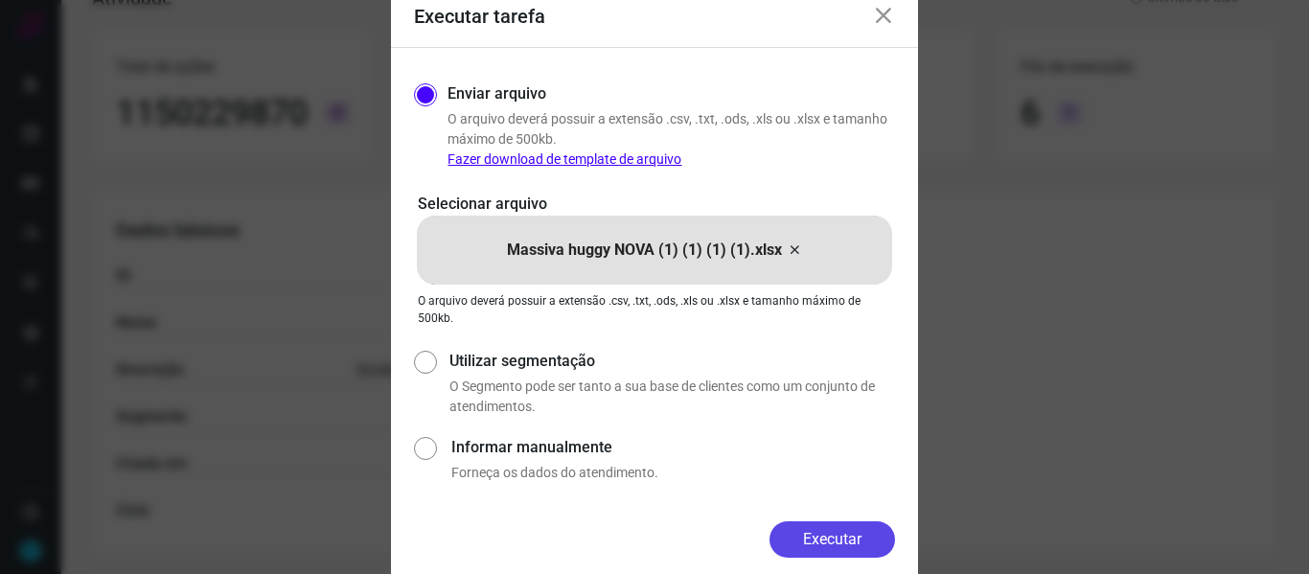
click at [834, 524] on button "Executar" at bounding box center [833, 539] width 126 height 36
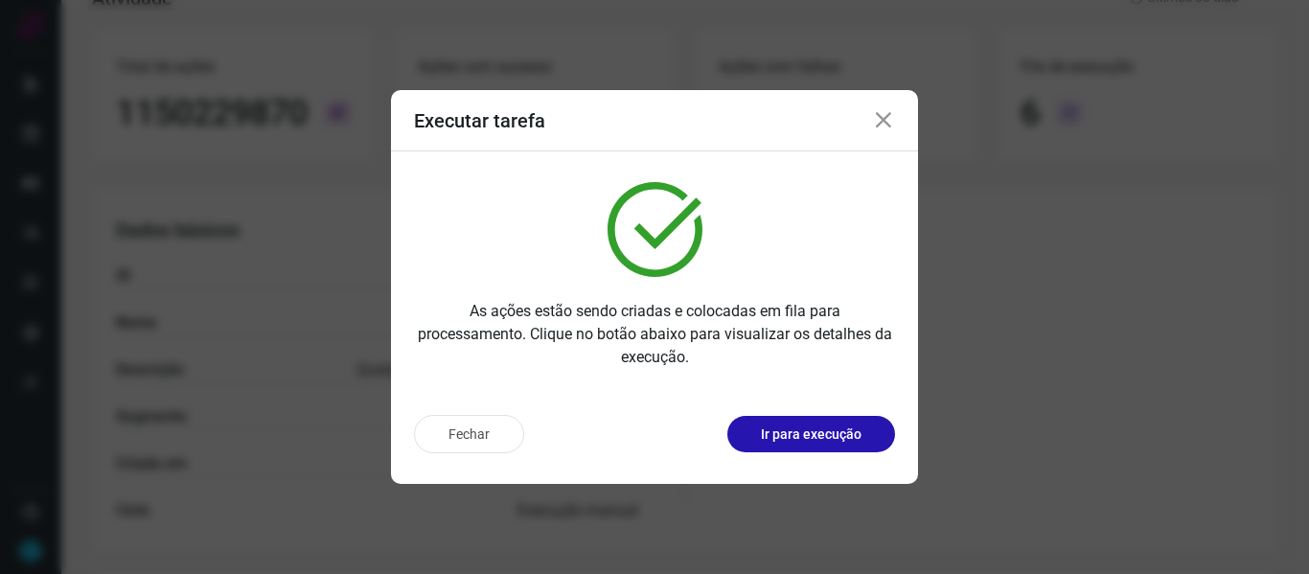
click at [880, 119] on icon at bounding box center [883, 120] width 23 height 23
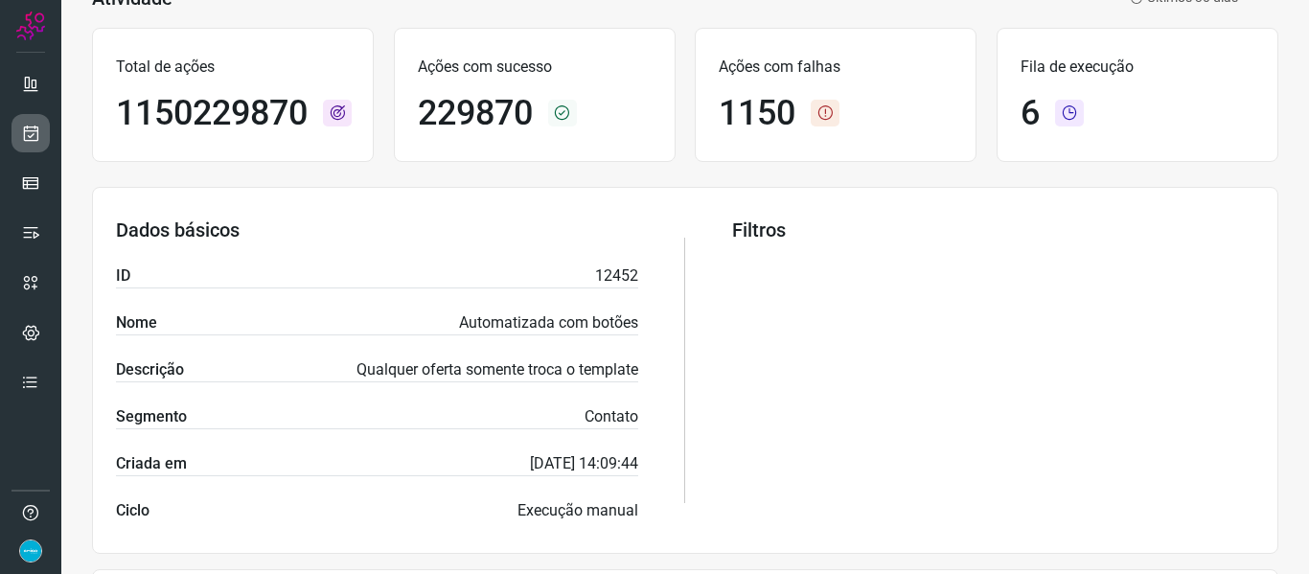
click at [40, 133] on link at bounding box center [31, 133] width 38 height 38
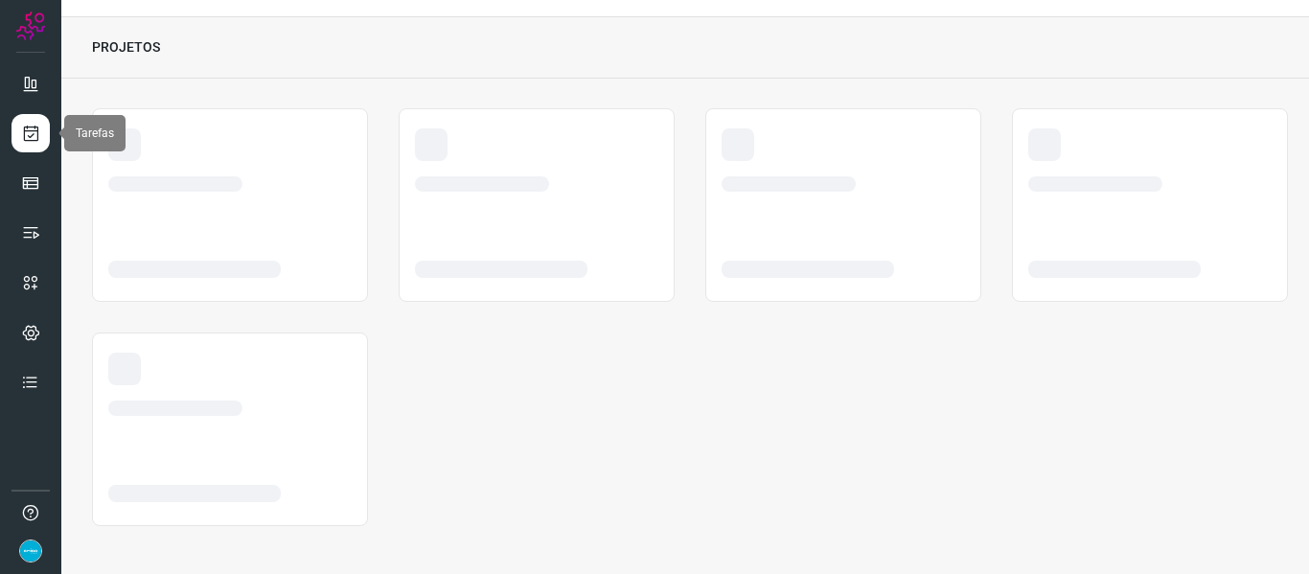
scroll to position [44, 0]
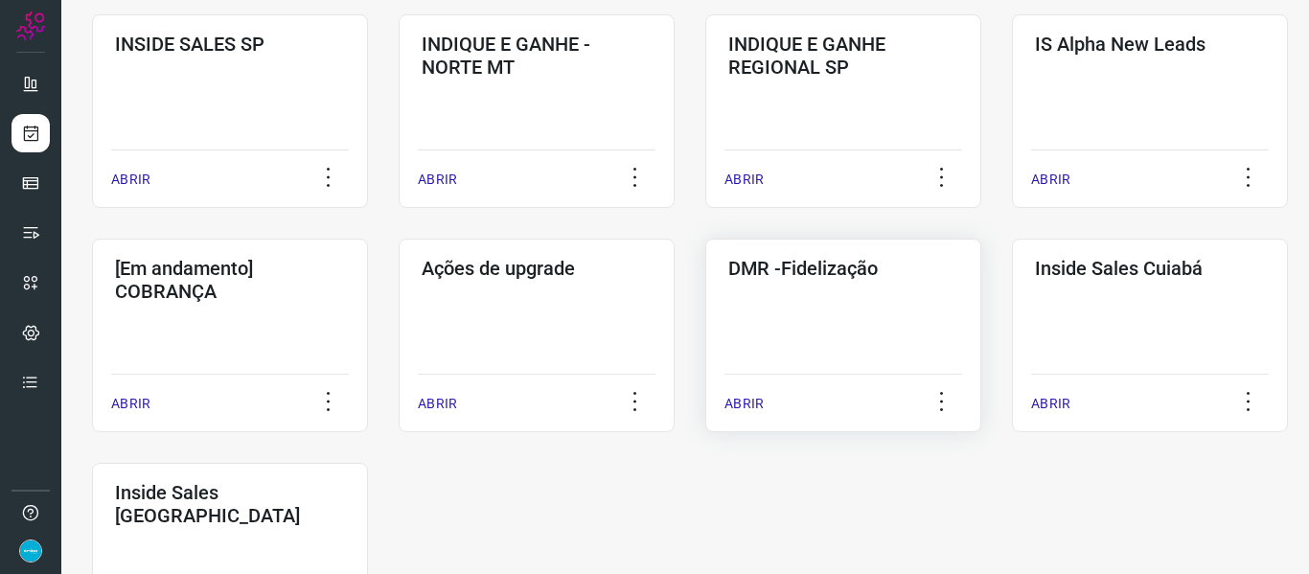
click at [748, 403] on p "ABRIR" at bounding box center [744, 404] width 39 height 20
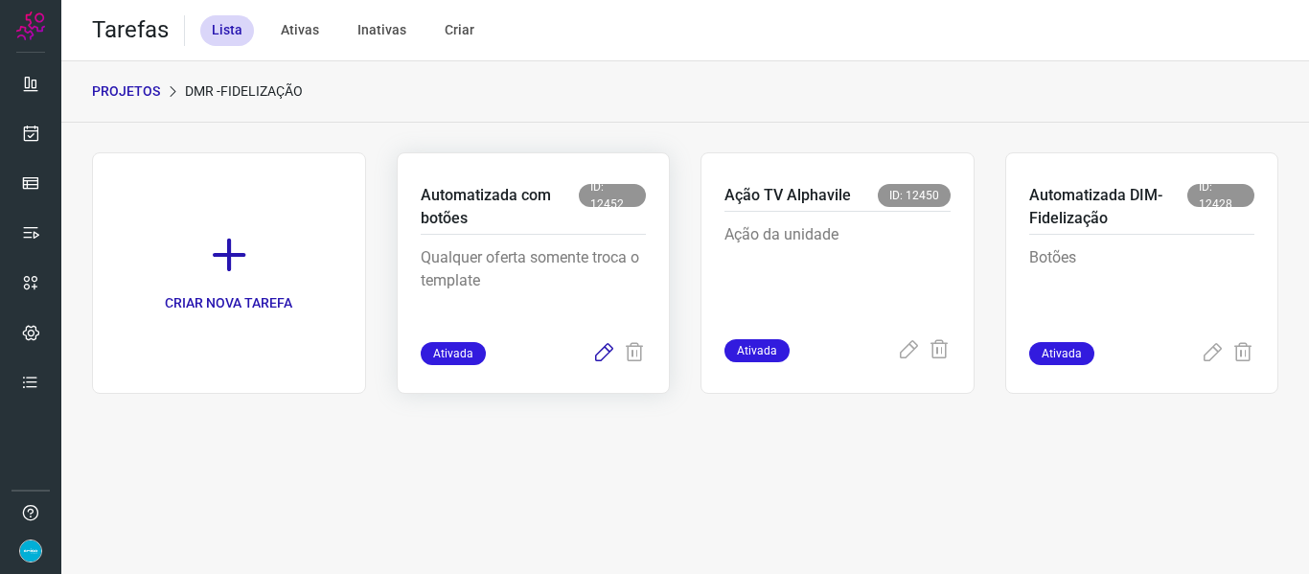
click at [602, 355] on icon at bounding box center [603, 353] width 23 height 23
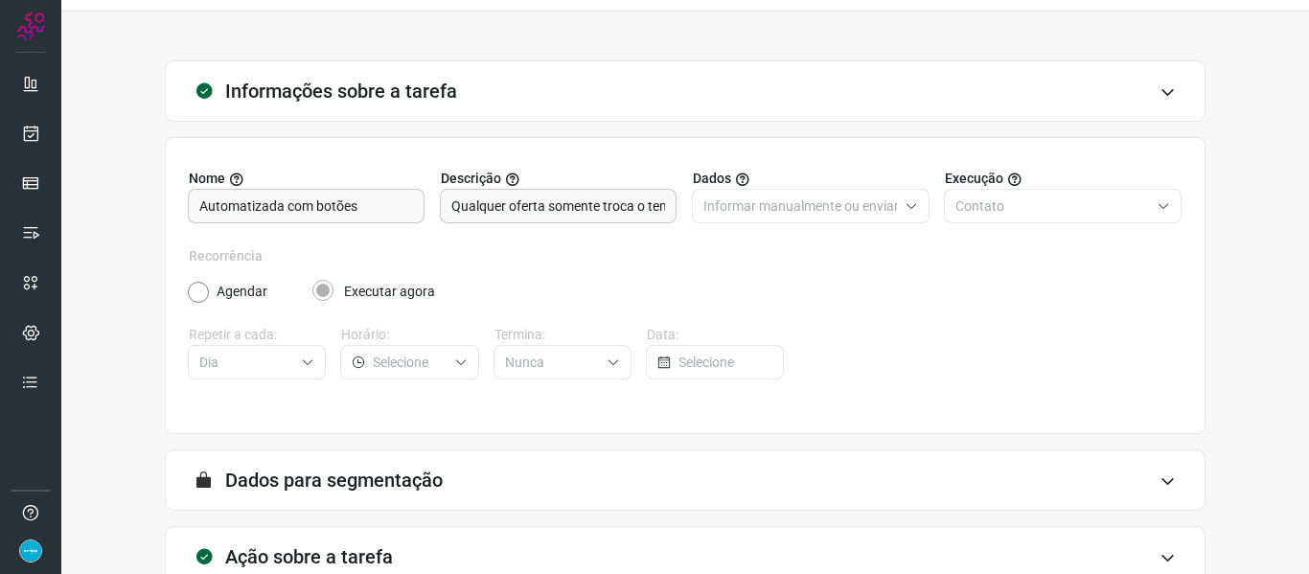
scroll to position [174, 0]
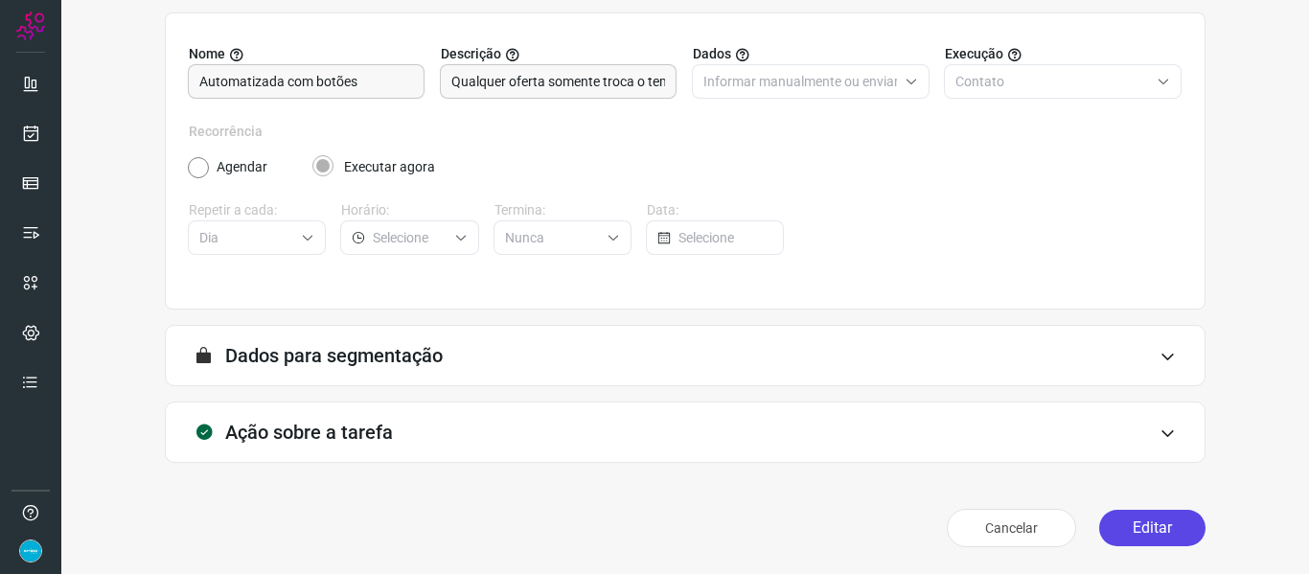
click at [1179, 528] on button "Editar" at bounding box center [1152, 528] width 106 height 36
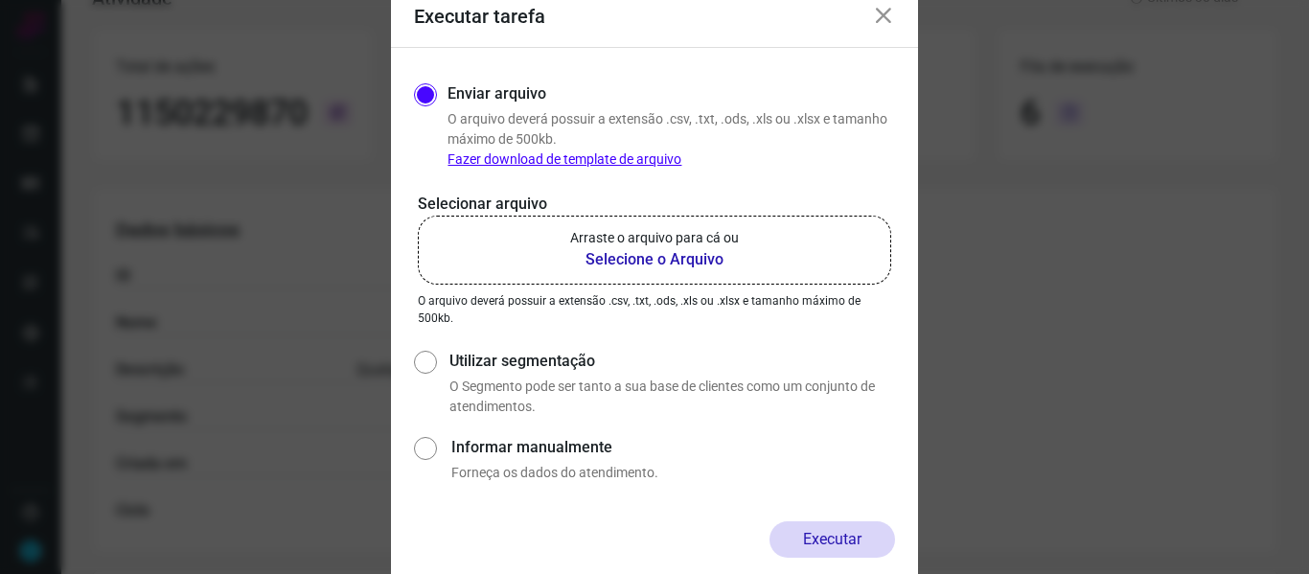
click at [638, 264] on b "Selecione o Arquivo" at bounding box center [654, 259] width 169 height 23
click at [0, 0] on input "Arraste o arquivo para cá ou Selecione o Arquivo" at bounding box center [0, 0] width 0 height 0
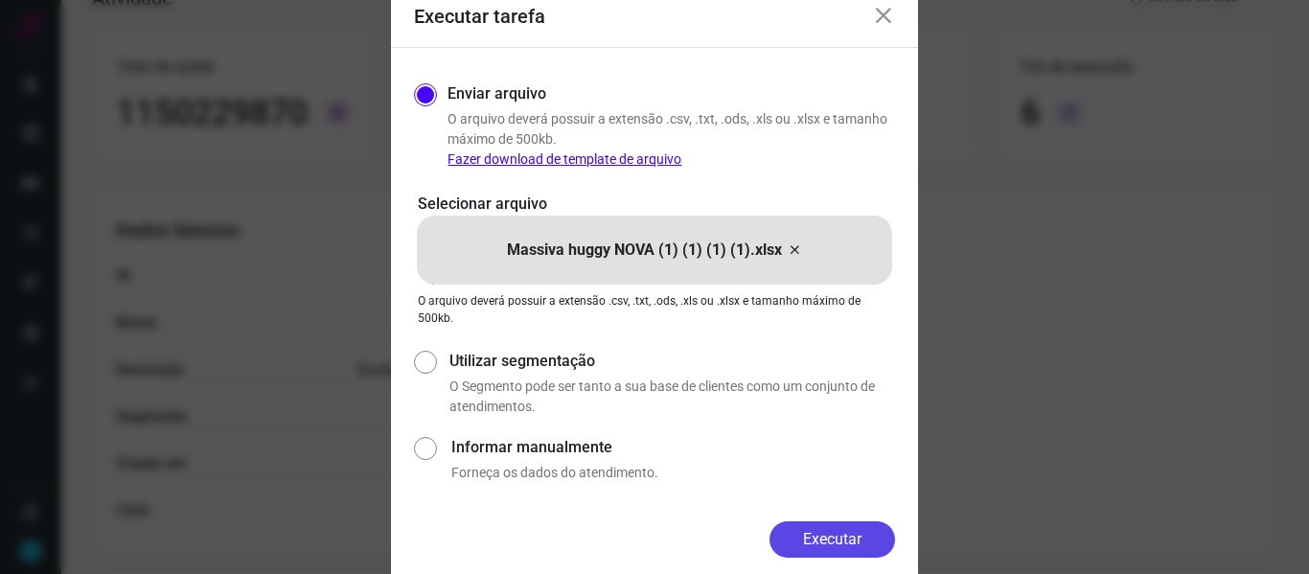
click at [847, 537] on button "Executar" at bounding box center [833, 539] width 126 height 36
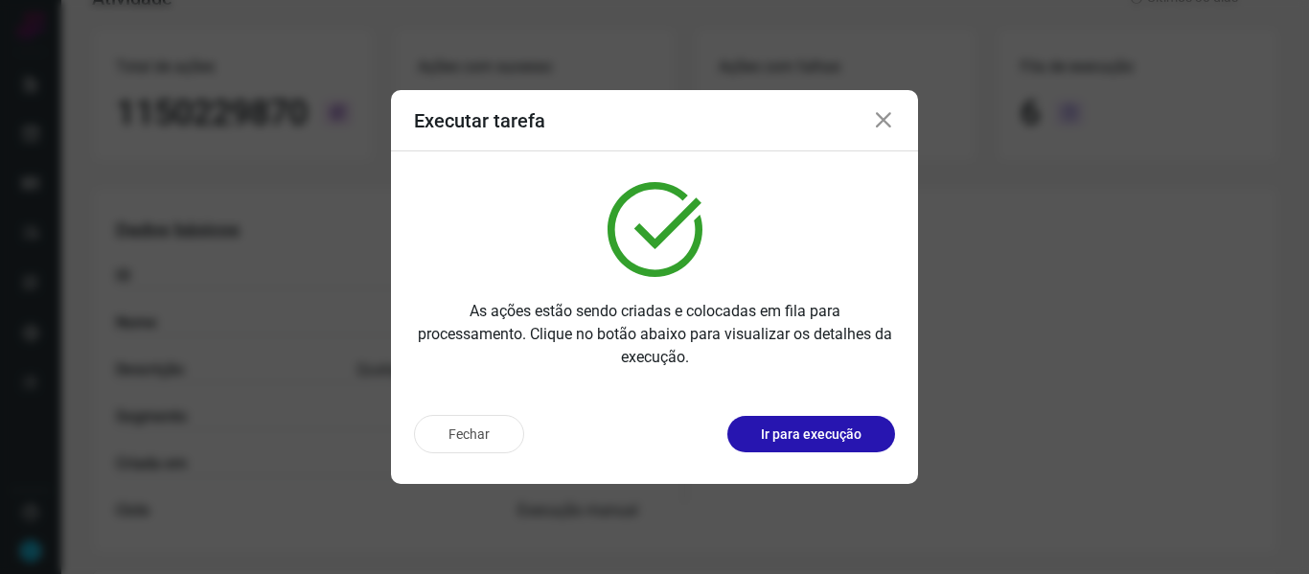
click at [879, 117] on icon at bounding box center [883, 120] width 23 height 23
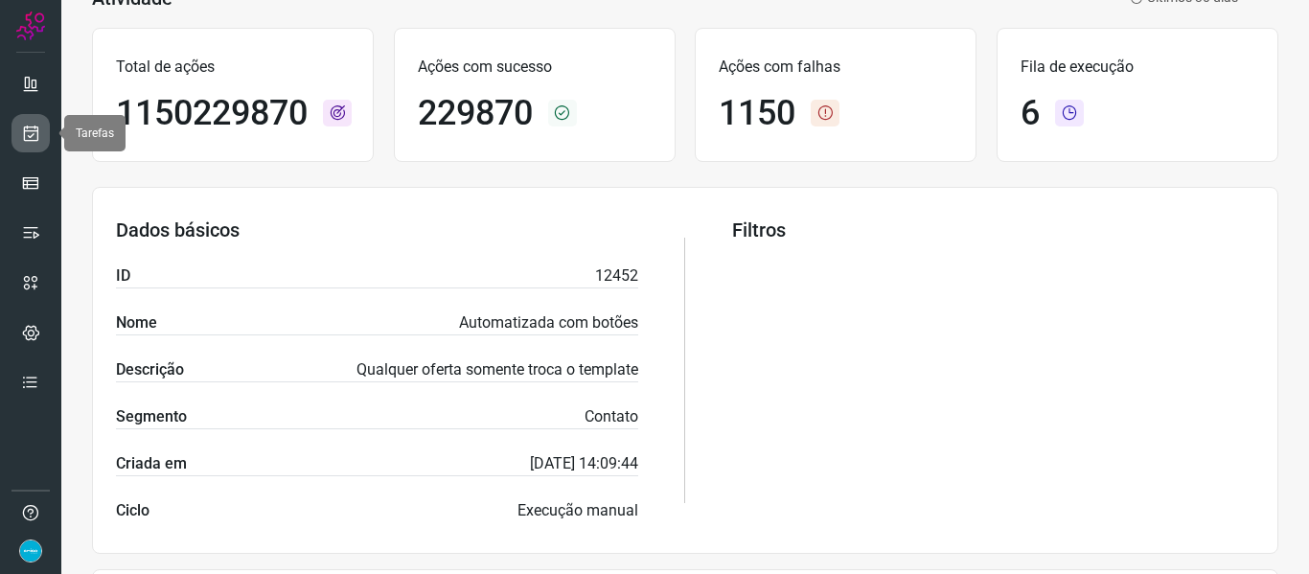
click at [43, 132] on link at bounding box center [31, 133] width 38 height 38
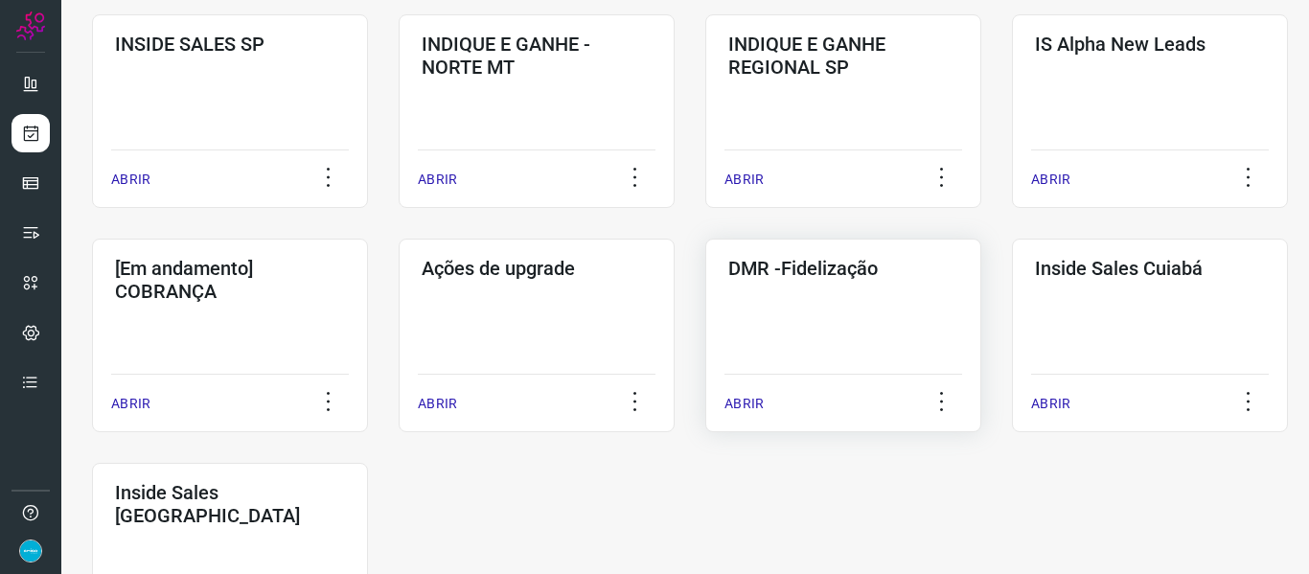
click at [751, 405] on p "ABRIR" at bounding box center [744, 404] width 39 height 20
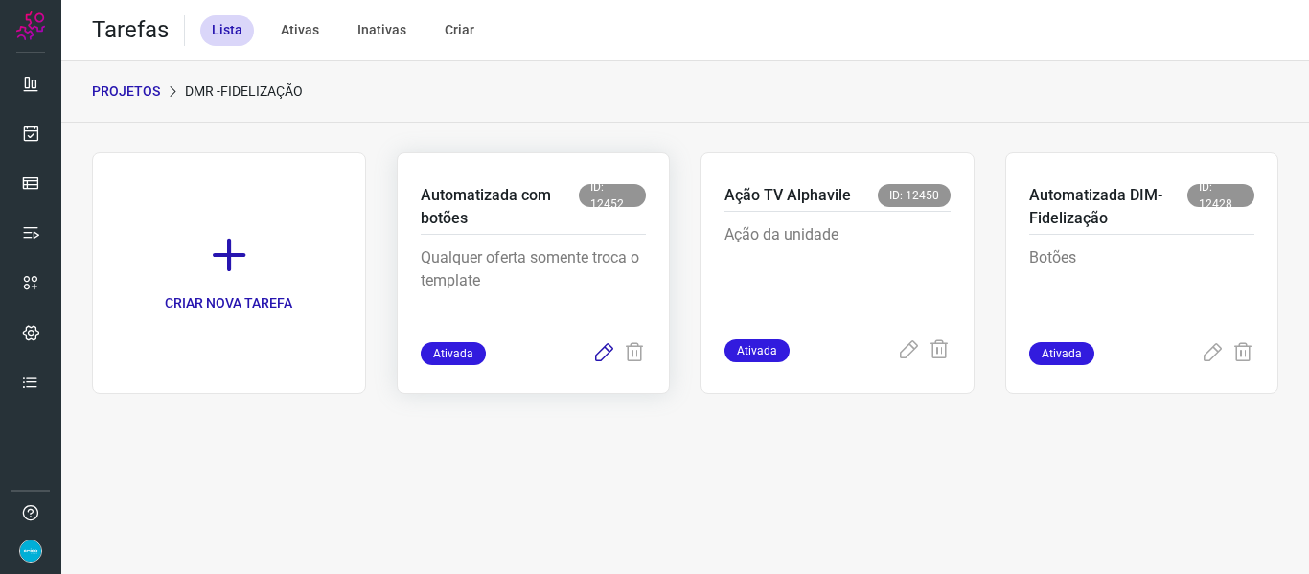
click at [600, 356] on icon at bounding box center [603, 353] width 23 height 23
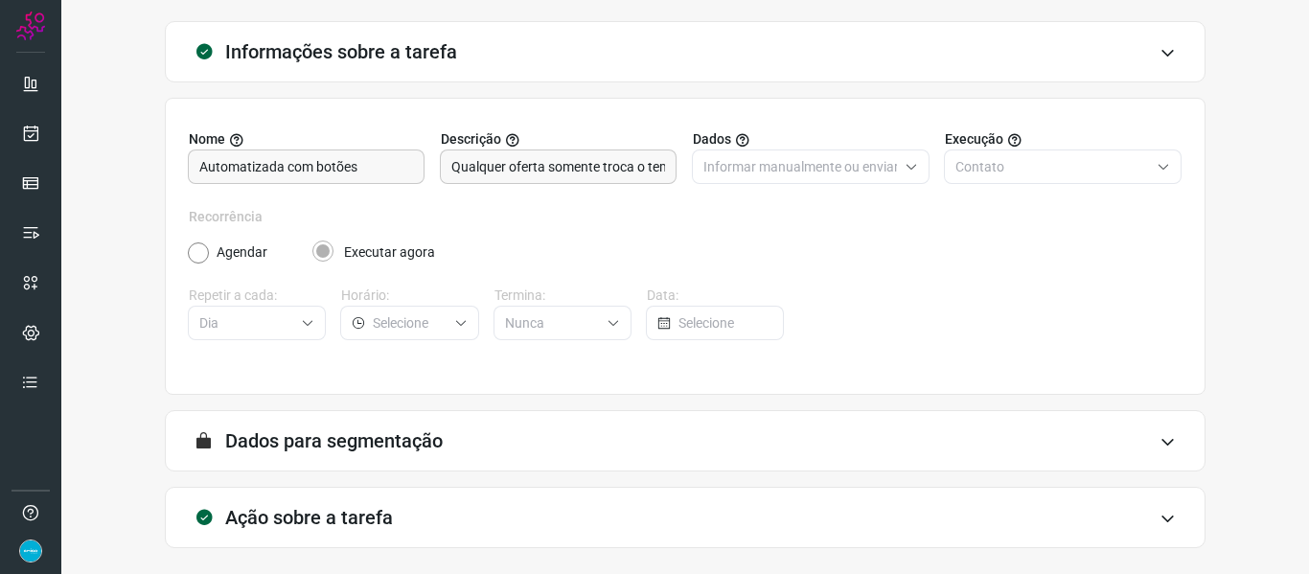
scroll to position [174, 0]
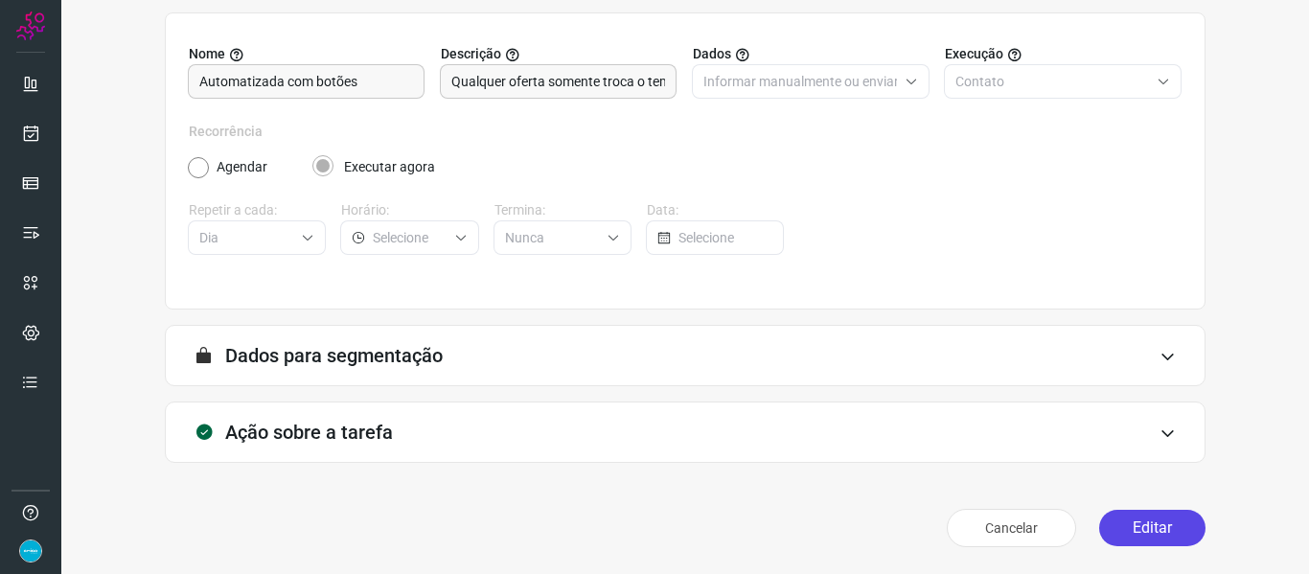
click at [1144, 537] on button "Editar" at bounding box center [1152, 528] width 106 height 36
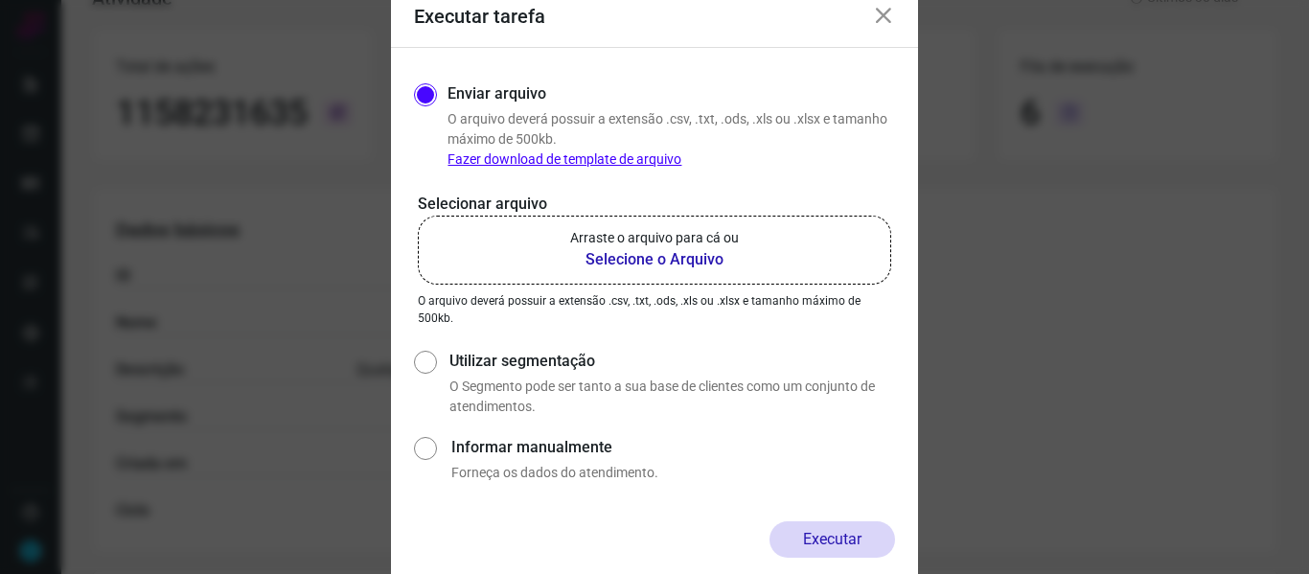
click at [704, 275] on label "Arraste o arquivo para cá ou Selecione o Arquivo" at bounding box center [654, 250] width 473 height 69
click at [0, 0] on input "Arraste o arquivo para cá ou Selecione o Arquivo" at bounding box center [0, 0] width 0 height 0
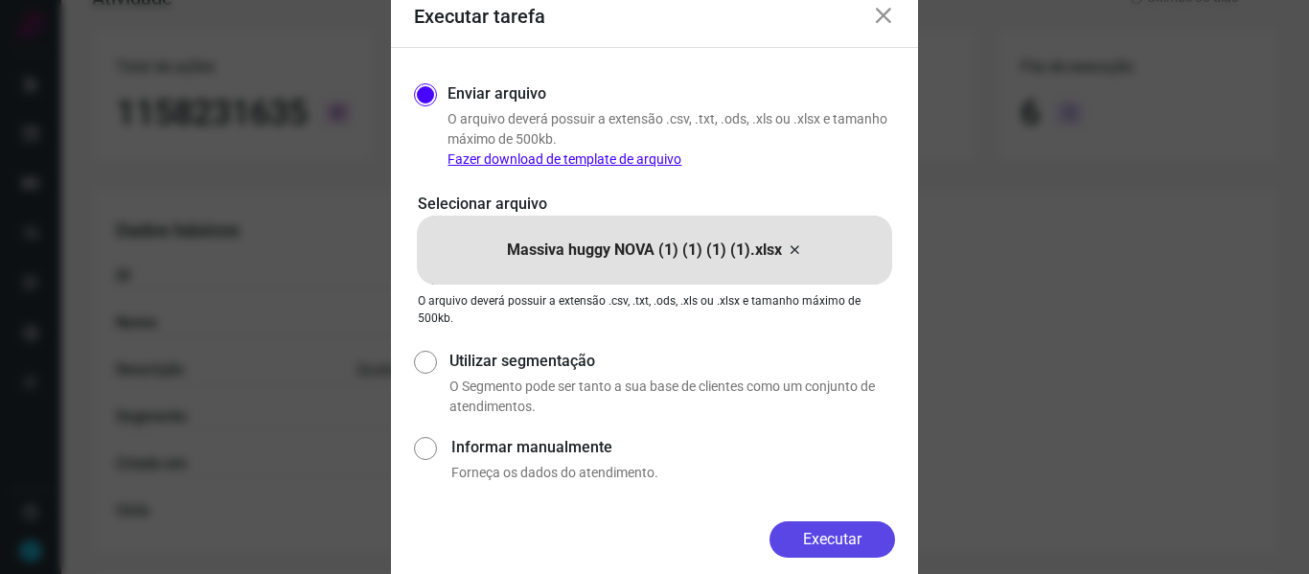
click at [841, 536] on button "Executar" at bounding box center [833, 539] width 126 height 36
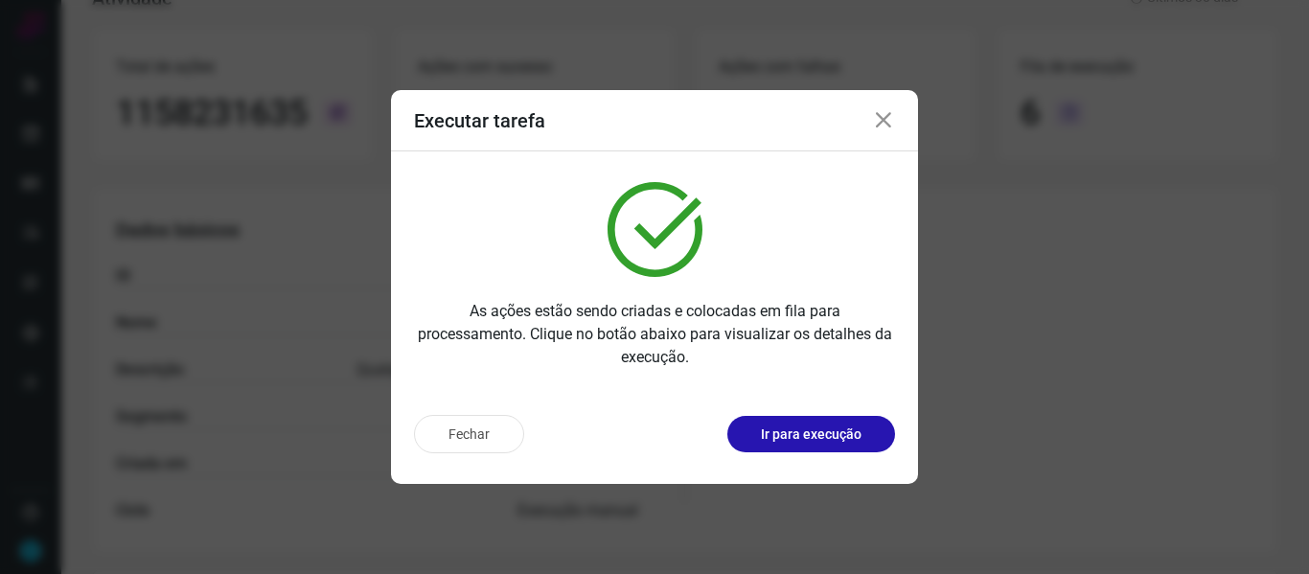
click at [886, 121] on icon at bounding box center [883, 120] width 23 height 23
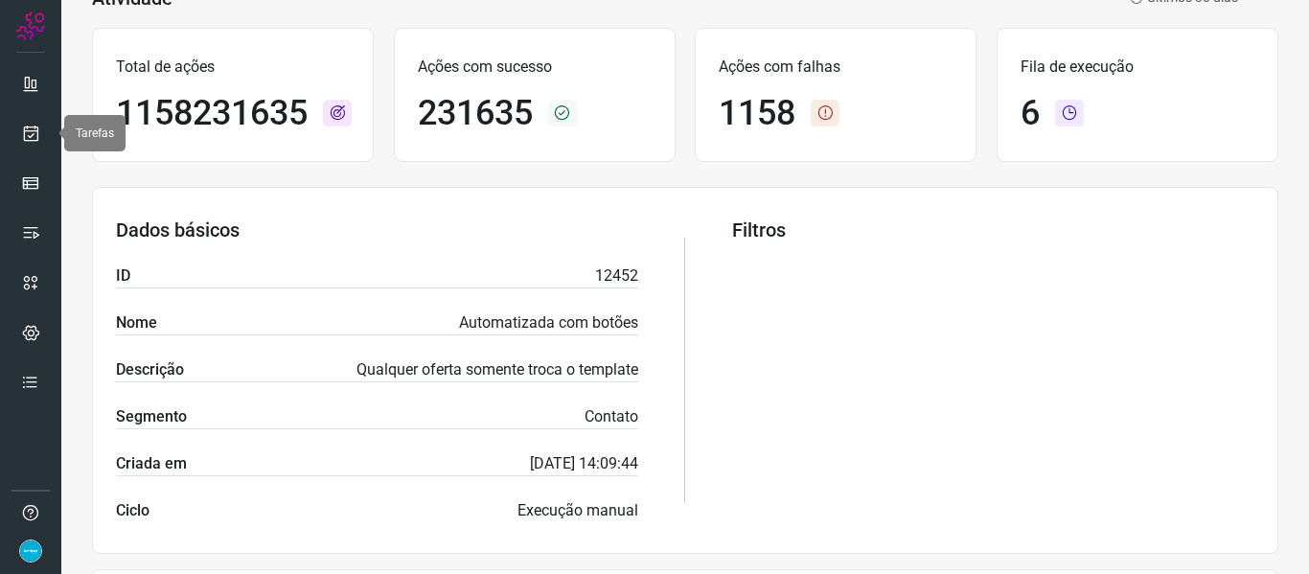
drag, startPoint x: 30, startPoint y: 133, endPoint x: 66, endPoint y: 145, distance: 38.2
click at [30, 133] on icon at bounding box center [31, 133] width 20 height 19
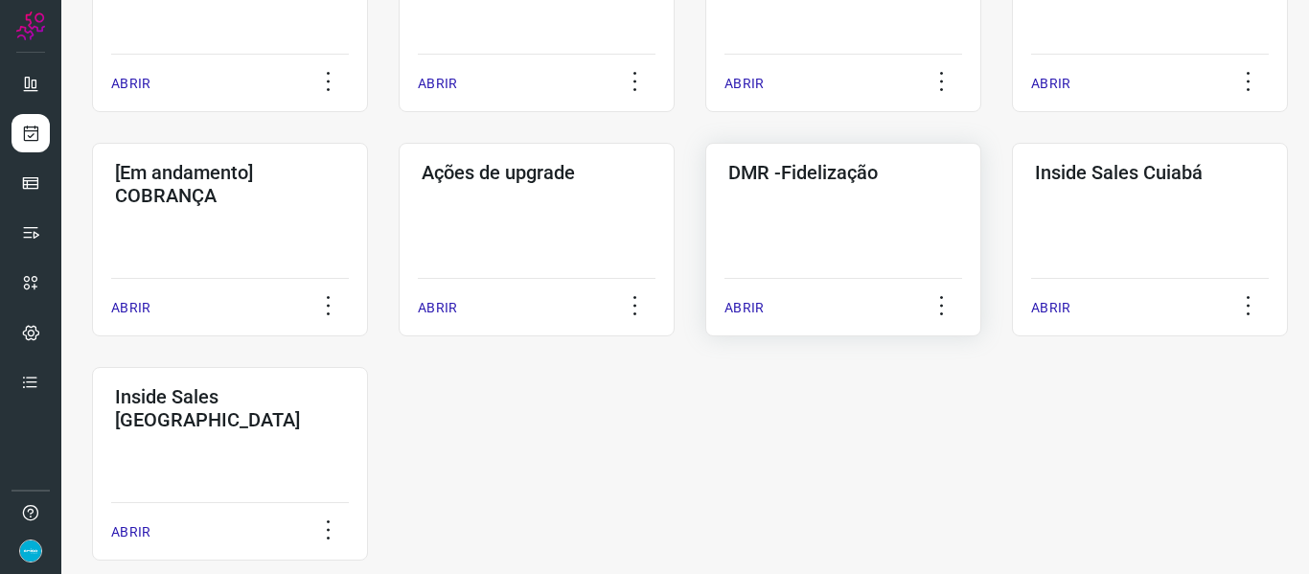
click at [748, 314] on p "ABRIR" at bounding box center [744, 308] width 39 height 20
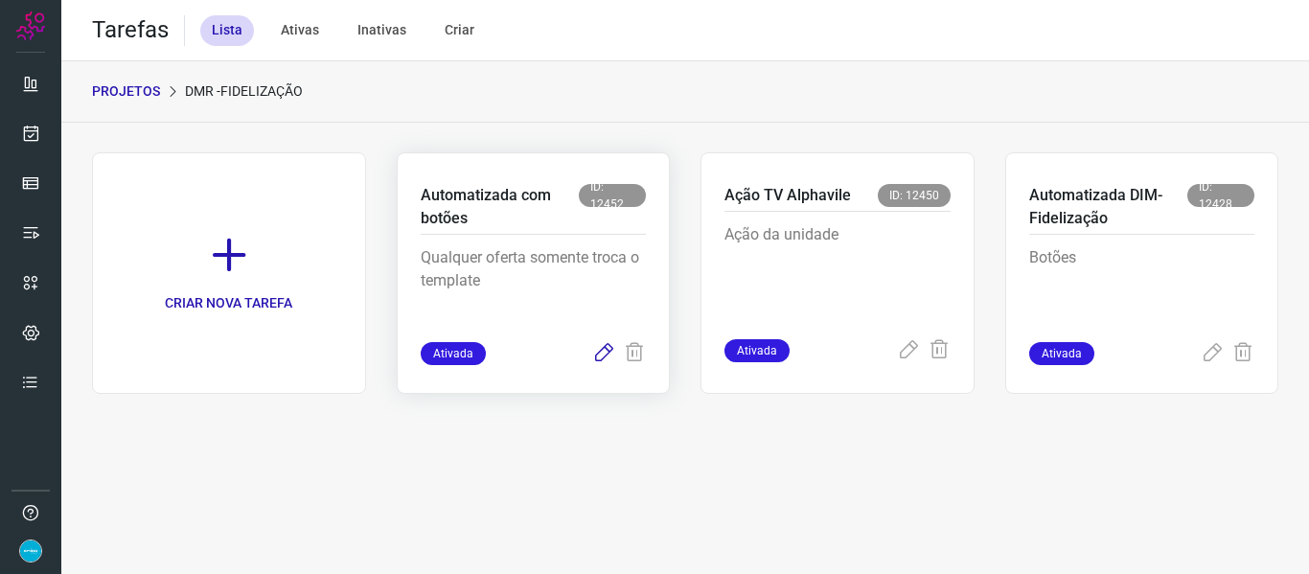
click at [602, 358] on icon at bounding box center [603, 353] width 23 height 23
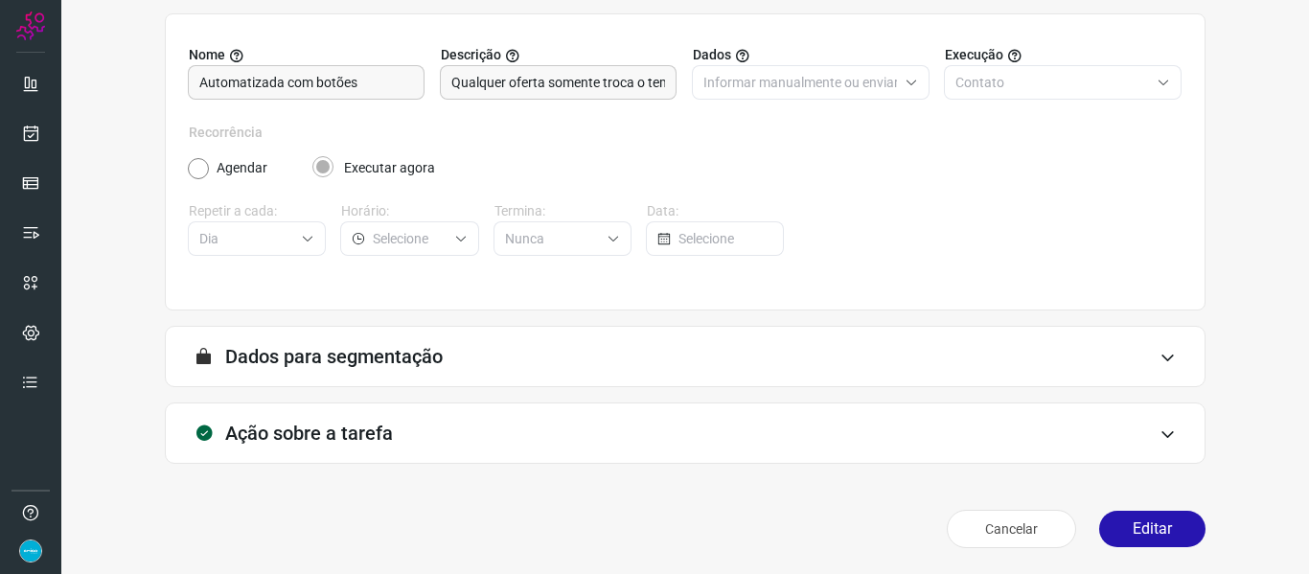
scroll to position [174, 0]
click at [1161, 532] on button "Editar" at bounding box center [1152, 528] width 106 height 36
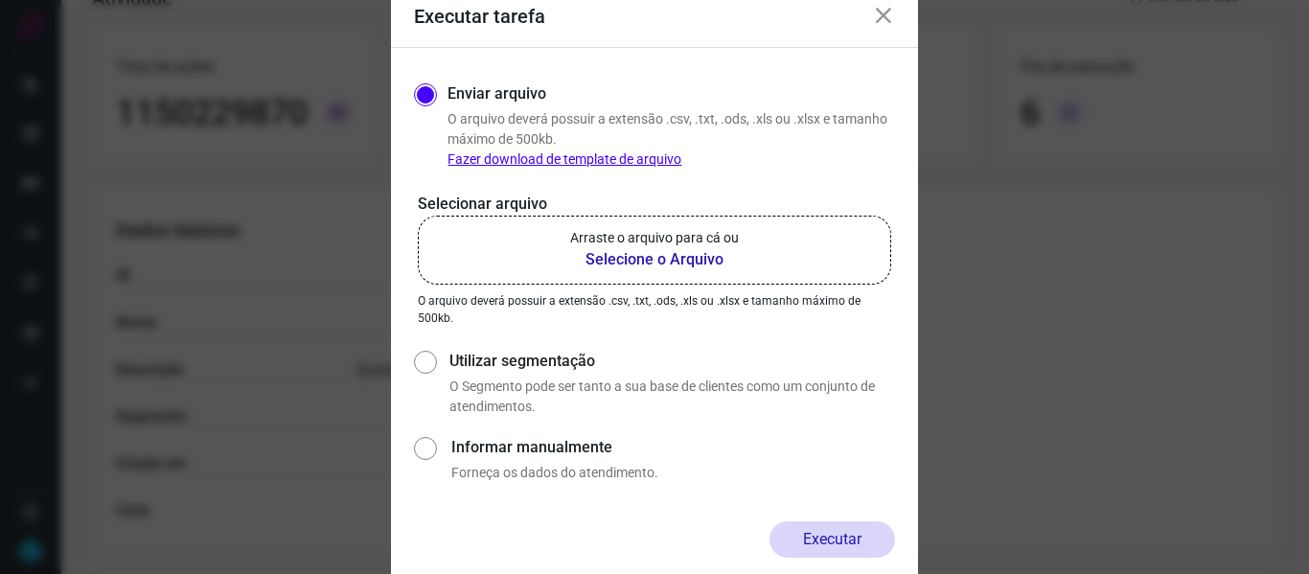
click at [625, 267] on b "Selecione o Arquivo" at bounding box center [654, 259] width 169 height 23
click at [0, 0] on input "Arraste o arquivo para cá ou Selecione o Arquivo" at bounding box center [0, 0] width 0 height 0
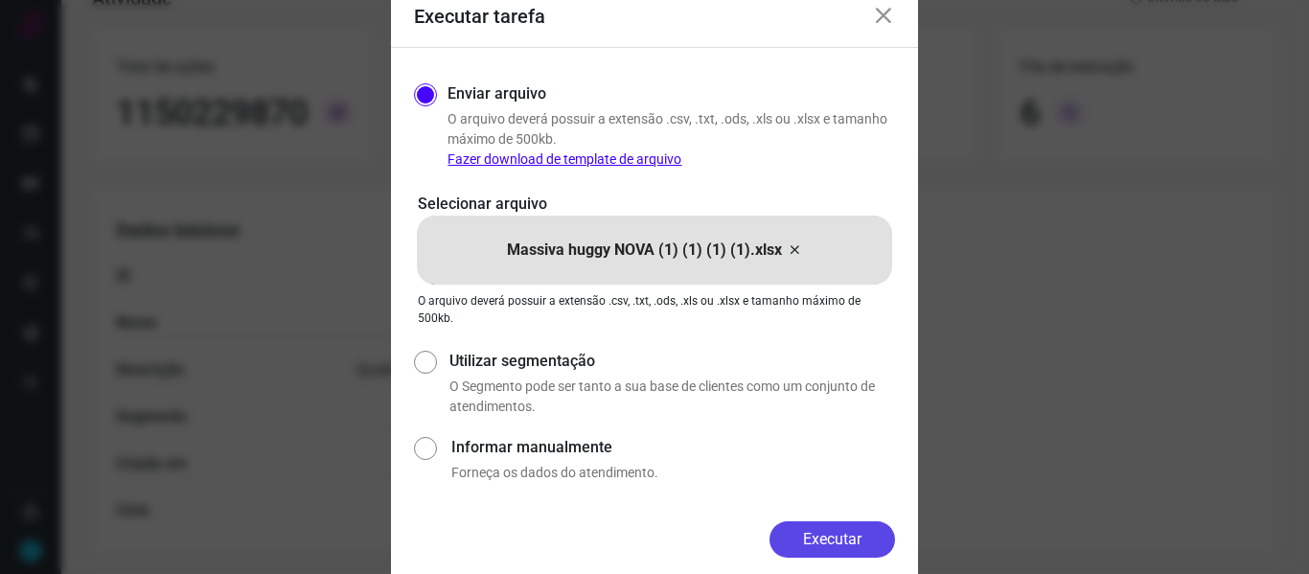
click at [818, 536] on button "Executar" at bounding box center [833, 539] width 126 height 36
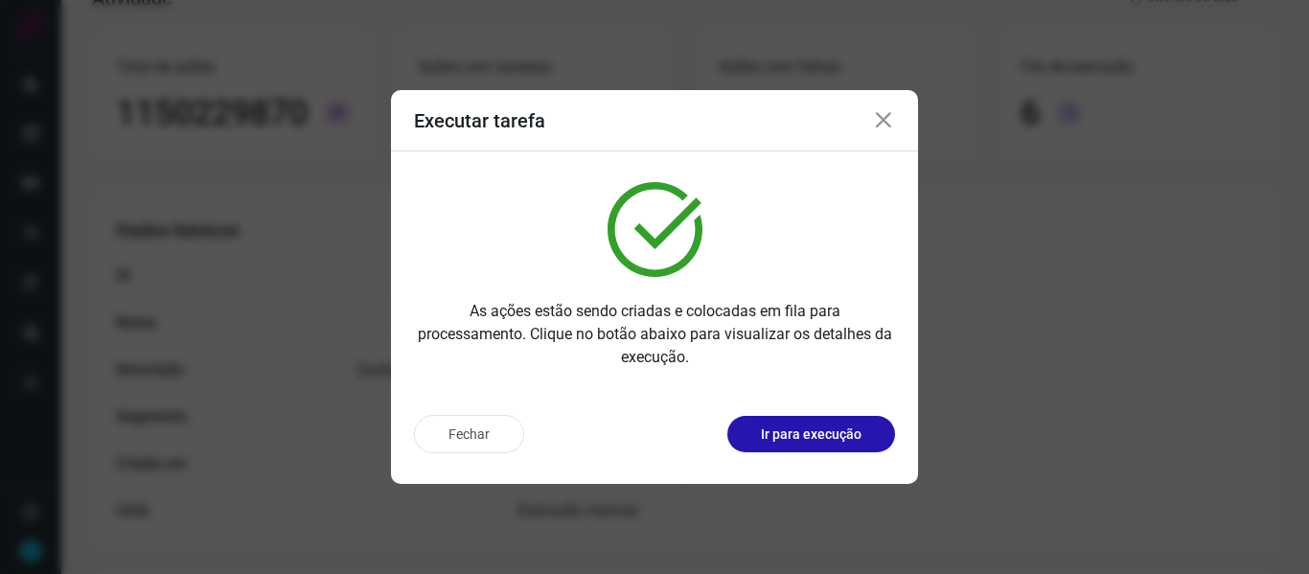
click at [877, 114] on icon at bounding box center [883, 120] width 23 height 23
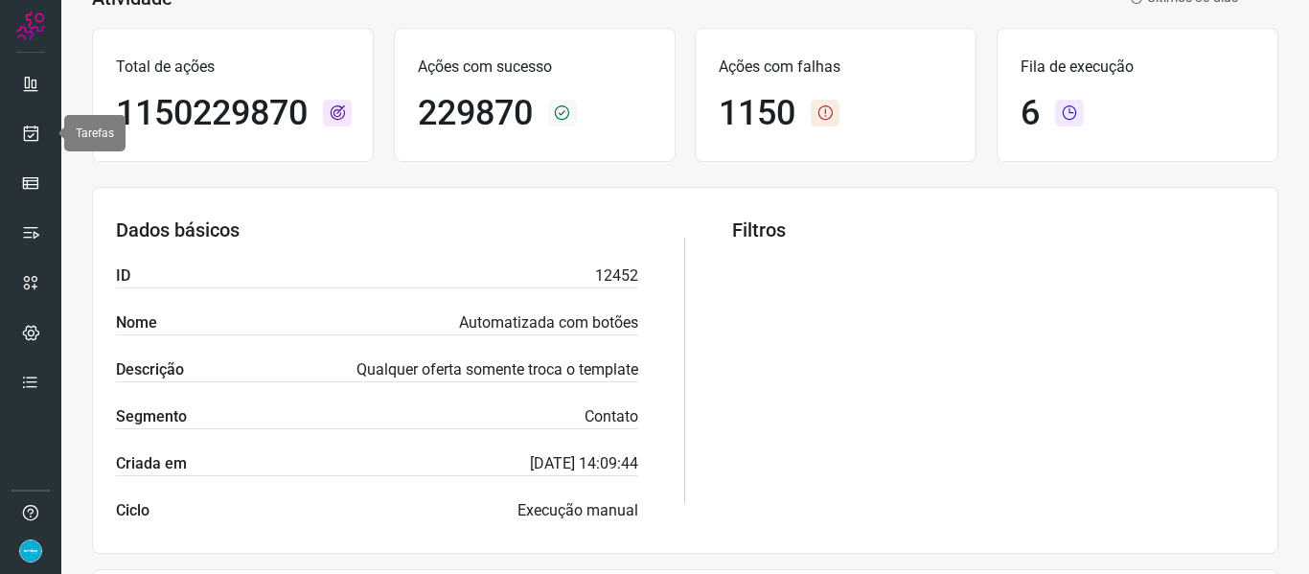
drag, startPoint x: 46, startPoint y: 138, endPoint x: 56, endPoint y: 136, distance: 9.8
click at [45, 138] on link at bounding box center [31, 133] width 38 height 38
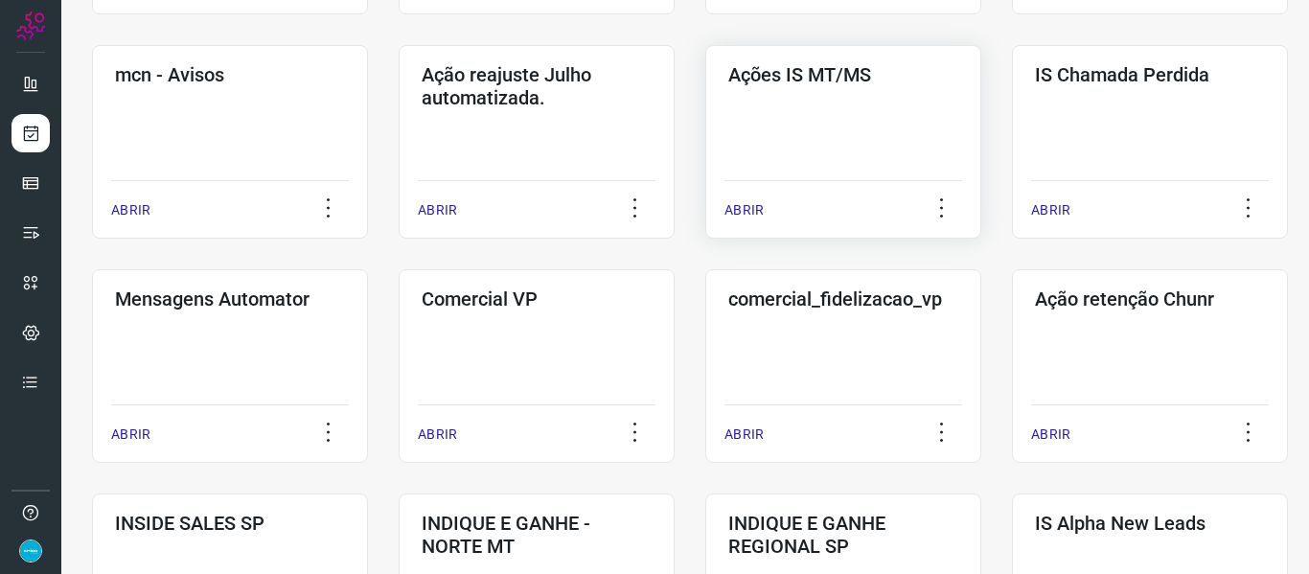
scroll to position [715, 0]
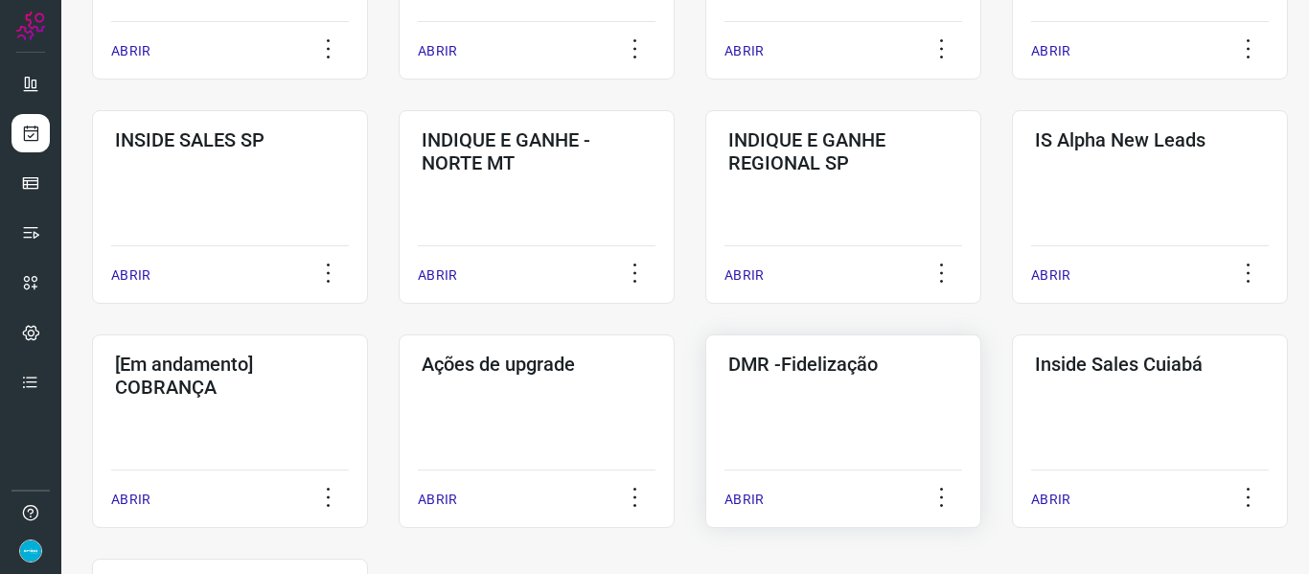
click at [732, 497] on p "ABRIR" at bounding box center [744, 500] width 39 height 20
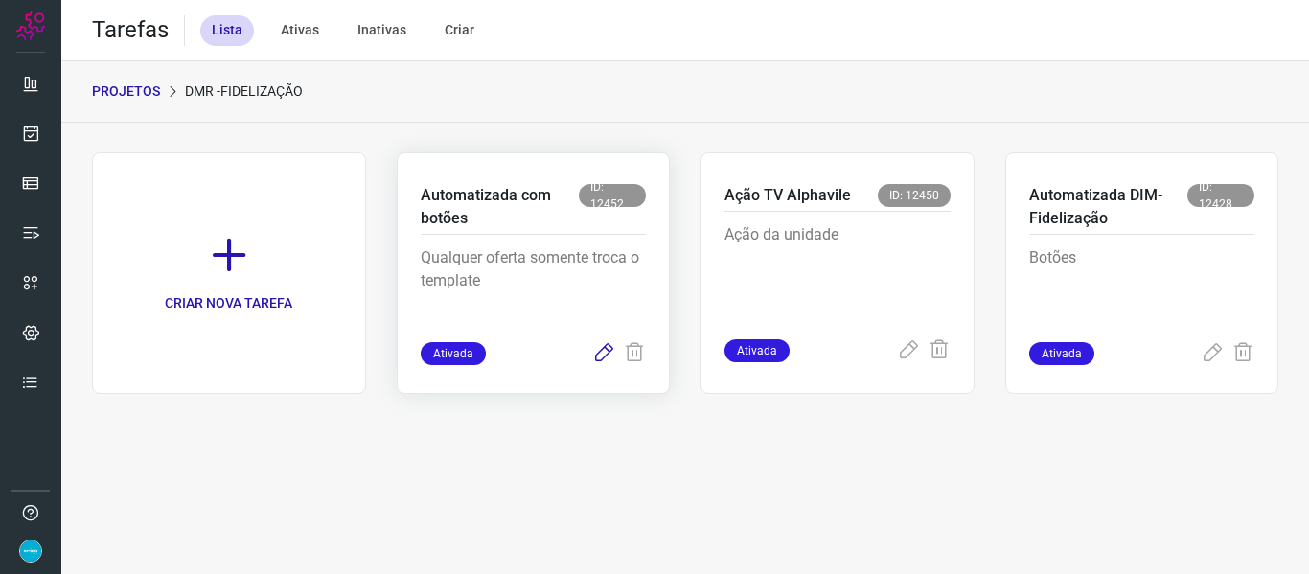
click at [597, 353] on icon at bounding box center [603, 353] width 23 height 23
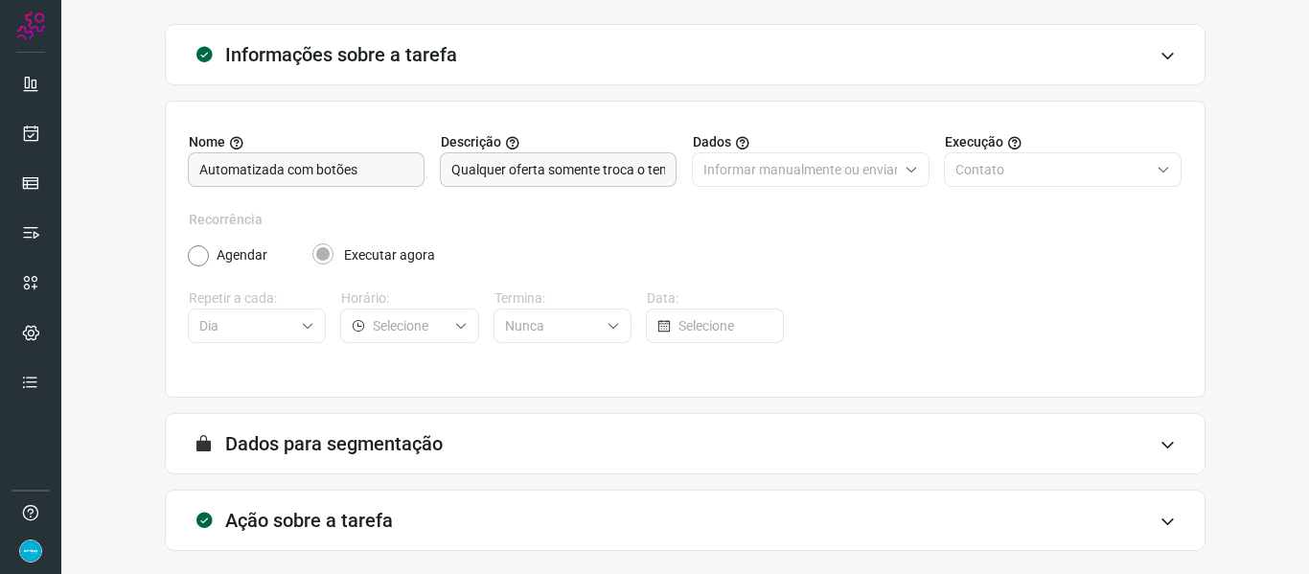
scroll to position [174, 0]
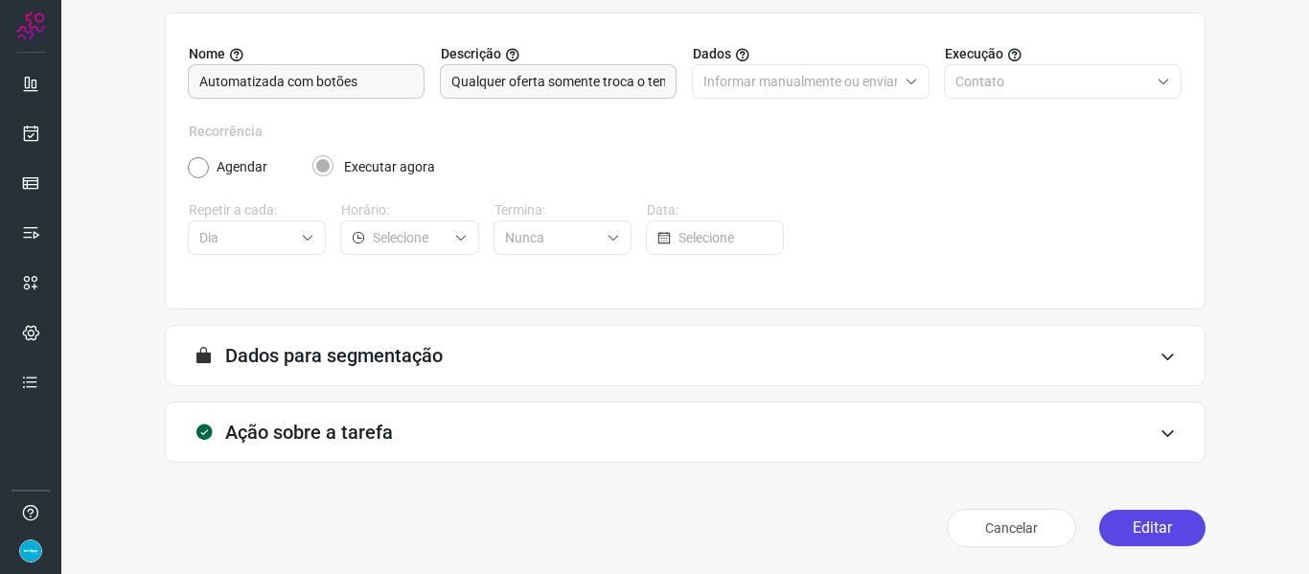
click at [1160, 525] on button "Editar" at bounding box center [1152, 528] width 106 height 36
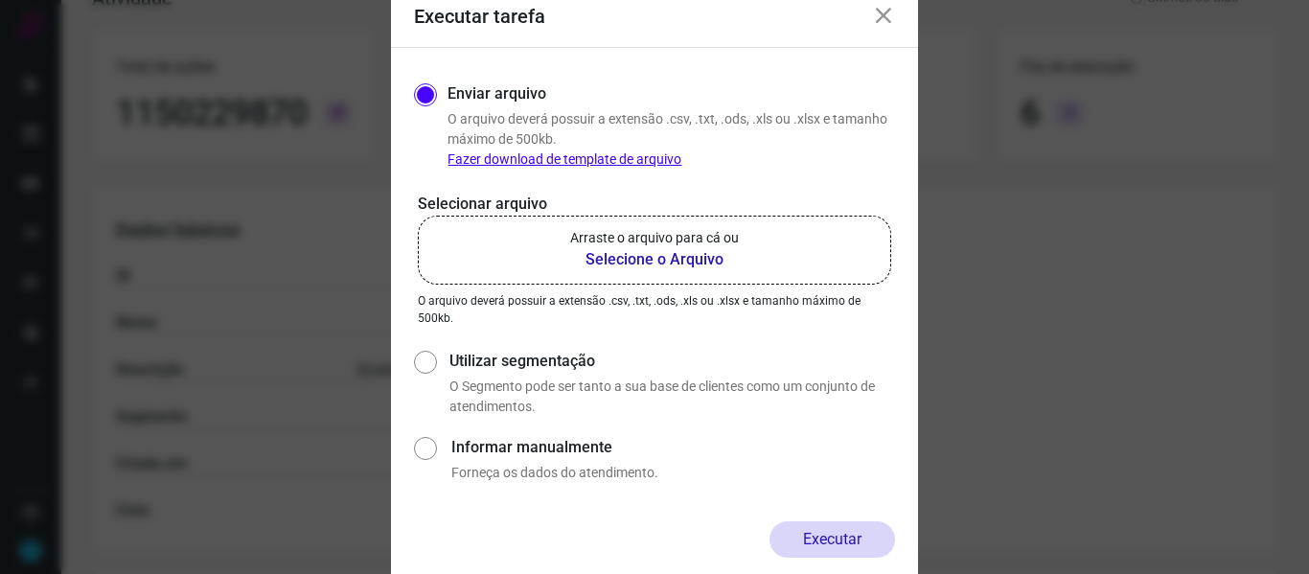
click at [656, 249] on b "Selecione o Arquivo" at bounding box center [654, 259] width 169 height 23
click at [0, 0] on input "Arraste o arquivo para cá ou Selecione o Arquivo" at bounding box center [0, 0] width 0 height 0
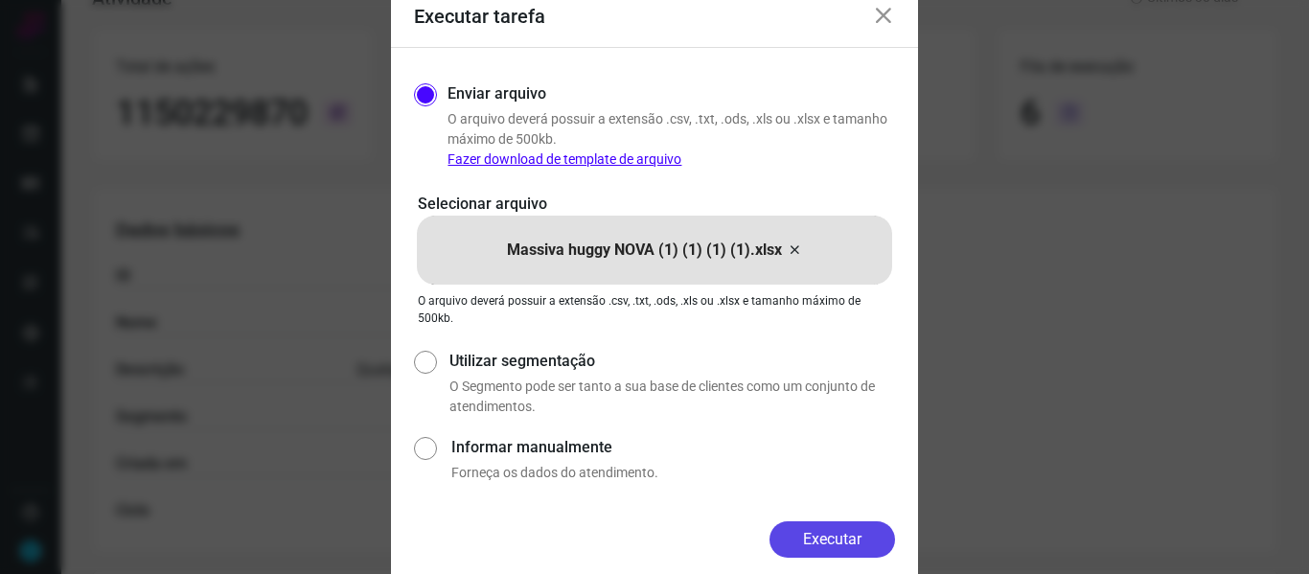
click at [834, 538] on button "Executar" at bounding box center [833, 539] width 126 height 36
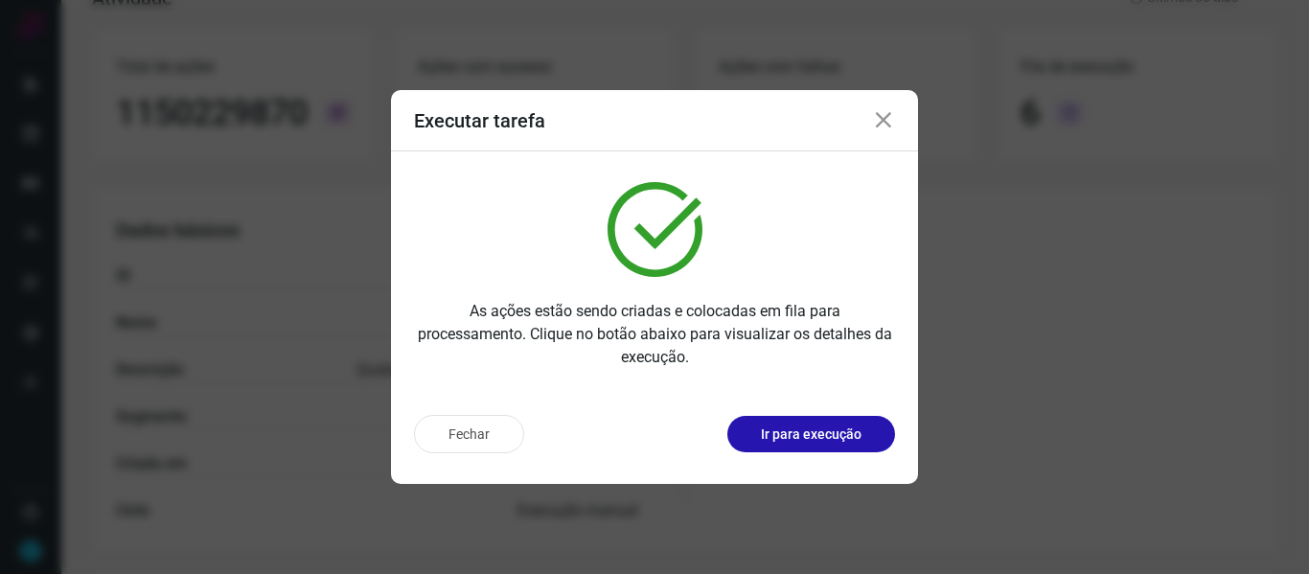
click at [883, 123] on icon at bounding box center [883, 120] width 23 height 23
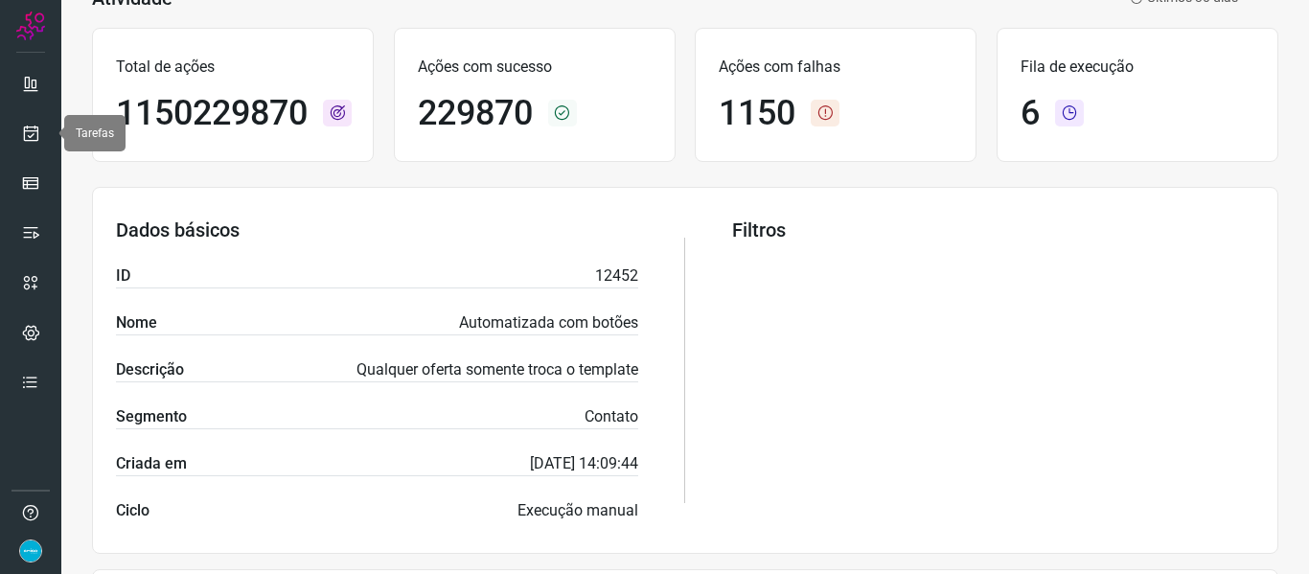
drag, startPoint x: 35, startPoint y: 125, endPoint x: 54, endPoint y: 127, distance: 18.4
click at [35, 125] on icon at bounding box center [31, 133] width 20 height 19
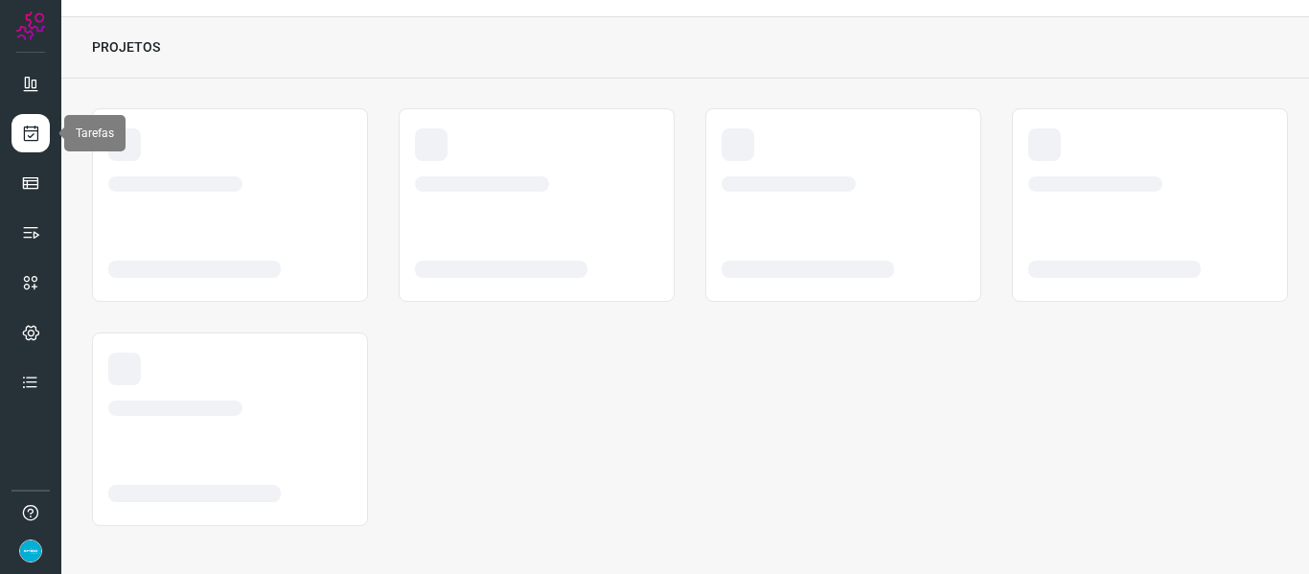
scroll to position [44, 0]
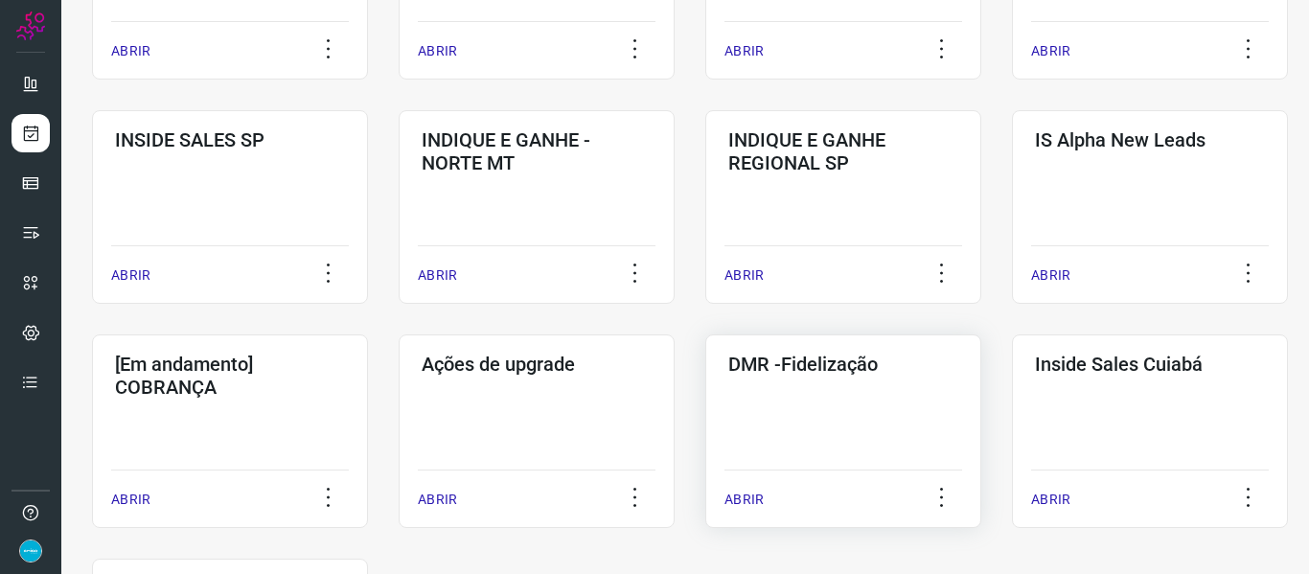
click at [747, 490] on p "ABRIR" at bounding box center [744, 500] width 39 height 20
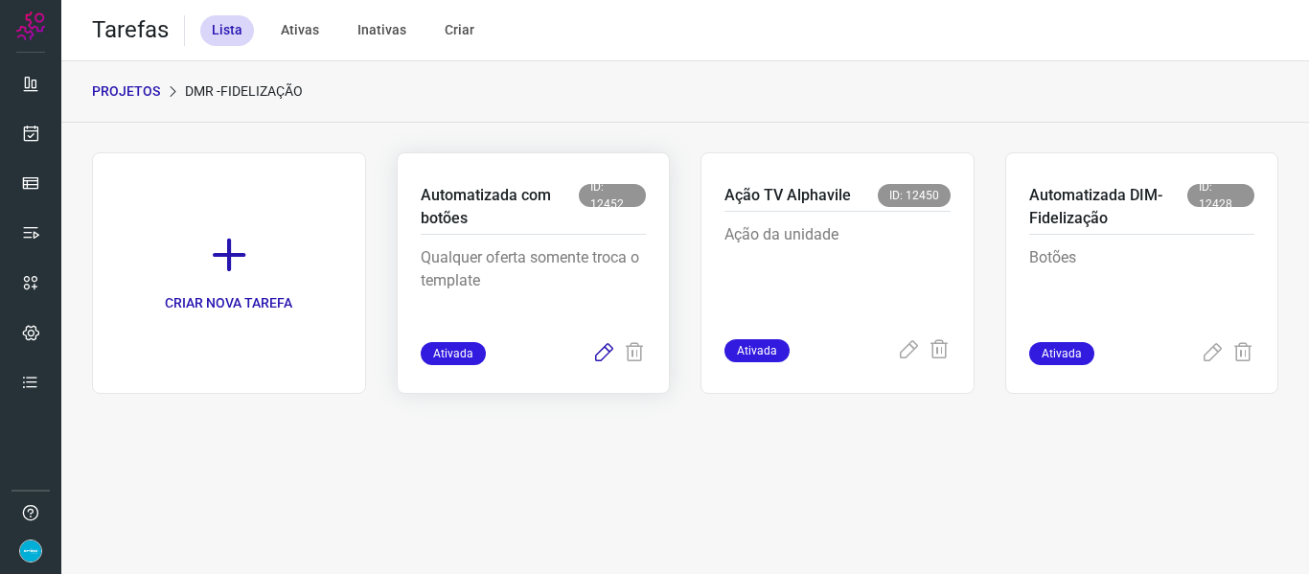
click at [607, 349] on icon at bounding box center [603, 353] width 23 height 23
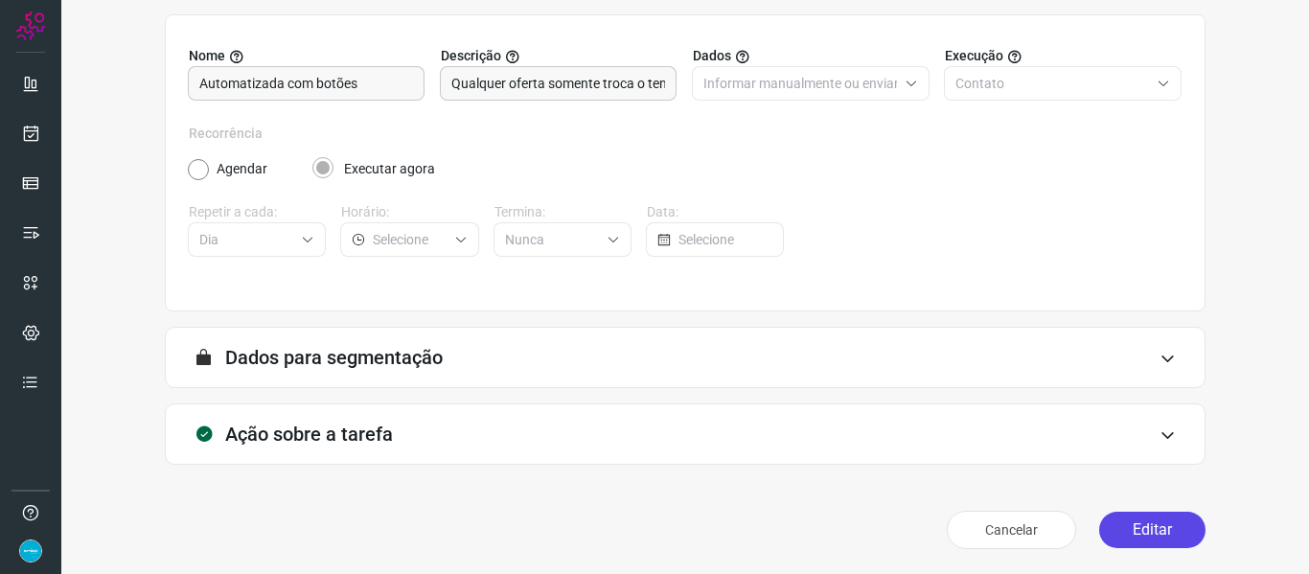
scroll to position [174, 0]
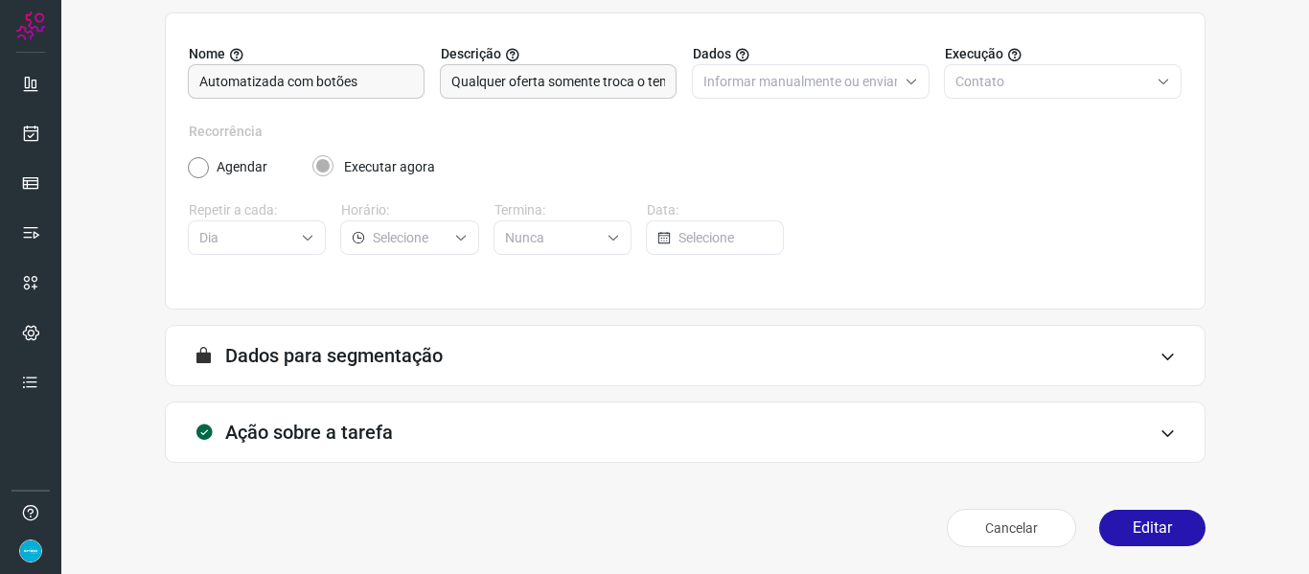
click at [1155, 522] on button "Editar" at bounding box center [1152, 528] width 106 height 36
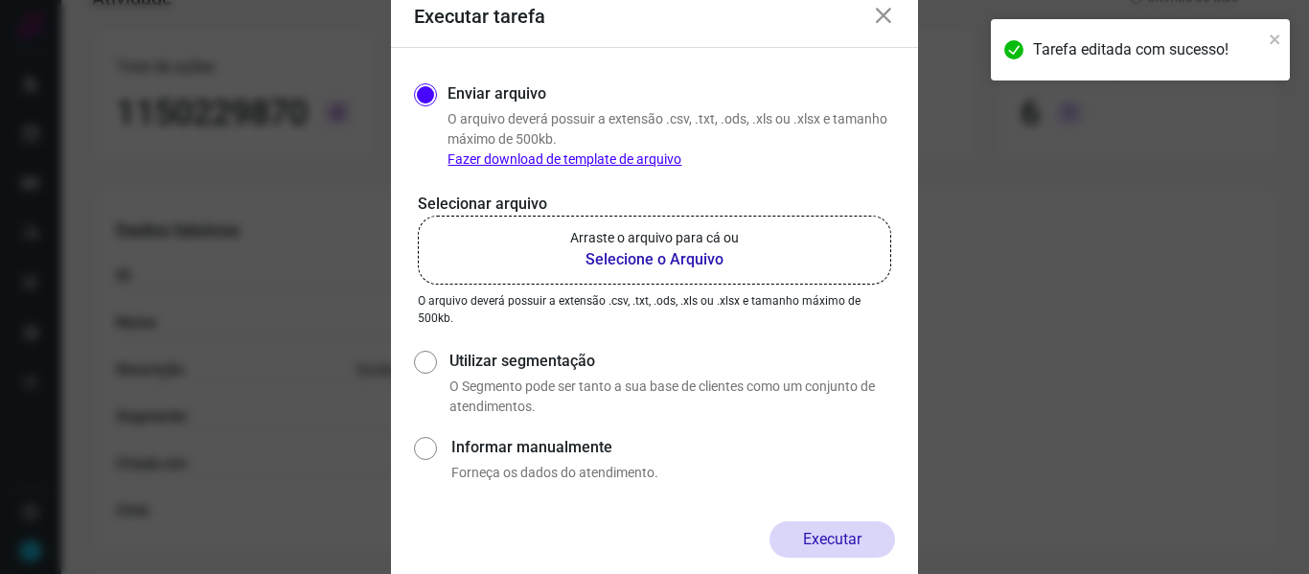
click at [631, 260] on b "Selecione o Arquivo" at bounding box center [654, 259] width 169 height 23
click at [0, 0] on input "Arraste o arquivo para cá ou Selecione o Arquivo" at bounding box center [0, 0] width 0 height 0
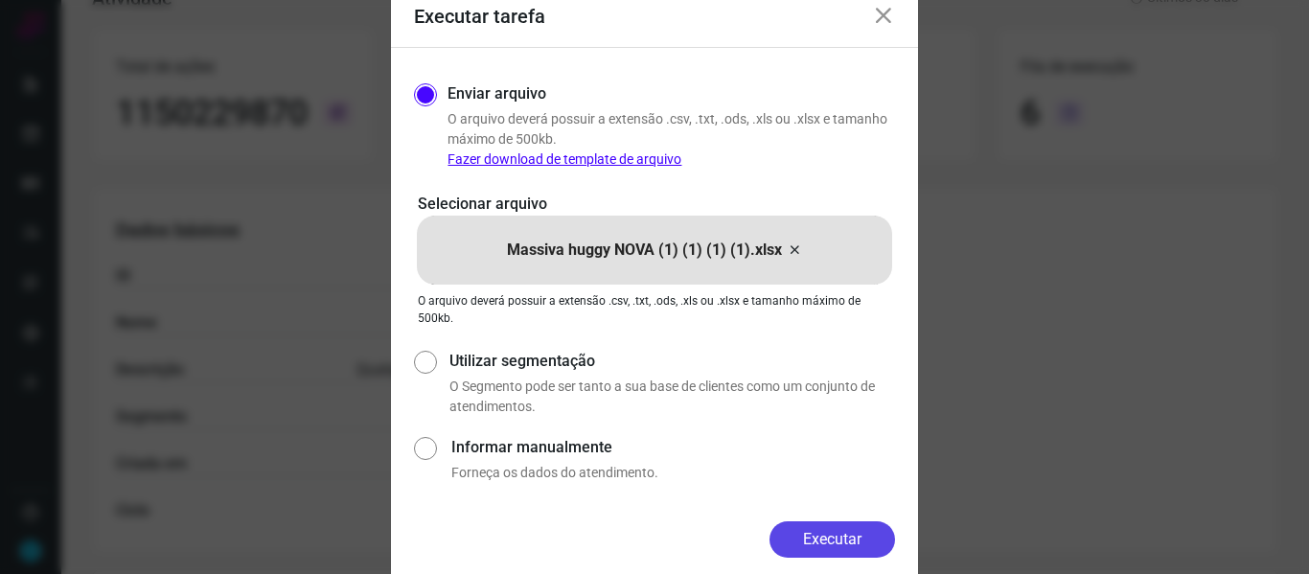
click at [830, 537] on button "Executar" at bounding box center [833, 539] width 126 height 36
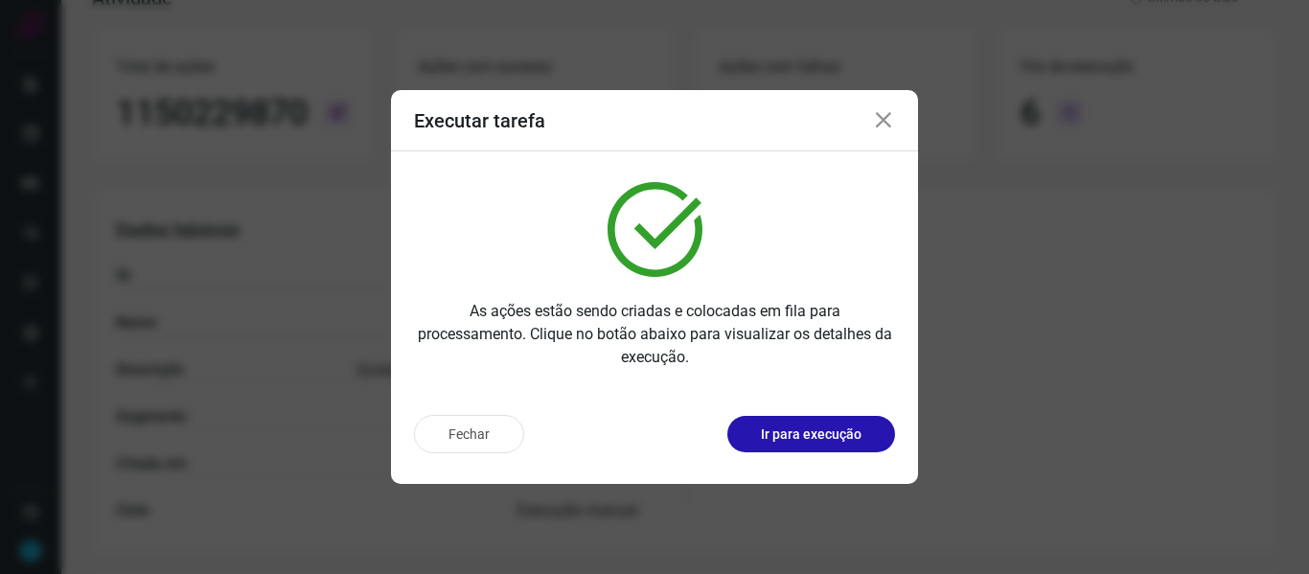
click at [880, 118] on icon at bounding box center [883, 120] width 23 height 23
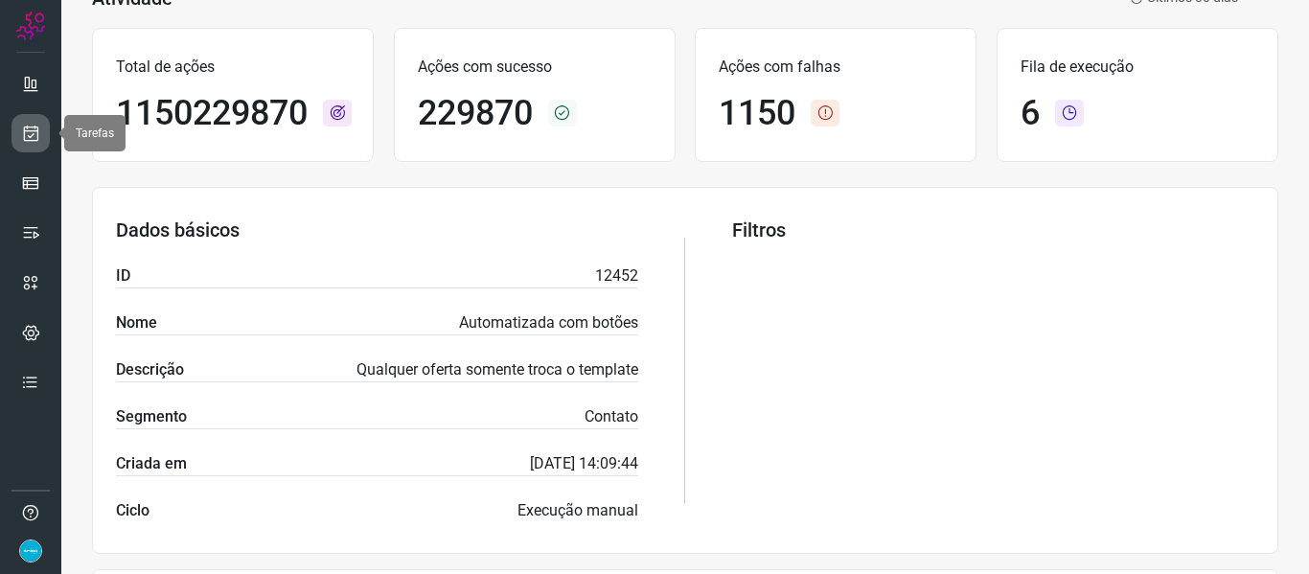
click at [33, 129] on icon at bounding box center [31, 133] width 20 height 19
